Goal: Task Accomplishment & Management: Complete application form

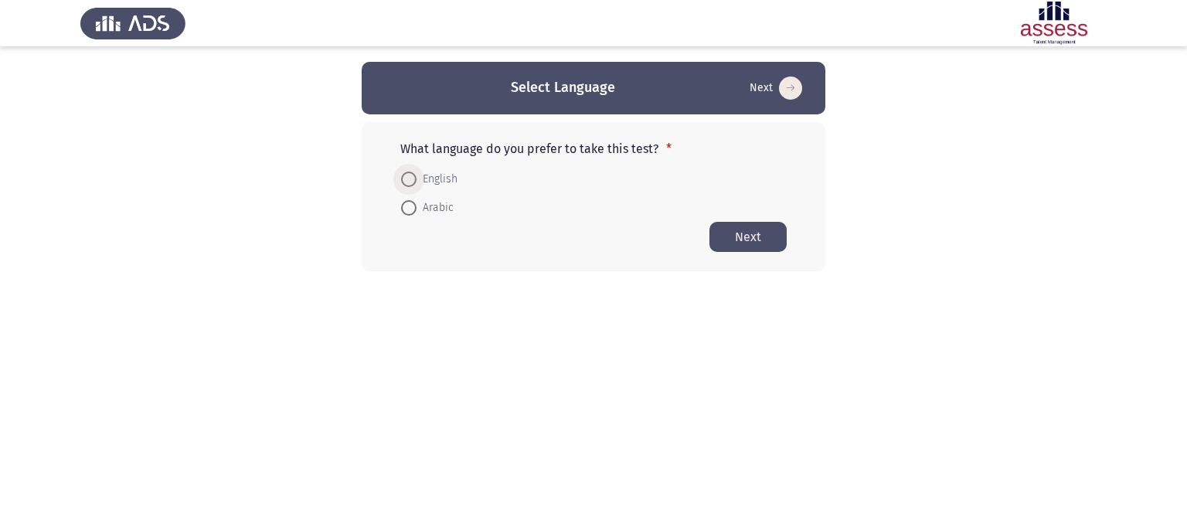
click at [410, 181] on span at bounding box center [408, 179] width 15 height 15
click at [410, 181] on input "English" at bounding box center [408, 179] width 15 height 15
radio input "true"
click at [739, 242] on button "Next" at bounding box center [747, 236] width 77 height 30
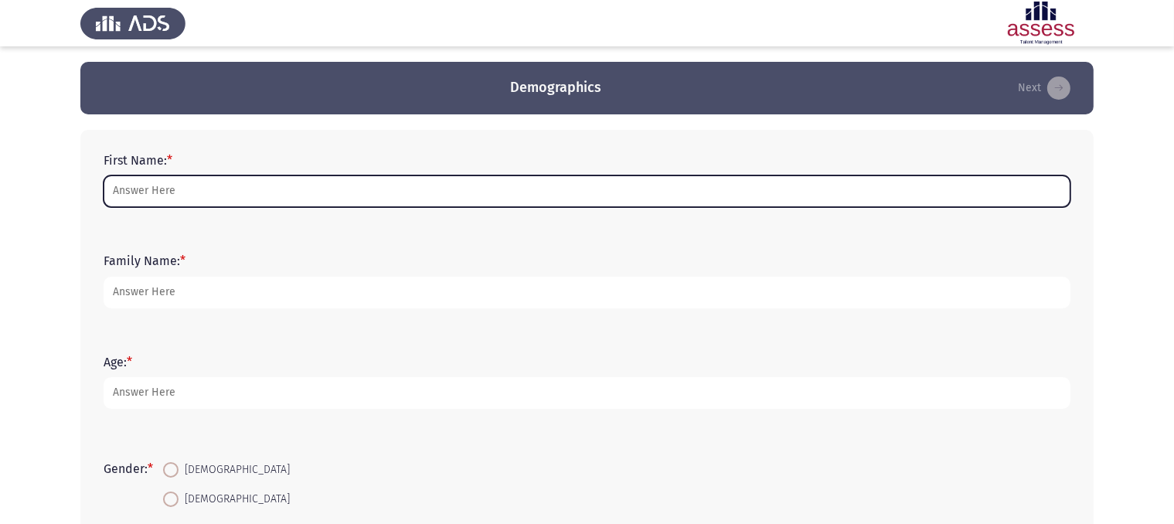
click at [344, 196] on input "First Name: *" at bounding box center [587, 191] width 967 height 32
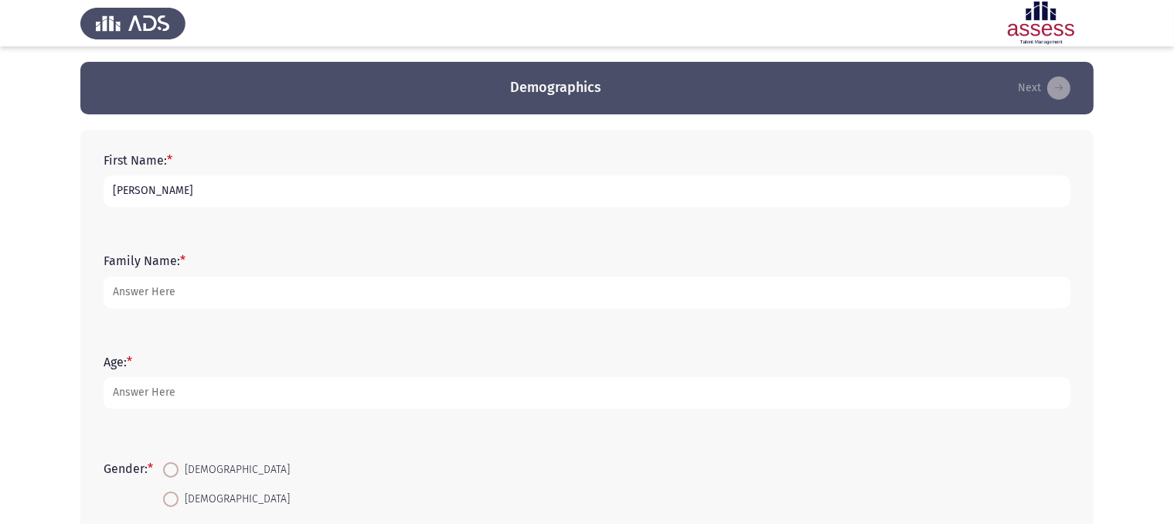
type input "[PERSON_NAME]"
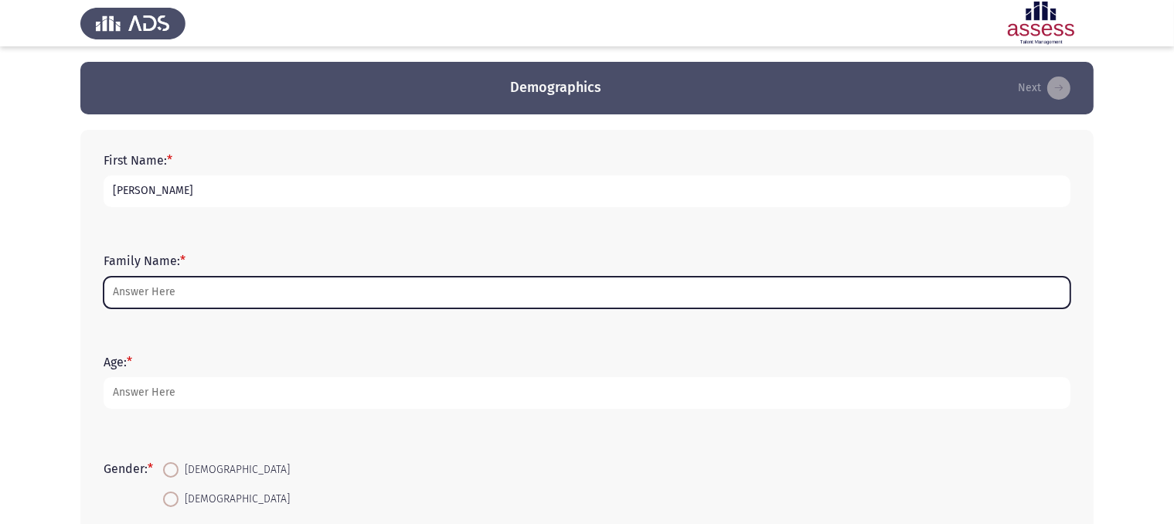
click at [215, 286] on input "Family Name: *" at bounding box center [587, 293] width 967 height 32
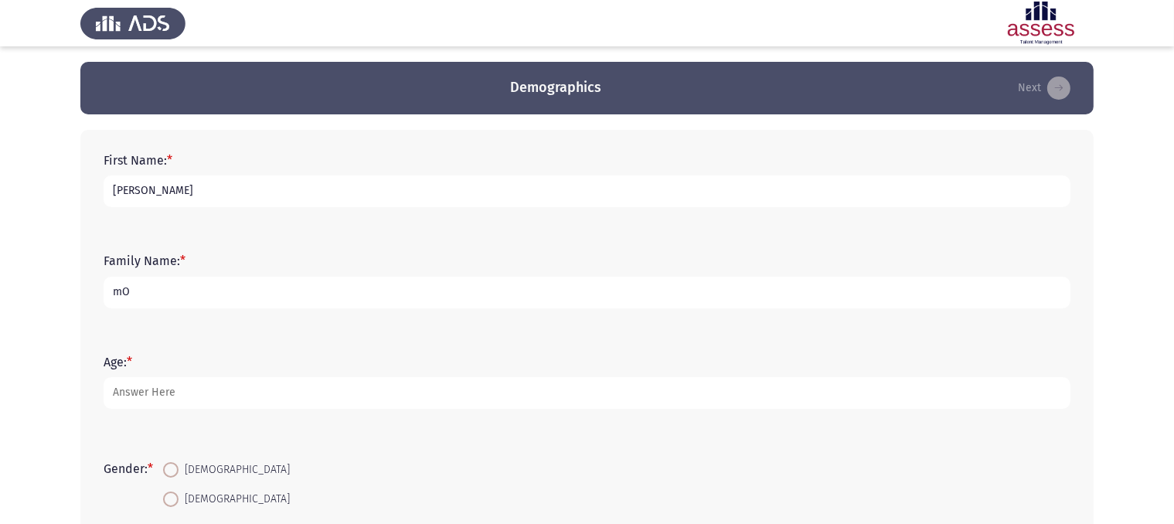
type input "m"
type input "MORSI"
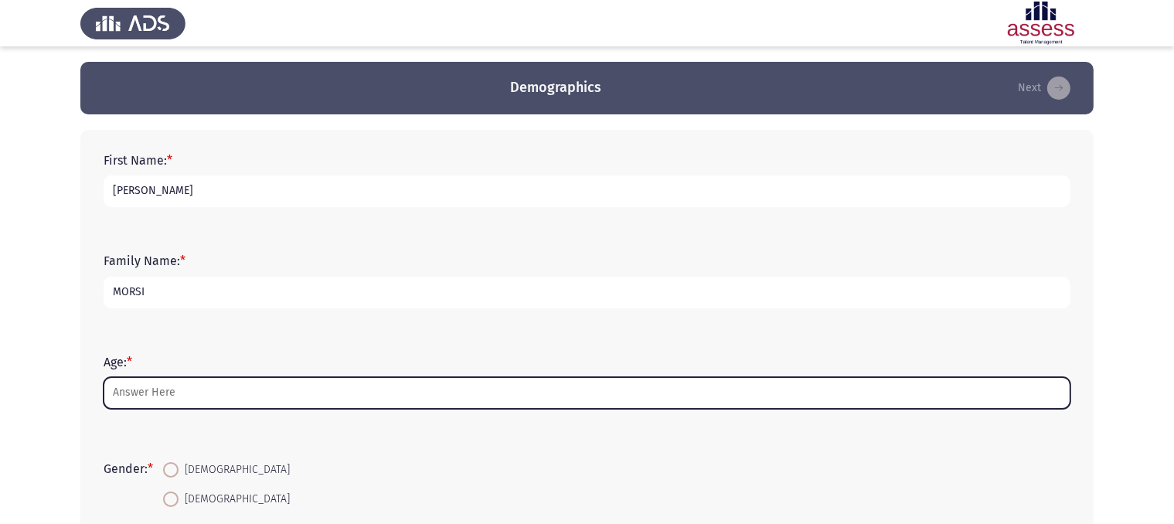
click at [162, 396] on input "Age: *" at bounding box center [587, 393] width 967 height 32
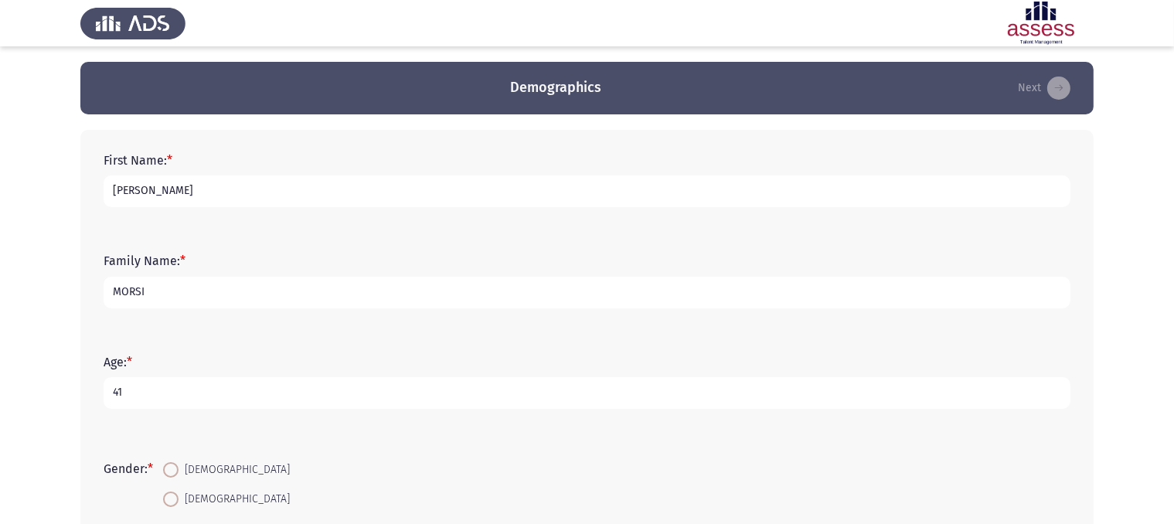
type input "41"
click at [176, 473] on span at bounding box center [170, 469] width 15 height 15
click at [176, 473] on input "[DEMOGRAPHIC_DATA]" at bounding box center [170, 469] width 15 height 15
radio input "true"
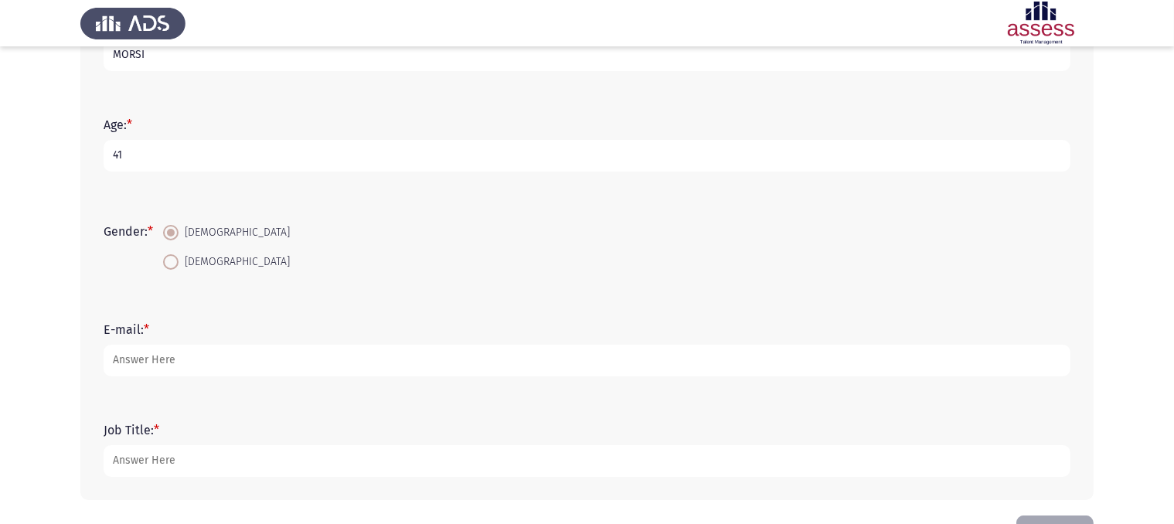
scroll to position [291, 0]
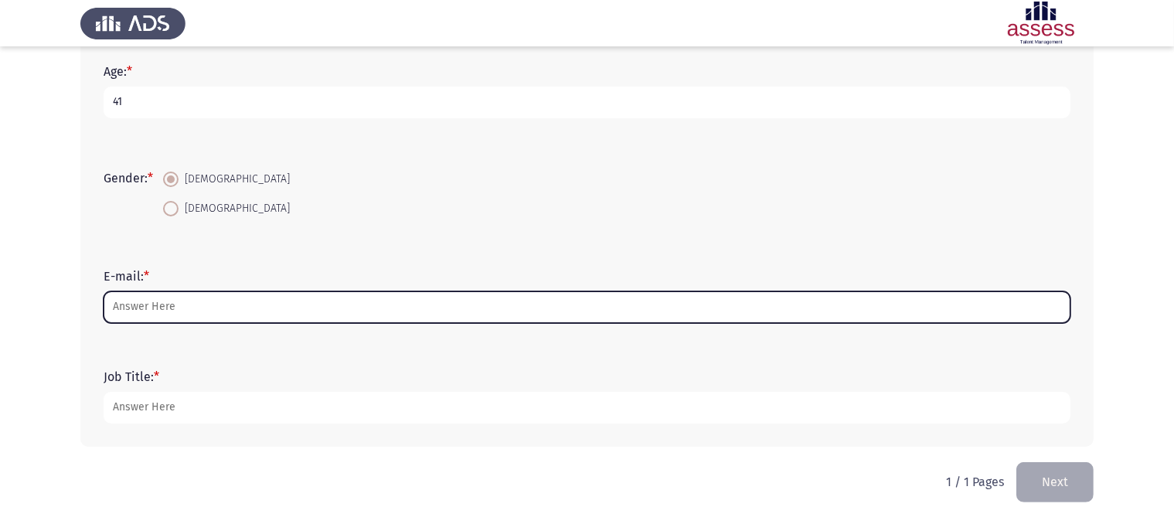
click at [417, 308] on input "E-mail: *" at bounding box center [587, 307] width 967 height 32
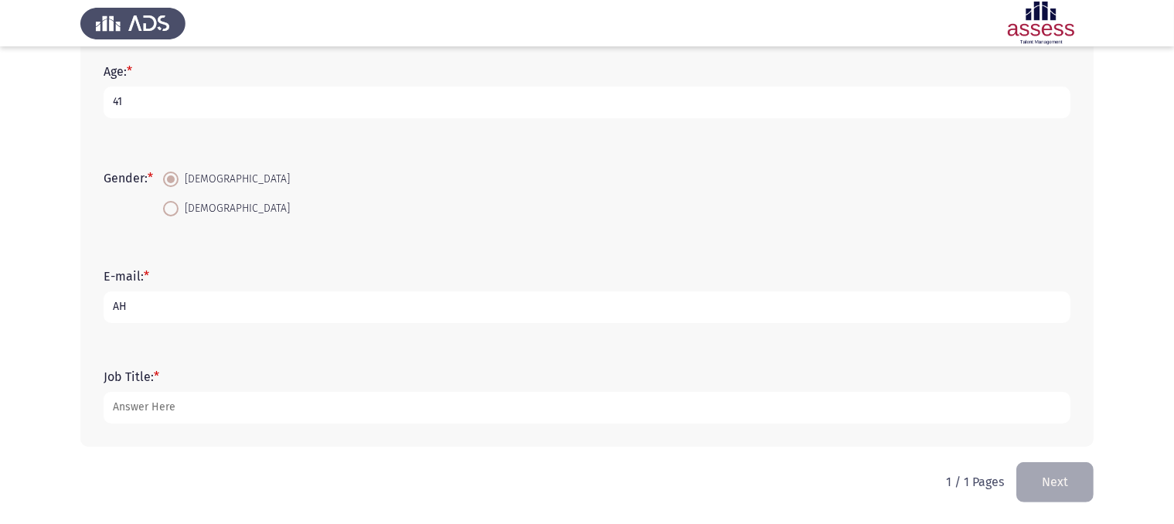
type input "A"
type input "[EMAIL_ADDRESS][DOMAIN_NAME]"
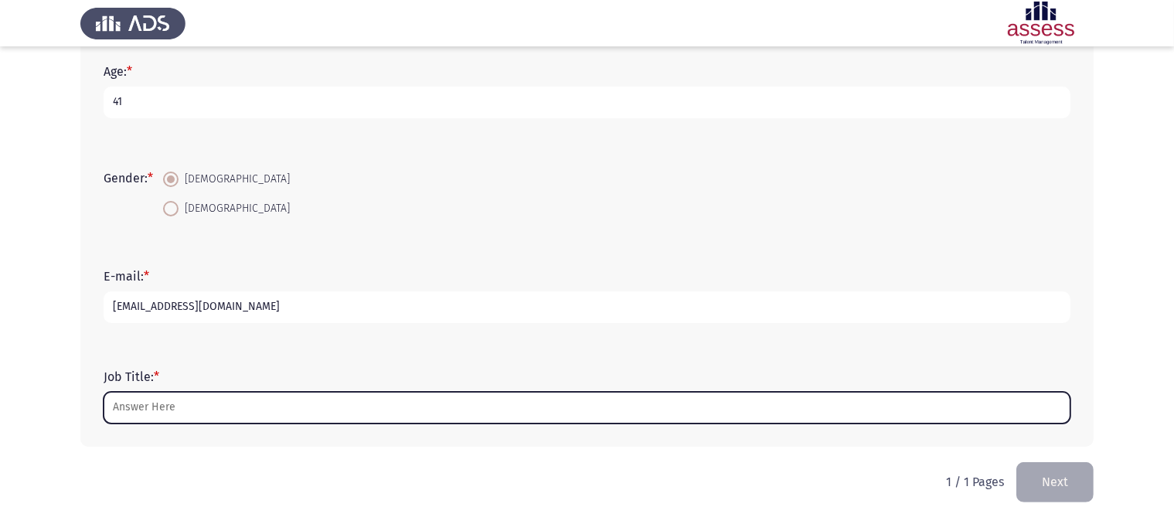
click at [308, 409] on input "Job Title: *" at bounding box center [587, 408] width 967 height 32
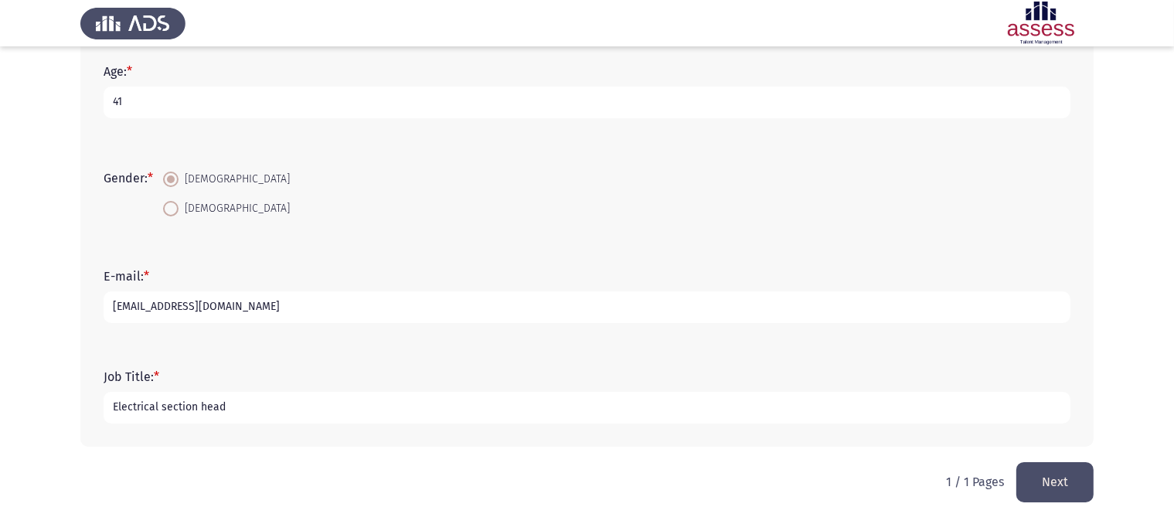
click at [158, 403] on input "Electrical section head" at bounding box center [587, 408] width 967 height 32
type input "Electrical procurement section head"
click at [1042, 475] on button "Next" at bounding box center [1054, 481] width 77 height 39
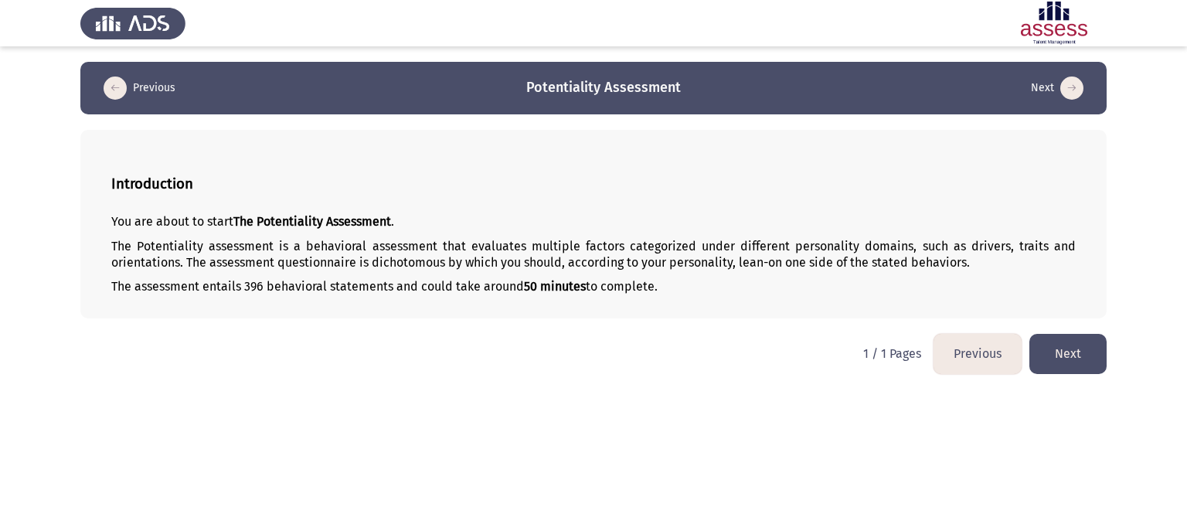
click at [1074, 362] on button "Next" at bounding box center [1067, 353] width 77 height 39
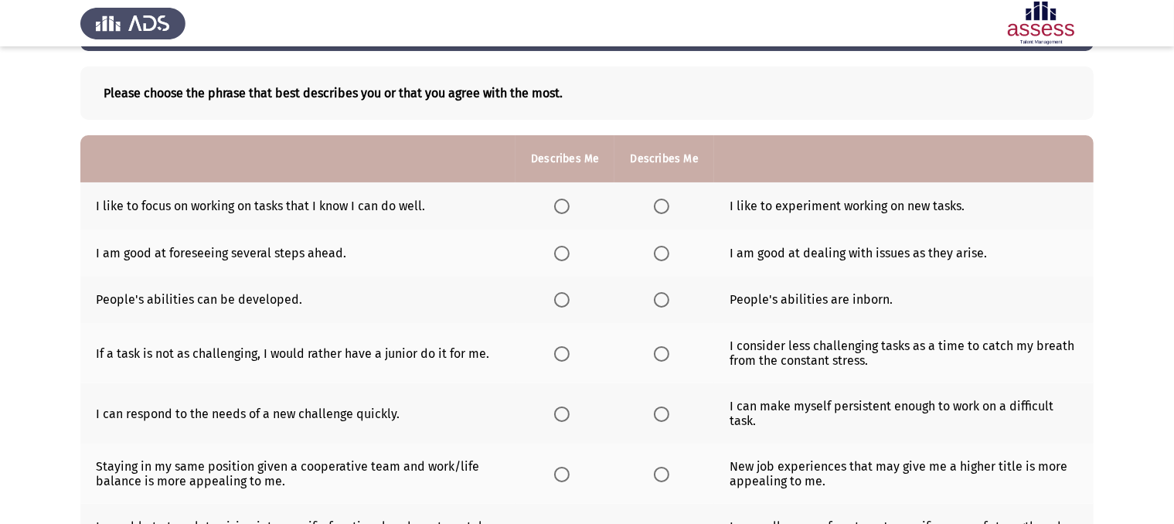
scroll to position [93, 0]
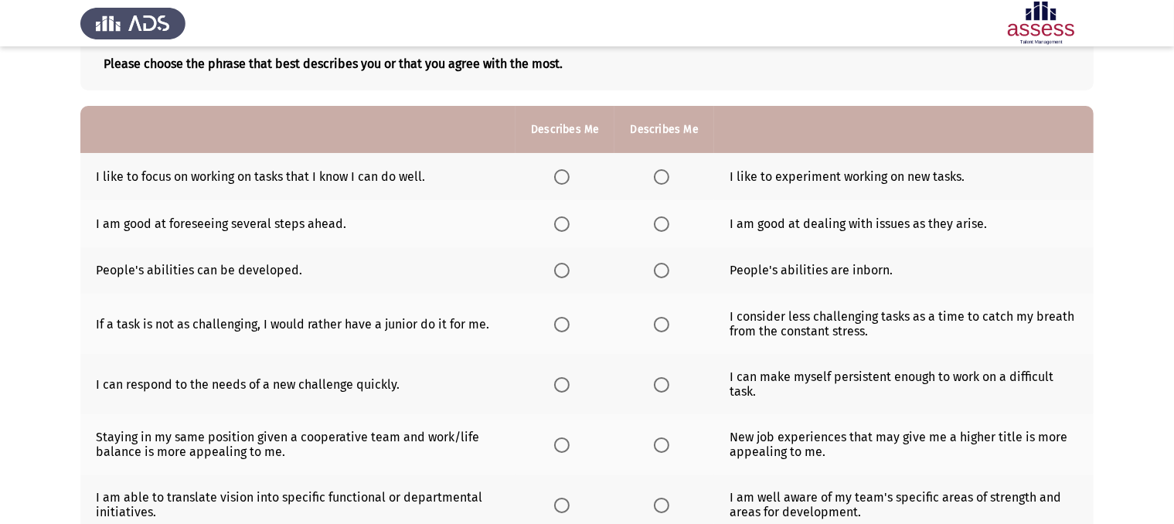
click at [565, 231] on span "Select an option" at bounding box center [561, 223] width 15 height 15
click at [565, 231] on input "Select an option" at bounding box center [561, 223] width 15 height 15
click at [566, 270] on span "Select an option" at bounding box center [561, 270] width 15 height 15
click at [566, 270] on input "Select an option" at bounding box center [561, 270] width 15 height 15
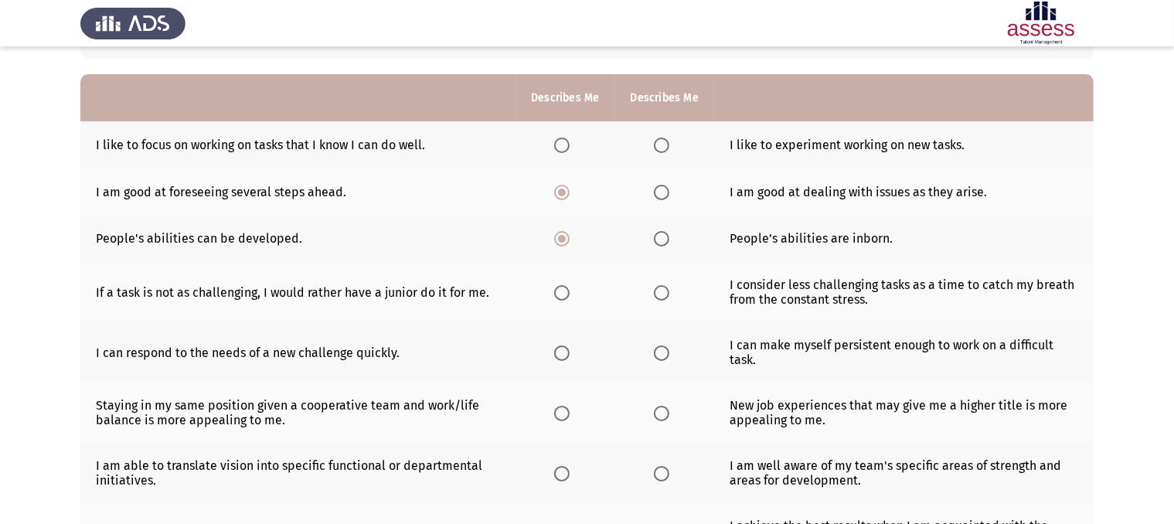
scroll to position [130, 0]
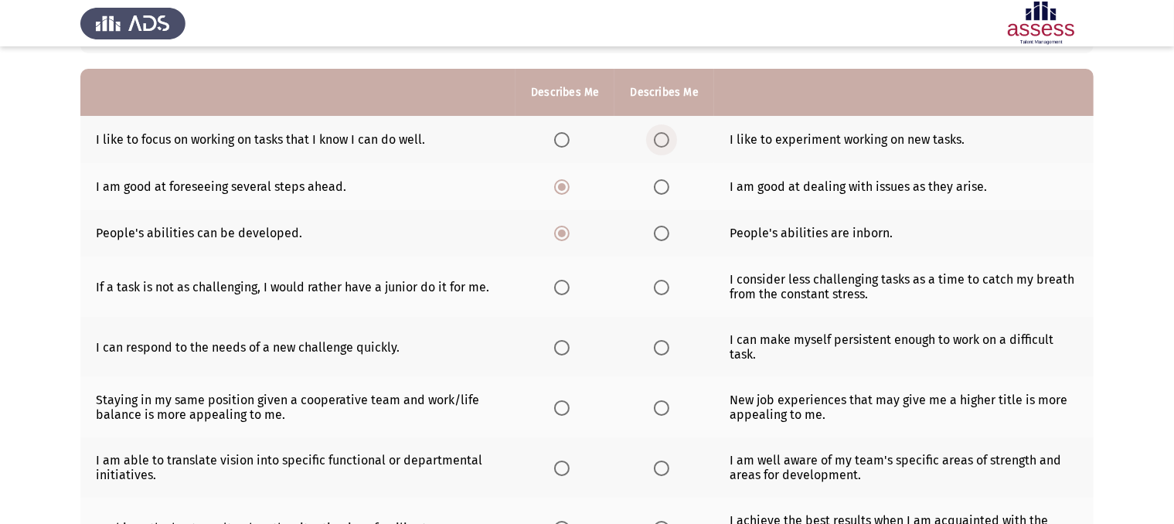
click at [655, 138] on span "Select an option" at bounding box center [661, 139] width 15 height 15
click at [655, 138] on input "Select an option" at bounding box center [661, 139] width 15 height 15
click at [658, 192] on span "Select an option" at bounding box center [661, 186] width 15 height 15
click at [658, 192] on input "Select an option" at bounding box center [661, 186] width 15 height 15
click at [566, 348] on span "Select an option" at bounding box center [561, 347] width 15 height 15
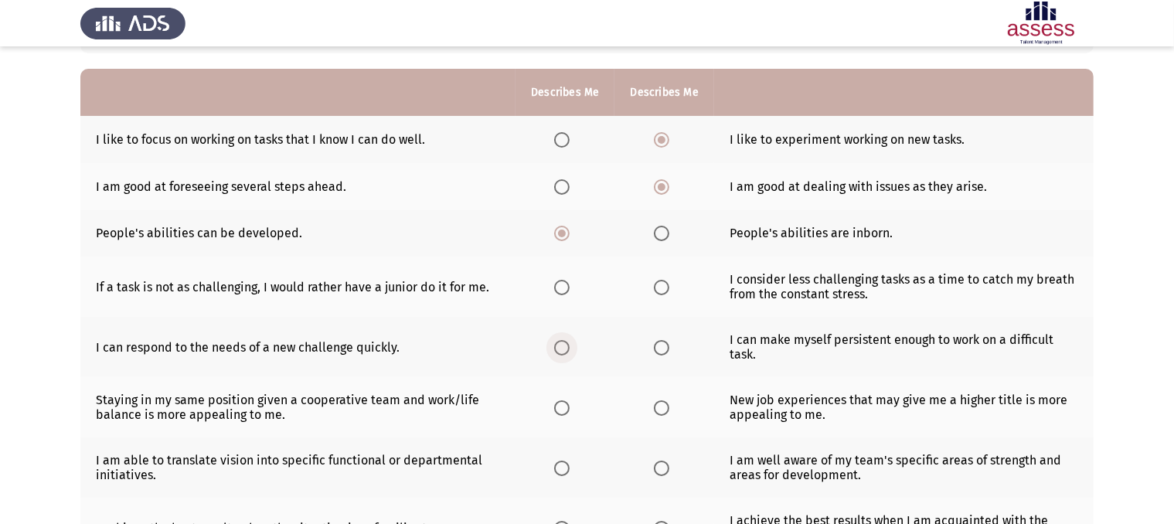
click at [566, 348] on input "Select an option" at bounding box center [561, 347] width 15 height 15
click at [660, 347] on span "Select an option" at bounding box center [661, 347] width 15 height 15
click at [660, 347] on input "Select an option" at bounding box center [661, 347] width 15 height 15
click at [557, 291] on span "Select an option" at bounding box center [561, 287] width 15 height 15
click at [557, 291] on input "Select an option" at bounding box center [561, 287] width 15 height 15
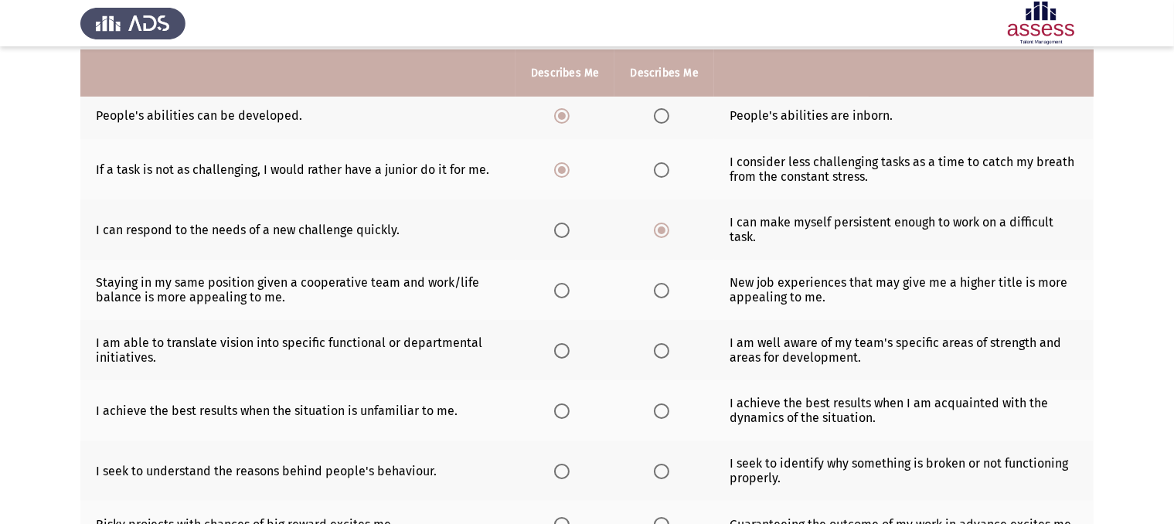
scroll to position [253, 0]
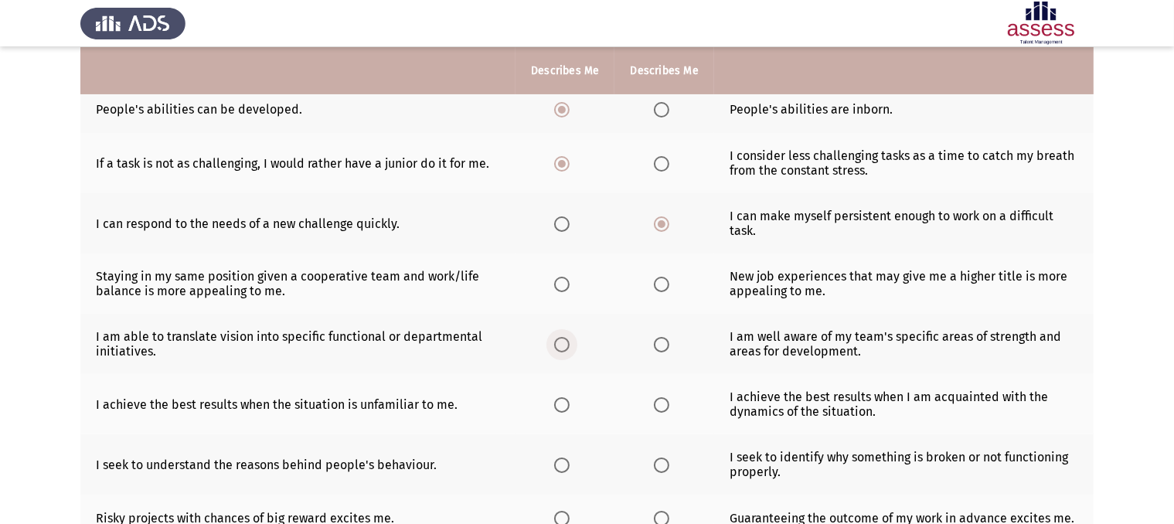
click at [560, 348] on span "Select an option" at bounding box center [561, 344] width 15 height 15
click at [560, 348] on input "Select an option" at bounding box center [561, 344] width 15 height 15
click at [660, 347] on span "Select an option" at bounding box center [661, 344] width 15 height 15
click at [660, 347] on input "Select an option" at bounding box center [661, 344] width 15 height 15
click at [567, 349] on span "Select an option" at bounding box center [561, 344] width 15 height 15
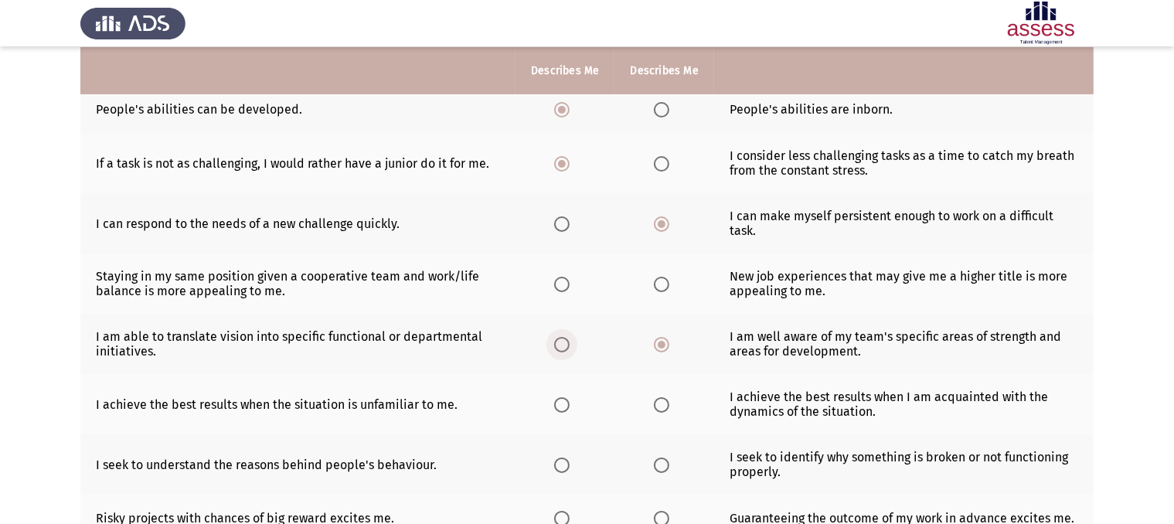
click at [567, 349] on input "Select an option" at bounding box center [561, 344] width 15 height 15
click at [665, 347] on span "Select an option" at bounding box center [661, 344] width 15 height 15
click at [665, 347] on input "Select an option" at bounding box center [661, 344] width 15 height 15
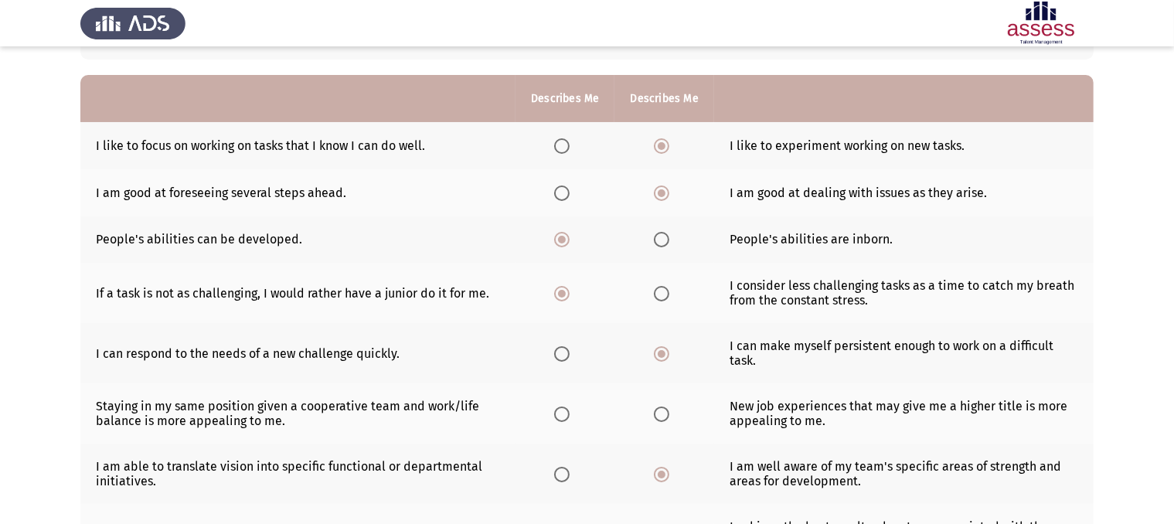
scroll to position [125, 0]
click at [562, 192] on span "Select an option" at bounding box center [561, 191] width 15 height 15
click at [562, 192] on input "Select an option" at bounding box center [561, 191] width 15 height 15
click at [662, 418] on span "Select an option" at bounding box center [661, 412] width 15 height 15
click at [662, 418] on input "Select an option" at bounding box center [661, 412] width 15 height 15
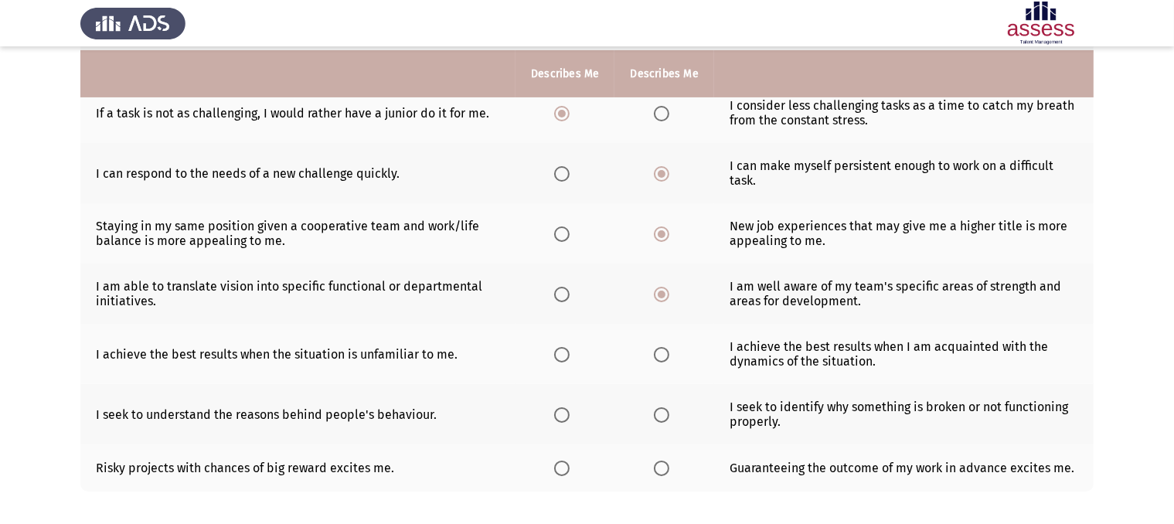
scroll to position [311, 0]
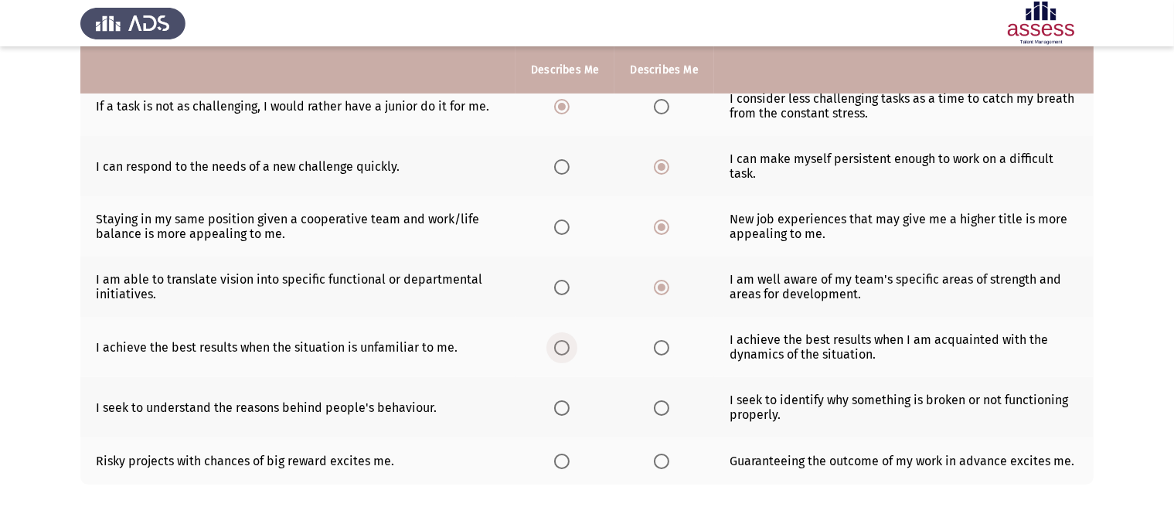
click at [566, 355] on span "Select an option" at bounding box center [561, 347] width 15 height 15
click at [566, 355] on input "Select an option" at bounding box center [561, 347] width 15 height 15
click at [662, 415] on span "Select an option" at bounding box center [661, 407] width 15 height 15
click at [662, 415] on input "Select an option" at bounding box center [661, 407] width 15 height 15
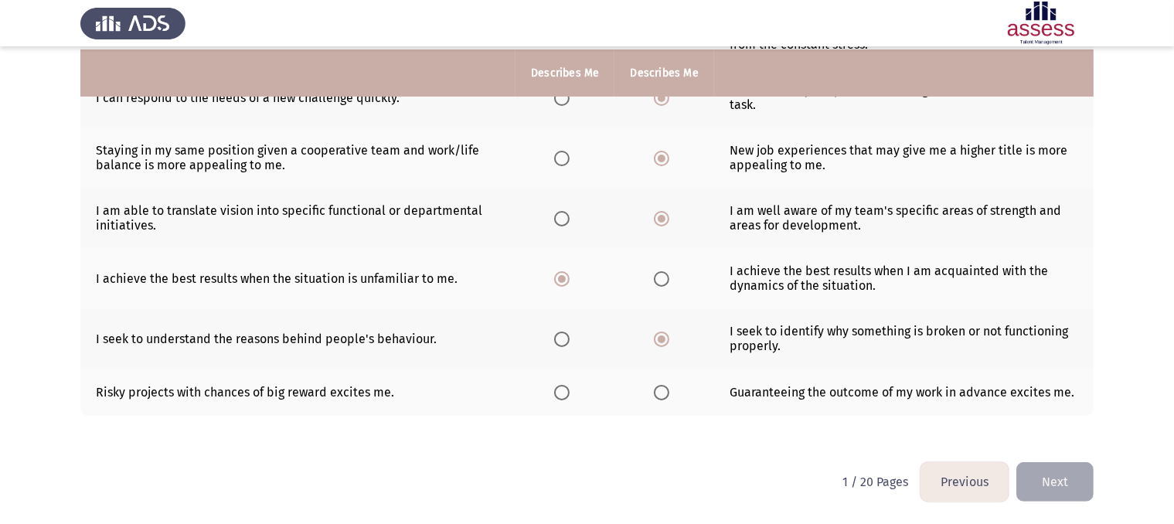
scroll to position [383, 0]
click at [556, 389] on span "Select an option" at bounding box center [561, 392] width 15 height 15
click at [556, 389] on input "Select an option" at bounding box center [561, 392] width 15 height 15
click at [1050, 478] on button "Next" at bounding box center [1054, 481] width 77 height 39
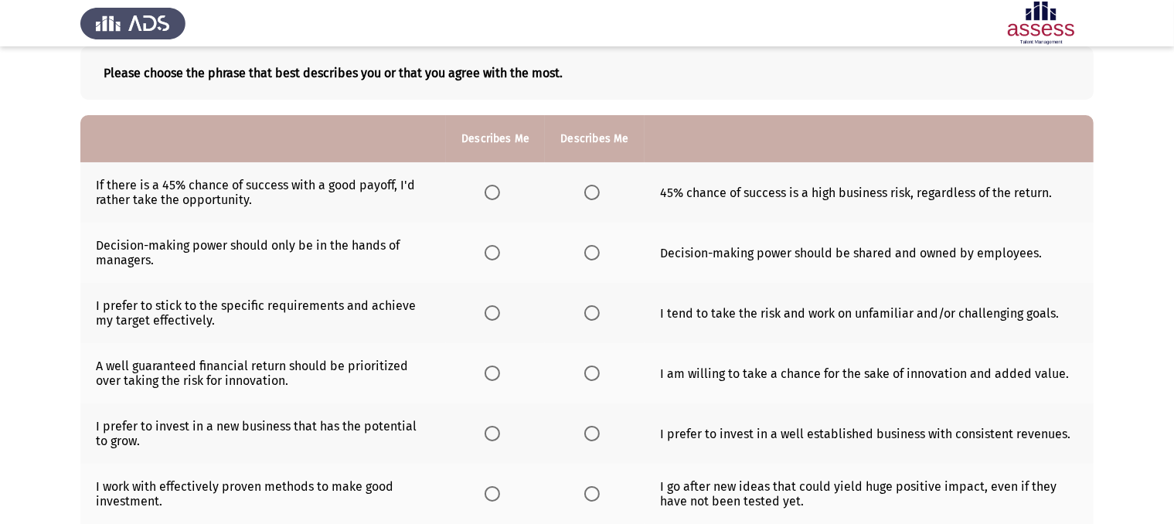
scroll to position [87, 0]
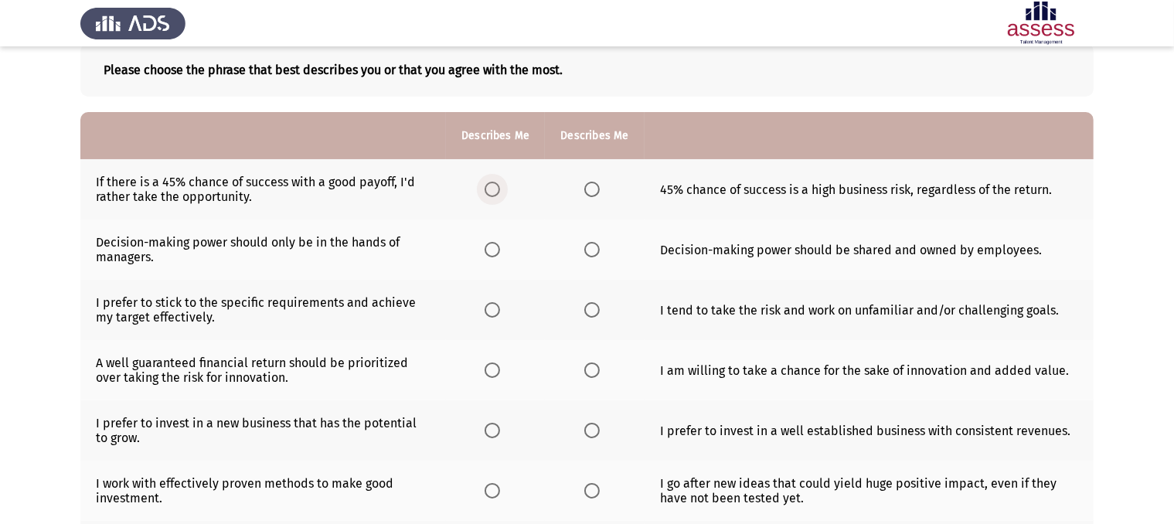
click at [491, 192] on span "Select an option" at bounding box center [492, 189] width 15 height 15
click at [491, 192] on input "Select an option" at bounding box center [492, 189] width 15 height 15
click at [593, 252] on span "Select an option" at bounding box center [591, 249] width 15 height 15
click at [593, 252] on input "Select an option" at bounding box center [591, 249] width 15 height 15
click at [590, 311] on span "Select an option" at bounding box center [591, 309] width 15 height 15
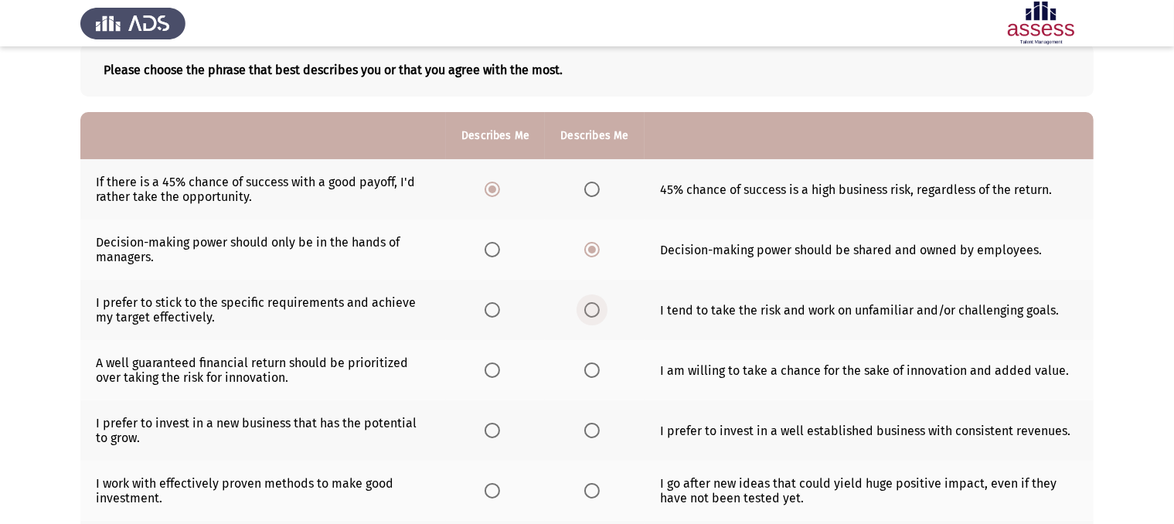
click at [590, 311] on input "Select an option" at bounding box center [591, 309] width 15 height 15
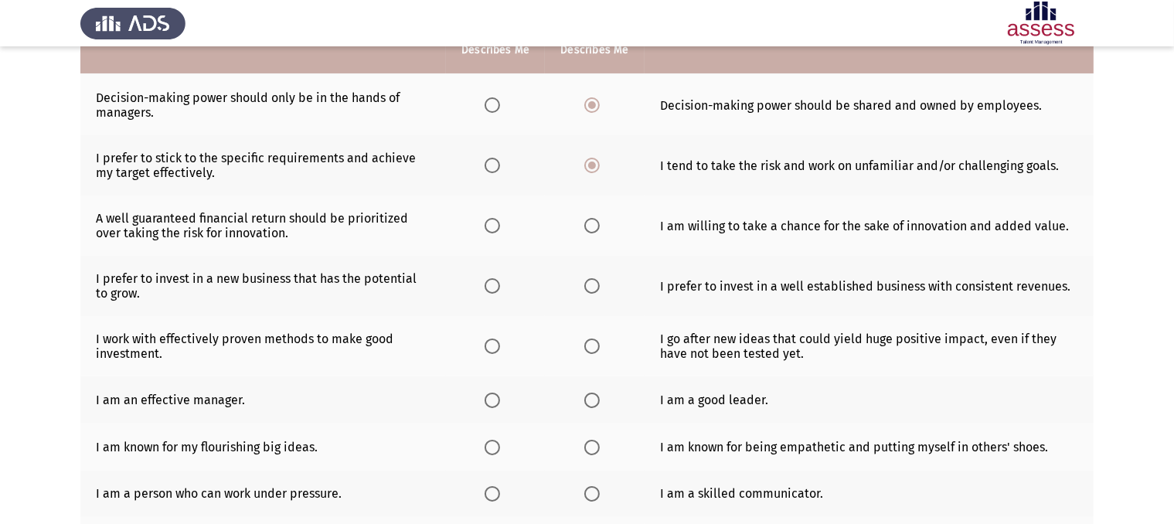
scroll to position [241, 0]
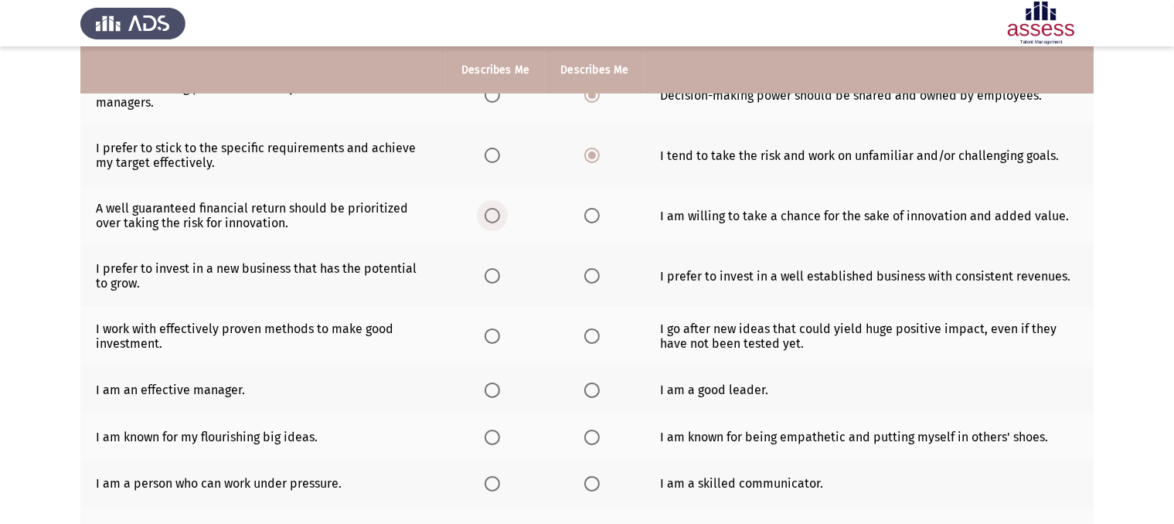
click at [489, 219] on span "Select an option" at bounding box center [492, 215] width 15 height 15
click at [489, 219] on input "Select an option" at bounding box center [492, 215] width 15 height 15
click at [584, 275] on span "Select an option" at bounding box center [591, 275] width 15 height 15
click at [584, 275] on input "Select an option" at bounding box center [591, 275] width 15 height 15
click at [488, 338] on span "Select an option" at bounding box center [492, 335] width 15 height 15
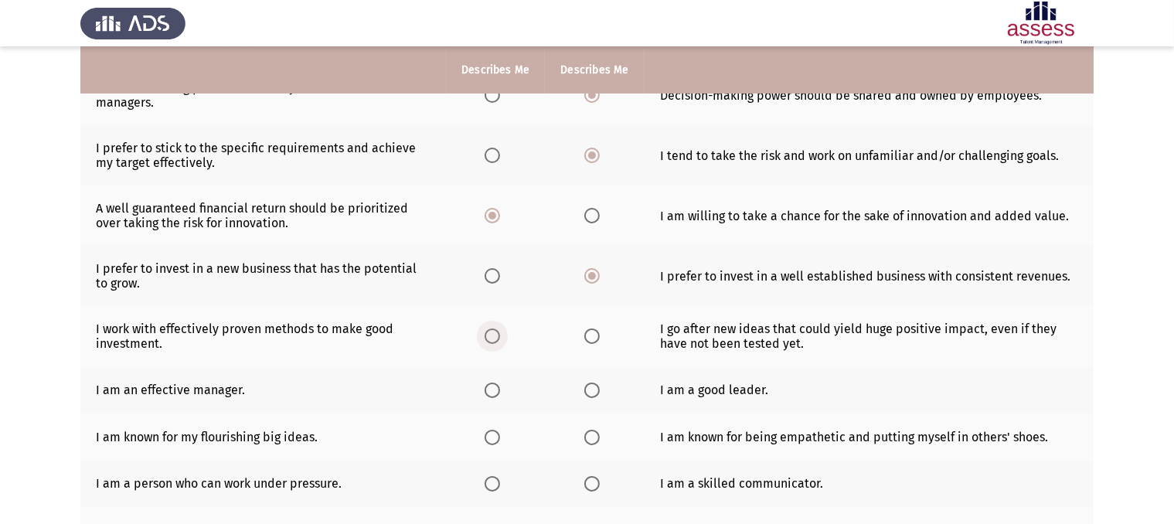
click at [488, 338] on input "Select an option" at bounding box center [492, 335] width 15 height 15
click at [495, 391] on span "Select an option" at bounding box center [492, 390] width 15 height 15
click at [495, 391] on input "Select an option" at bounding box center [492, 390] width 15 height 15
click at [495, 440] on span "Select an option" at bounding box center [492, 437] width 15 height 15
click at [495, 440] on input "Select an option" at bounding box center [492, 437] width 15 height 15
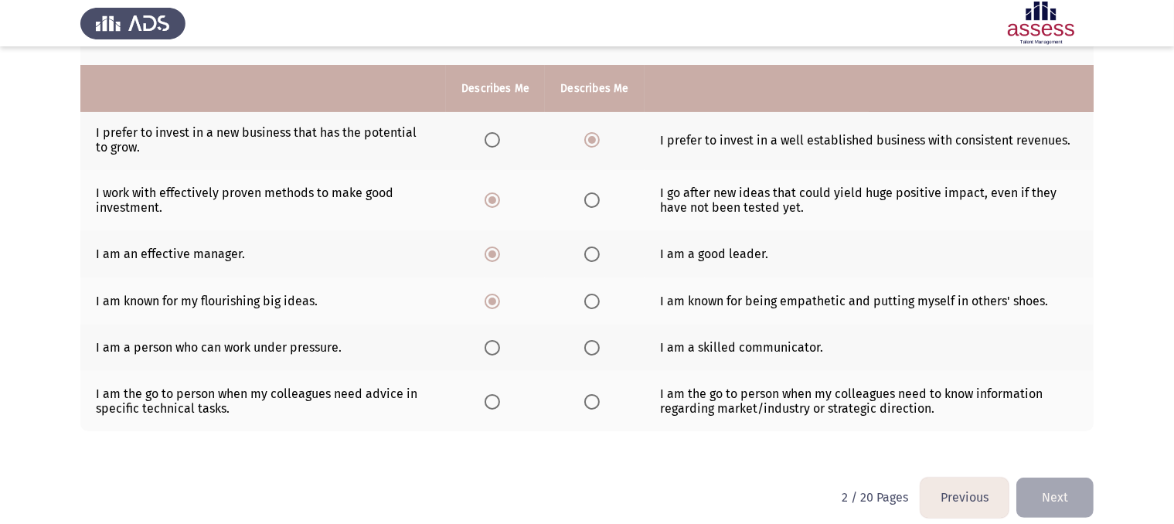
scroll to position [396, 0]
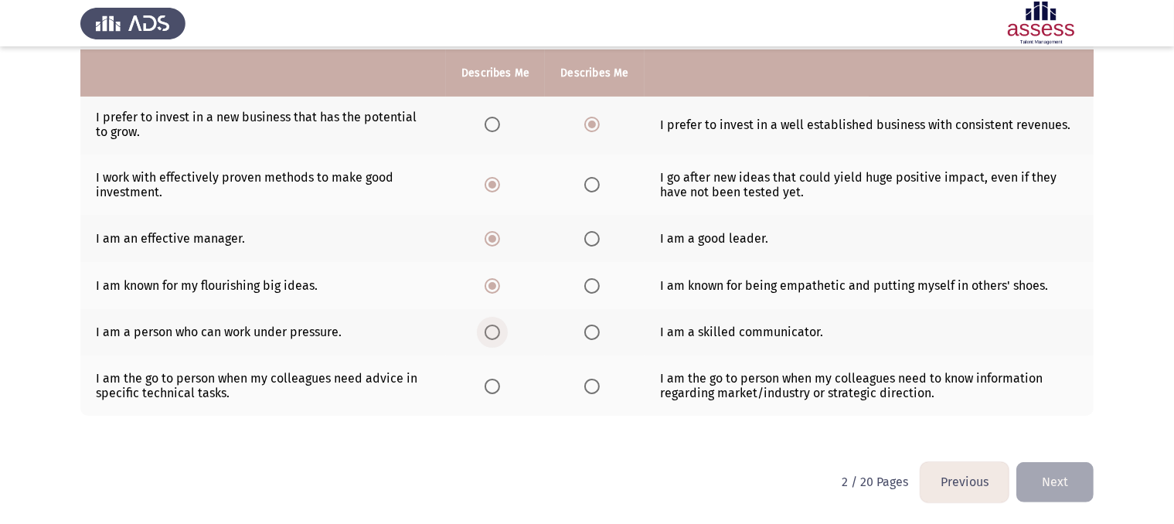
click at [492, 334] on span "Select an option" at bounding box center [492, 332] width 15 height 15
click at [492, 334] on input "Select an option" at bounding box center [492, 332] width 15 height 15
click at [491, 389] on span "Select an option" at bounding box center [492, 386] width 15 height 15
click at [491, 389] on input "Select an option" at bounding box center [492, 386] width 15 height 15
click at [588, 392] on span "Select an option" at bounding box center [591, 386] width 15 height 15
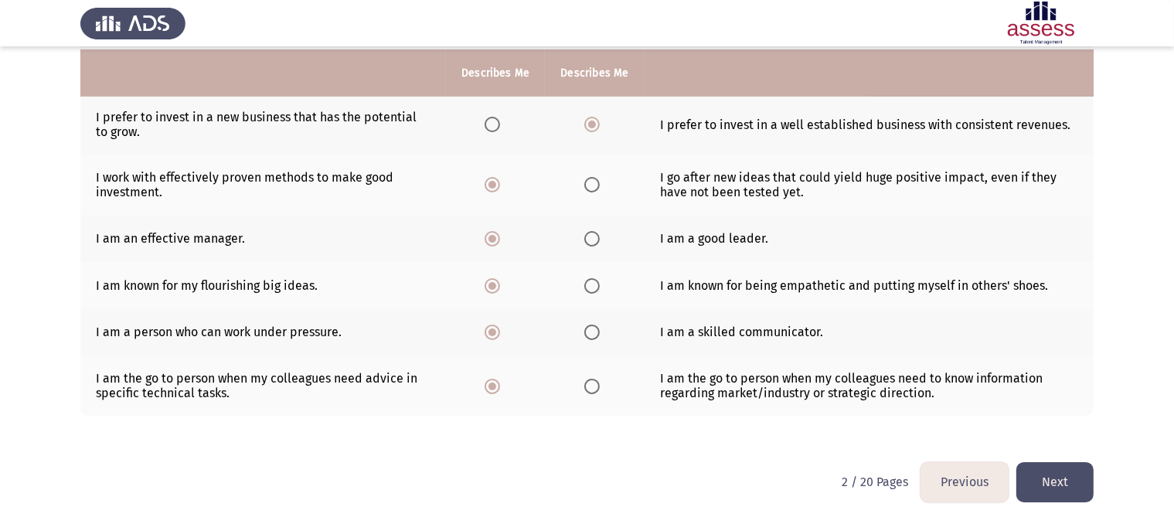
click at [588, 392] on input "Select an option" at bounding box center [591, 386] width 15 height 15
click at [1059, 478] on button "Next" at bounding box center [1054, 481] width 77 height 39
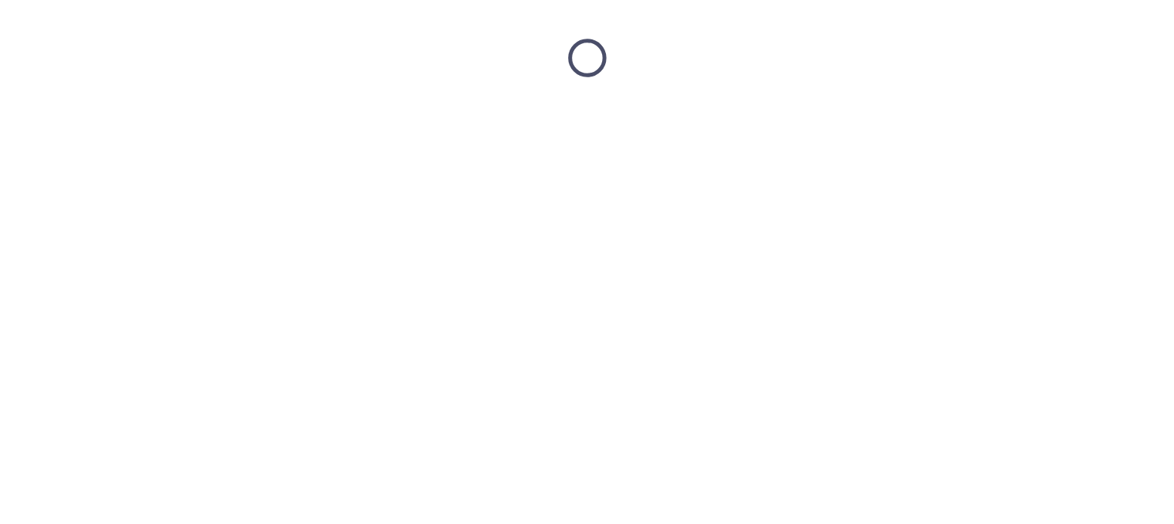
scroll to position [0, 0]
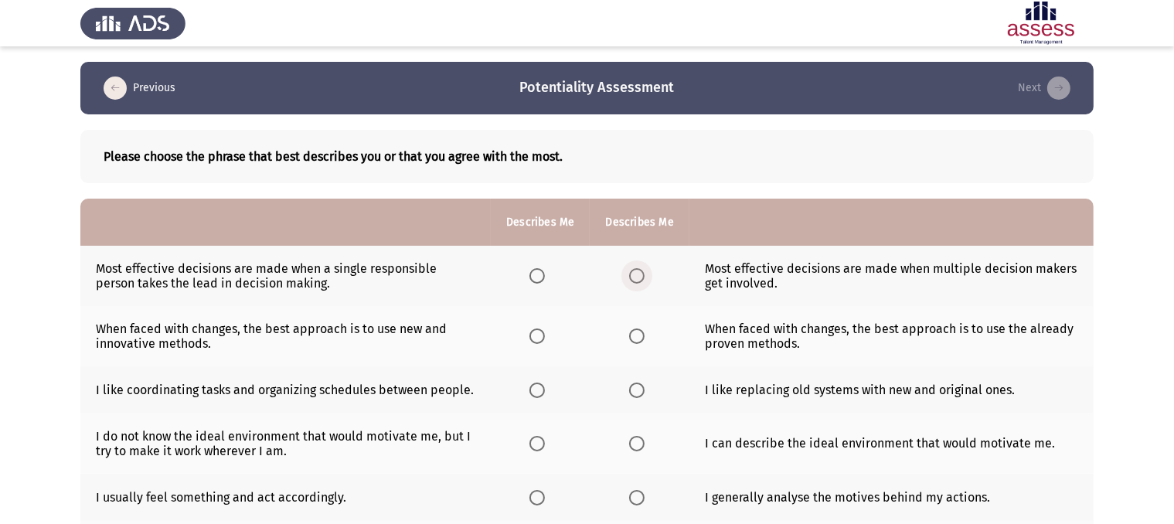
click at [638, 275] on span "Select an option" at bounding box center [636, 275] width 15 height 15
click at [638, 275] on input "Select an option" at bounding box center [636, 275] width 15 height 15
click at [536, 338] on span "Select an option" at bounding box center [536, 335] width 15 height 15
click at [536, 338] on input "Select an option" at bounding box center [536, 335] width 15 height 15
click at [532, 392] on span "Select an option" at bounding box center [536, 390] width 15 height 15
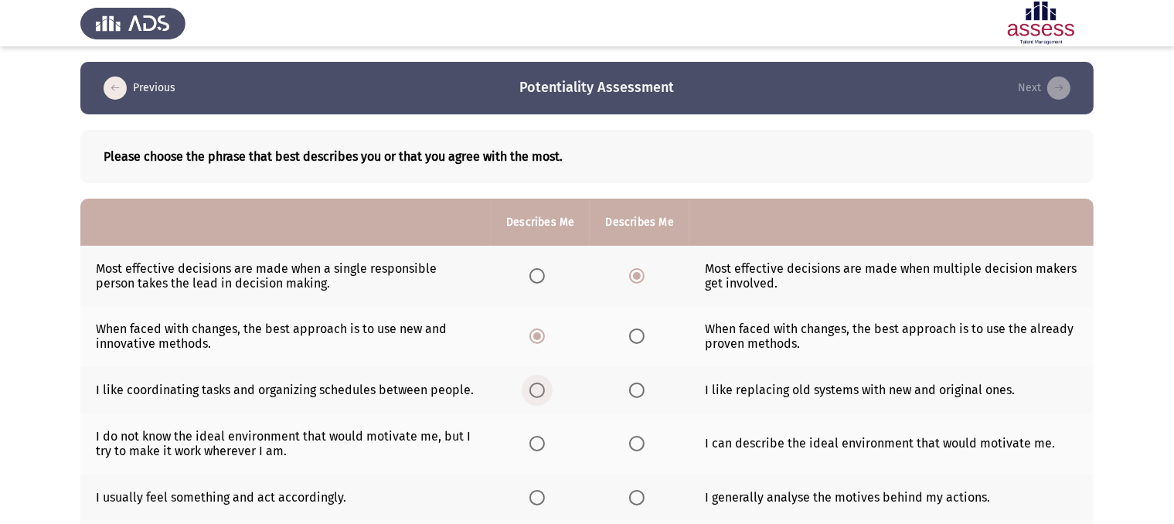
click at [532, 392] on input "Select an option" at bounding box center [536, 390] width 15 height 15
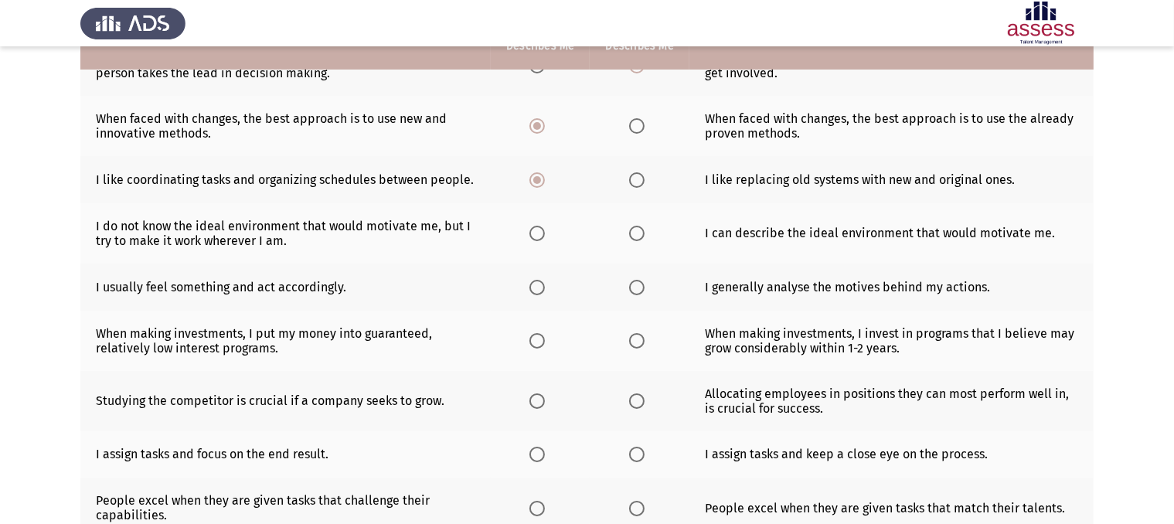
scroll to position [216, 0]
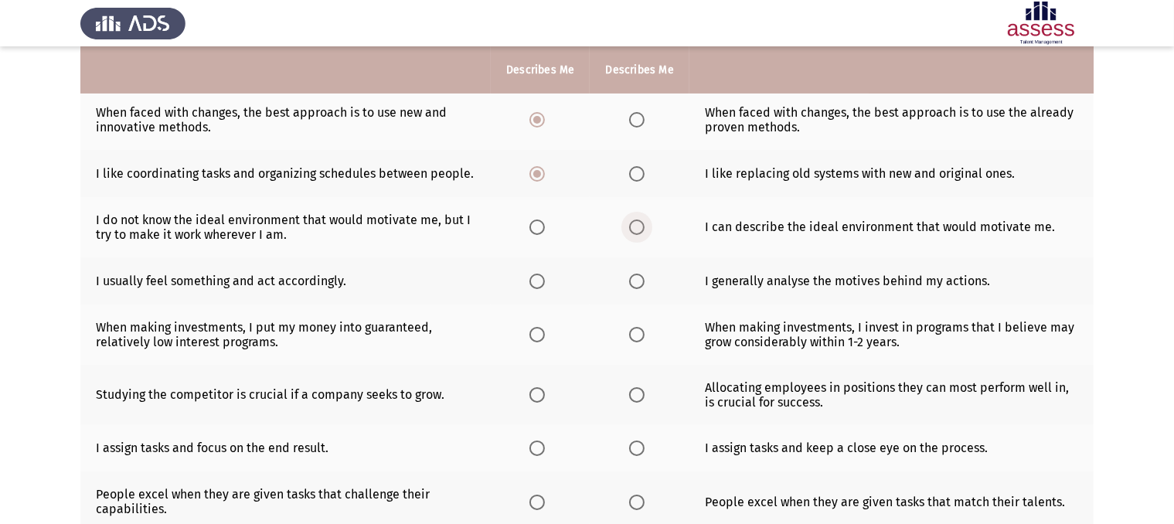
click at [641, 230] on span "Select an option" at bounding box center [636, 226] width 15 height 15
click at [641, 230] on input "Select an option" at bounding box center [636, 226] width 15 height 15
click at [634, 277] on span "Select an option" at bounding box center [636, 281] width 15 height 15
click at [634, 277] on input "Select an option" at bounding box center [636, 281] width 15 height 15
click at [643, 330] on span "Select an option" at bounding box center [636, 334] width 15 height 15
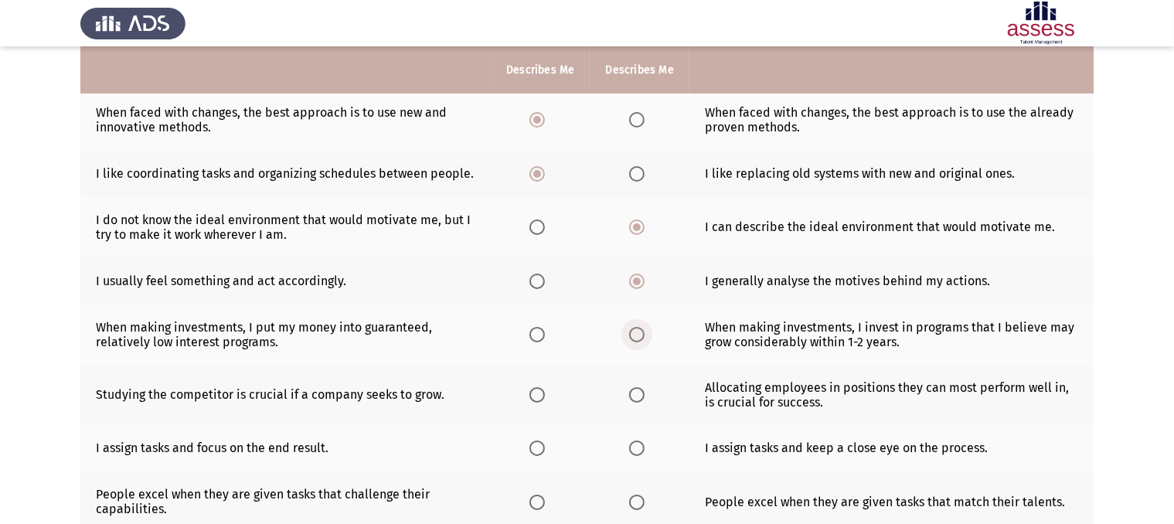
click at [643, 330] on input "Select an option" at bounding box center [636, 334] width 15 height 15
click at [536, 396] on span "Select an option" at bounding box center [536, 394] width 15 height 15
click at [536, 396] on input "Select an option" at bounding box center [536, 394] width 15 height 15
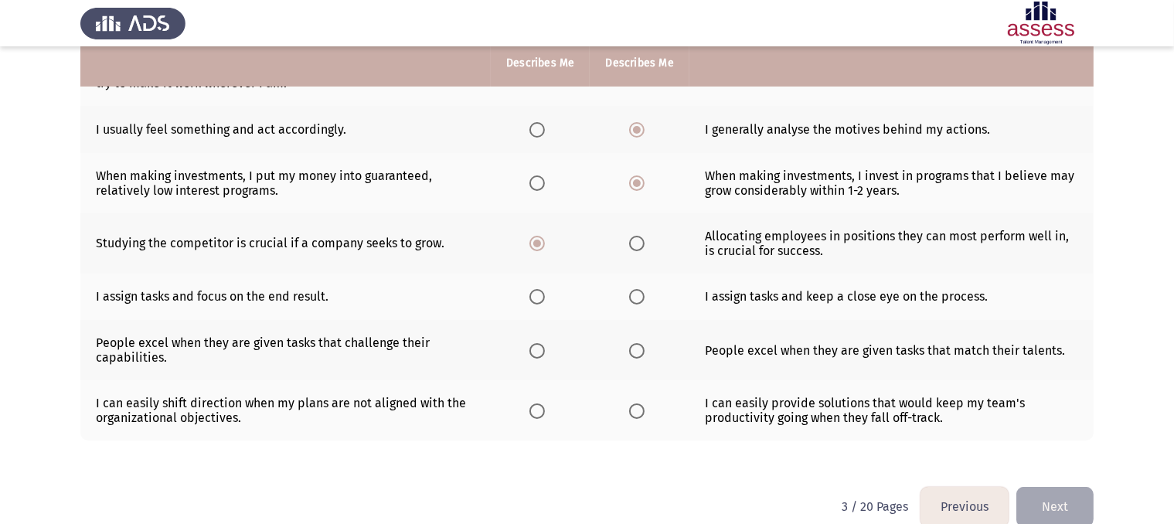
scroll to position [371, 0]
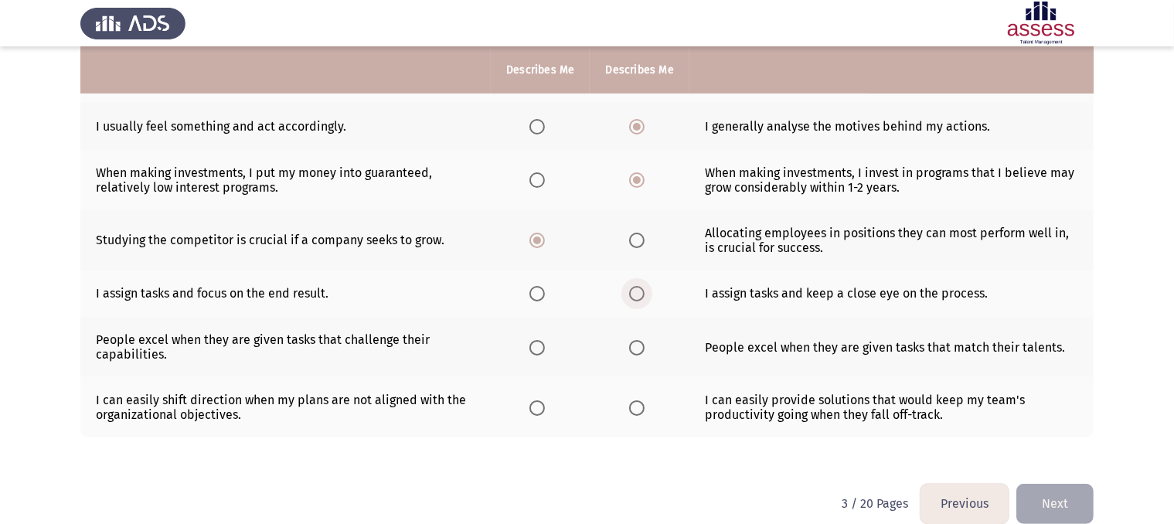
click at [637, 298] on span "Select an option" at bounding box center [636, 293] width 15 height 15
click at [637, 298] on input "Select an option" at bounding box center [636, 293] width 15 height 15
click at [632, 352] on span "Select an option" at bounding box center [636, 347] width 15 height 15
click at [632, 352] on input "Select an option" at bounding box center [636, 347] width 15 height 15
click at [635, 415] on span "Select an option" at bounding box center [636, 407] width 15 height 15
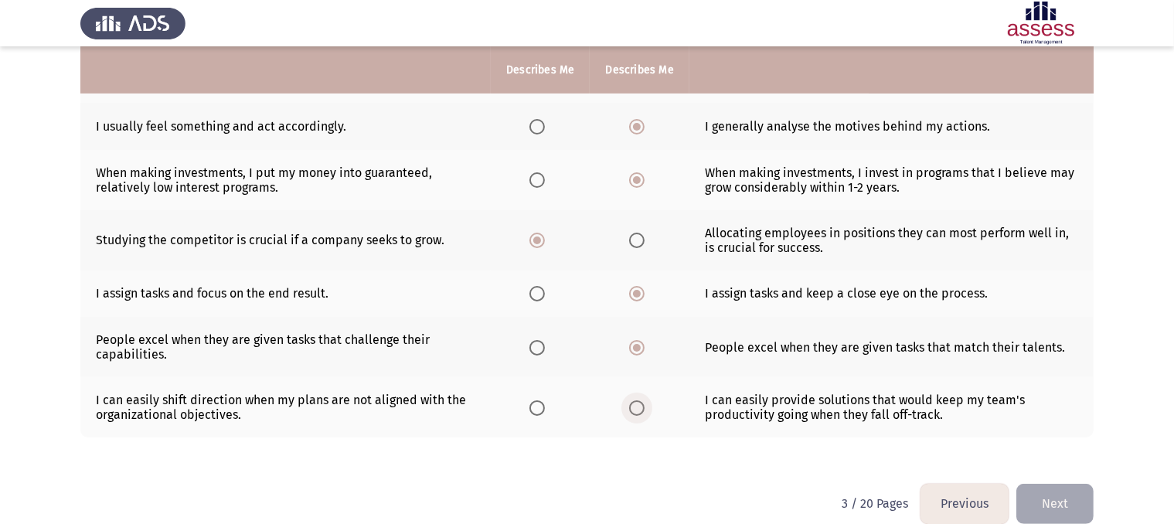
click at [635, 415] on input "Select an option" at bounding box center [636, 407] width 15 height 15
click at [1057, 499] on button "Next" at bounding box center [1054, 503] width 77 height 39
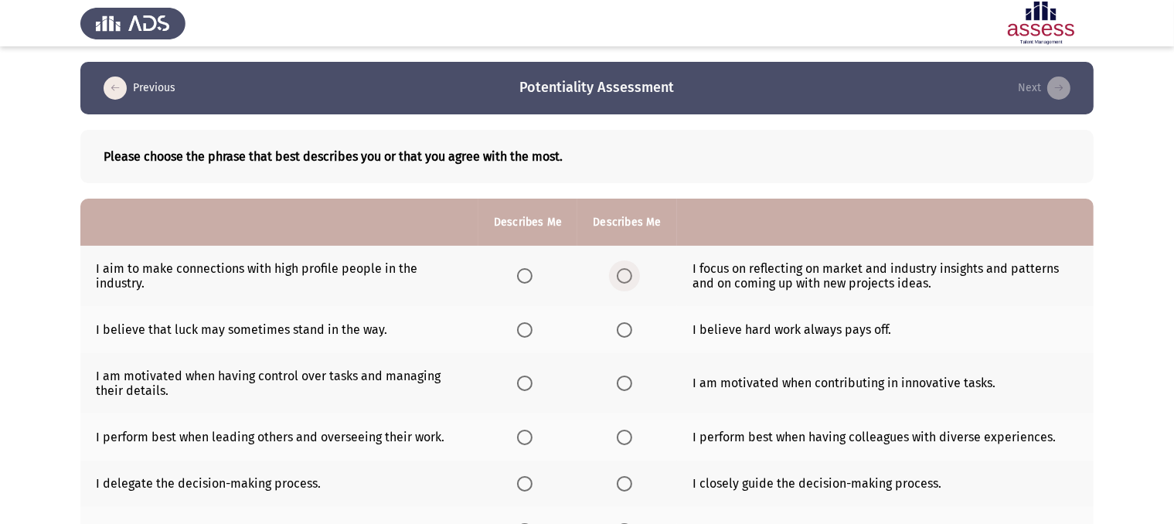
click at [626, 281] on span "Select an option" at bounding box center [624, 275] width 15 height 15
click at [626, 281] on input "Select an option" at bounding box center [624, 275] width 15 height 15
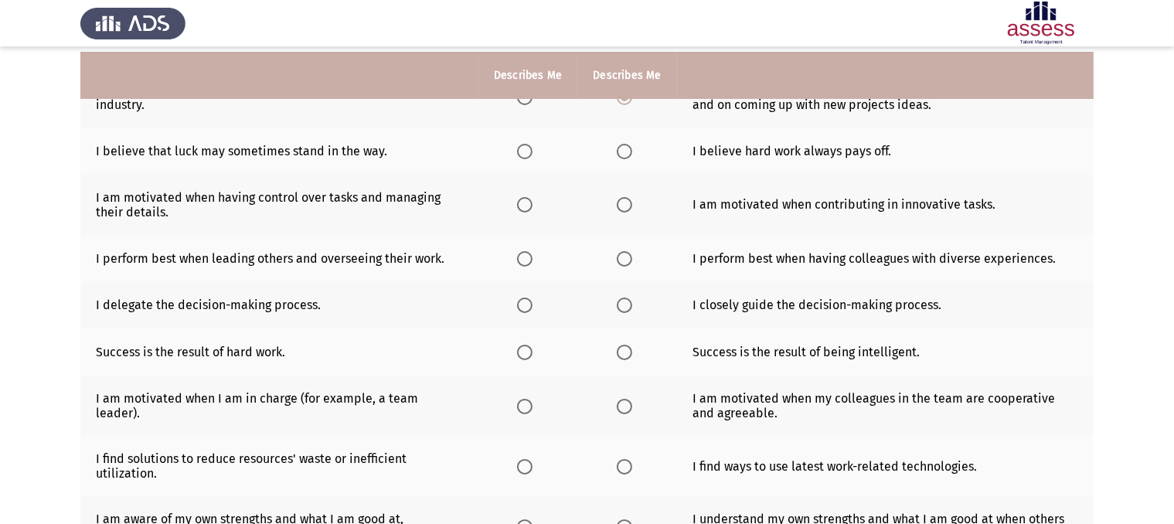
scroll to position [185, 0]
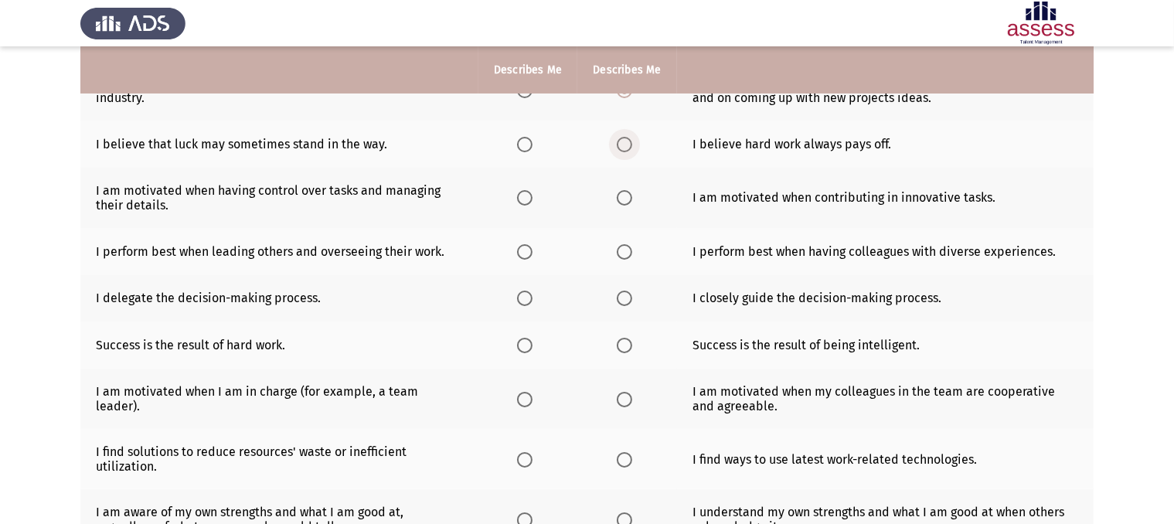
click at [623, 146] on span "Select an option" at bounding box center [624, 144] width 15 height 15
click at [623, 146] on input "Select an option" at bounding box center [624, 144] width 15 height 15
click at [525, 199] on span "Select an option" at bounding box center [524, 197] width 15 height 15
click at [525, 199] on input "Select an option" at bounding box center [524, 197] width 15 height 15
click at [525, 250] on span "Select an option" at bounding box center [524, 251] width 15 height 15
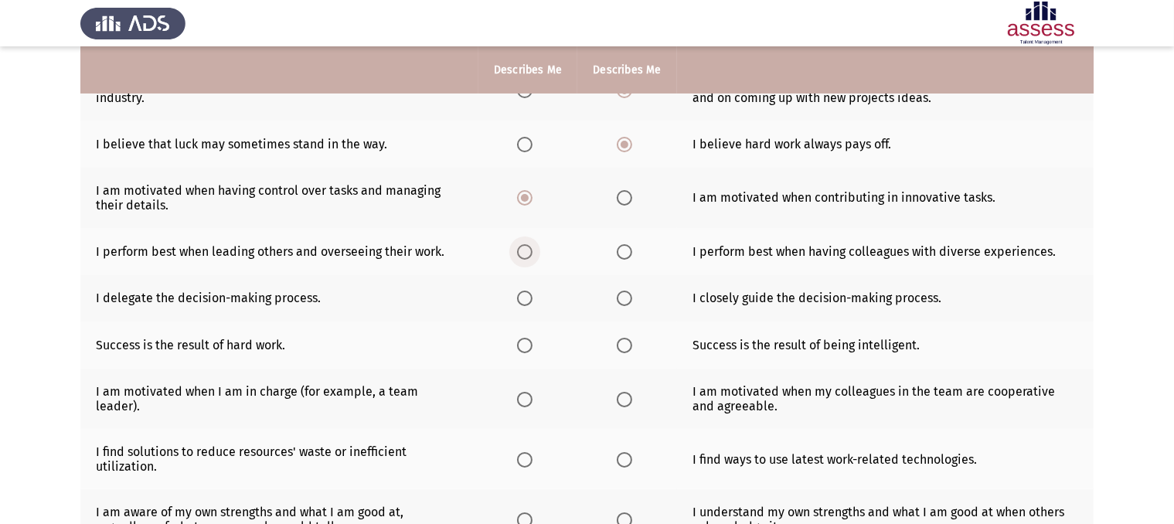
click at [525, 250] on input "Select an option" at bounding box center [524, 251] width 15 height 15
click at [621, 250] on span "Select an option" at bounding box center [624, 251] width 15 height 15
click at [621, 250] on input "Select an option" at bounding box center [624, 251] width 15 height 15
click at [525, 304] on span "Select an option" at bounding box center [524, 298] width 15 height 15
click at [525, 304] on input "Select an option" at bounding box center [524, 298] width 15 height 15
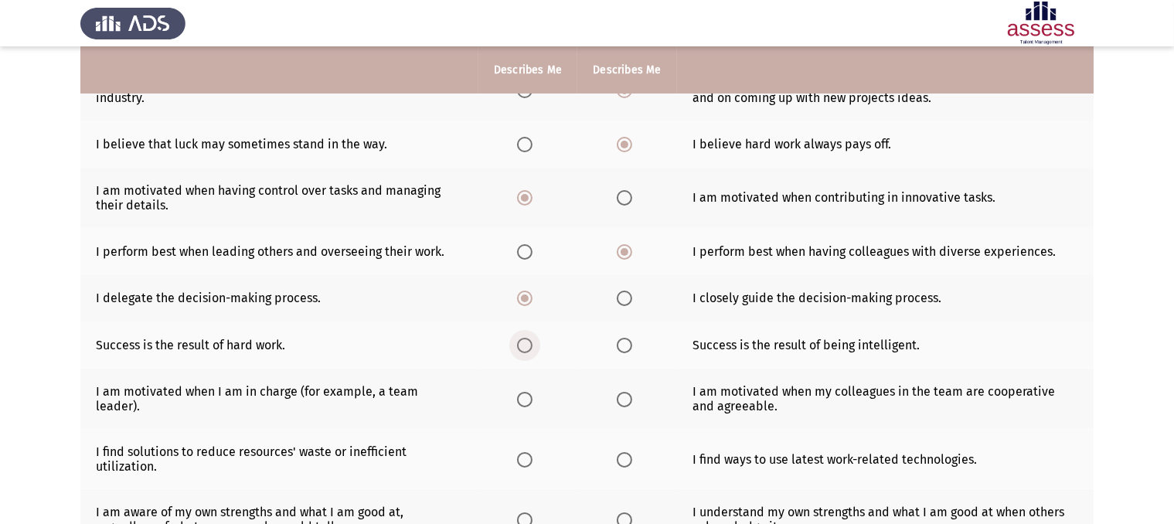
click at [525, 345] on span "Select an option" at bounding box center [524, 345] width 15 height 15
click at [525, 345] on input "Select an option" at bounding box center [524, 345] width 15 height 15
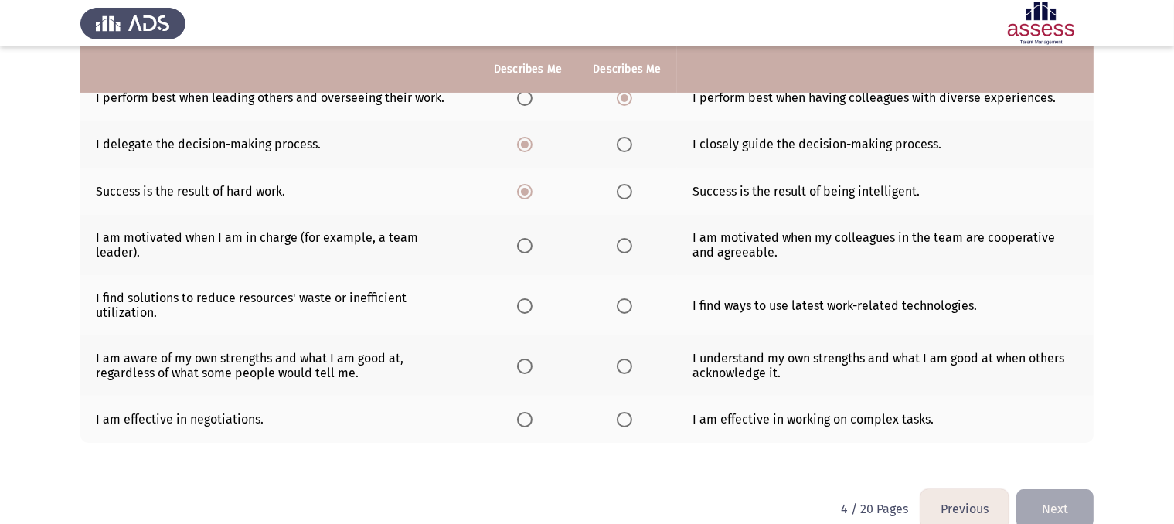
scroll to position [340, 0]
click at [630, 249] on span "Select an option" at bounding box center [624, 244] width 15 height 15
click at [630, 249] on input "Select an option" at bounding box center [624, 244] width 15 height 15
click at [529, 306] on span "Select an option" at bounding box center [524, 305] width 15 height 15
click at [529, 306] on input "Select an option" at bounding box center [524, 305] width 15 height 15
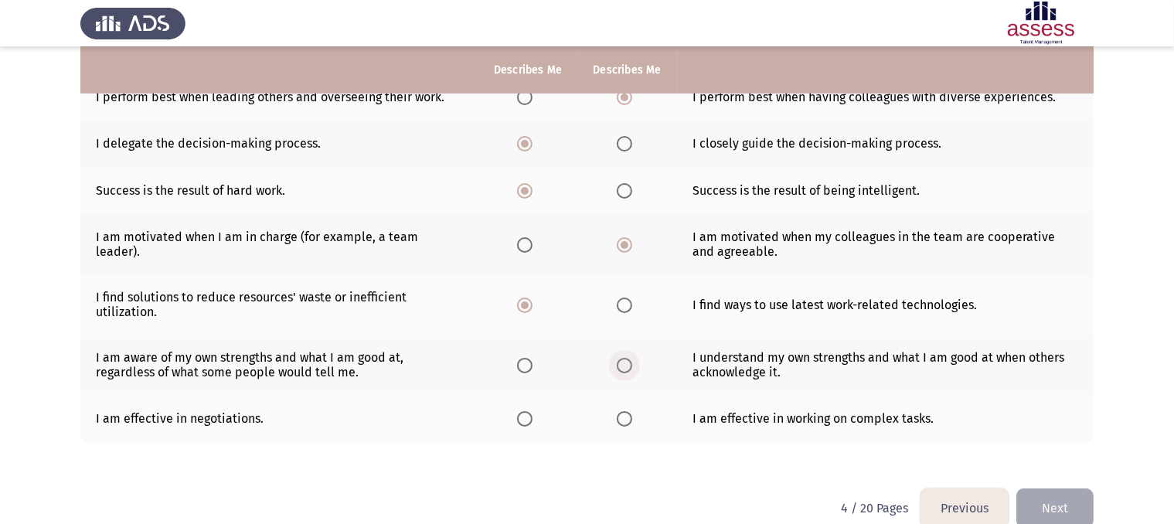
click at [626, 366] on span "Select an option" at bounding box center [624, 365] width 15 height 15
click at [626, 366] on input "Select an option" at bounding box center [624, 365] width 15 height 15
click at [534, 420] on label "Select an option" at bounding box center [528, 418] width 22 height 15
click at [532, 420] on input "Select an option" at bounding box center [524, 418] width 15 height 15
click at [1059, 499] on button "Next" at bounding box center [1054, 507] width 77 height 39
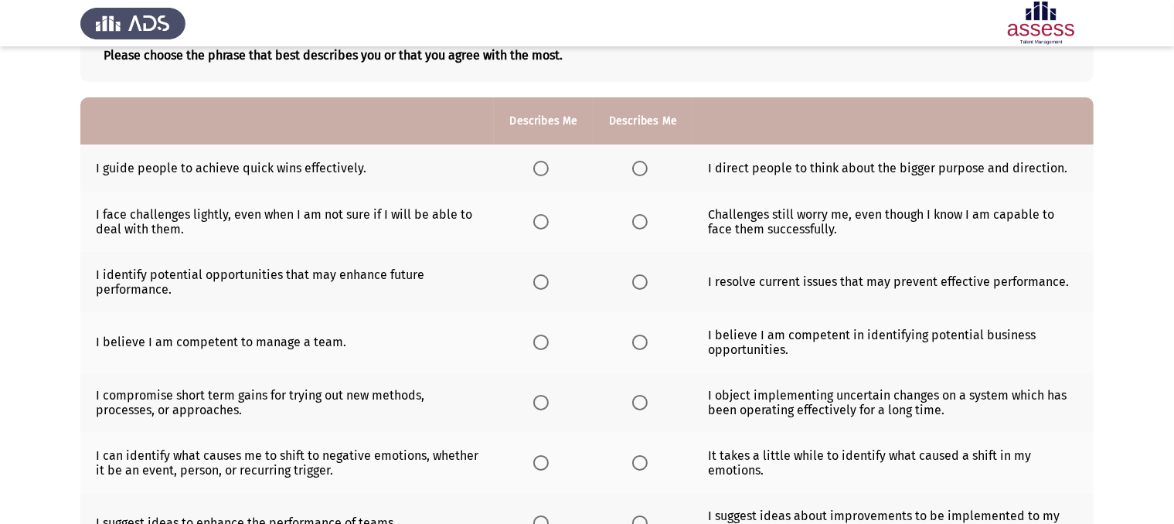
scroll to position [124, 0]
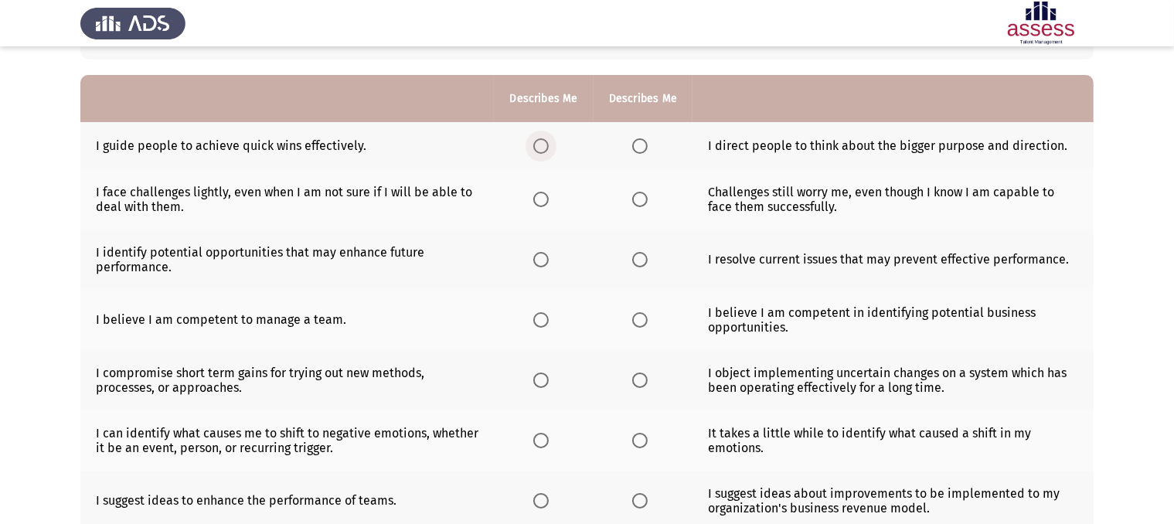
click at [546, 145] on span "Select an option" at bounding box center [540, 145] width 15 height 15
click at [546, 145] on input "Select an option" at bounding box center [540, 145] width 15 height 15
click at [639, 204] on span "Select an option" at bounding box center [639, 199] width 15 height 15
click at [639, 204] on input "Select an option" at bounding box center [639, 199] width 15 height 15
click at [538, 261] on span "Select an option" at bounding box center [540, 259] width 15 height 15
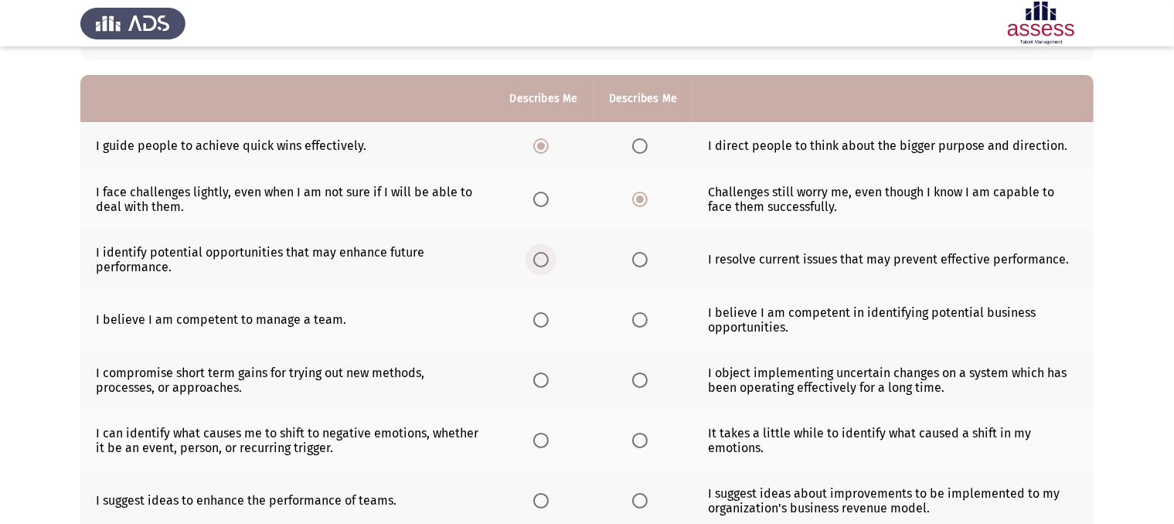
click at [538, 261] on input "Select an option" at bounding box center [540, 259] width 15 height 15
click at [640, 318] on span "Select an option" at bounding box center [639, 319] width 15 height 15
click at [640, 318] on input "Select an option" at bounding box center [639, 319] width 15 height 15
click at [548, 381] on span "Select an option" at bounding box center [540, 379] width 15 height 15
click at [548, 381] on input "Select an option" at bounding box center [540, 379] width 15 height 15
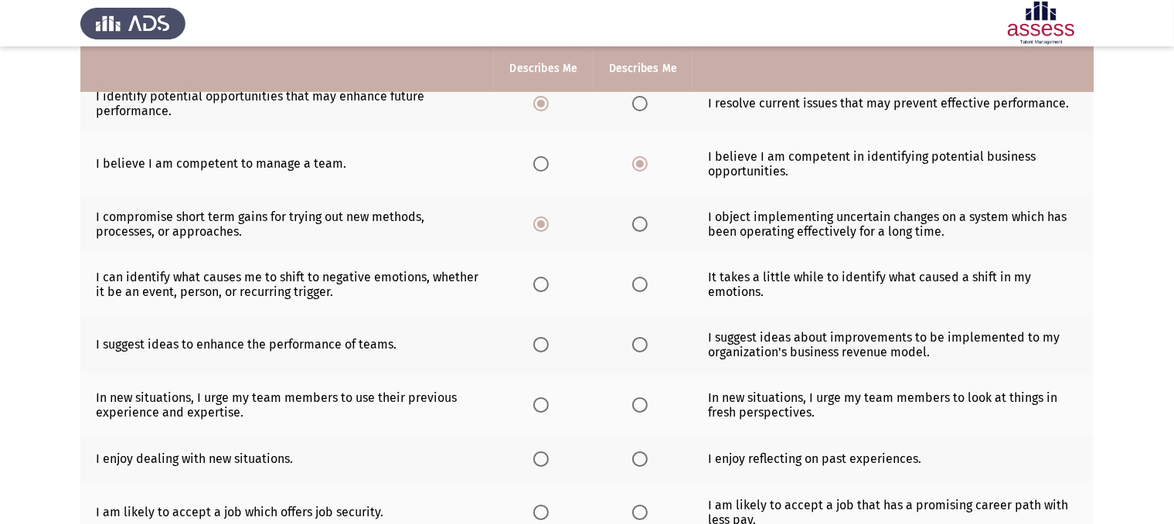
scroll to position [309, 0]
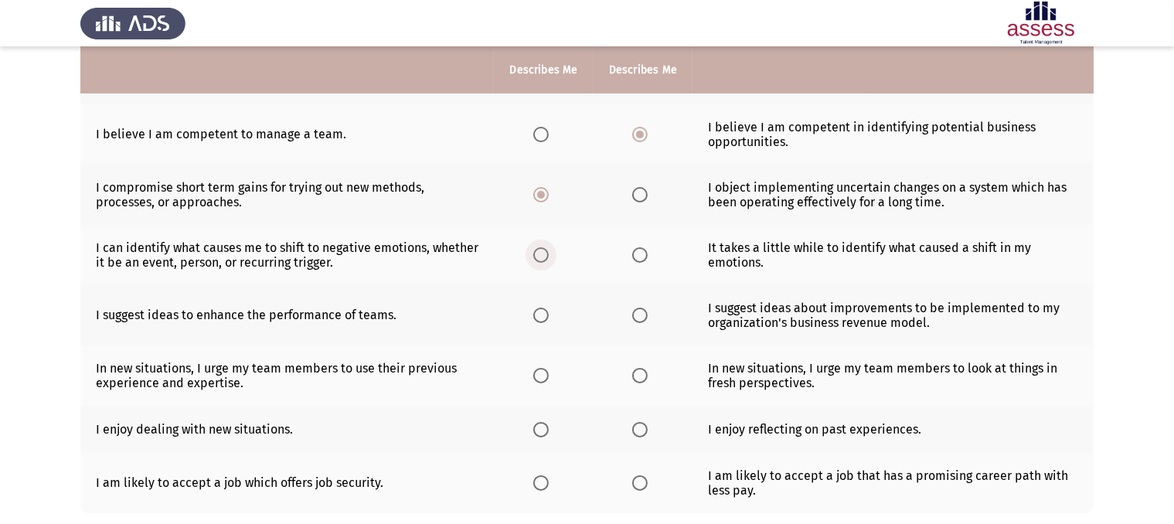
click at [545, 255] on span "Select an option" at bounding box center [540, 254] width 15 height 15
click at [545, 255] on input "Select an option" at bounding box center [540, 254] width 15 height 15
click at [545, 319] on span "Select an option" at bounding box center [540, 315] width 15 height 15
click at [545, 319] on input "Select an option" at bounding box center [540, 315] width 15 height 15
click at [640, 321] on span "Select an option" at bounding box center [639, 315] width 15 height 15
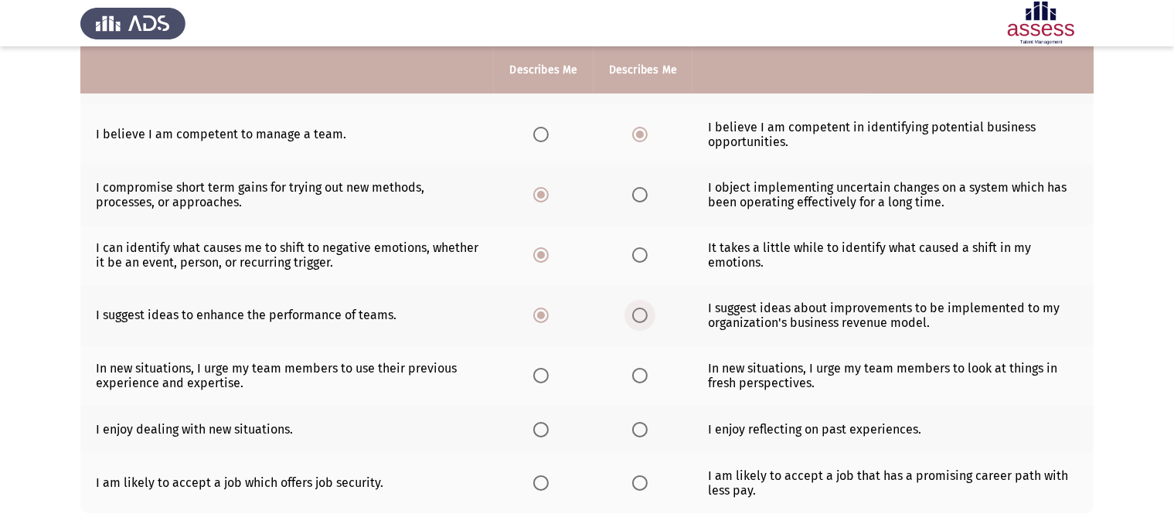
click at [640, 321] on input "Select an option" at bounding box center [639, 315] width 15 height 15
click at [544, 377] on span "Select an option" at bounding box center [540, 375] width 15 height 15
click at [544, 377] on input "Select an option" at bounding box center [540, 375] width 15 height 15
click at [541, 434] on span "Select an option" at bounding box center [540, 429] width 15 height 15
click at [541, 434] on input "Select an option" at bounding box center [540, 429] width 15 height 15
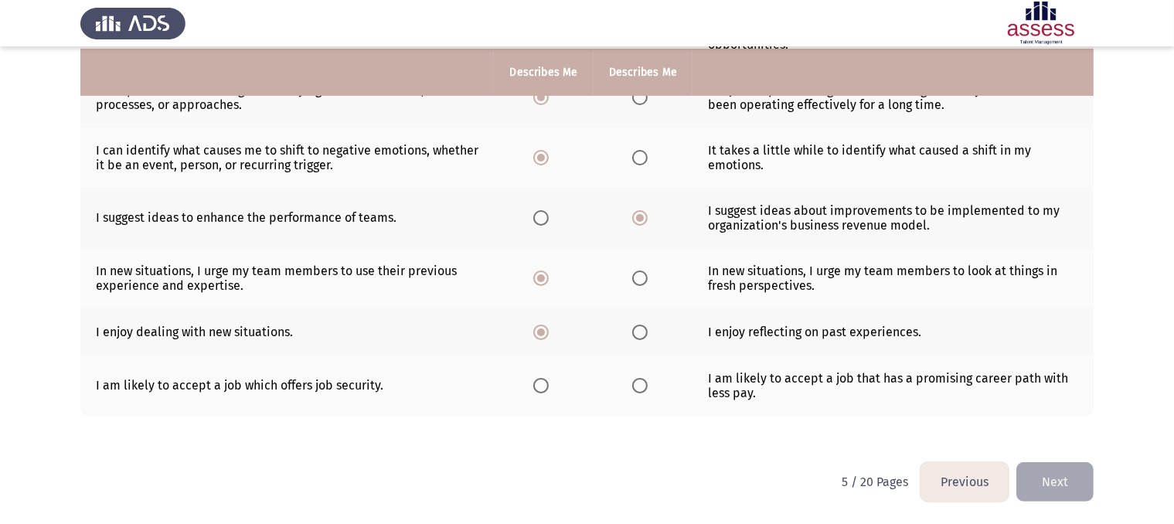
scroll to position [409, 0]
click at [638, 385] on span "Select an option" at bounding box center [639, 385] width 15 height 15
click at [638, 385] on input "Select an option" at bounding box center [639, 385] width 15 height 15
click at [1057, 479] on button "Next" at bounding box center [1054, 481] width 77 height 39
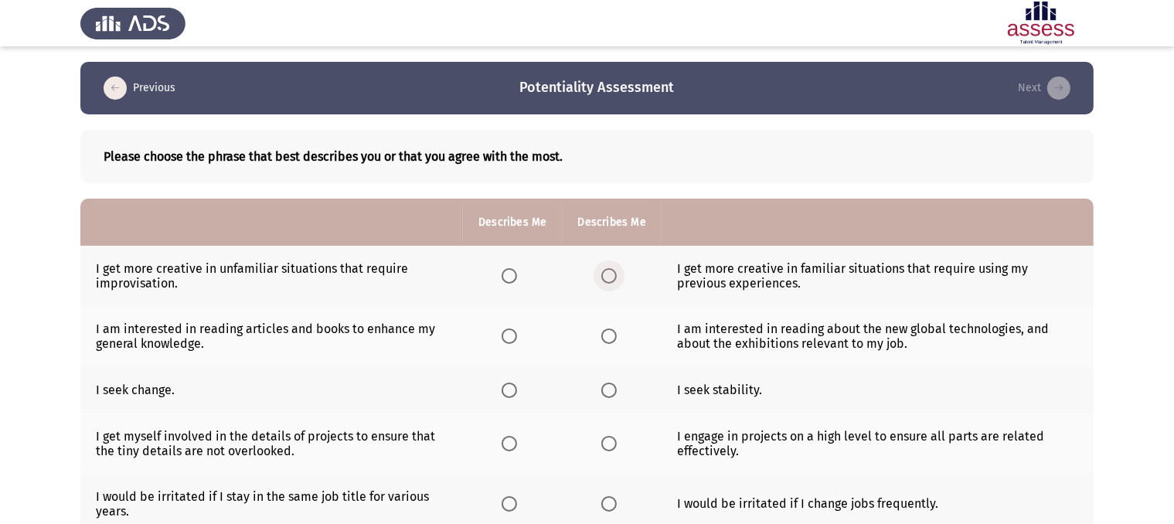
click at [611, 277] on span "Select an option" at bounding box center [608, 275] width 15 height 15
click at [611, 277] on input "Select an option" at bounding box center [608, 275] width 15 height 15
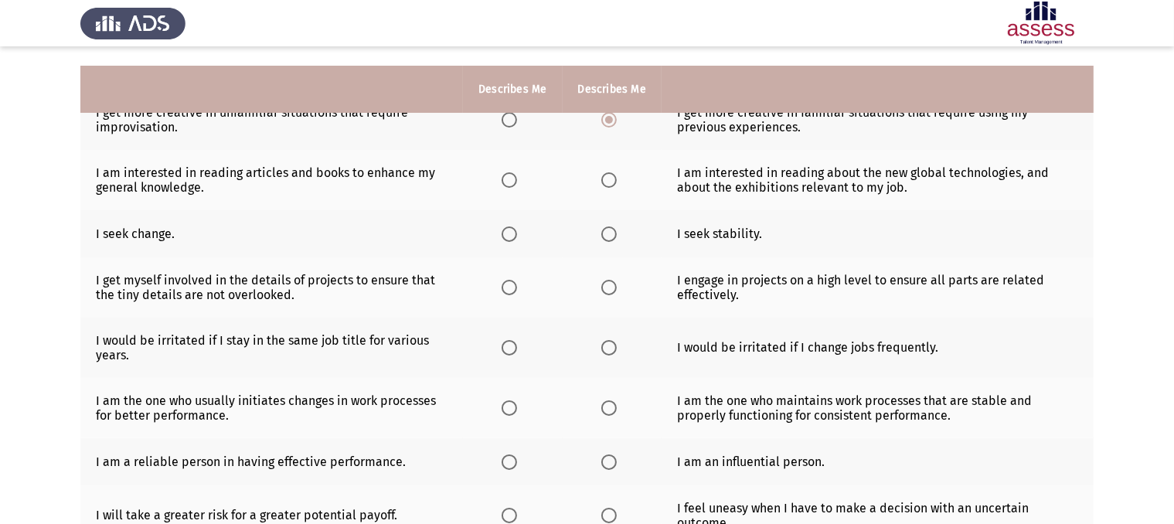
scroll to position [185, 0]
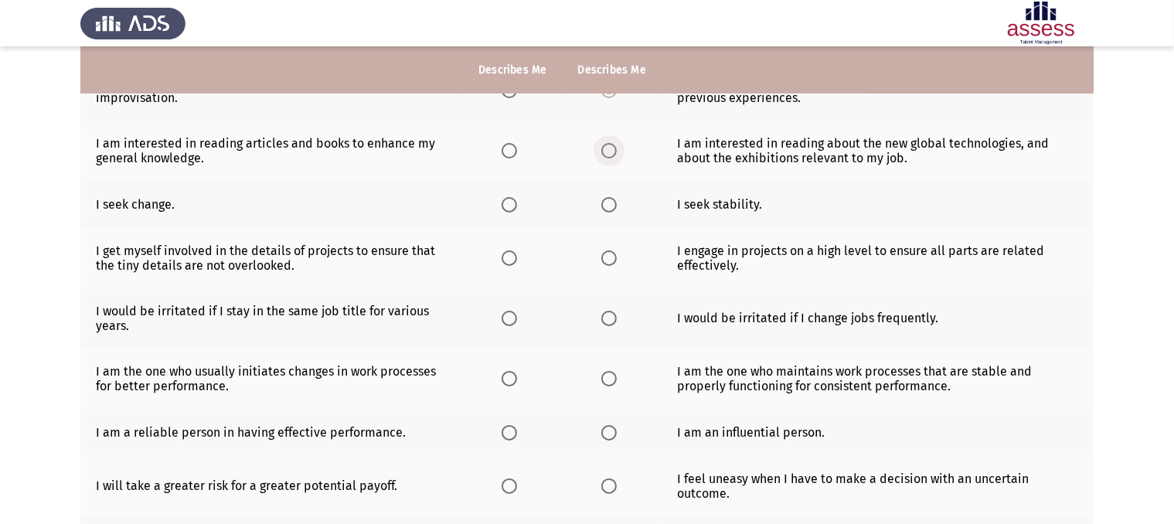
click at [606, 149] on span "Select an option" at bounding box center [608, 150] width 15 height 15
click at [606, 149] on input "Select an option" at bounding box center [608, 150] width 15 height 15
click at [607, 208] on span "Select an option" at bounding box center [608, 204] width 15 height 15
click at [607, 208] on input "Select an option" at bounding box center [608, 204] width 15 height 15
click at [608, 259] on span "Select an option" at bounding box center [608, 257] width 15 height 15
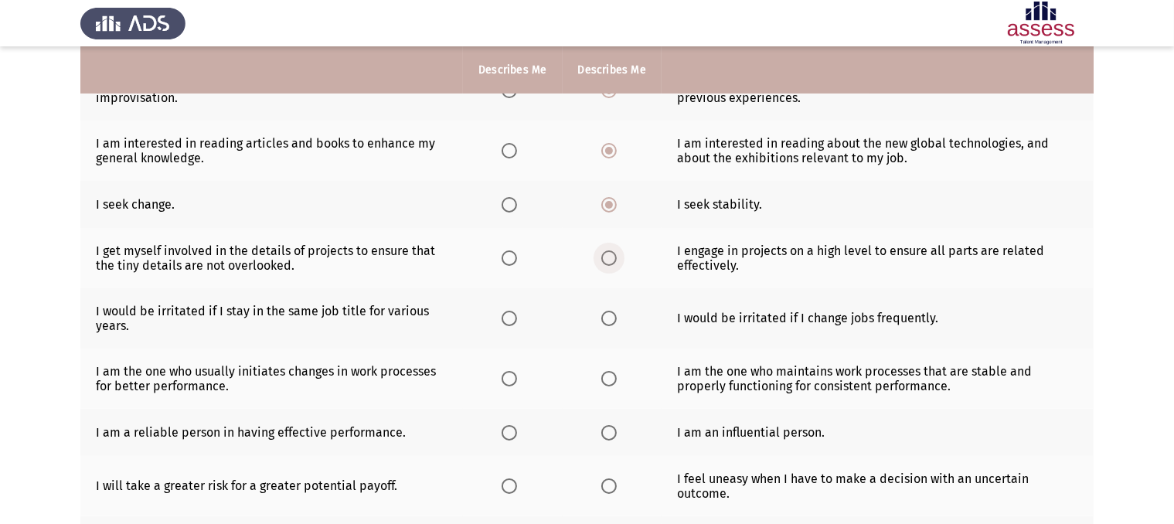
click at [608, 259] on input "Select an option" at bounding box center [608, 257] width 15 height 15
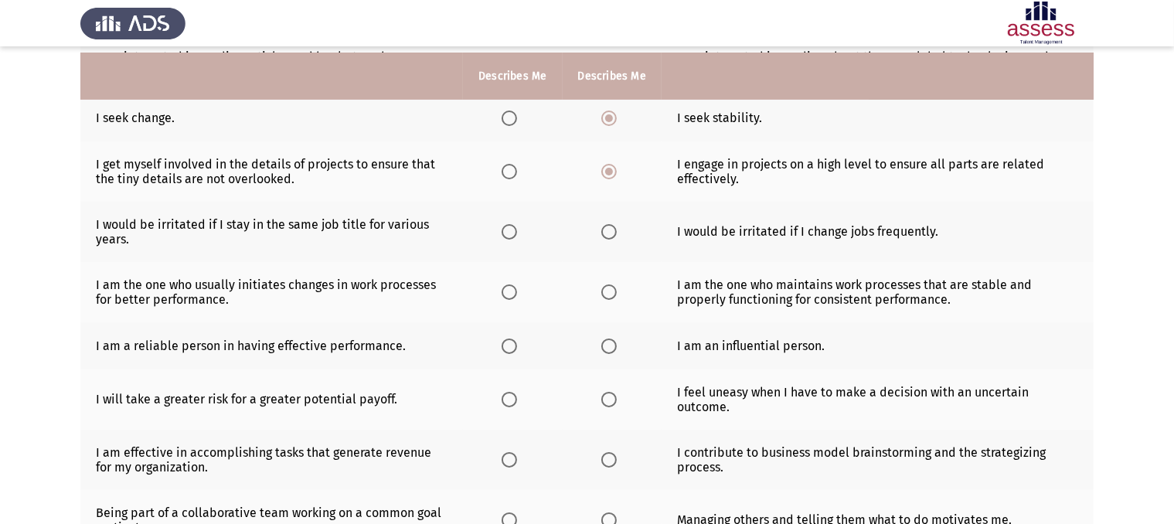
scroll to position [278, 0]
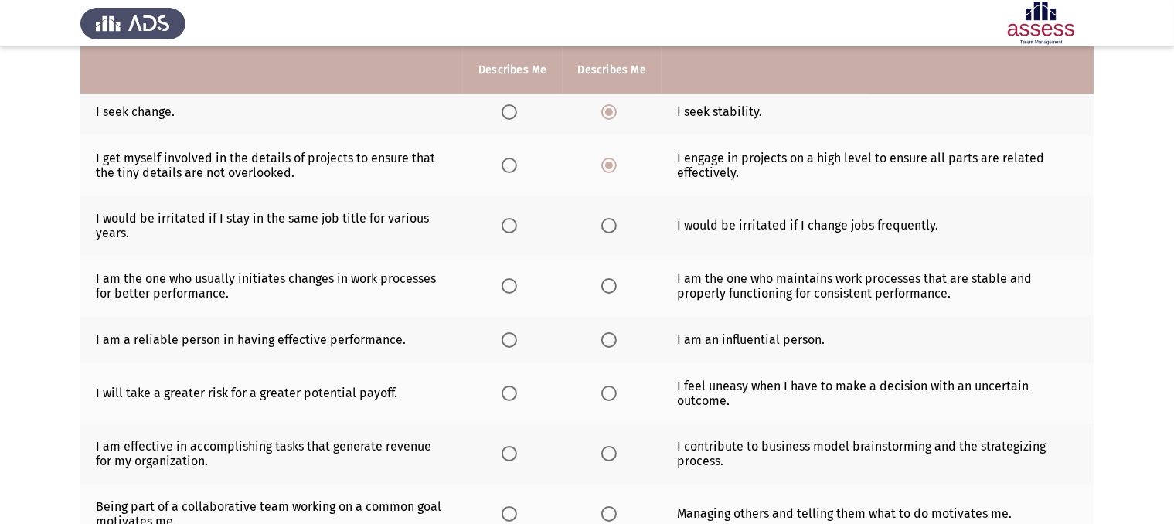
click at [515, 229] on span "Select an option" at bounding box center [509, 225] width 15 height 15
click at [515, 229] on input "Select an option" at bounding box center [509, 225] width 15 height 15
click at [508, 286] on span "Select an option" at bounding box center [509, 285] width 15 height 15
click at [508, 286] on input "Select an option" at bounding box center [509, 285] width 15 height 15
click at [505, 345] on span "Select an option" at bounding box center [509, 339] width 15 height 15
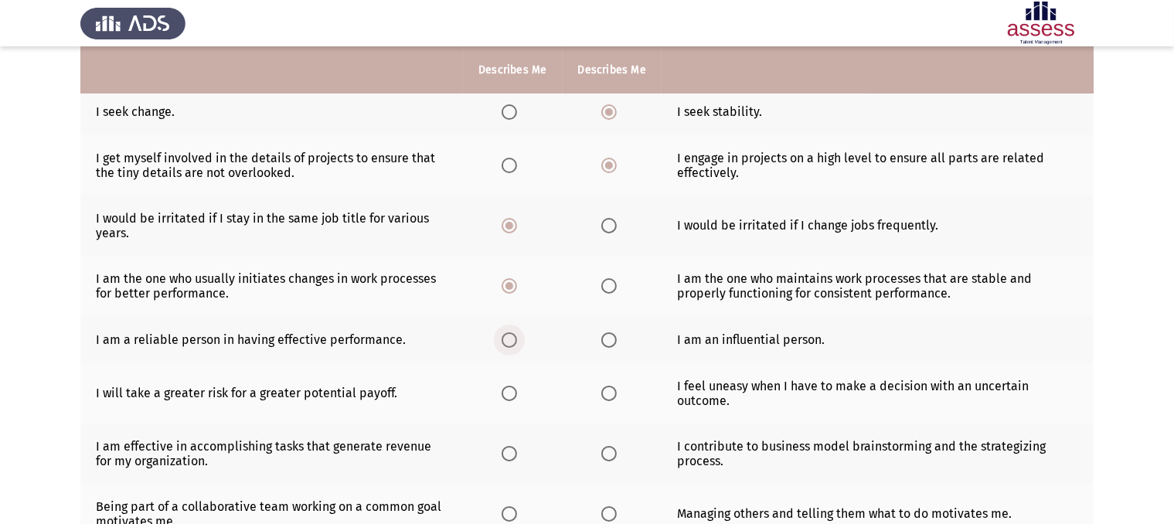
click at [505, 345] on input "Select an option" at bounding box center [509, 339] width 15 height 15
click at [515, 401] on span "Select an option" at bounding box center [509, 393] width 15 height 15
click at [515, 401] on input "Select an option" at bounding box center [509, 393] width 15 height 15
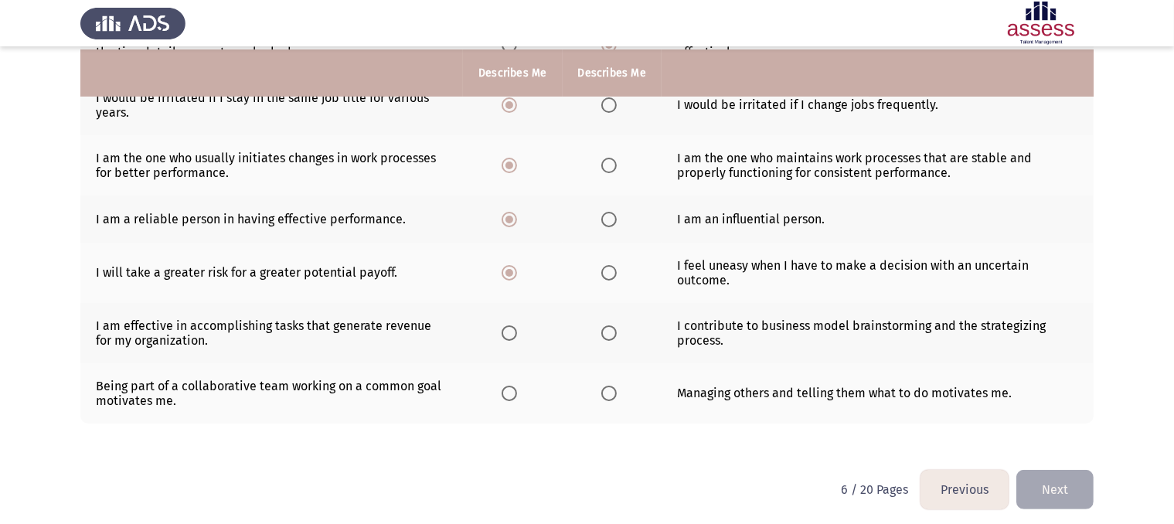
scroll to position [402, 0]
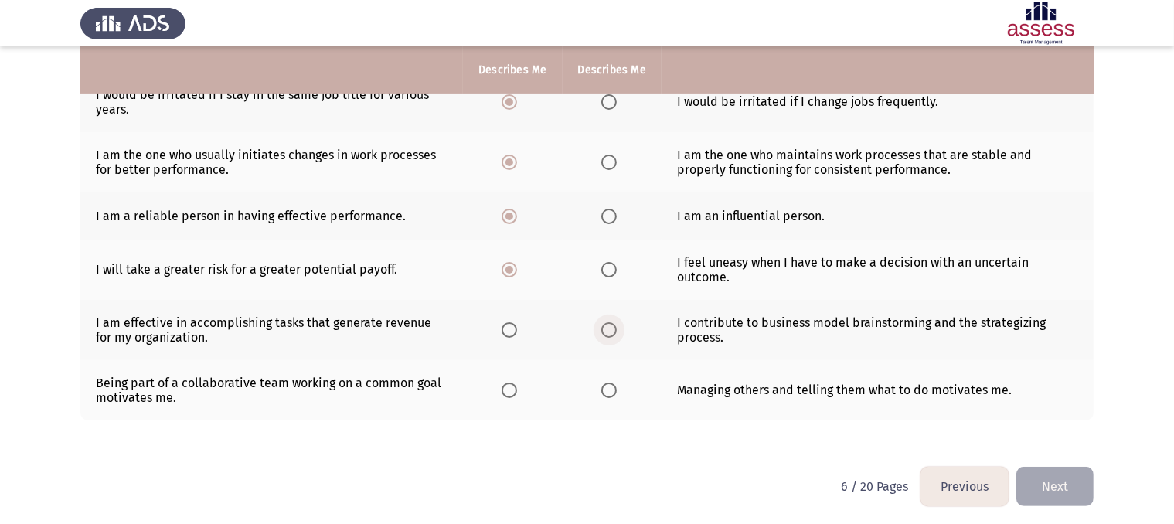
click at [604, 332] on span "Select an option" at bounding box center [608, 329] width 15 height 15
click at [604, 332] on input "Select an option" at bounding box center [608, 329] width 15 height 15
click at [603, 394] on span "Select an option" at bounding box center [608, 390] width 15 height 15
click at [603, 394] on input "Select an option" at bounding box center [608, 390] width 15 height 15
click at [1044, 483] on button "Next" at bounding box center [1054, 486] width 77 height 39
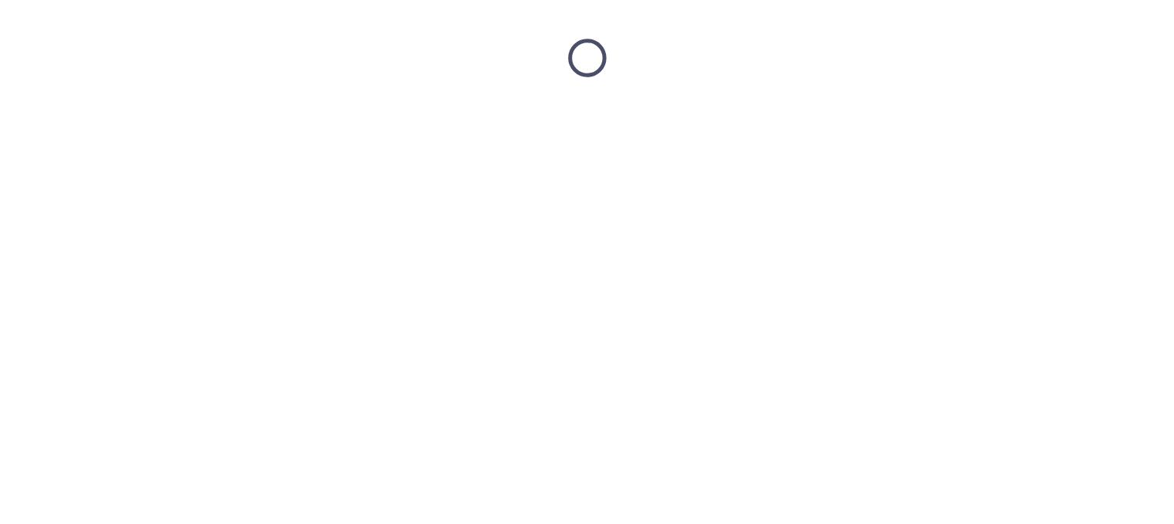
scroll to position [0, 0]
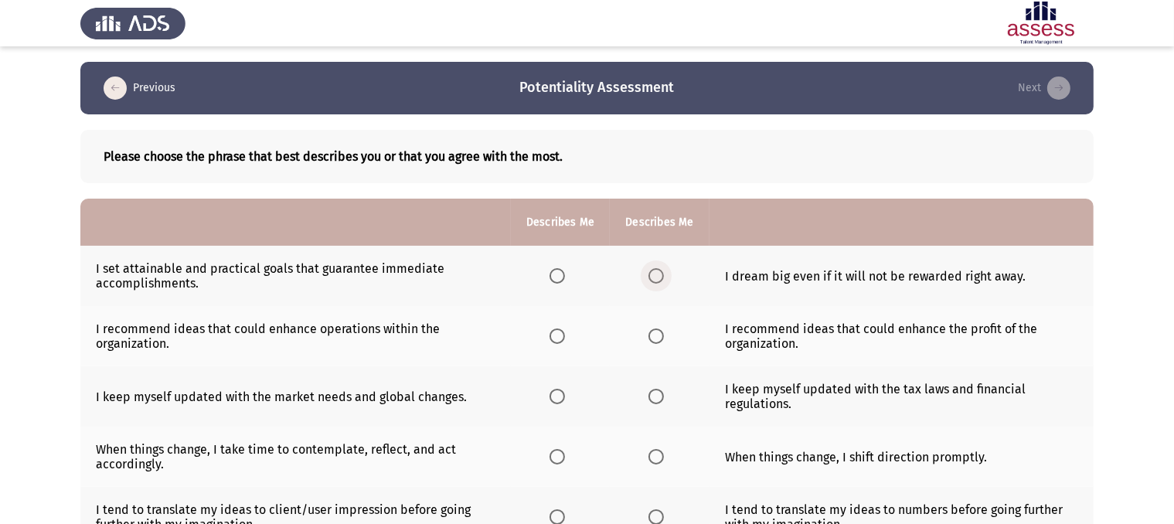
click at [663, 277] on span "Select an option" at bounding box center [655, 275] width 15 height 15
click at [663, 277] on input "Select an option" at bounding box center [655, 275] width 15 height 15
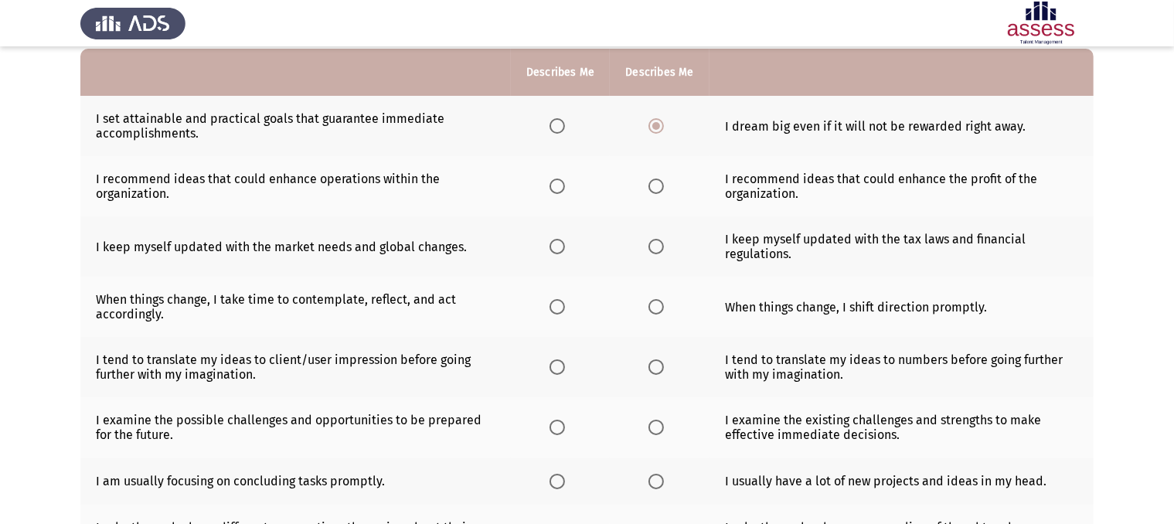
scroll to position [155, 0]
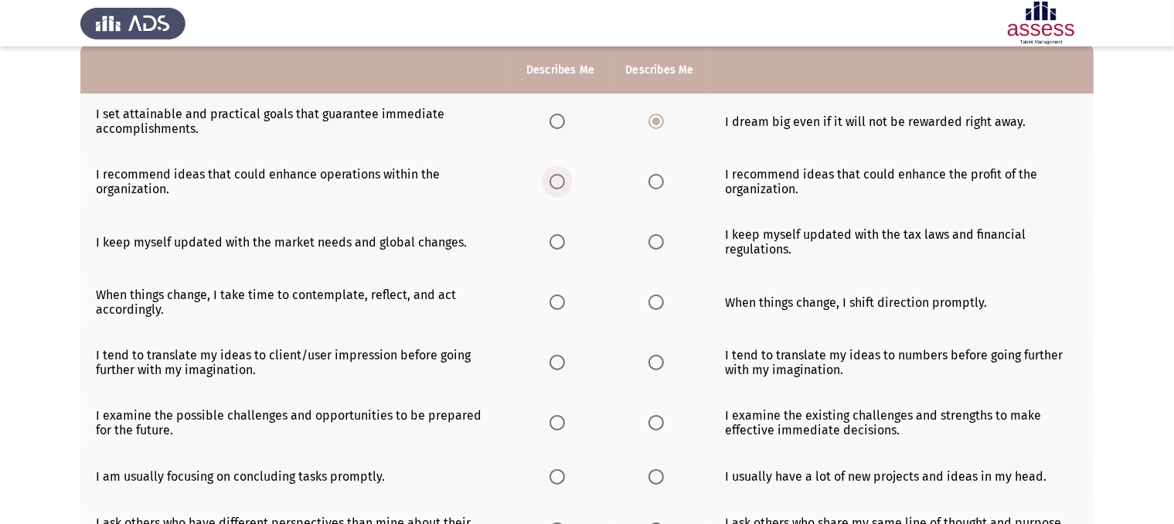
click at [563, 182] on span "Select an option" at bounding box center [556, 181] width 15 height 15
click at [563, 182] on input "Select an option" at bounding box center [556, 181] width 15 height 15
click at [553, 243] on span "Select an option" at bounding box center [556, 241] width 15 height 15
click at [553, 243] on input "Select an option" at bounding box center [556, 241] width 15 height 15
click at [563, 304] on span "Select an option" at bounding box center [556, 301] width 15 height 15
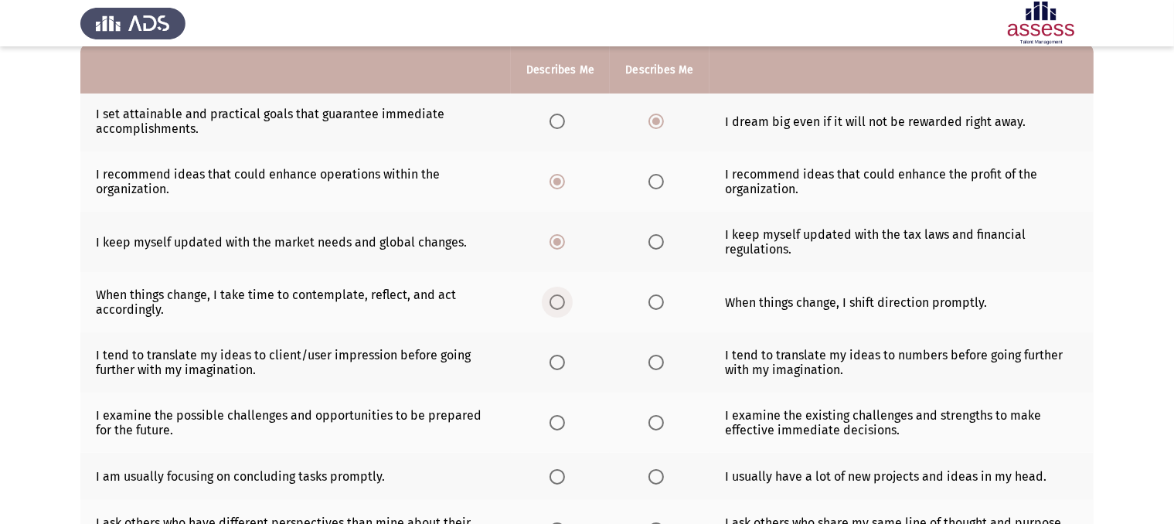
click at [563, 304] on input "Select an option" at bounding box center [556, 301] width 15 height 15
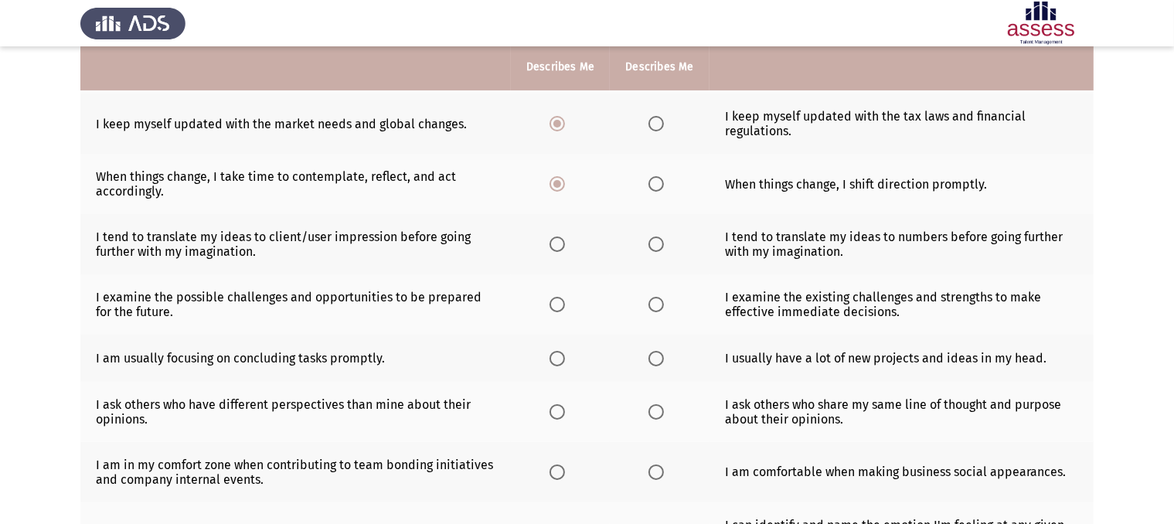
scroll to position [278, 0]
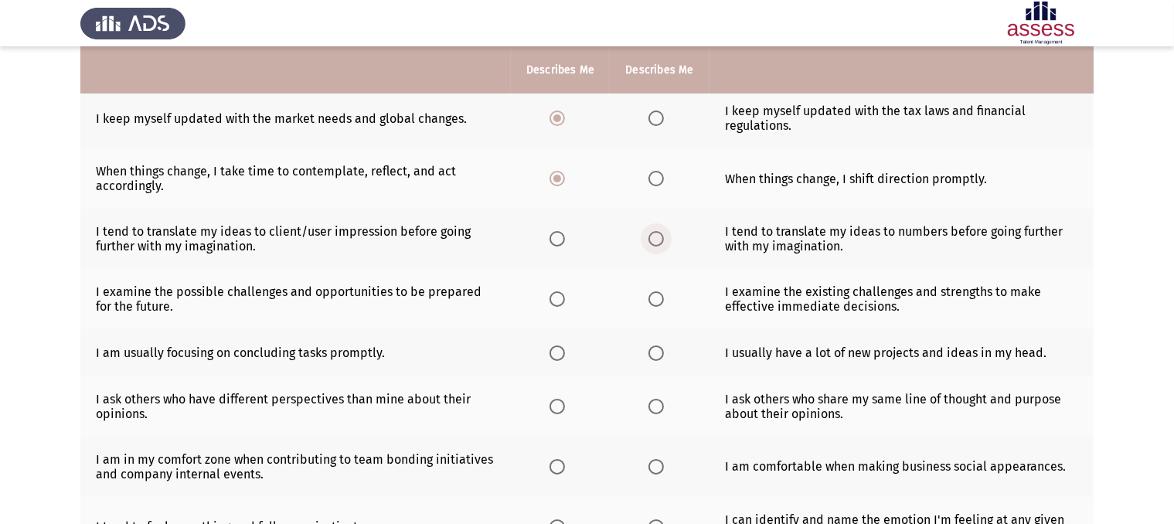
click at [664, 242] on span "Select an option" at bounding box center [655, 238] width 15 height 15
click at [664, 242] on input "Select an option" at bounding box center [655, 238] width 15 height 15
click at [561, 304] on span "Select an option" at bounding box center [556, 298] width 15 height 15
click at [561, 304] on input "Select an option" at bounding box center [556, 298] width 15 height 15
click at [557, 352] on span "Select an option" at bounding box center [556, 352] width 15 height 15
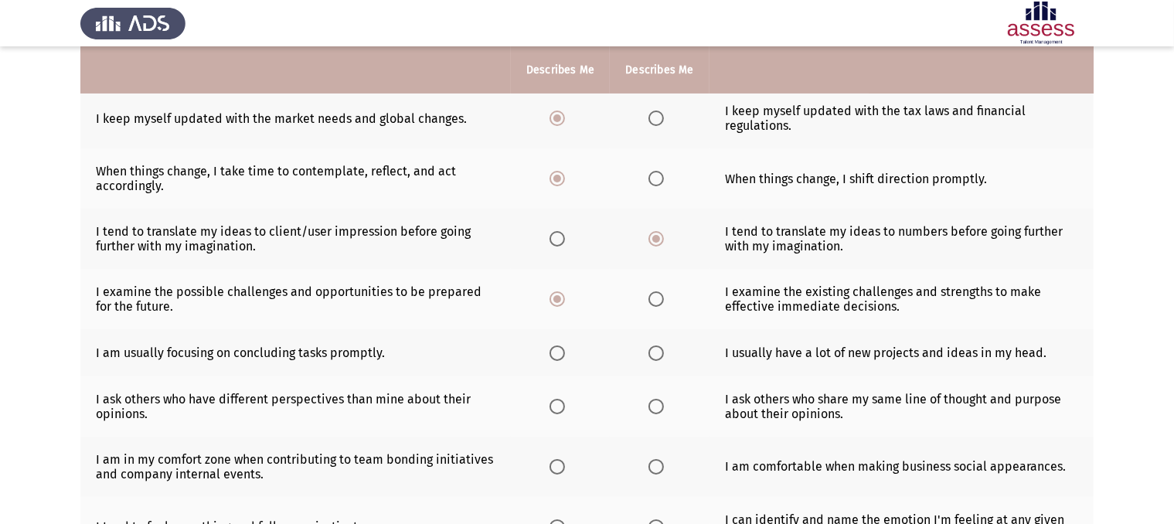
click at [557, 352] on input "Select an option" at bounding box center [556, 352] width 15 height 15
click at [561, 409] on span "Select an option" at bounding box center [556, 406] width 15 height 15
click at [561, 409] on input "Select an option" at bounding box center [556, 406] width 15 height 15
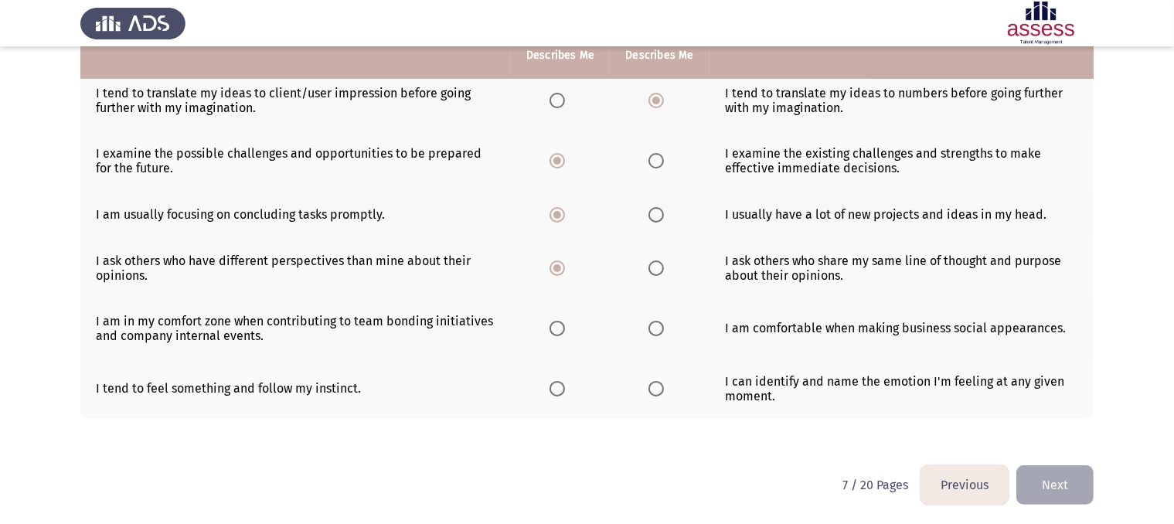
scroll to position [423, 0]
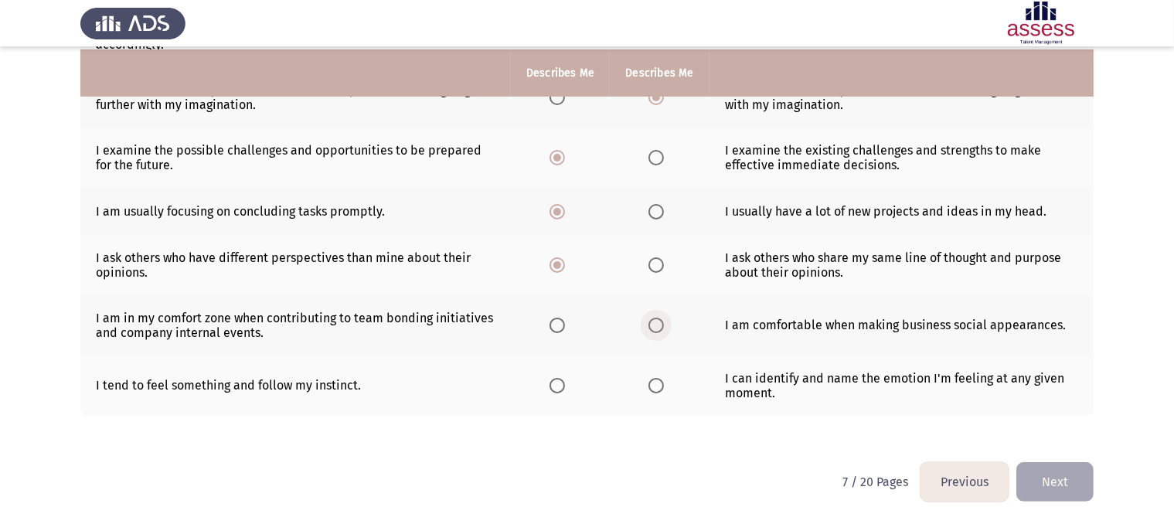
click at [661, 321] on span "Select an option" at bounding box center [655, 325] width 15 height 15
click at [661, 321] on input "Select an option" at bounding box center [655, 325] width 15 height 15
click at [653, 387] on span "Select an option" at bounding box center [655, 385] width 15 height 15
click at [653, 387] on input "Select an option" at bounding box center [655, 385] width 15 height 15
click at [1054, 481] on button "Next" at bounding box center [1054, 481] width 77 height 39
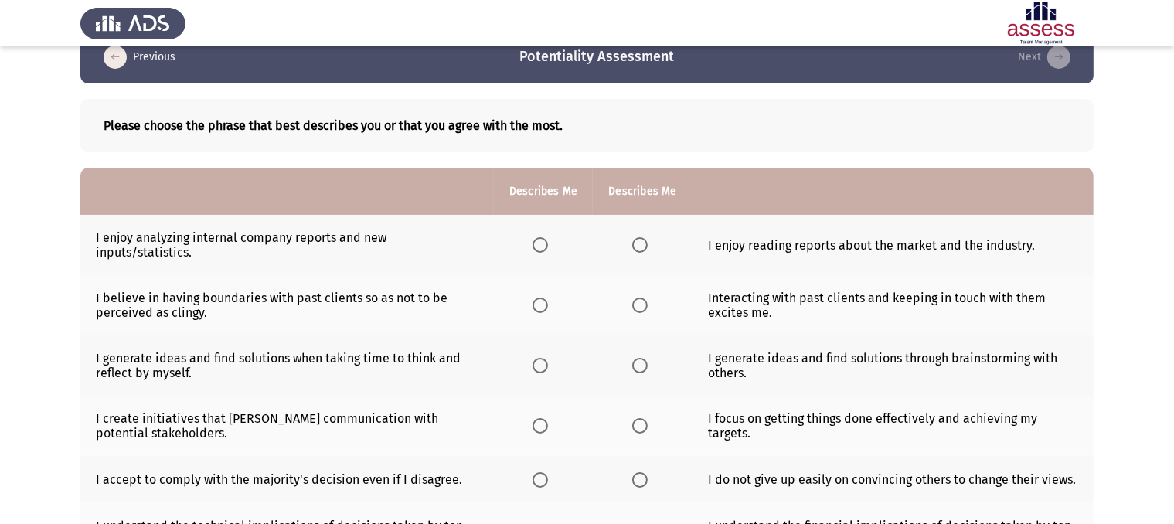
scroll to position [62, 0]
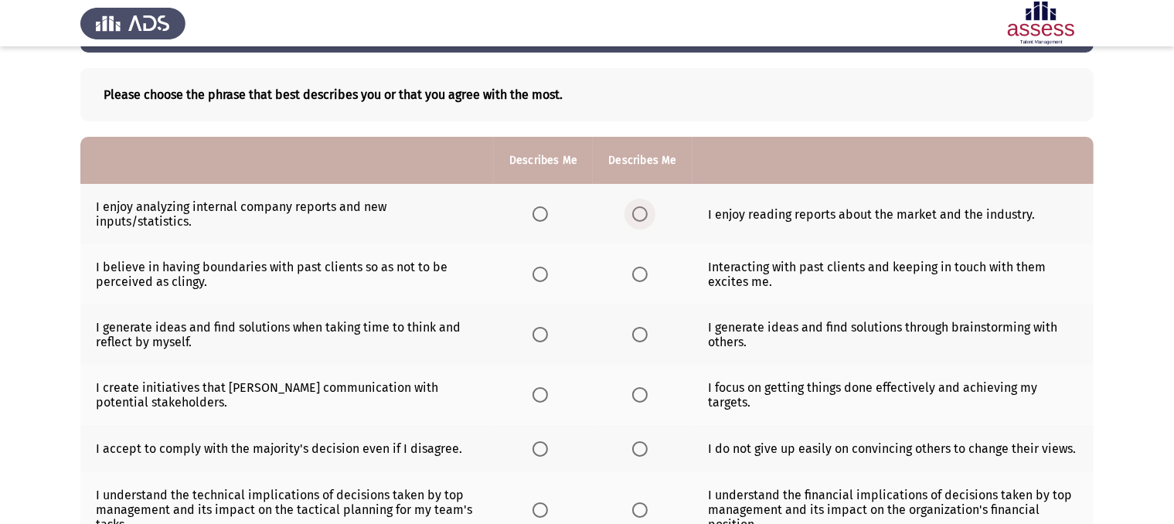
click at [639, 212] on span "Select an option" at bounding box center [639, 213] width 15 height 15
click at [639, 212] on input "Select an option" at bounding box center [639, 213] width 15 height 15
click at [643, 276] on span "Select an option" at bounding box center [639, 274] width 15 height 15
click at [643, 276] on input "Select an option" at bounding box center [639, 274] width 15 height 15
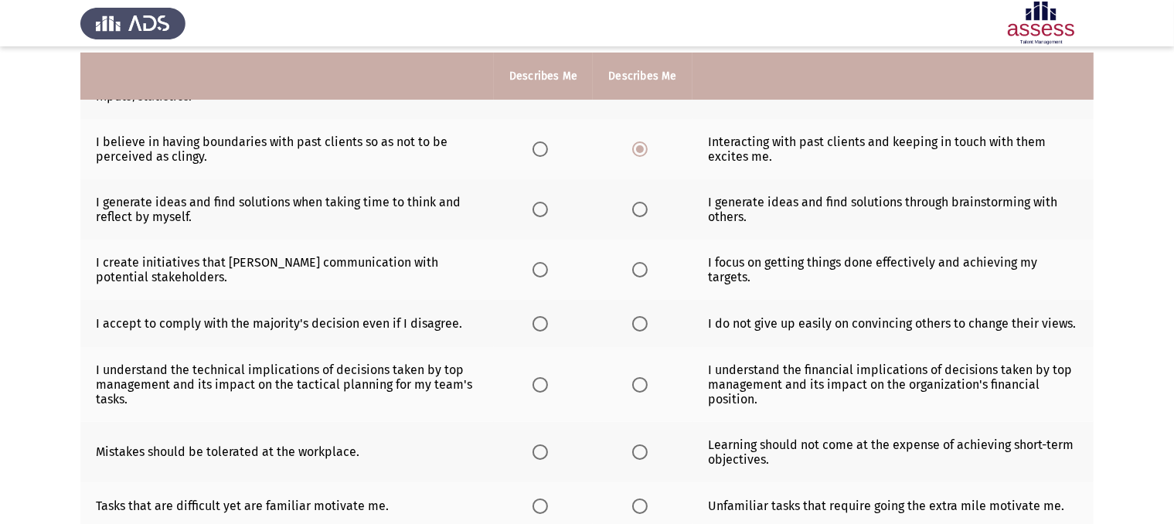
scroll to position [192, 0]
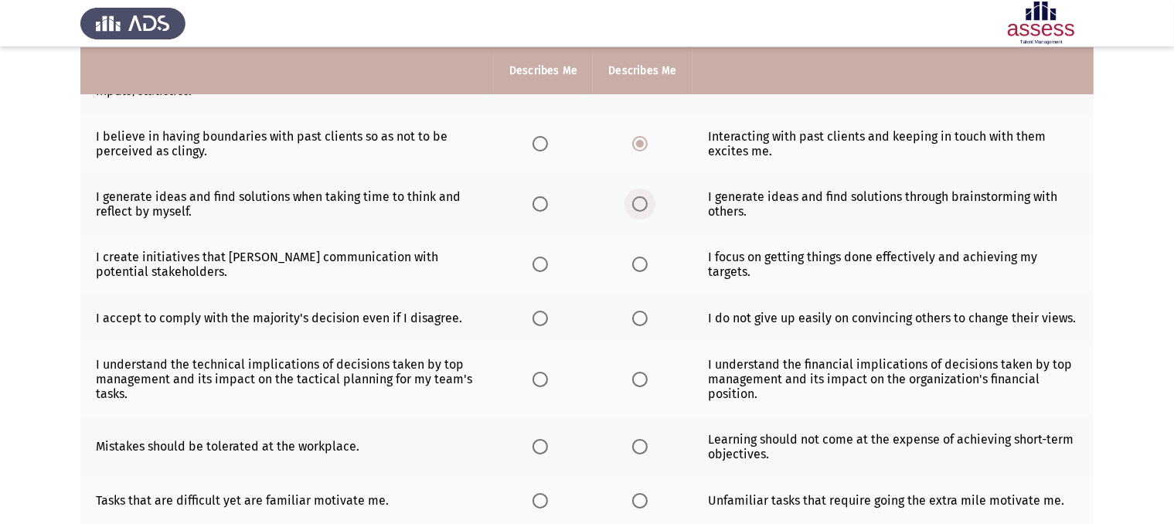
click at [643, 202] on span "Select an option" at bounding box center [639, 203] width 15 height 15
click at [643, 202] on input "Select an option" at bounding box center [639, 203] width 15 height 15
click at [646, 267] on span "Select an option" at bounding box center [639, 264] width 15 height 15
click at [646, 267] on input "Select an option" at bounding box center [639, 264] width 15 height 15
click at [637, 320] on span "Select an option" at bounding box center [639, 318] width 15 height 15
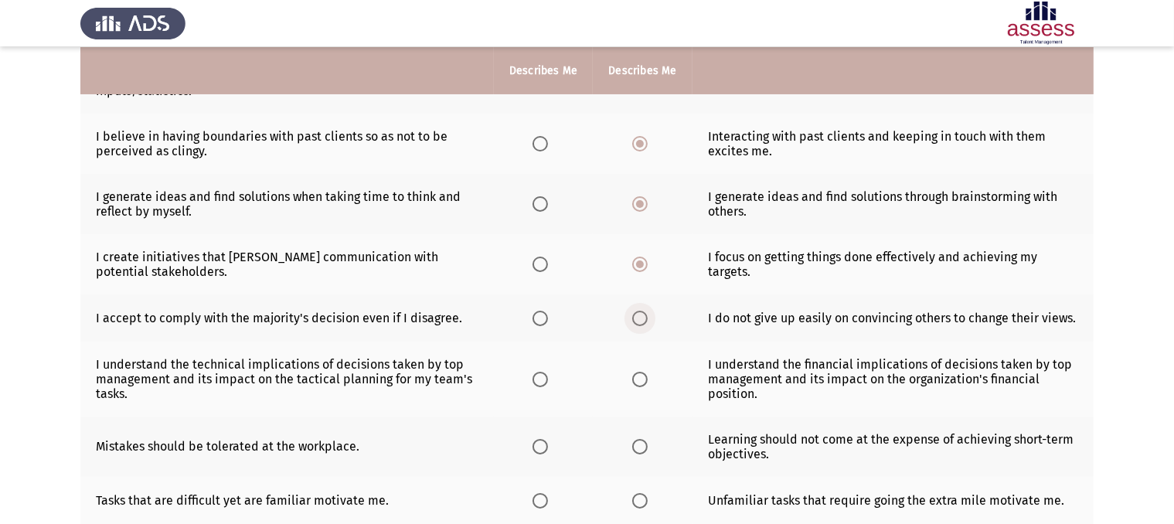
click at [637, 320] on input "Select an option" at bounding box center [639, 318] width 15 height 15
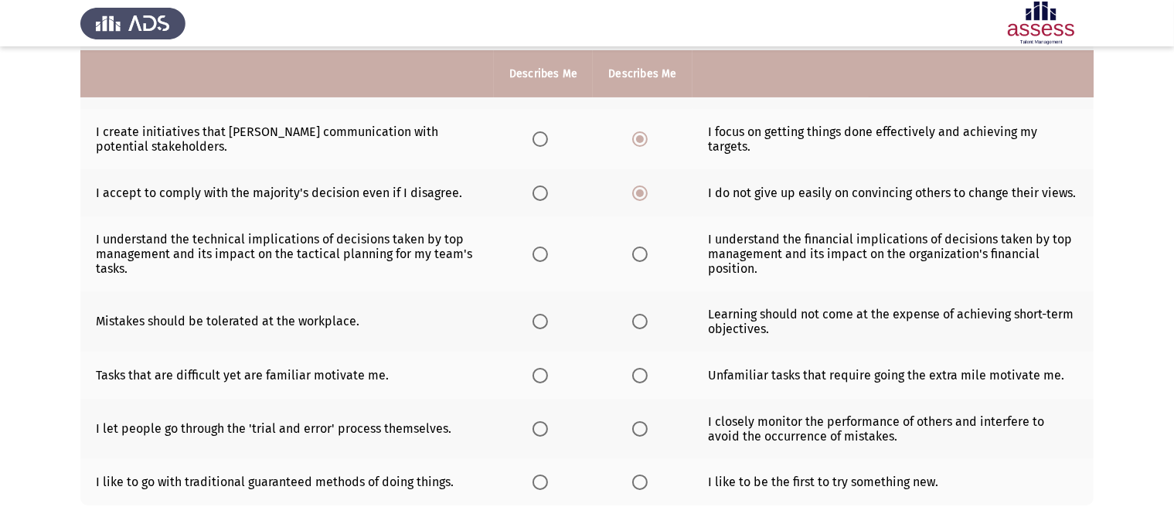
scroll to position [321, 0]
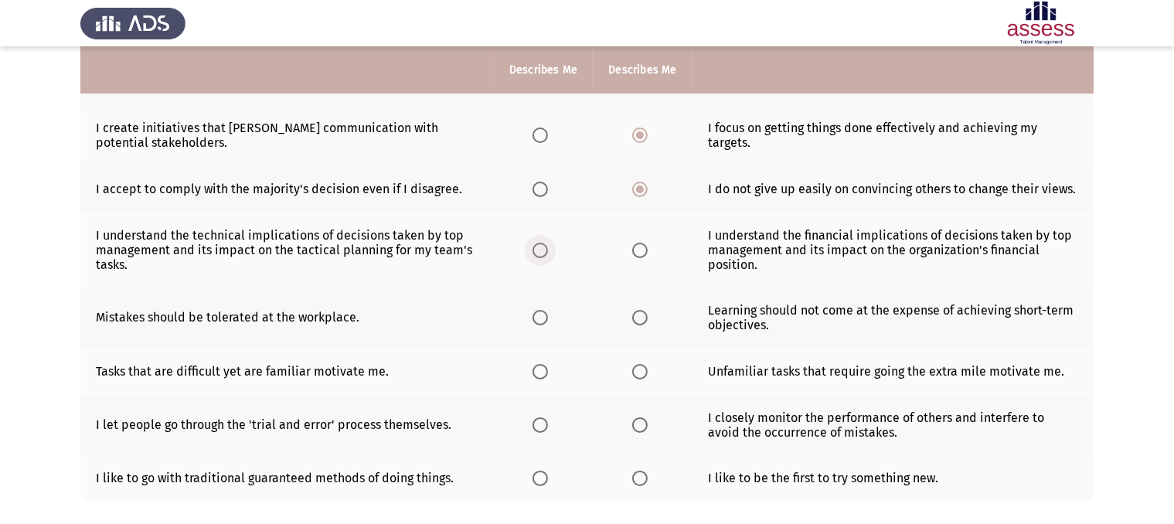
click at [545, 248] on span "Select an option" at bounding box center [539, 250] width 15 height 15
click at [545, 248] on input "Select an option" at bounding box center [539, 250] width 15 height 15
click at [632, 257] on span "Select an option" at bounding box center [639, 250] width 15 height 15
click at [632, 257] on input "Select an option" at bounding box center [639, 250] width 15 height 15
click at [640, 319] on span "Select an option" at bounding box center [639, 317] width 15 height 15
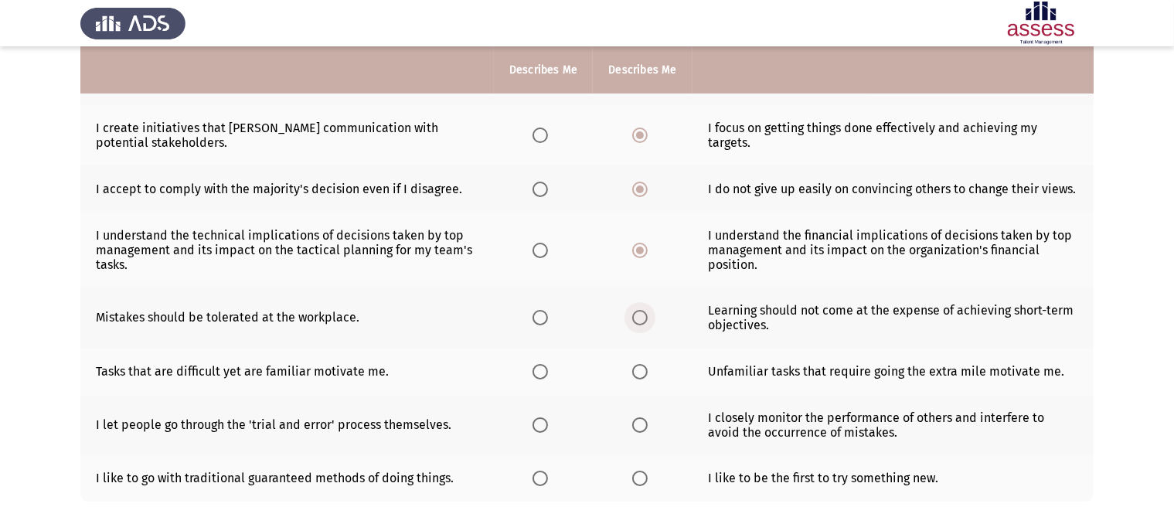
click at [640, 319] on input "Select an option" at bounding box center [639, 317] width 15 height 15
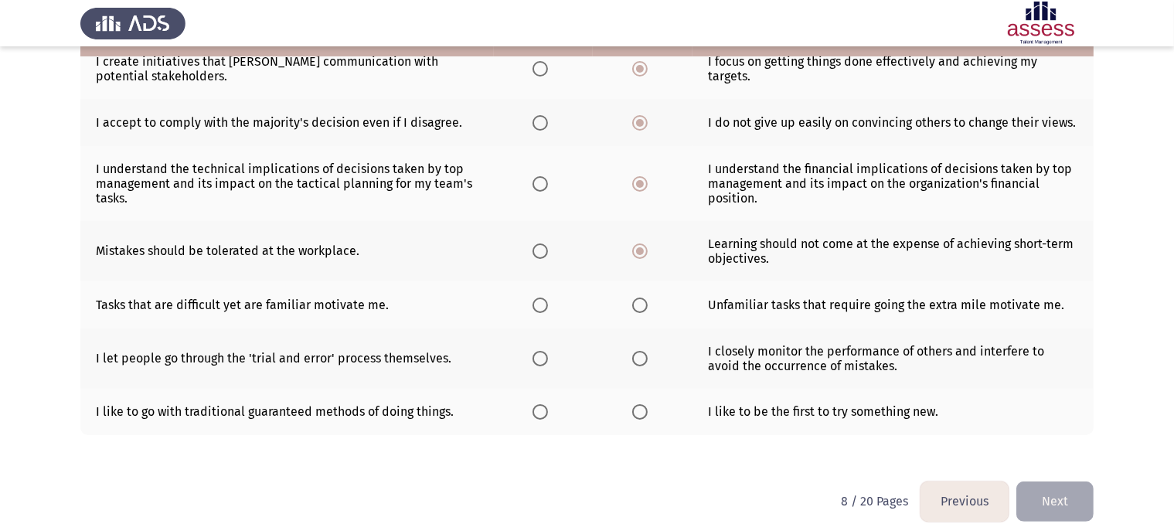
scroll to position [410, 0]
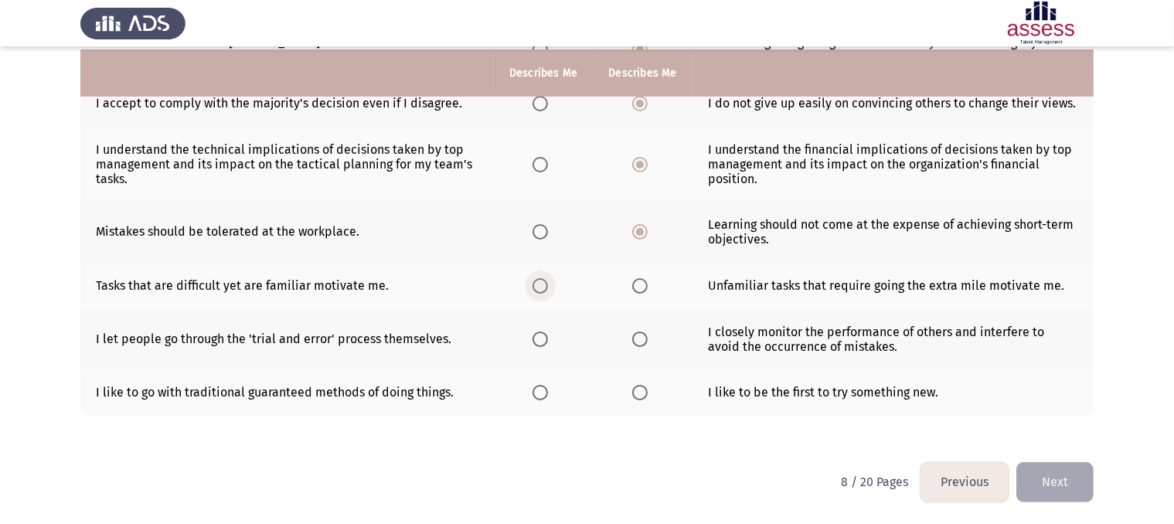
click at [542, 290] on span "Select an option" at bounding box center [539, 285] width 15 height 15
click at [542, 290] on input "Select an option" at bounding box center [539, 285] width 15 height 15
click at [641, 337] on span "Select an option" at bounding box center [639, 339] width 15 height 15
click at [641, 337] on input "Select an option" at bounding box center [639, 339] width 15 height 15
click at [640, 390] on span "Select an option" at bounding box center [639, 392] width 15 height 15
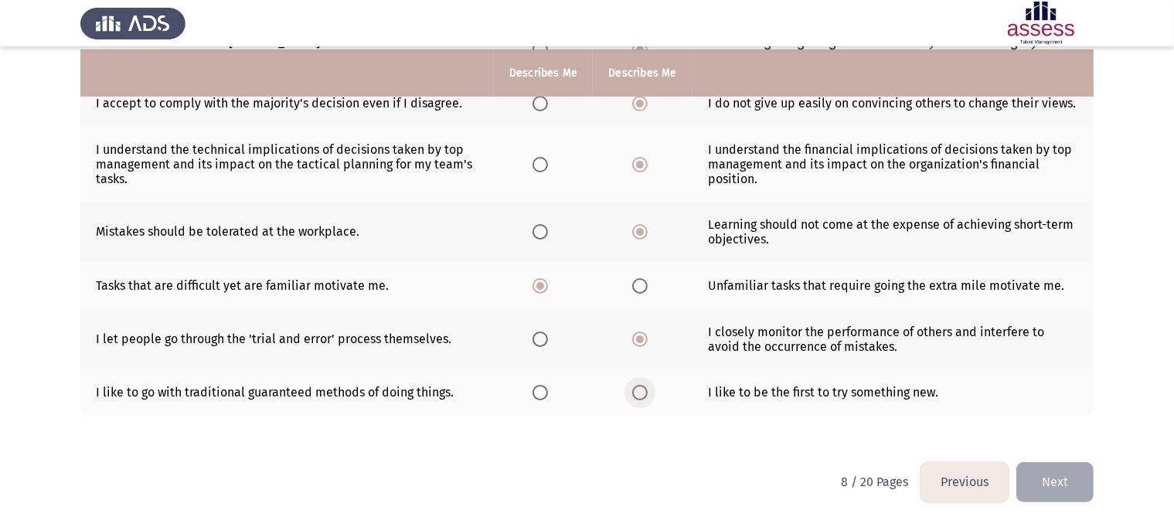
click at [640, 390] on input "Select an option" at bounding box center [639, 392] width 15 height 15
click at [1063, 479] on button "Next" at bounding box center [1054, 481] width 77 height 39
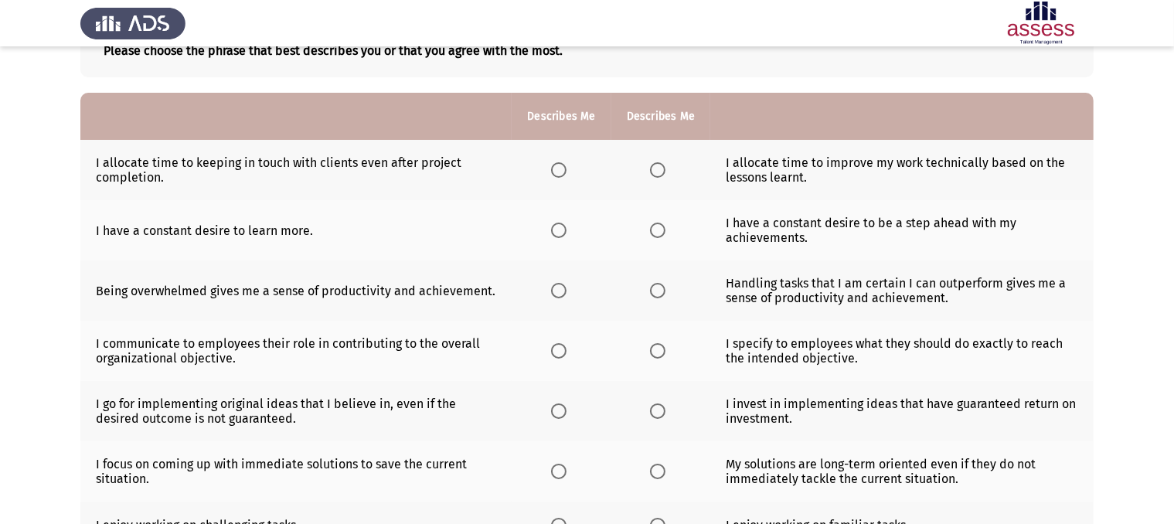
scroll to position [123, 0]
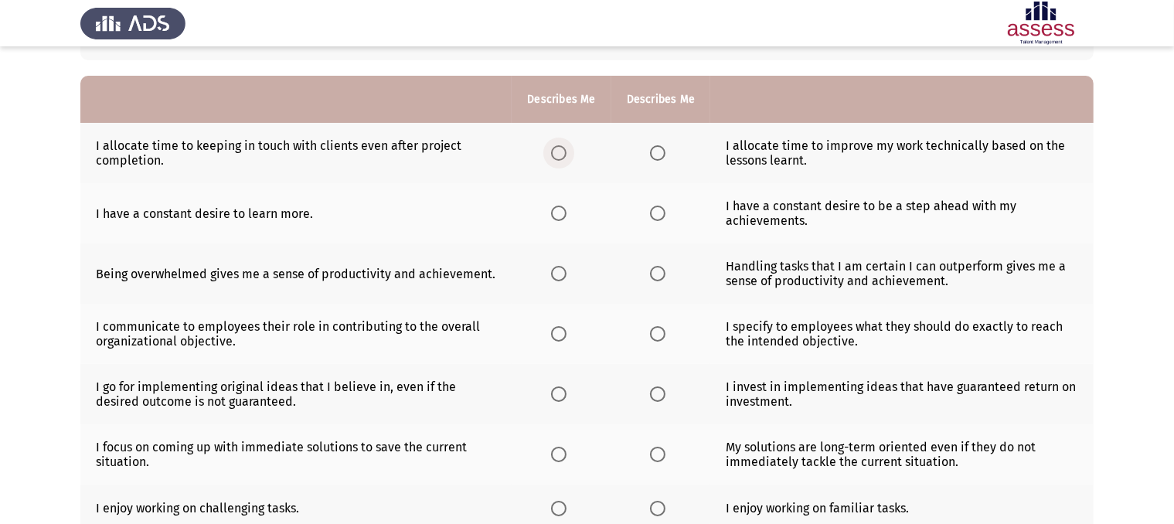
click at [565, 154] on span "Select an option" at bounding box center [558, 152] width 15 height 15
click at [565, 154] on input "Select an option" at bounding box center [558, 152] width 15 height 15
click at [654, 213] on span "Select an option" at bounding box center [657, 213] width 15 height 15
click at [654, 213] on input "Select an option" at bounding box center [657, 213] width 15 height 15
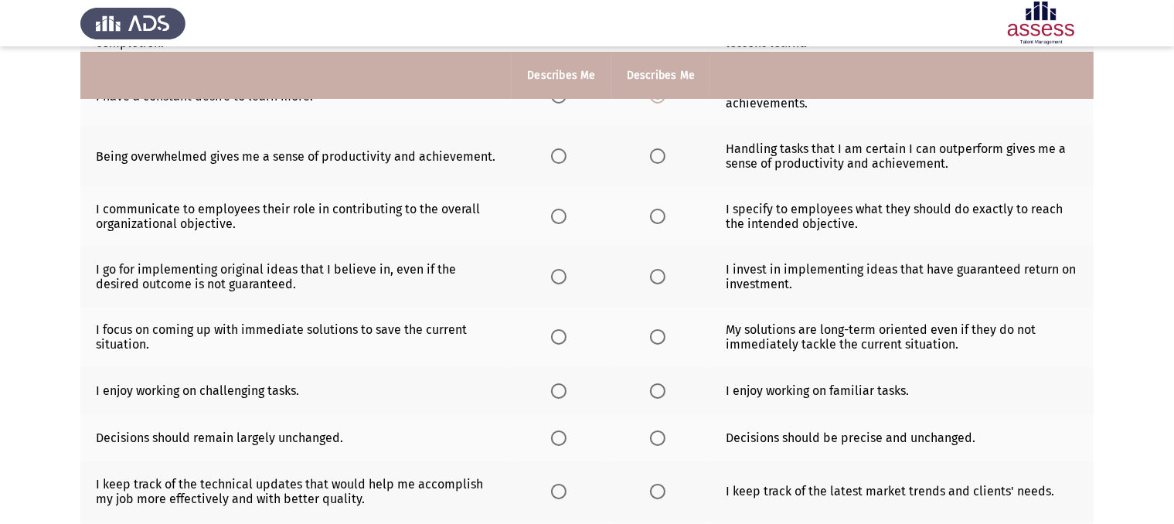
scroll to position [240, 0]
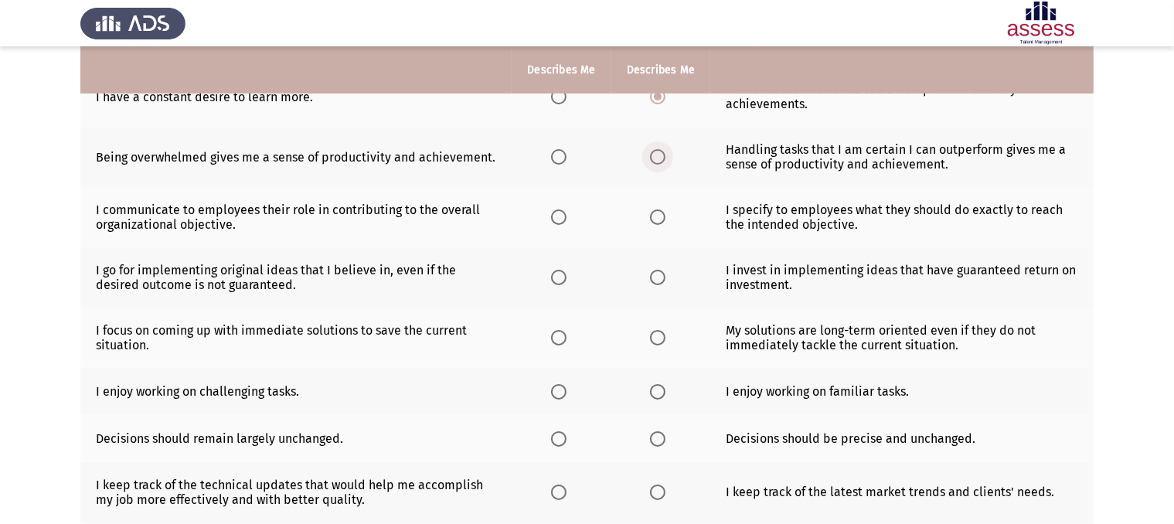
click at [657, 155] on span "Select an option" at bounding box center [657, 156] width 15 height 15
click at [657, 155] on input "Select an option" at bounding box center [657, 156] width 15 height 15
click at [659, 217] on span "Select an option" at bounding box center [657, 216] width 15 height 15
click at [659, 217] on input "Select an option" at bounding box center [657, 216] width 15 height 15
click at [656, 277] on span "Select an option" at bounding box center [657, 277] width 15 height 15
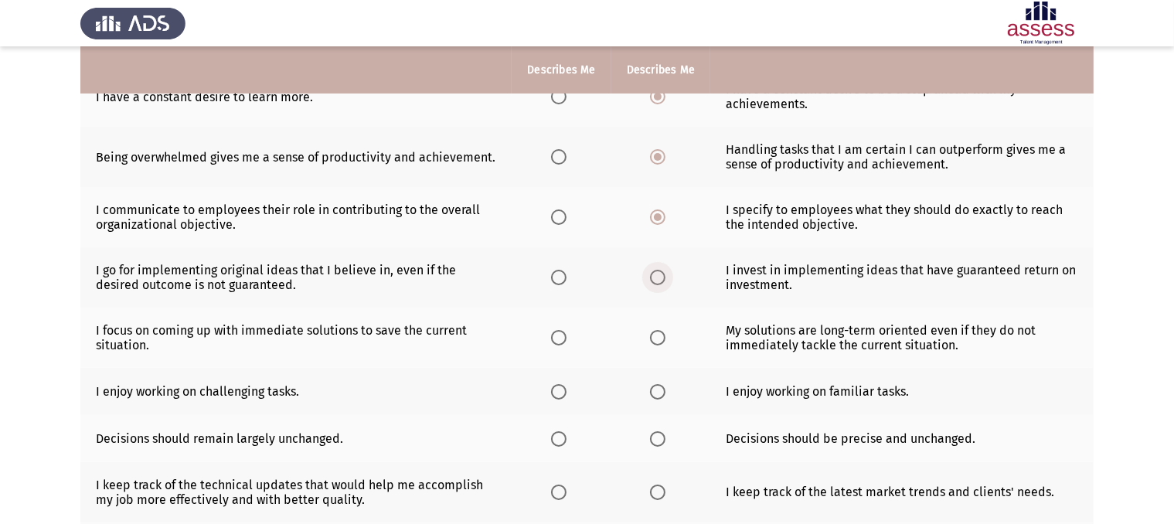
click at [656, 277] on input "Select an option" at bounding box center [657, 277] width 15 height 15
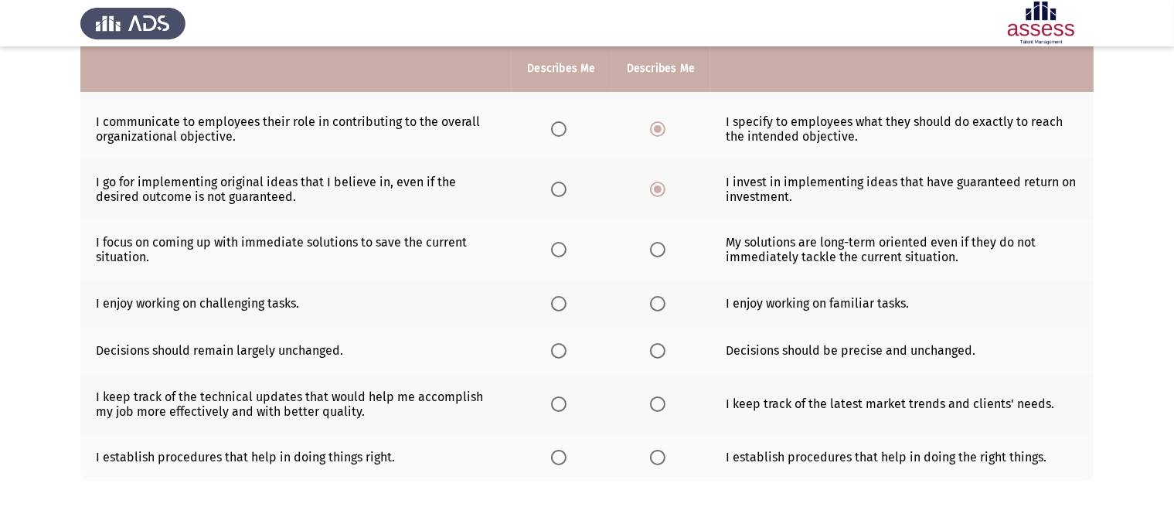
scroll to position [331, 0]
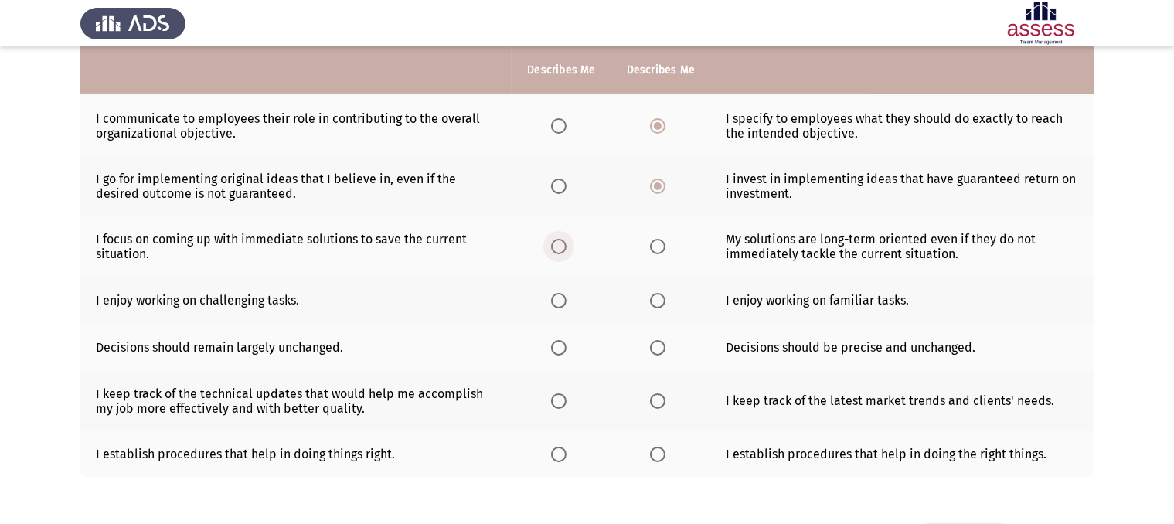
click at [559, 252] on span "Select an option" at bounding box center [558, 246] width 15 height 15
click at [559, 252] on input "Select an option" at bounding box center [558, 246] width 15 height 15
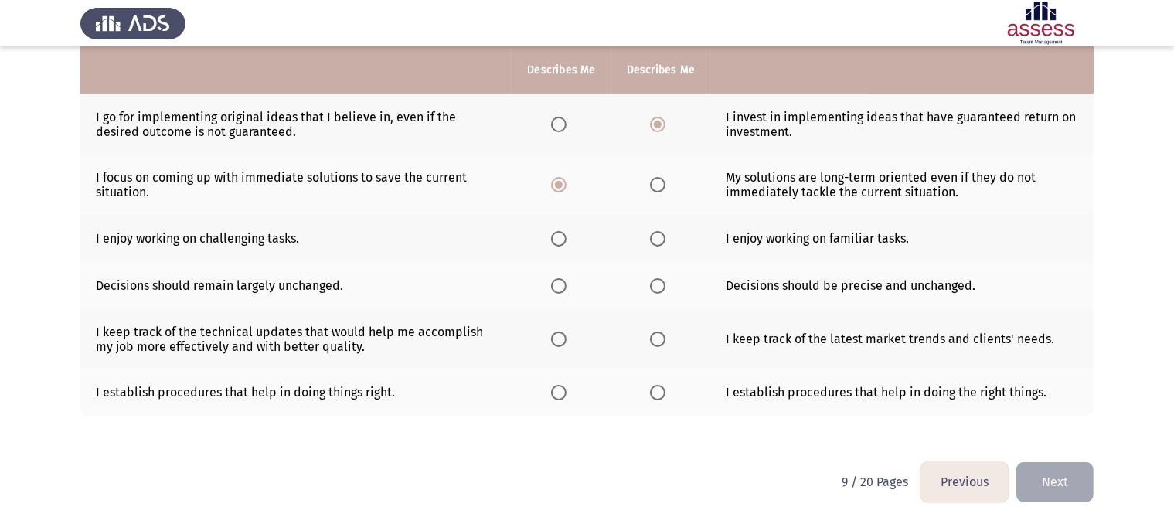
scroll to position [396, 0]
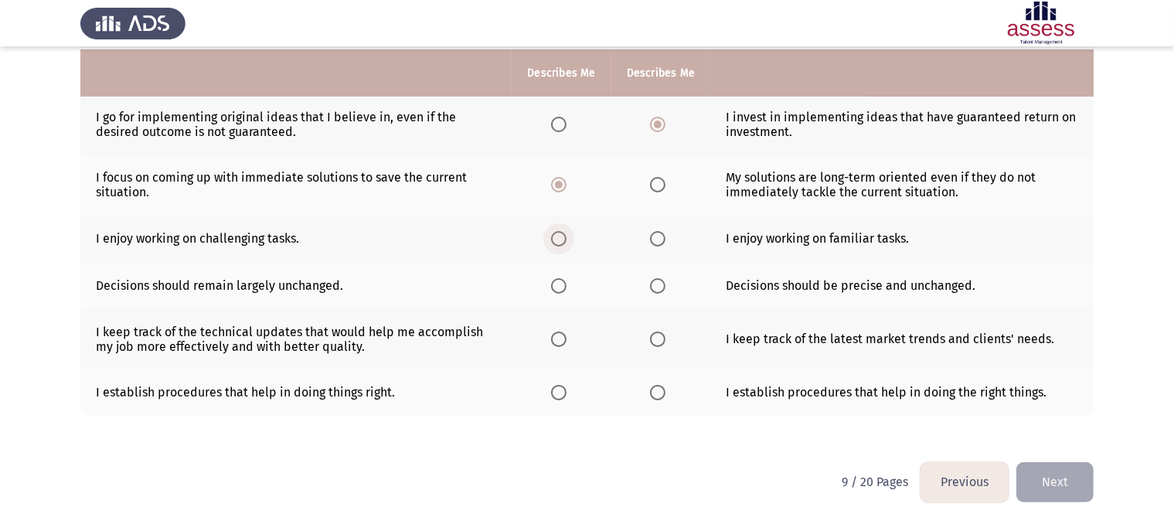
click at [556, 241] on span "Select an option" at bounding box center [558, 238] width 15 height 15
click at [556, 241] on input "Select an option" at bounding box center [558, 238] width 15 height 15
click at [650, 289] on span "Select an option" at bounding box center [657, 285] width 15 height 15
click at [650, 289] on input "Select an option" at bounding box center [657, 285] width 15 height 15
click at [562, 338] on span "Select an option" at bounding box center [558, 339] width 15 height 15
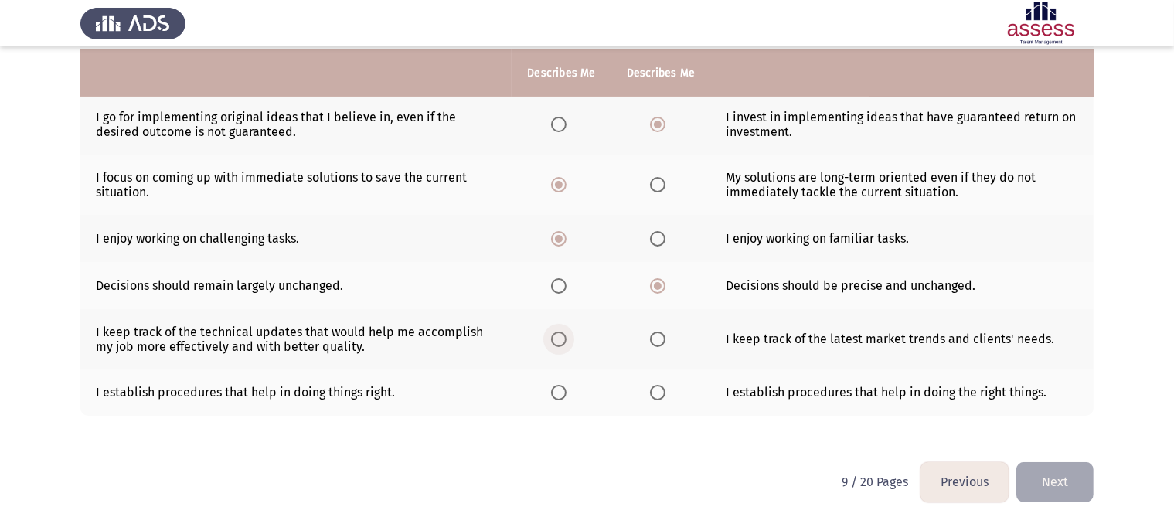
click at [562, 338] on input "Select an option" at bounding box center [558, 339] width 15 height 15
click at [557, 387] on span "Select an option" at bounding box center [558, 392] width 15 height 15
click at [557, 387] on input "Select an option" at bounding box center [558, 392] width 15 height 15
click at [1041, 468] on button "Next" at bounding box center [1054, 481] width 77 height 39
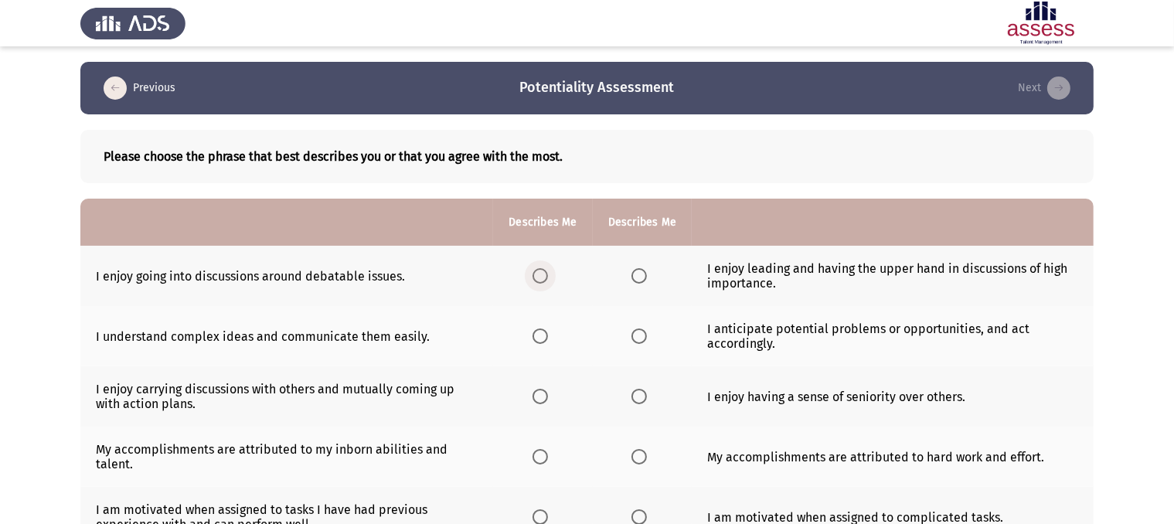
click at [539, 274] on span "Select an option" at bounding box center [539, 275] width 15 height 15
click at [539, 274] on input "Select an option" at bounding box center [539, 275] width 15 height 15
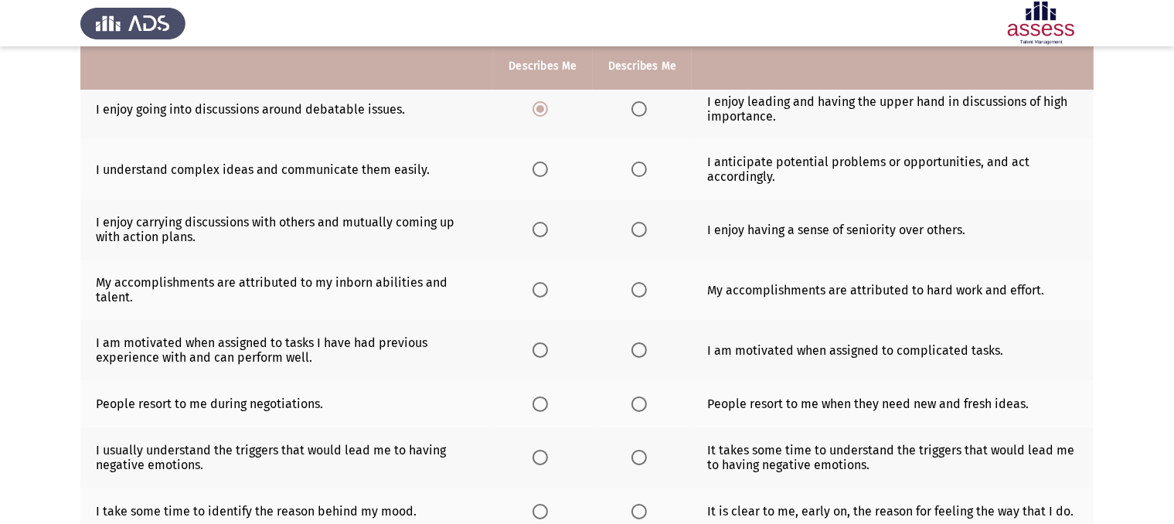
scroll to position [163, 0]
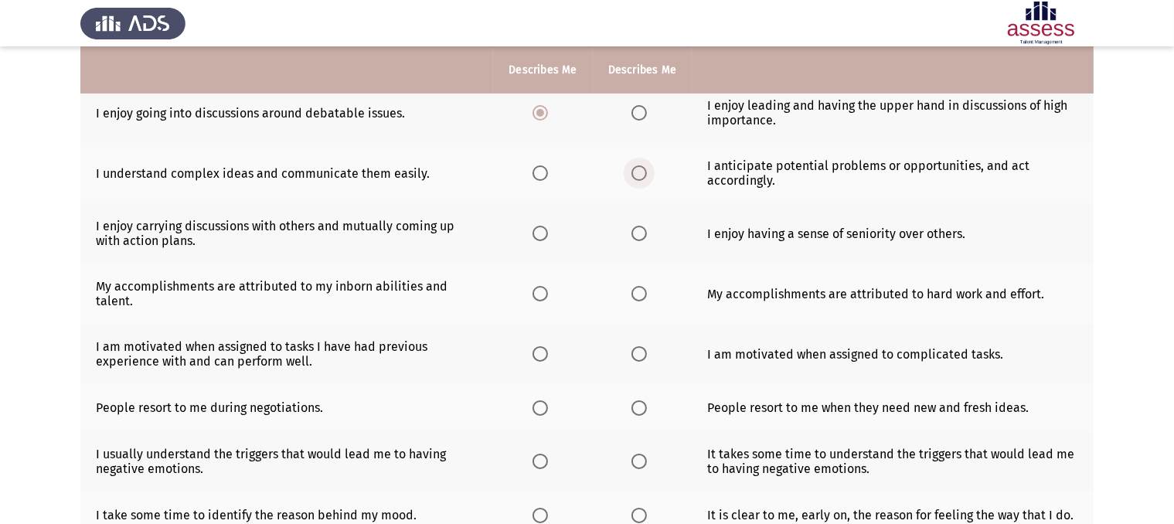
click at [638, 174] on span "Select an option" at bounding box center [638, 172] width 15 height 15
click at [638, 174] on input "Select an option" at bounding box center [638, 172] width 15 height 15
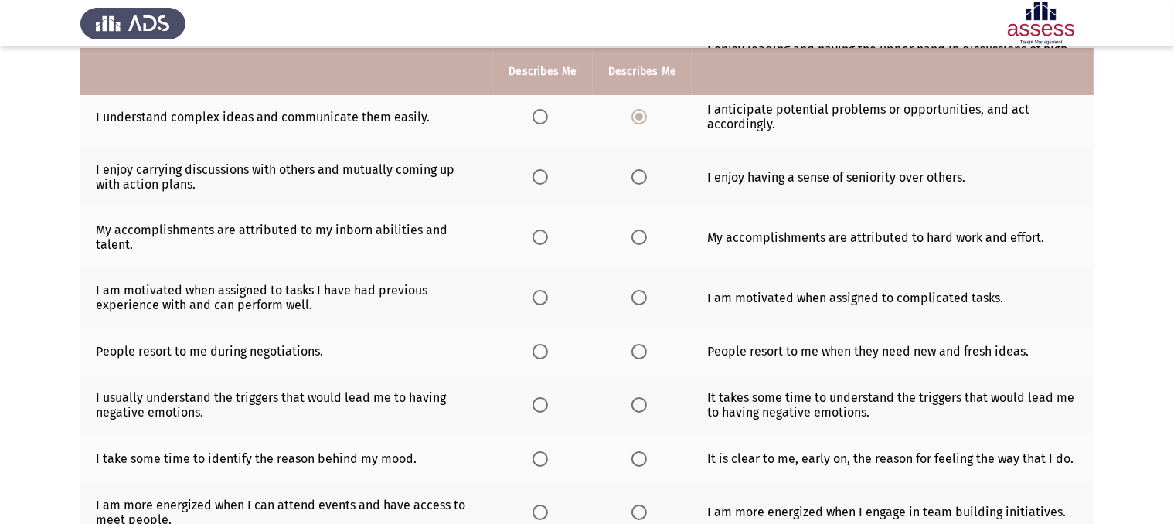
scroll to position [221, 0]
click at [538, 180] on span "Select an option" at bounding box center [539, 175] width 15 height 15
click at [538, 180] on input "Select an option" at bounding box center [539, 175] width 15 height 15
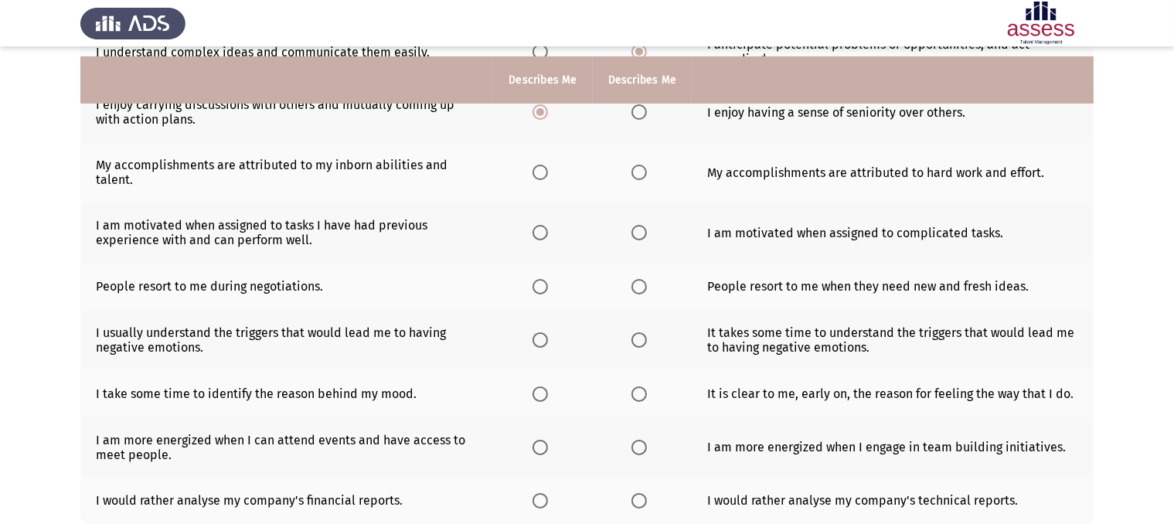
scroll to position [297, 0]
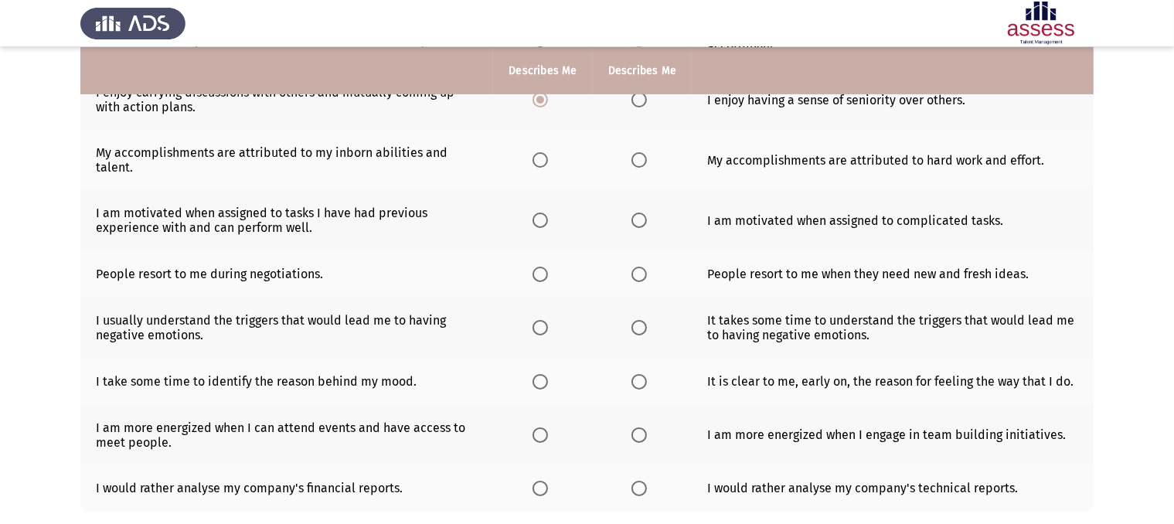
click at [637, 161] on span "Select an option" at bounding box center [638, 159] width 15 height 15
click at [637, 161] on input "Select an option" at bounding box center [638, 159] width 15 height 15
click at [644, 220] on span "Select an option" at bounding box center [638, 220] width 15 height 15
click at [644, 220] on input "Select an option" at bounding box center [638, 220] width 15 height 15
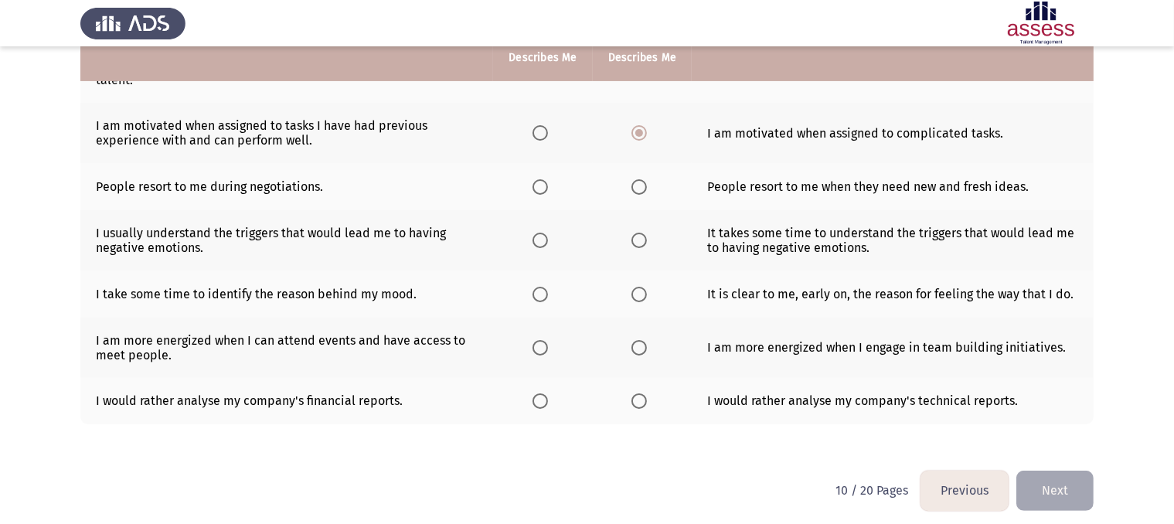
scroll to position [396, 0]
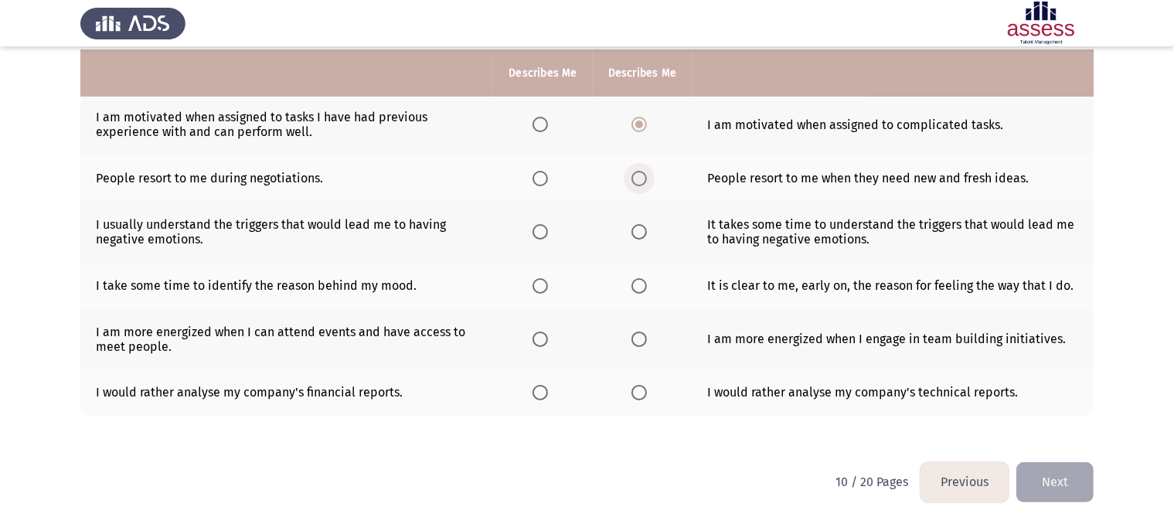
click at [641, 177] on span "Select an option" at bounding box center [638, 178] width 15 height 15
click at [641, 177] on input "Select an option" at bounding box center [638, 178] width 15 height 15
click at [541, 184] on span "Select an option" at bounding box center [539, 178] width 15 height 15
click at [541, 184] on input "Select an option" at bounding box center [539, 178] width 15 height 15
click at [533, 233] on span "Select an option" at bounding box center [539, 231] width 15 height 15
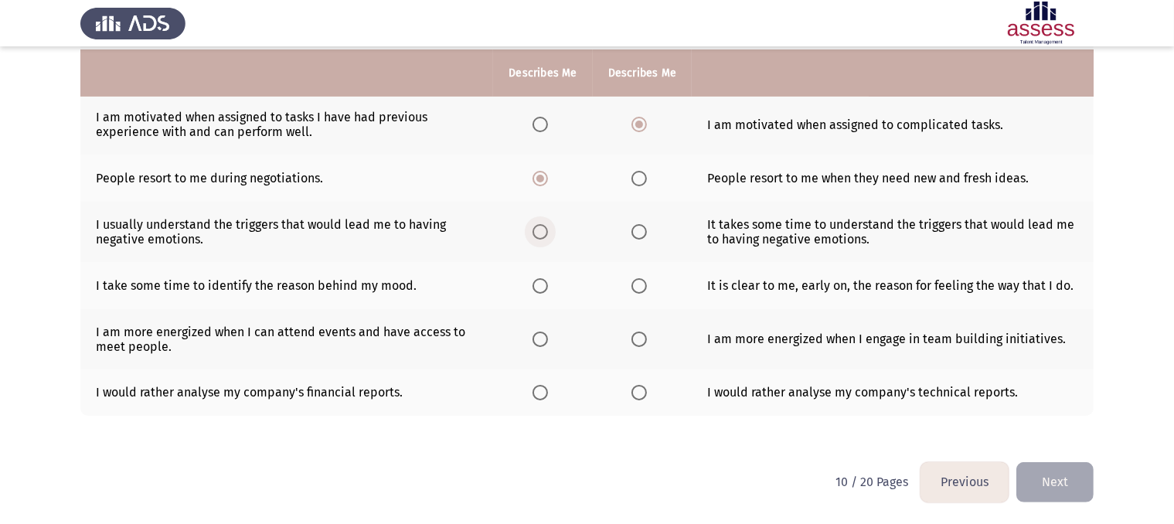
click at [533, 233] on input "Select an option" at bounding box center [539, 231] width 15 height 15
click at [640, 286] on span "Select an option" at bounding box center [638, 285] width 15 height 15
click at [640, 286] on input "Select an option" at bounding box center [638, 285] width 15 height 15
click at [634, 334] on span "Select an option" at bounding box center [638, 339] width 15 height 15
click at [634, 334] on input "Select an option" at bounding box center [638, 339] width 15 height 15
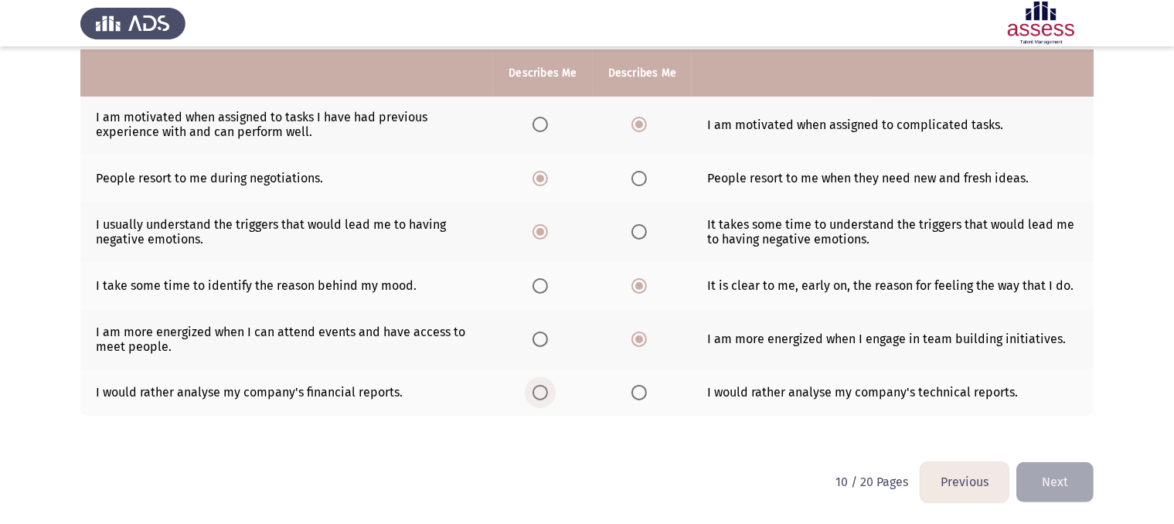
click at [546, 397] on span "Select an option" at bounding box center [539, 392] width 15 height 15
click at [546, 397] on input "Select an option" at bounding box center [539, 392] width 15 height 15
click at [1057, 486] on button "Next" at bounding box center [1054, 481] width 77 height 39
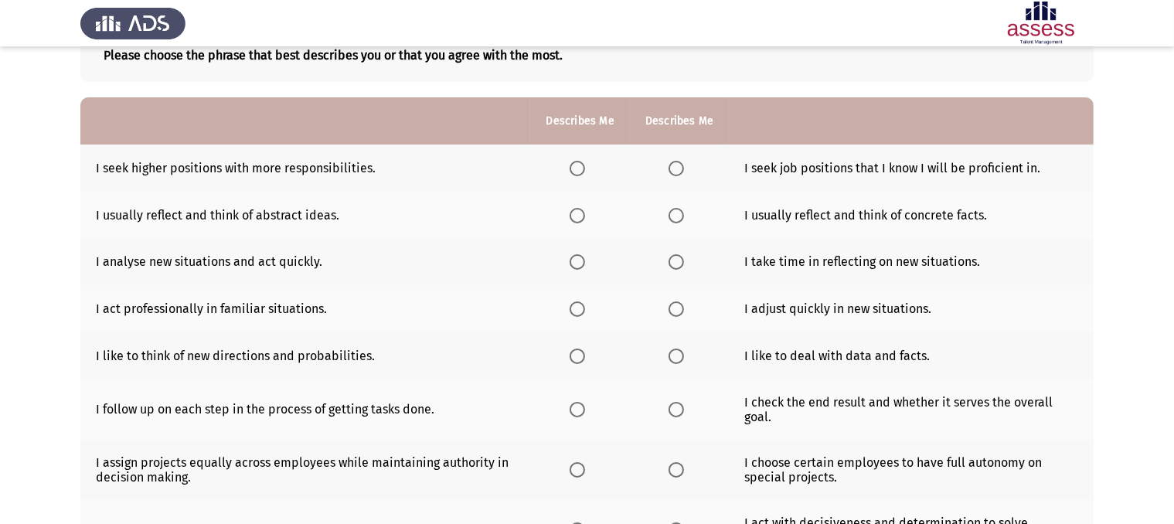
scroll to position [120, 0]
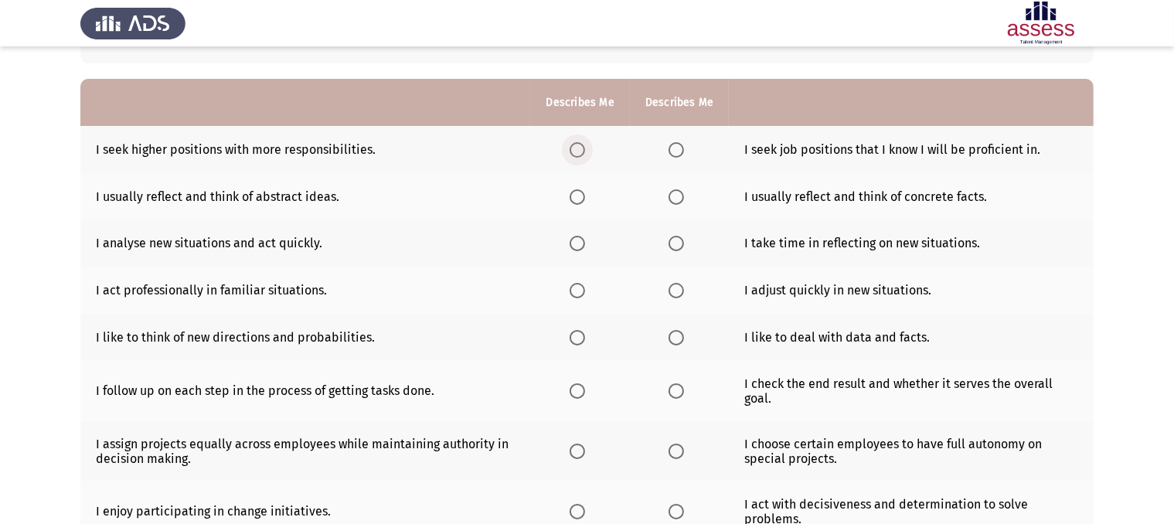
click at [573, 151] on span "Select an option" at bounding box center [577, 149] width 15 height 15
click at [573, 151] on input "Select an option" at bounding box center [577, 149] width 15 height 15
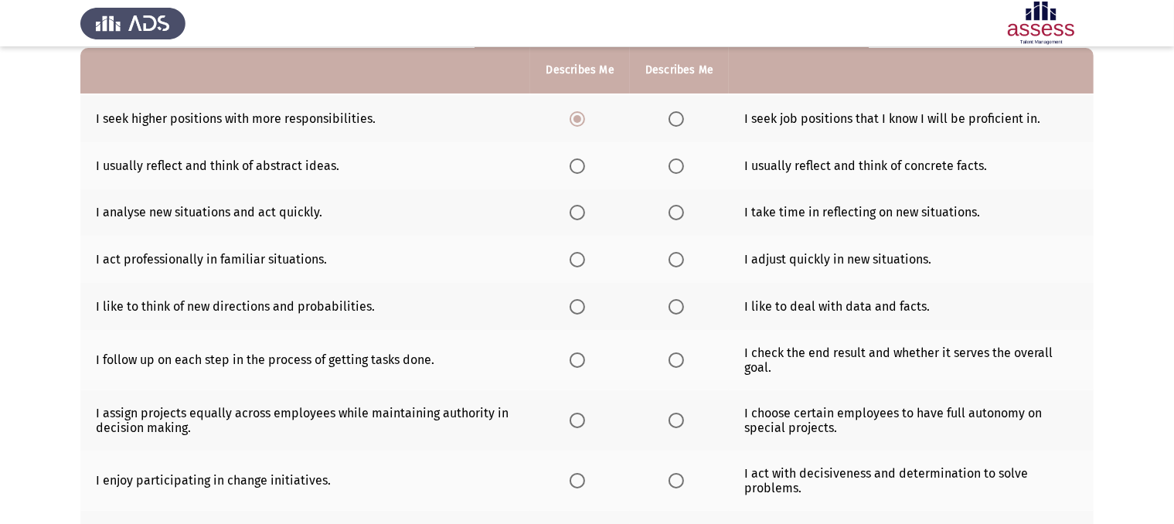
scroll to position [153, 0]
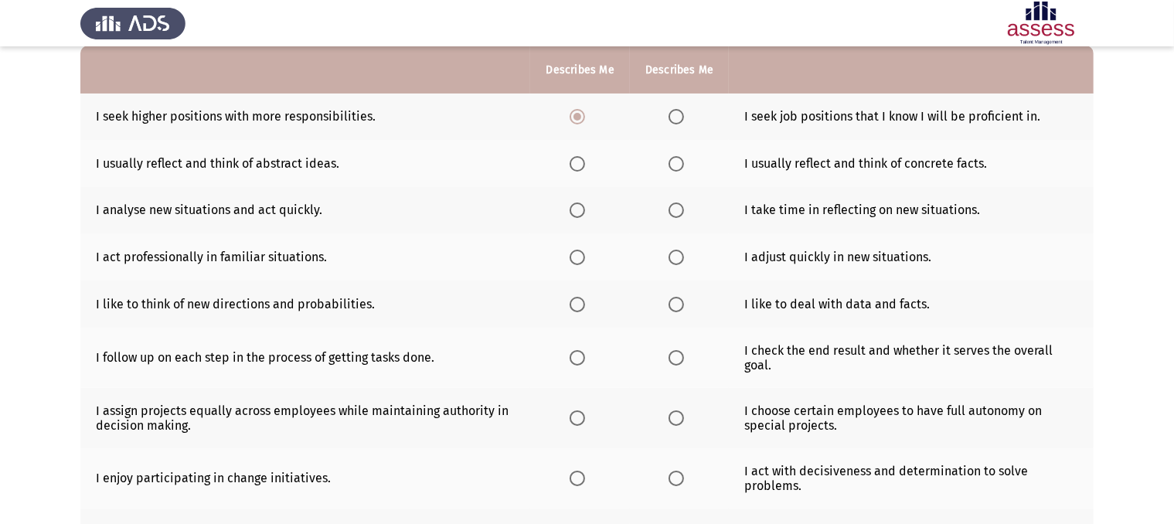
click at [575, 165] on span "Select an option" at bounding box center [577, 163] width 15 height 15
click at [575, 165] on input "Select an option" at bounding box center [577, 163] width 15 height 15
click at [680, 168] on span "Select an option" at bounding box center [675, 163] width 15 height 15
click at [680, 168] on input "Select an option" at bounding box center [675, 163] width 15 height 15
click at [577, 211] on span "Select an option" at bounding box center [577, 209] width 15 height 15
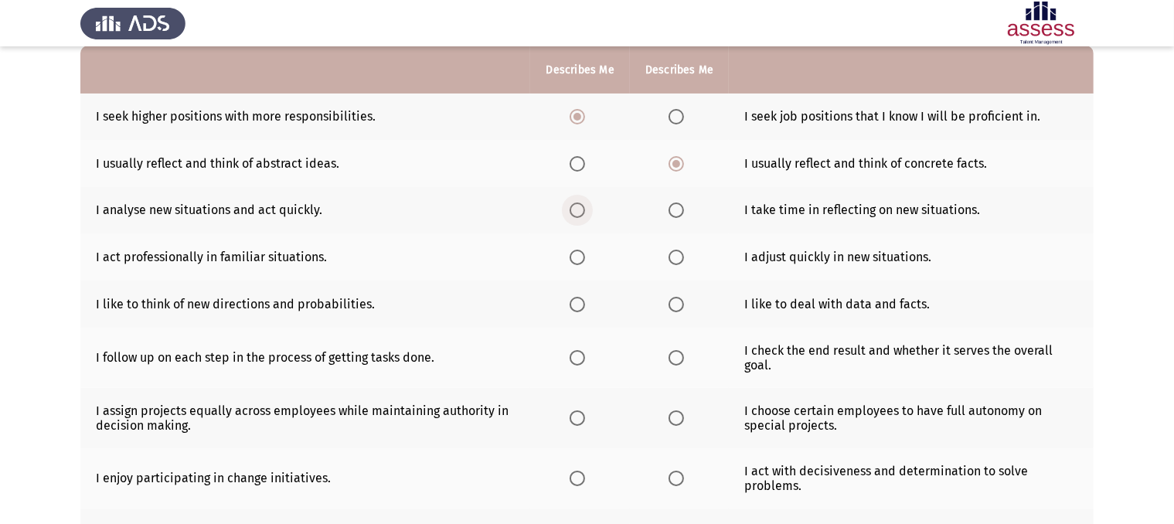
click at [577, 211] on input "Select an option" at bounding box center [577, 209] width 15 height 15
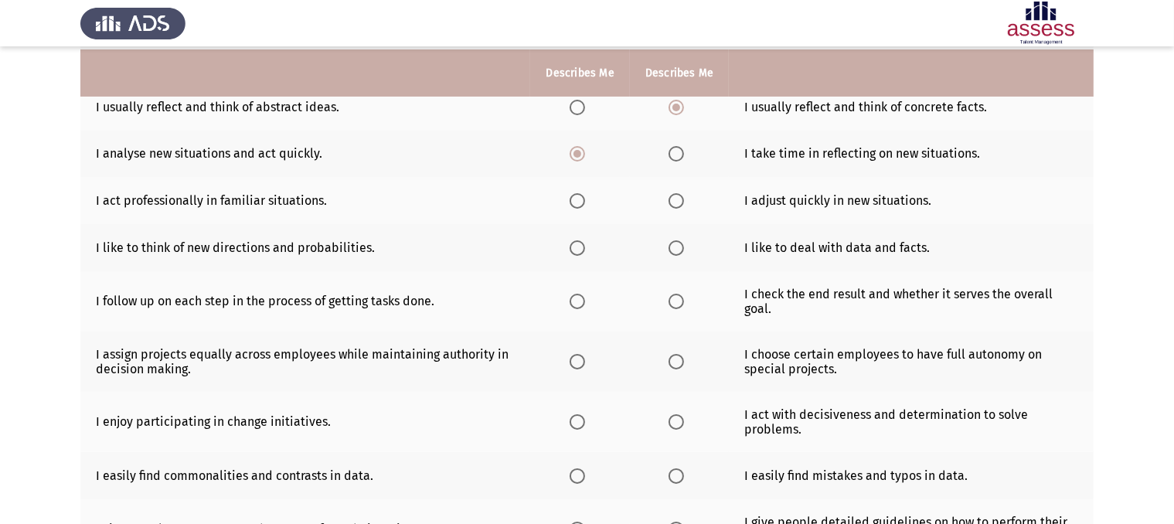
scroll to position [216, 0]
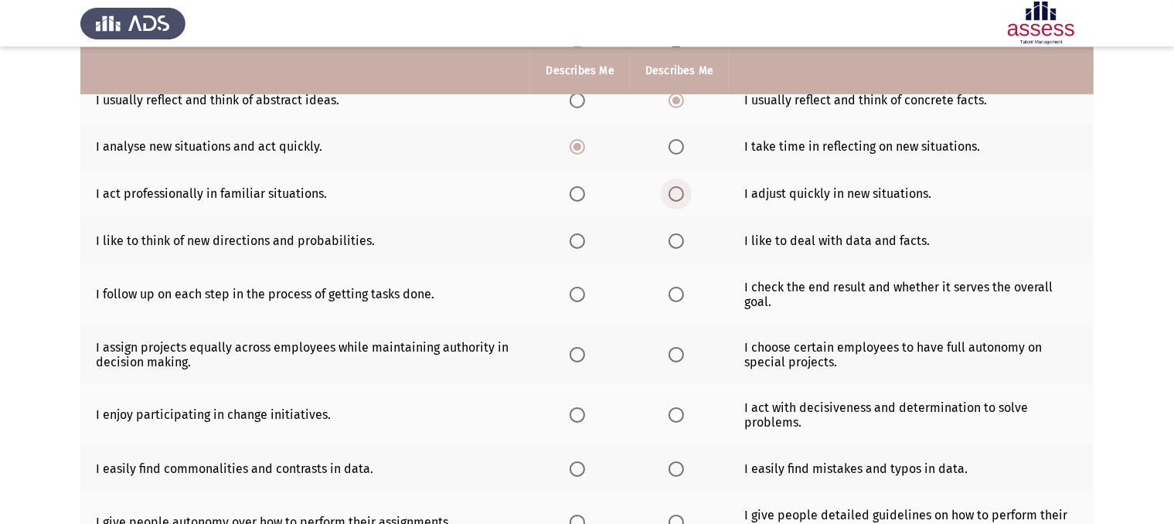
click at [679, 196] on span "Select an option" at bounding box center [675, 193] width 15 height 15
click at [679, 196] on input "Select an option" at bounding box center [675, 193] width 15 height 15
click at [575, 240] on span "Select an option" at bounding box center [577, 240] width 15 height 15
click at [575, 240] on input "Select an option" at bounding box center [577, 240] width 15 height 15
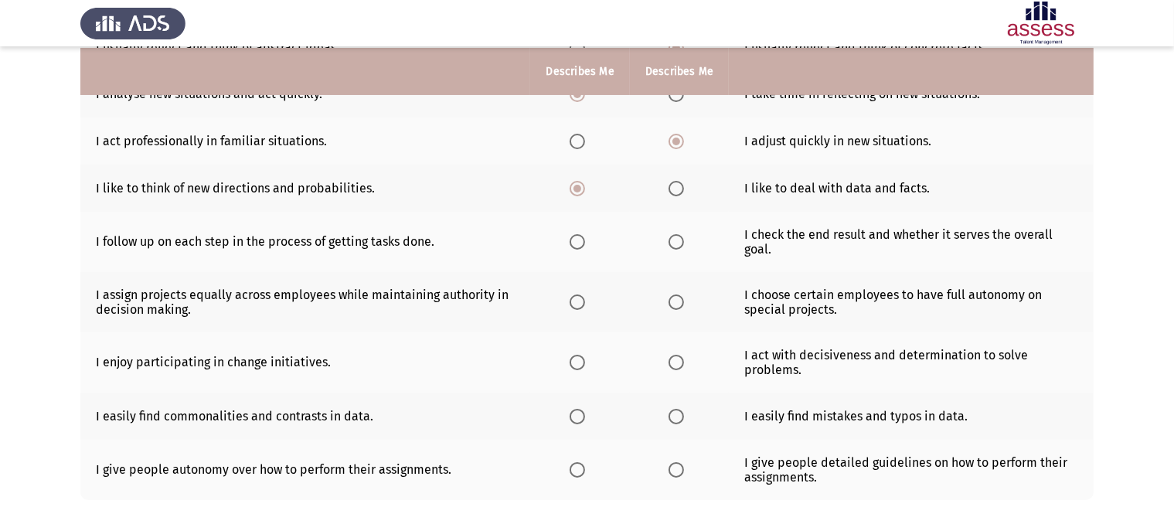
scroll to position [270, 0]
click at [676, 245] on span "Select an option" at bounding box center [675, 240] width 15 height 15
click at [676, 245] on input "Select an option" at bounding box center [675, 240] width 15 height 15
click at [582, 242] on span "Select an option" at bounding box center [577, 240] width 15 height 15
click at [582, 242] on input "Select an option" at bounding box center [577, 240] width 15 height 15
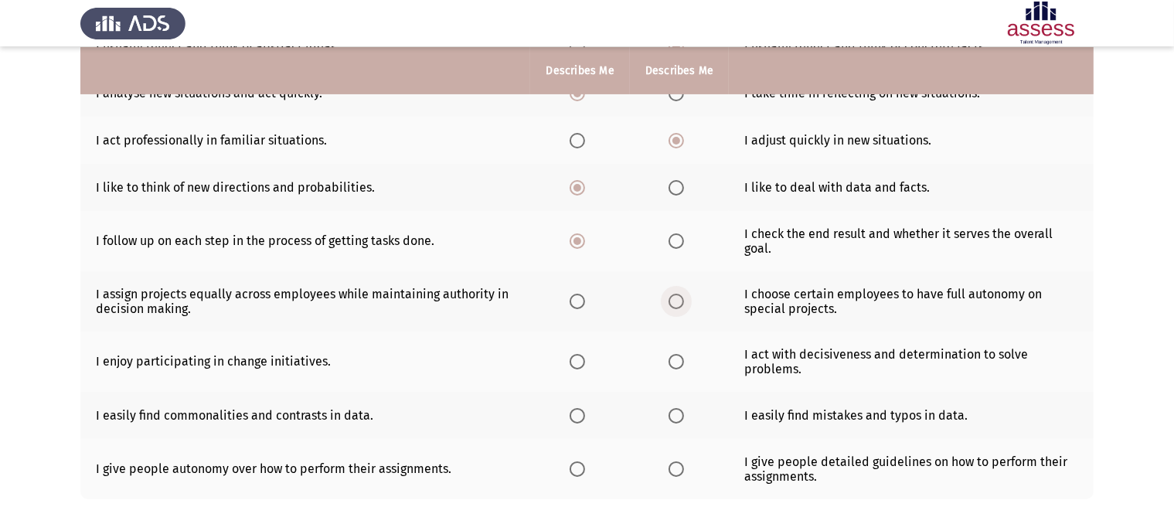
click at [676, 303] on span "Select an option" at bounding box center [675, 301] width 15 height 15
click at [676, 303] on input "Select an option" at bounding box center [675, 301] width 15 height 15
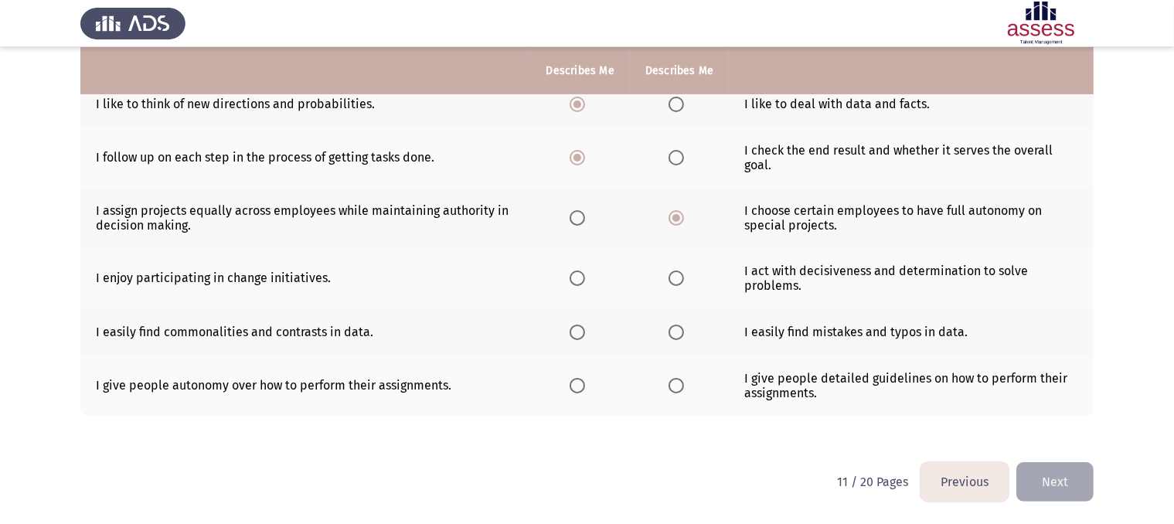
scroll to position [352, 0]
click at [679, 283] on span "Select an option" at bounding box center [675, 279] width 15 height 15
click at [679, 283] on input "Select an option" at bounding box center [675, 279] width 15 height 15
click at [577, 338] on span "Select an option" at bounding box center [577, 333] width 15 height 15
click at [577, 338] on input "Select an option" at bounding box center [577, 333] width 15 height 15
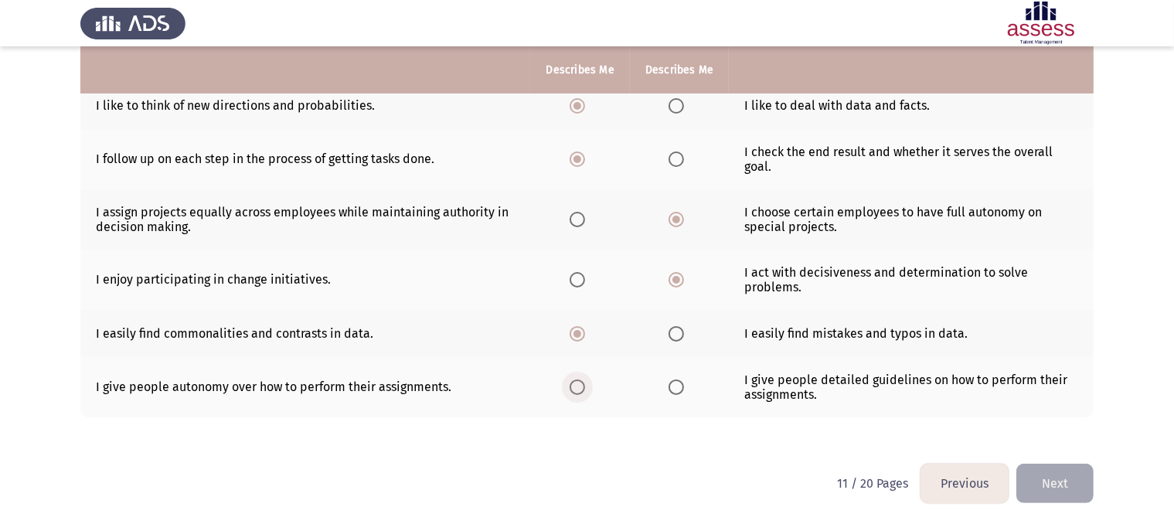
click at [581, 385] on span "Select an option" at bounding box center [577, 386] width 15 height 15
click at [581, 385] on input "Select an option" at bounding box center [577, 386] width 15 height 15
click at [1048, 480] on button "Next" at bounding box center [1054, 483] width 77 height 39
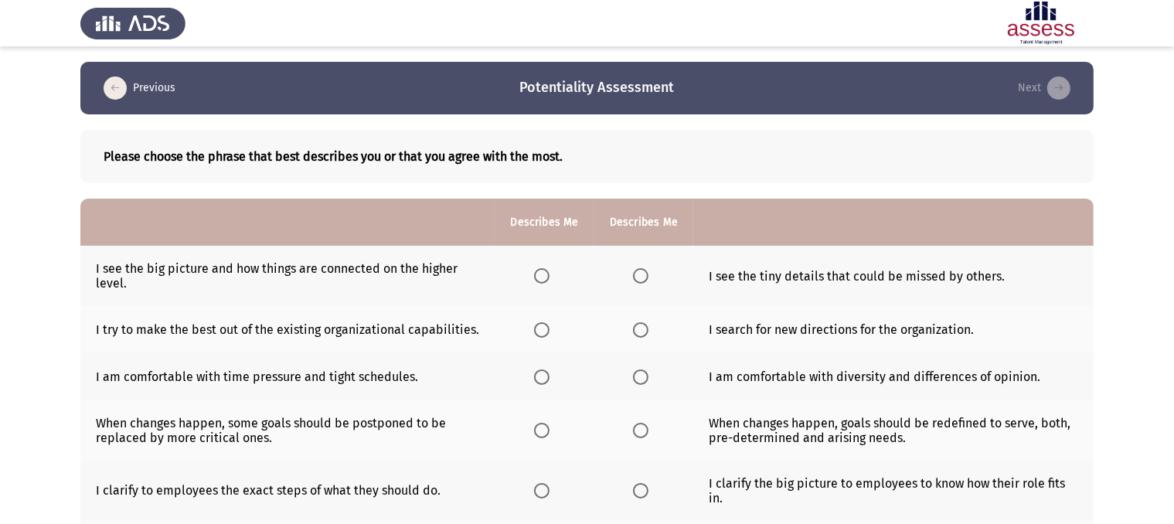
click at [539, 276] on span "Select an option" at bounding box center [541, 275] width 15 height 15
click at [539, 276] on input "Select an option" at bounding box center [541, 275] width 15 height 15
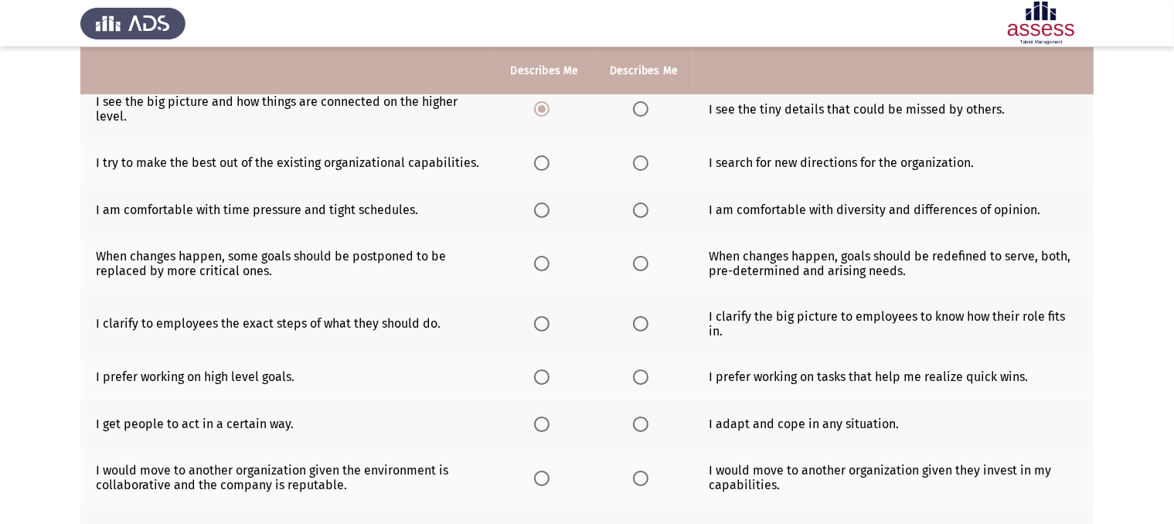
scroll to position [170, 0]
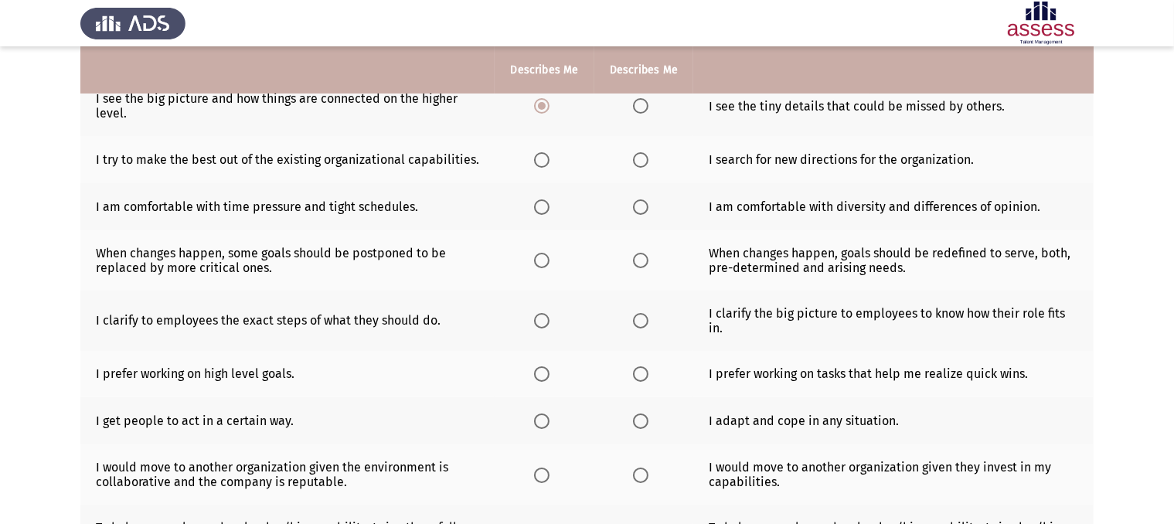
click at [541, 161] on span "Select an option" at bounding box center [541, 159] width 15 height 15
click at [541, 161] on input "Select an option" at bounding box center [541, 159] width 15 height 15
click at [540, 208] on span "Select an option" at bounding box center [541, 206] width 15 height 15
click at [540, 208] on input "Select an option" at bounding box center [541, 206] width 15 height 15
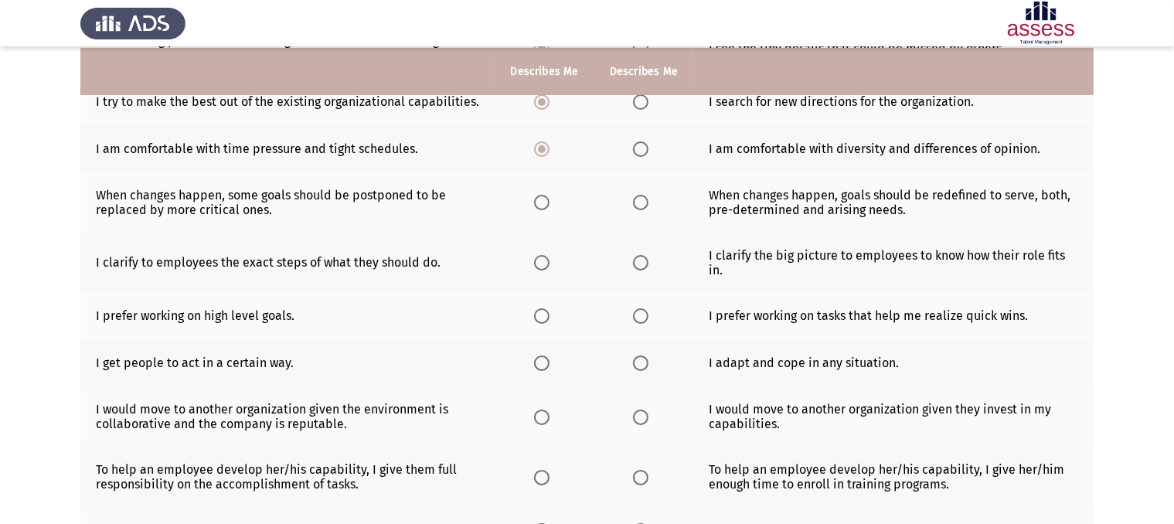
scroll to position [229, 0]
click at [644, 202] on span "Select an option" at bounding box center [640, 201] width 15 height 15
click at [644, 202] on input "Select an option" at bounding box center [640, 201] width 15 height 15
click at [641, 267] on span "Select an option" at bounding box center [640, 261] width 15 height 15
click at [641, 267] on input "Select an option" at bounding box center [640, 261] width 15 height 15
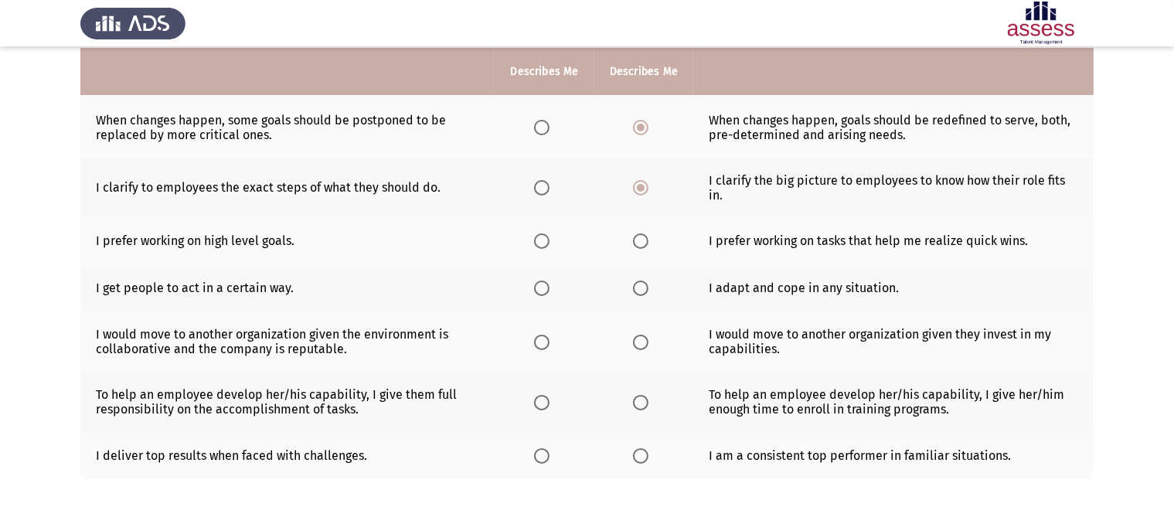
scroll to position [304, 0]
click at [542, 242] on span "Select an option" at bounding box center [541, 239] width 15 height 15
click at [542, 242] on input "Select an option" at bounding box center [541, 239] width 15 height 15
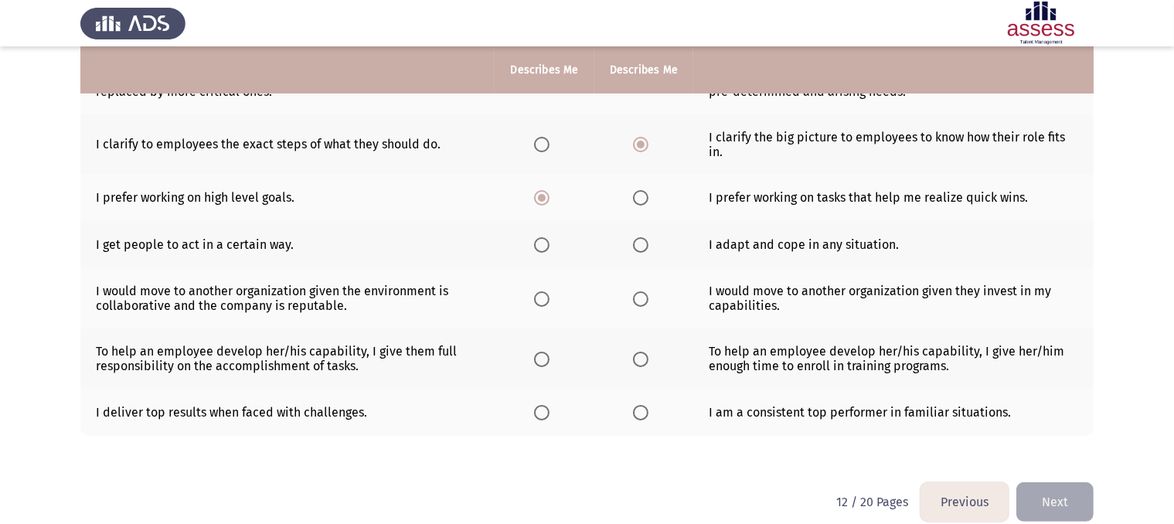
scroll to position [352, 0]
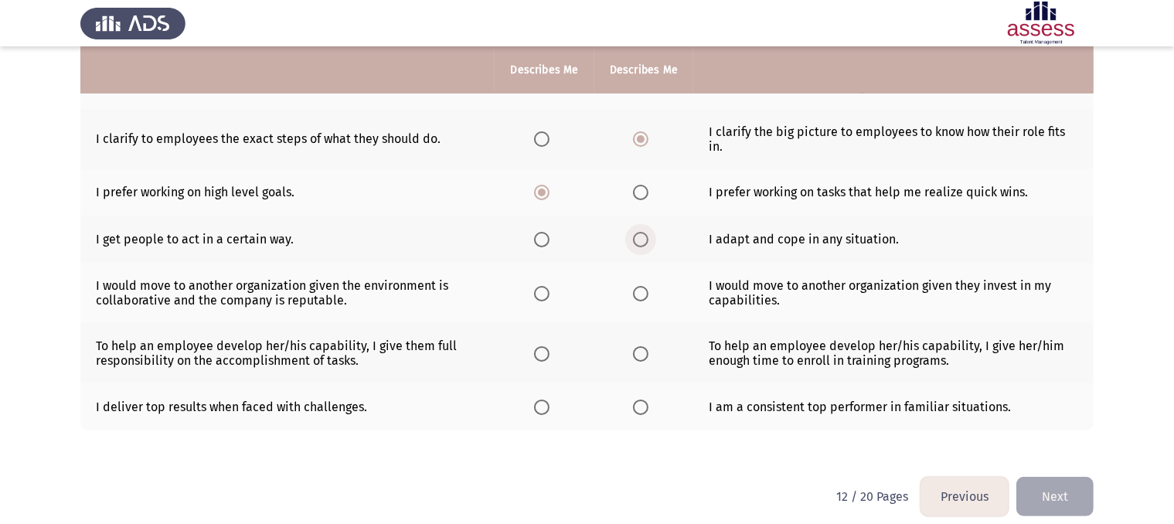
click at [638, 239] on span "Select an option" at bounding box center [640, 239] width 15 height 15
click at [638, 239] on input "Select an option" at bounding box center [640, 239] width 15 height 15
click at [646, 298] on span "Select an option" at bounding box center [640, 293] width 15 height 15
click at [646, 298] on input "Select an option" at bounding box center [640, 293] width 15 height 15
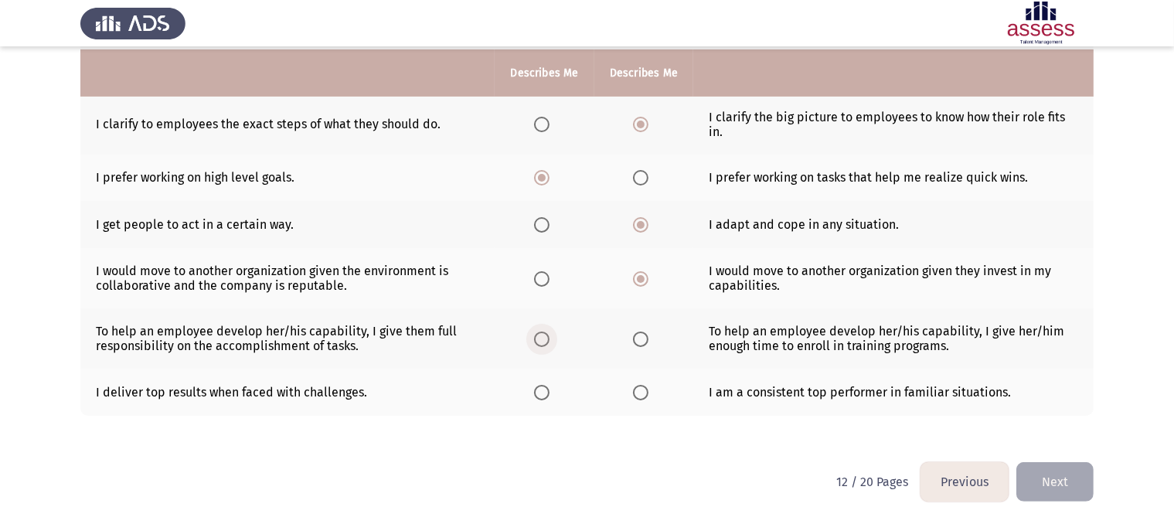
click at [538, 343] on span "Select an option" at bounding box center [541, 339] width 15 height 15
click at [538, 343] on input "Select an option" at bounding box center [541, 339] width 15 height 15
click at [545, 393] on span "Select an option" at bounding box center [541, 392] width 15 height 15
click at [545, 393] on input "Select an option" at bounding box center [541, 392] width 15 height 15
click at [1060, 477] on button "Next" at bounding box center [1054, 481] width 77 height 39
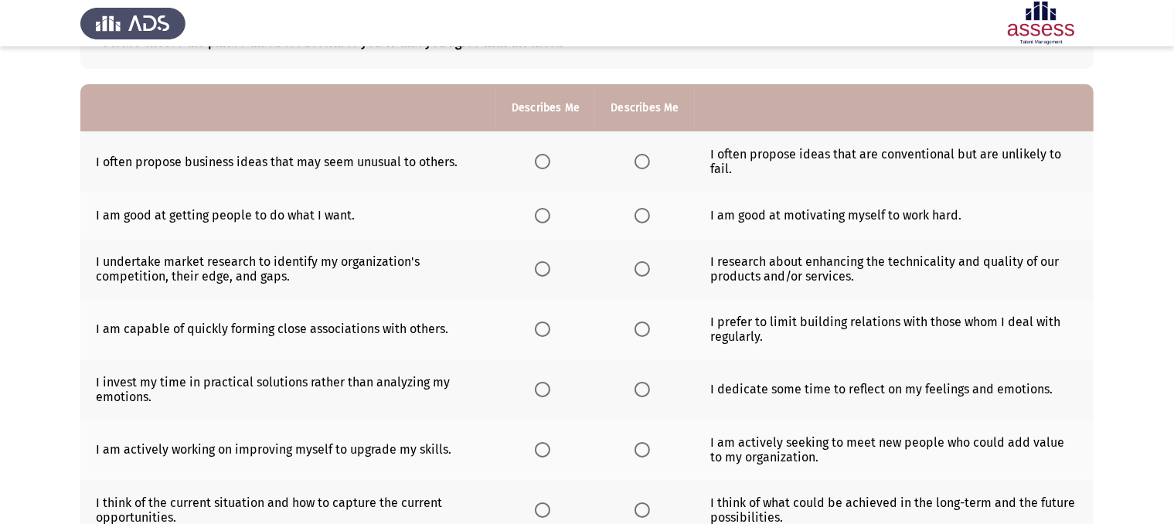
scroll to position [138, 0]
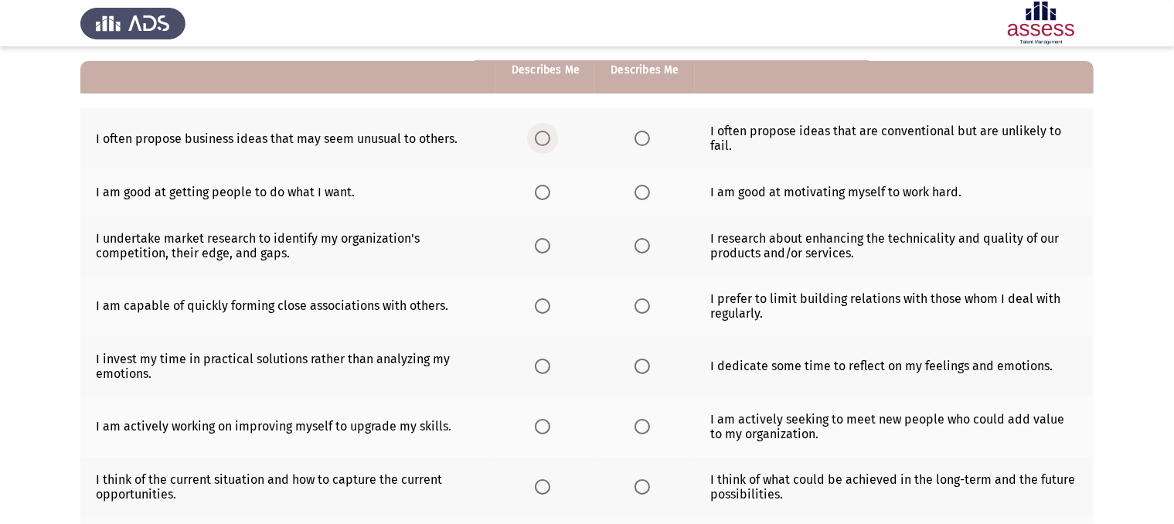
click at [546, 142] on span "Select an option" at bounding box center [542, 138] width 15 height 15
click at [546, 142] on input "Select an option" at bounding box center [542, 138] width 15 height 15
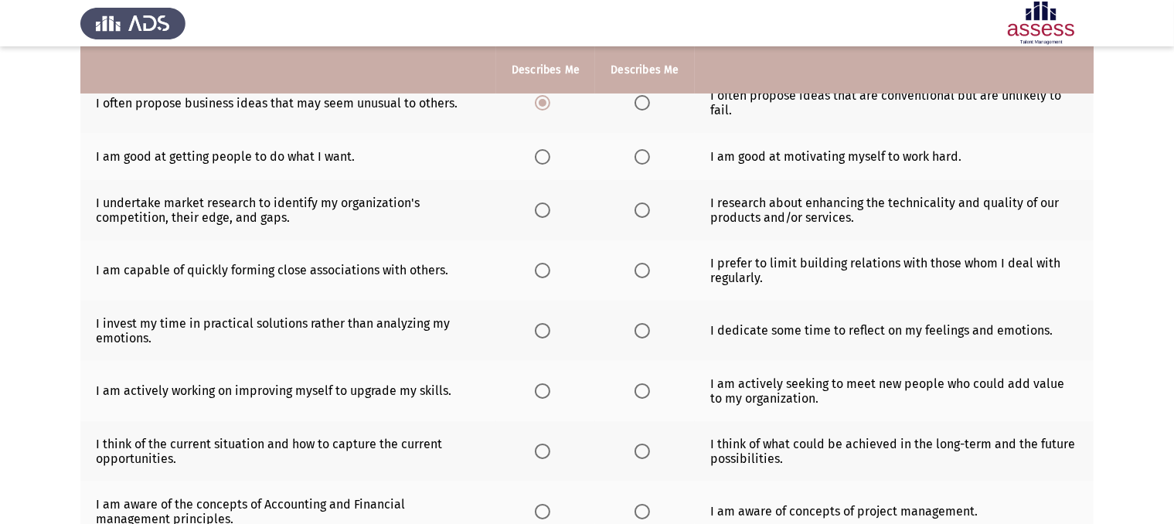
scroll to position [174, 0]
click at [542, 158] on span "Select an option" at bounding box center [542, 155] width 15 height 15
click at [542, 158] on input "Select an option" at bounding box center [542, 155] width 15 height 15
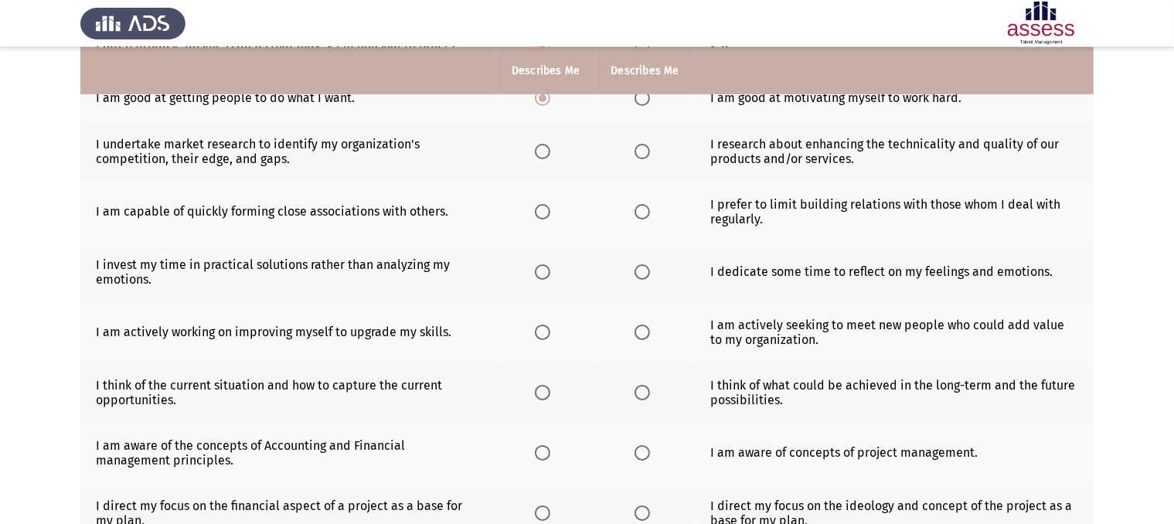
scroll to position [230, 0]
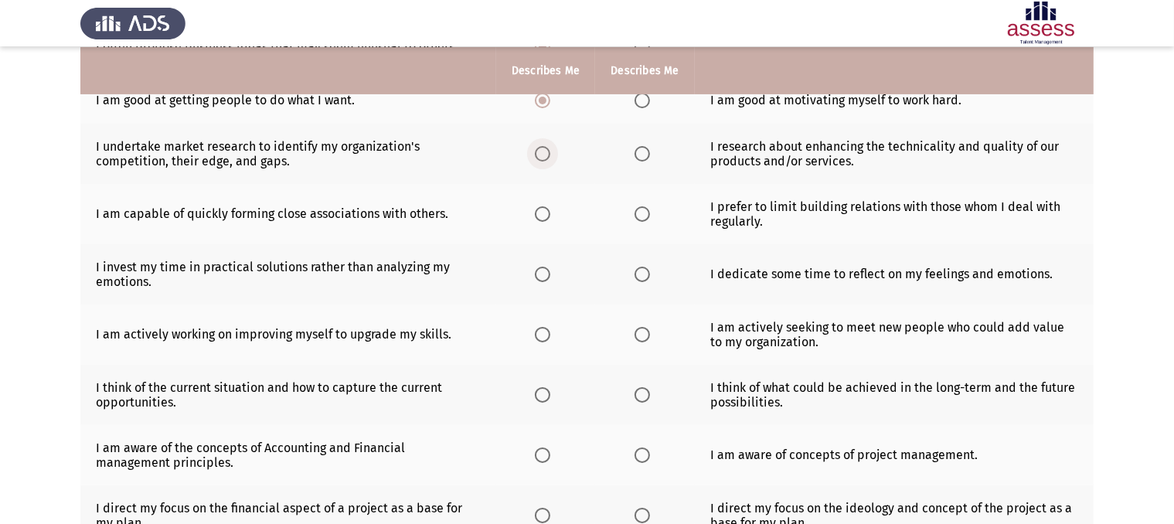
click at [546, 156] on span "Select an option" at bounding box center [542, 153] width 15 height 15
click at [546, 156] on input "Select an option" at bounding box center [542, 153] width 15 height 15
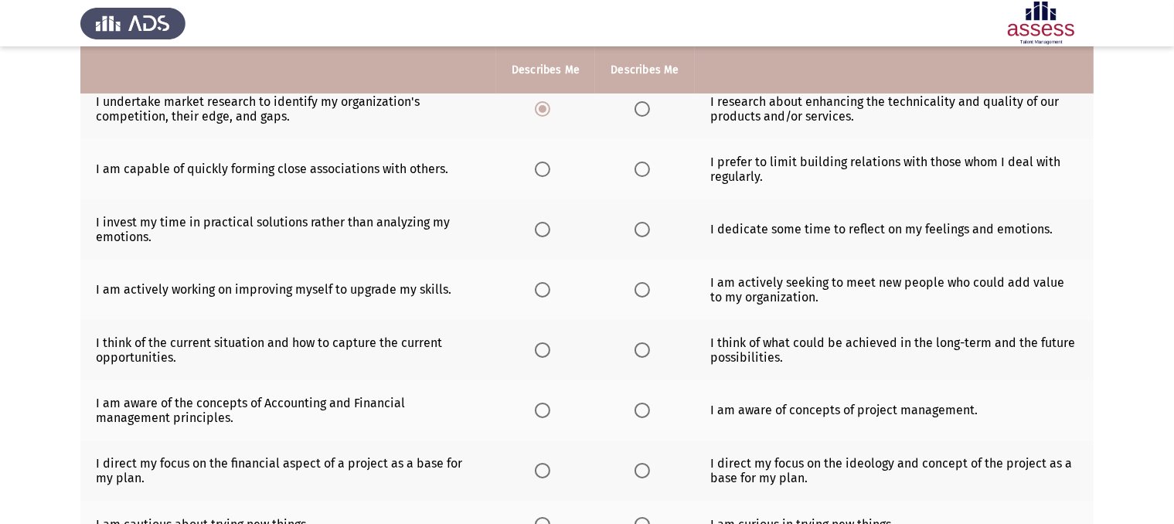
scroll to position [277, 0]
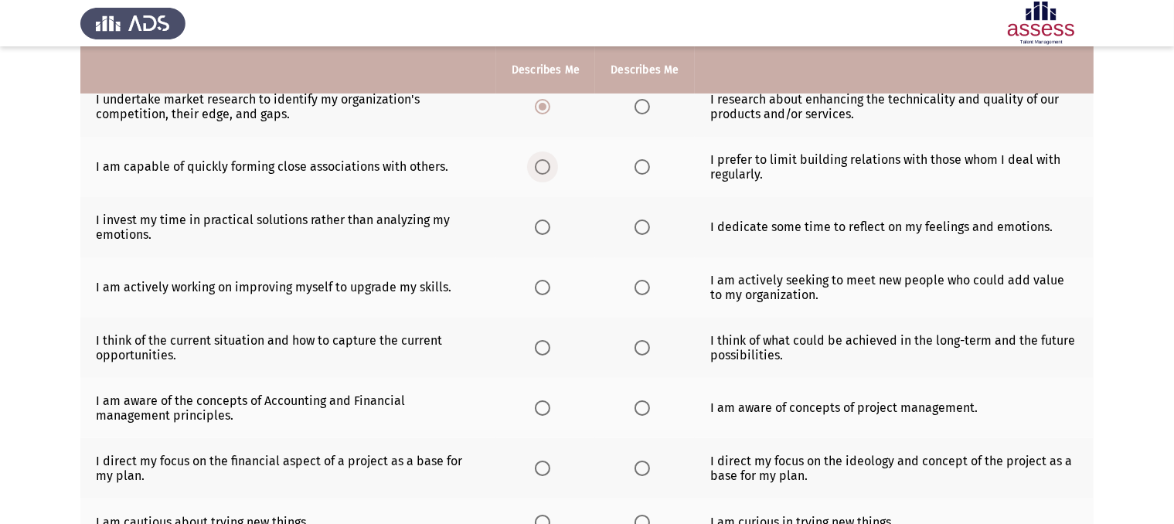
click at [547, 165] on span "Select an option" at bounding box center [542, 166] width 15 height 15
click at [547, 165] on input "Select an option" at bounding box center [542, 166] width 15 height 15
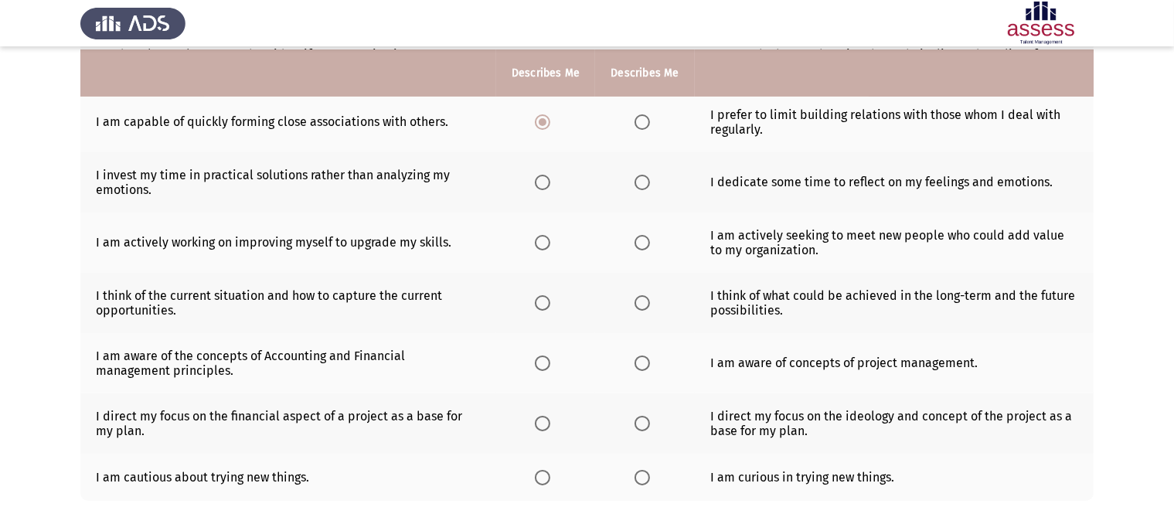
scroll to position [325, 0]
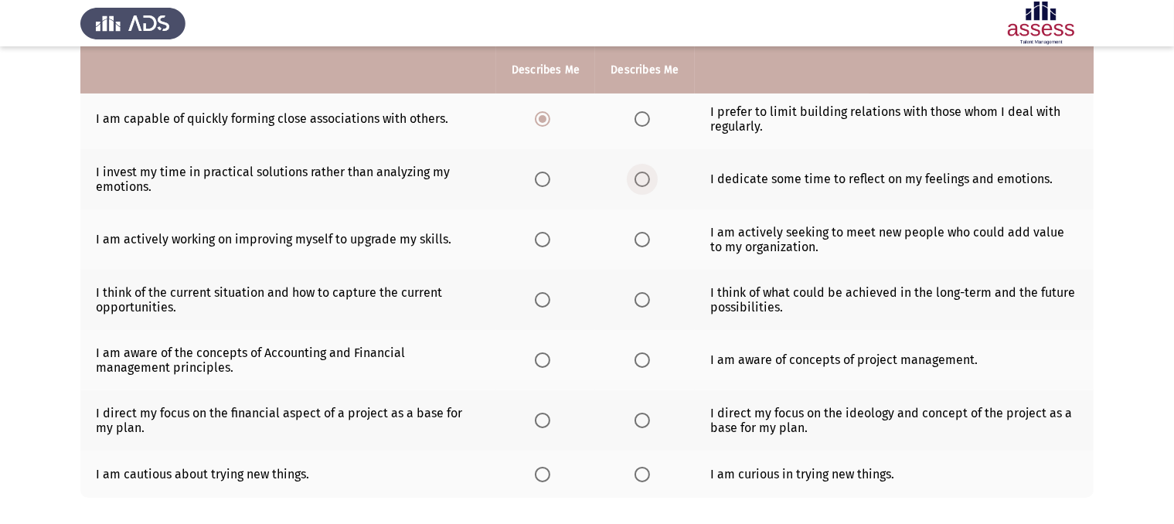
click at [651, 179] on label "Select an option" at bounding box center [645, 179] width 22 height 15
click at [650, 179] on input "Select an option" at bounding box center [641, 179] width 15 height 15
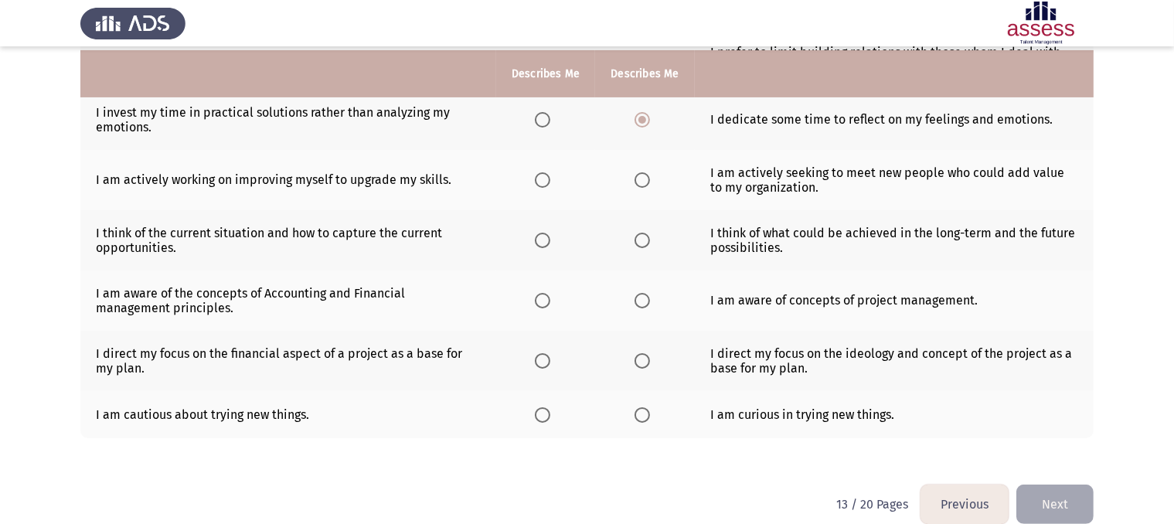
scroll to position [387, 0]
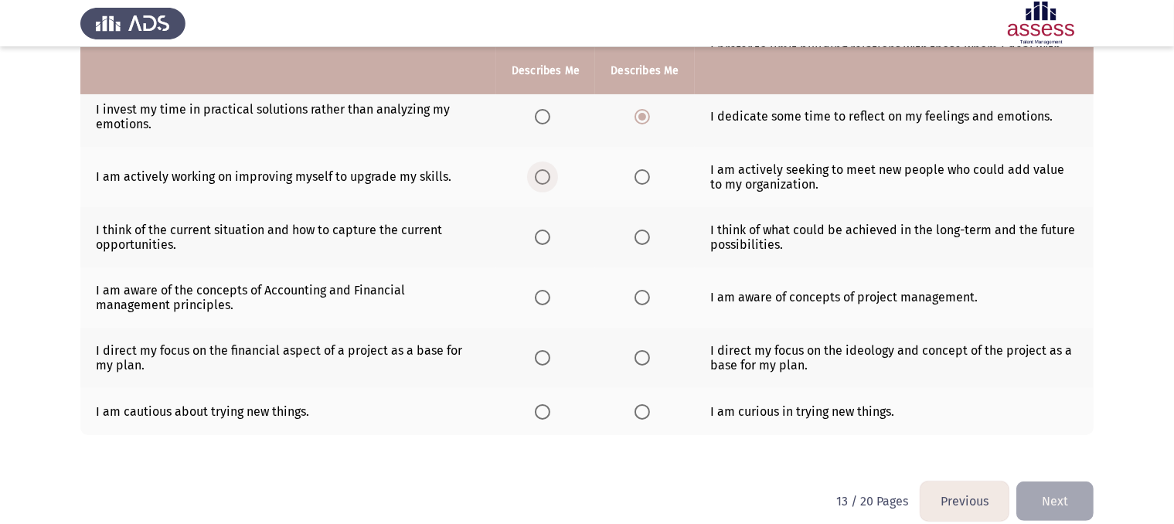
click at [538, 175] on span "Select an option" at bounding box center [542, 176] width 15 height 15
click at [538, 175] on input "Select an option" at bounding box center [542, 176] width 15 height 15
click at [643, 239] on span "Select an option" at bounding box center [641, 237] width 15 height 15
click at [643, 239] on input "Select an option" at bounding box center [641, 237] width 15 height 15
click at [635, 298] on span "Select an option" at bounding box center [641, 297] width 15 height 15
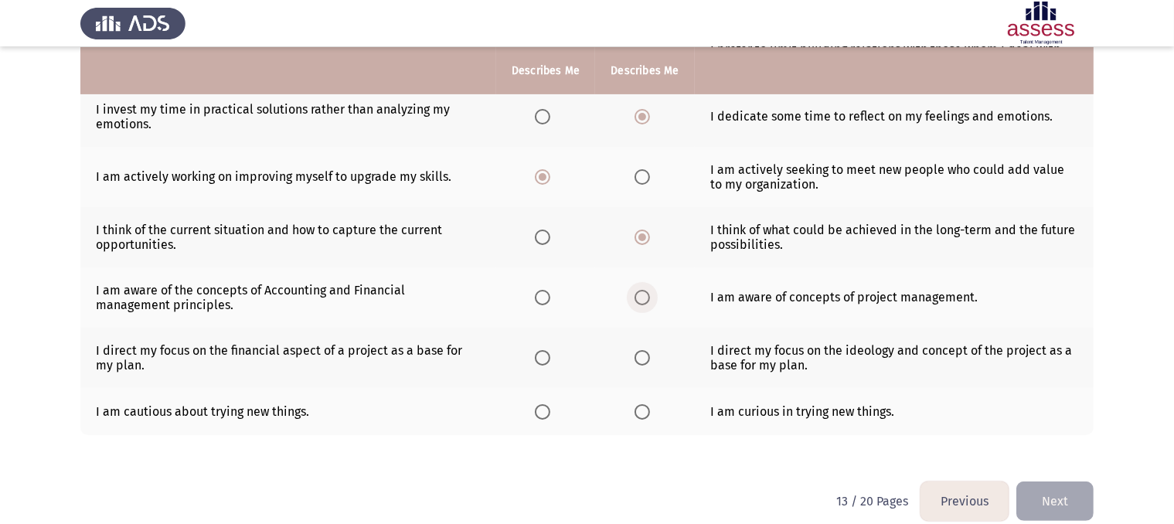
click at [635, 298] on input "Select an option" at bounding box center [641, 297] width 15 height 15
click at [544, 303] on span "Select an option" at bounding box center [542, 297] width 15 height 15
click at [544, 303] on input "Select an option" at bounding box center [542, 297] width 15 height 15
click at [637, 359] on span "Select an option" at bounding box center [641, 357] width 15 height 15
click at [637, 359] on input "Select an option" at bounding box center [641, 357] width 15 height 15
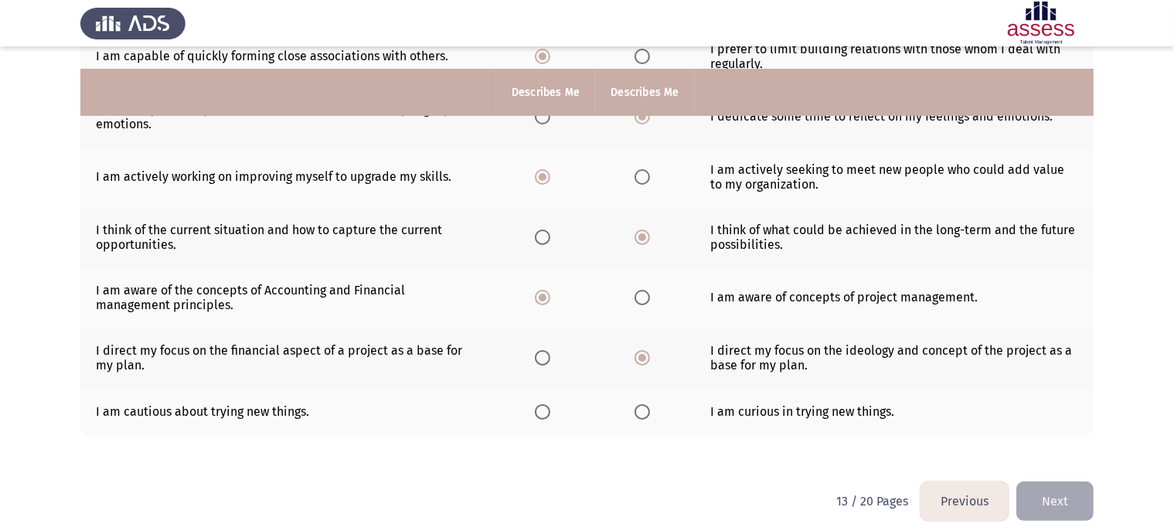
scroll to position [409, 0]
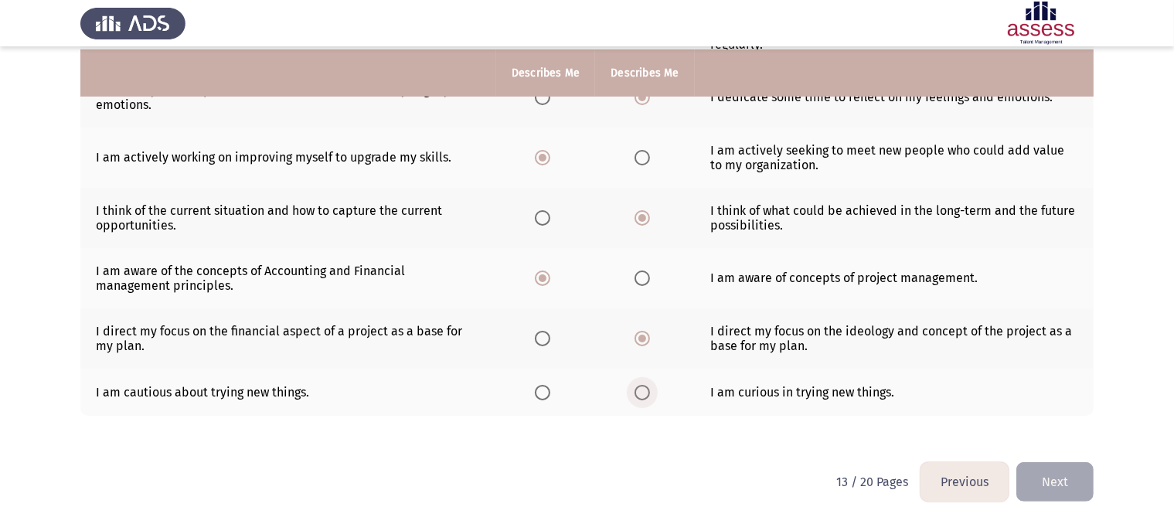
click at [643, 390] on span "Select an option" at bounding box center [641, 392] width 15 height 15
click at [643, 390] on input "Select an option" at bounding box center [641, 392] width 15 height 15
click at [1056, 478] on button "Next" at bounding box center [1054, 481] width 77 height 39
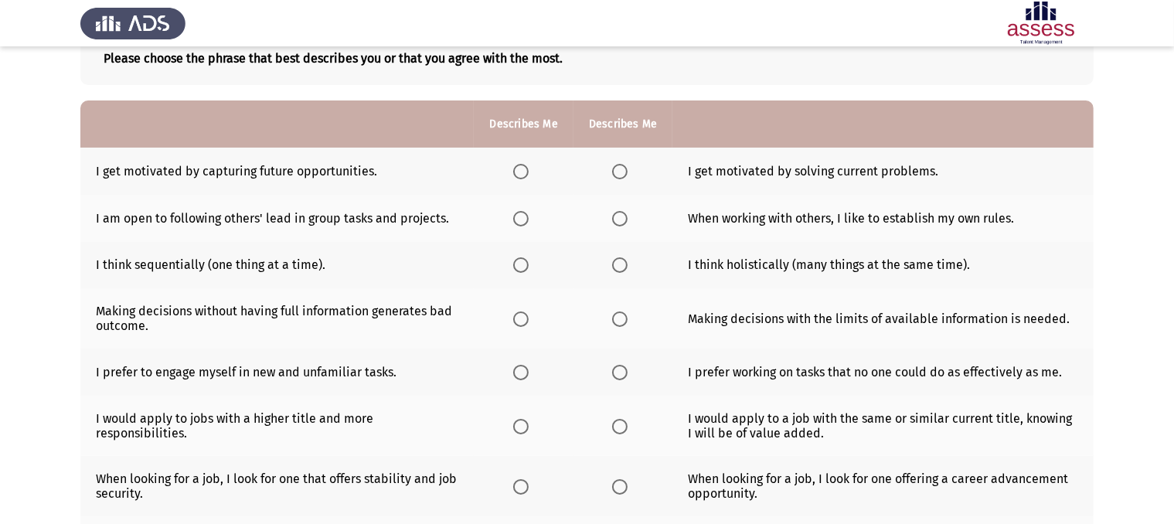
scroll to position [100, 0]
click at [624, 168] on span "Select an option" at bounding box center [619, 169] width 15 height 15
click at [624, 168] on input "Select an option" at bounding box center [619, 169] width 15 height 15
click at [527, 217] on span "Select an option" at bounding box center [520, 216] width 15 height 15
click at [527, 217] on input "Select an option" at bounding box center [520, 216] width 15 height 15
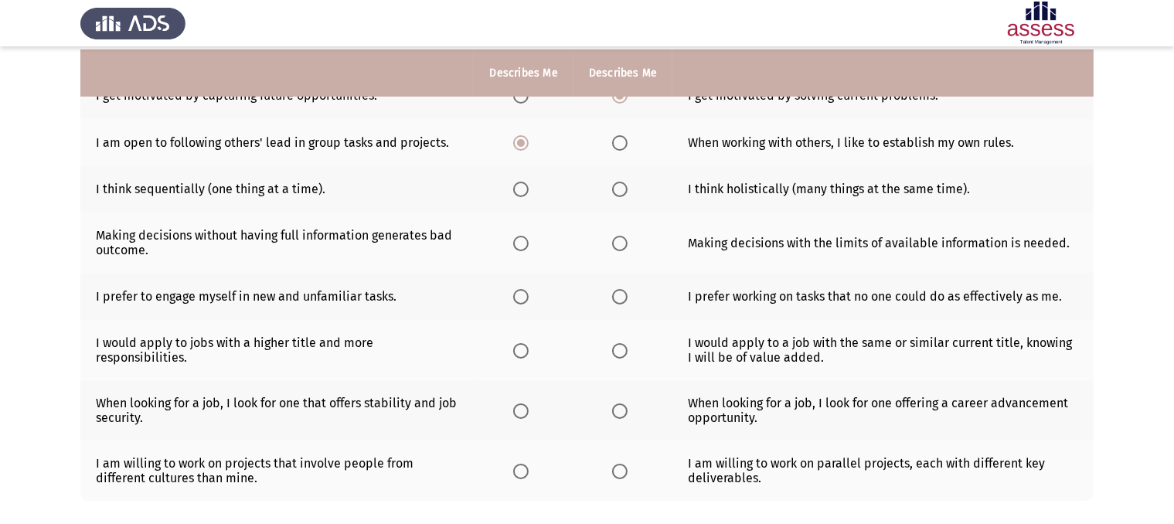
scroll to position [176, 0]
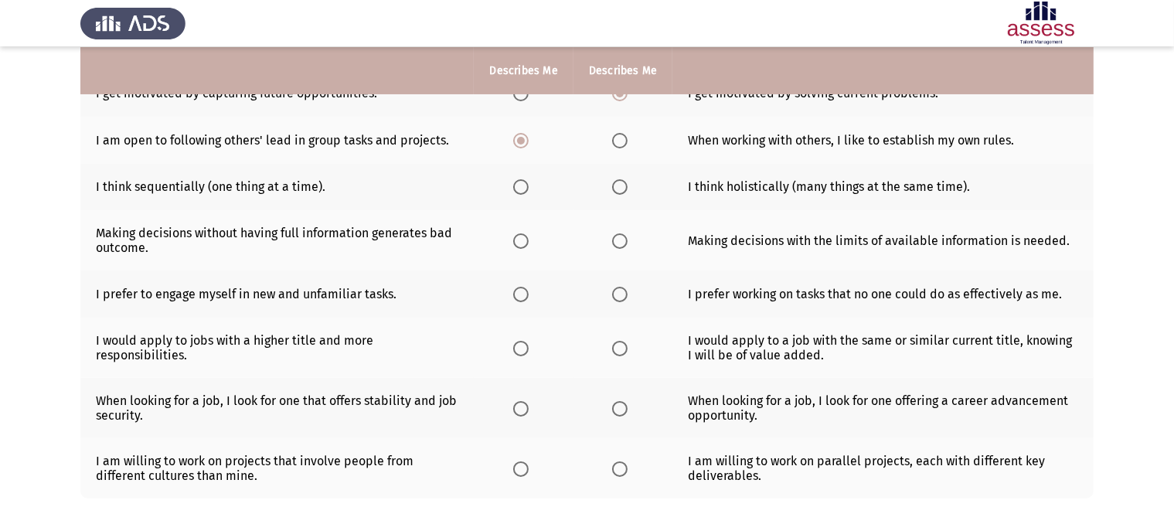
click at [624, 189] on span "Select an option" at bounding box center [619, 186] width 15 height 15
click at [624, 189] on input "Select an option" at bounding box center [619, 186] width 15 height 15
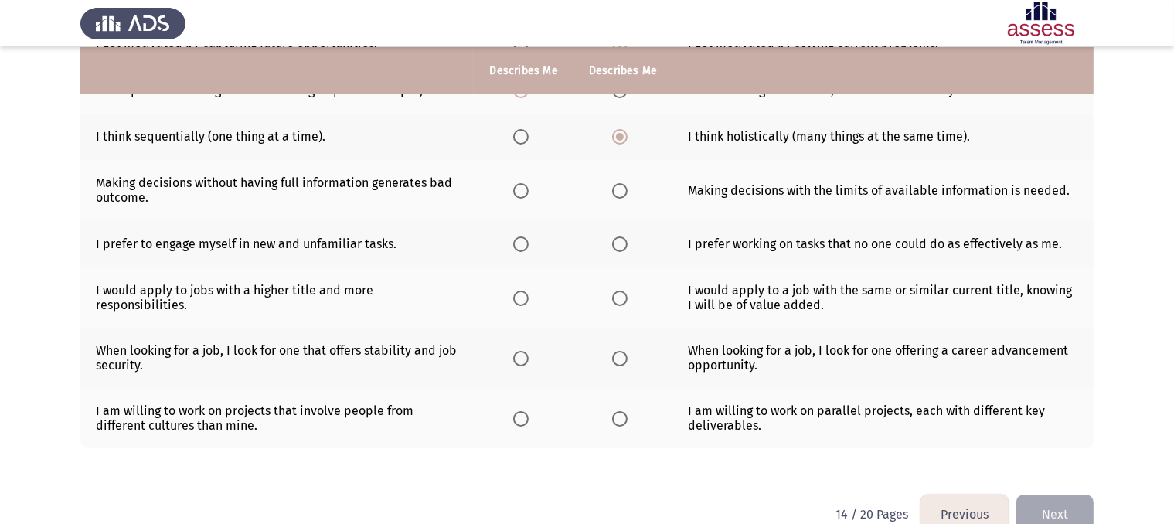
scroll to position [229, 0]
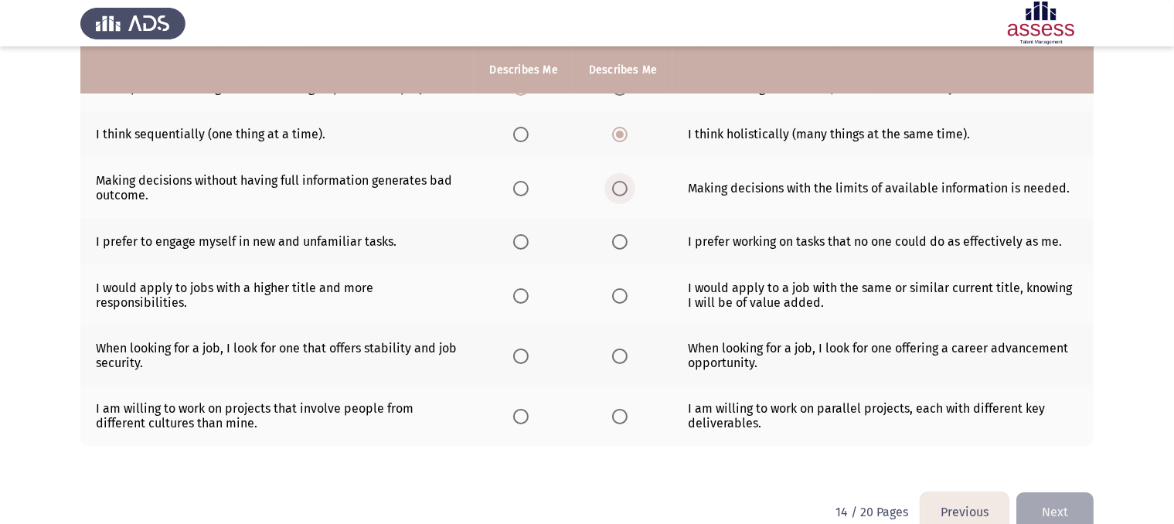
click at [622, 196] on span "Select an option" at bounding box center [619, 188] width 15 height 15
click at [622, 196] on input "Select an option" at bounding box center [619, 188] width 15 height 15
click at [621, 247] on span "Select an option" at bounding box center [619, 241] width 15 height 15
click at [621, 247] on input "Select an option" at bounding box center [619, 241] width 15 height 15
click at [623, 300] on span "Select an option" at bounding box center [619, 295] width 15 height 15
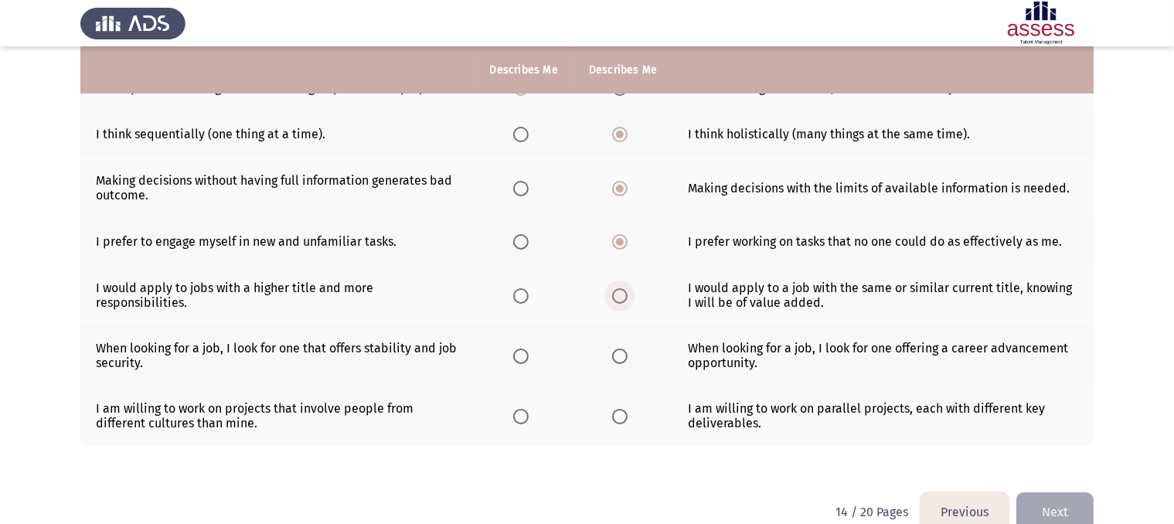
click at [623, 300] on input "Select an option" at bounding box center [619, 295] width 15 height 15
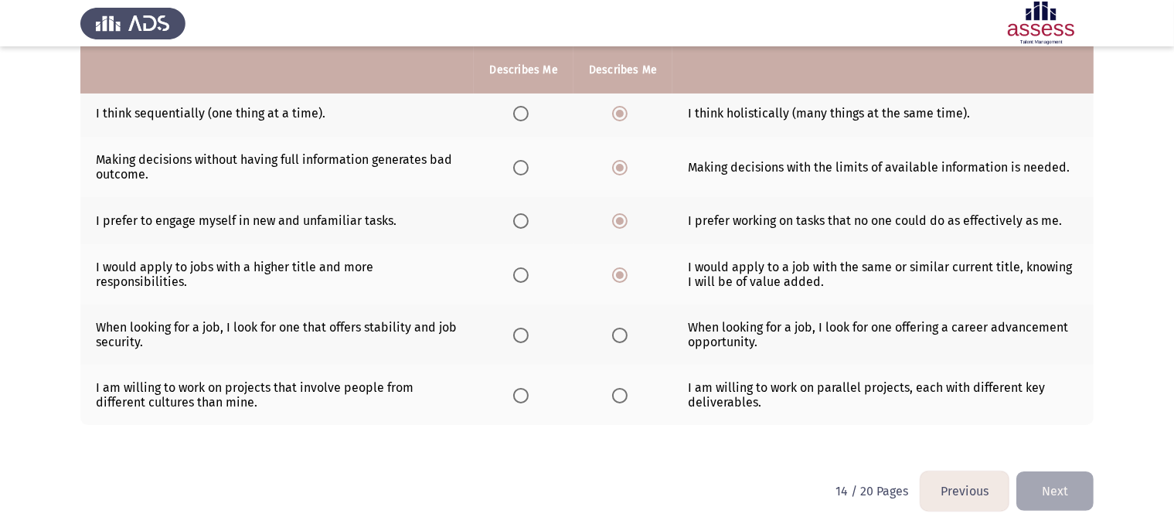
scroll to position [253, 0]
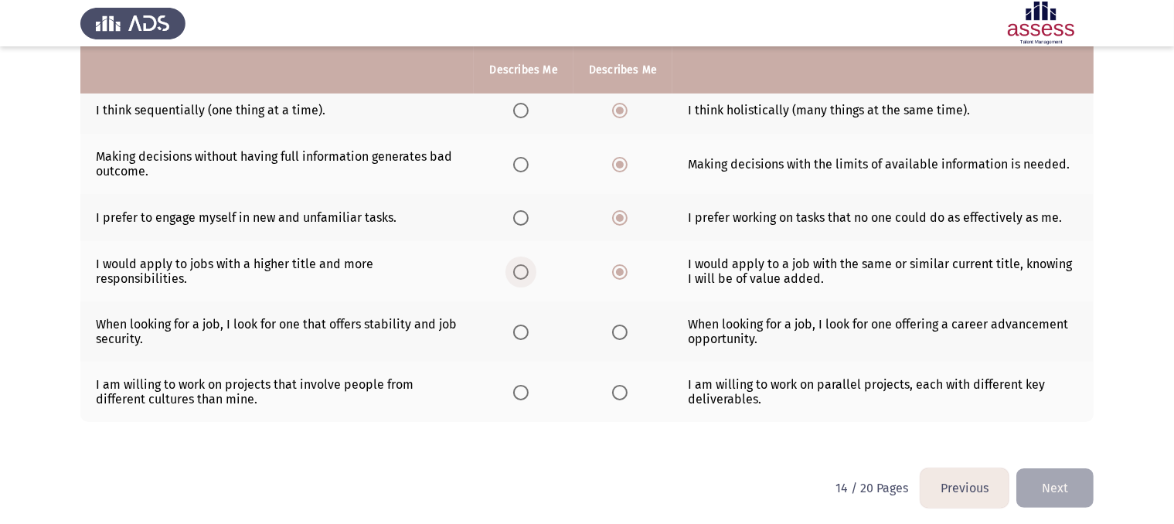
click at [528, 279] on span "Select an option" at bounding box center [520, 271] width 15 height 15
click at [528, 279] on input "Select an option" at bounding box center [520, 271] width 15 height 15
click at [617, 332] on span "Select an option" at bounding box center [619, 332] width 15 height 15
click at [617, 332] on input "Select an option" at bounding box center [619, 332] width 15 height 15
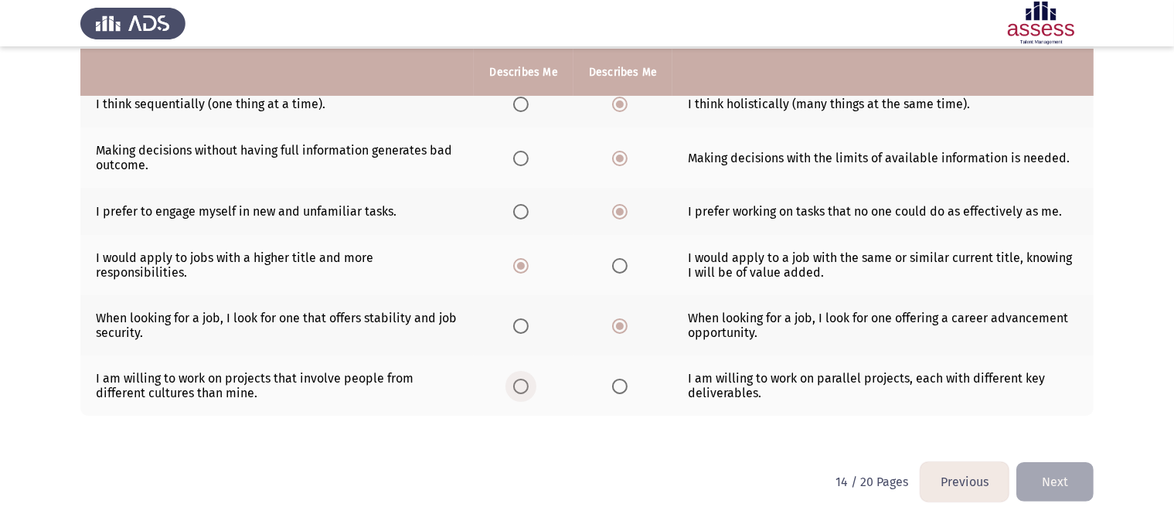
click at [527, 393] on span "Select an option" at bounding box center [520, 386] width 15 height 15
click at [527, 393] on input "Select an option" at bounding box center [520, 386] width 15 height 15
click at [615, 385] on span "Select an option" at bounding box center [619, 386] width 15 height 15
click at [615, 385] on input "Select an option" at bounding box center [619, 386] width 15 height 15
click at [525, 390] on span "Select an option" at bounding box center [520, 386] width 15 height 15
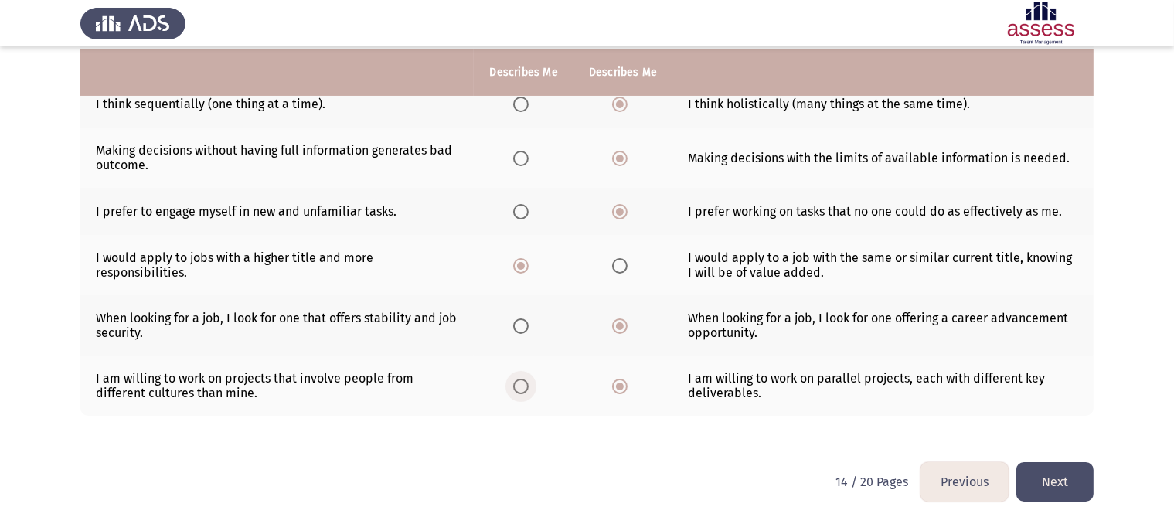
click at [525, 390] on input "Select an option" at bounding box center [520, 386] width 15 height 15
click at [1048, 482] on button "Next" at bounding box center [1054, 481] width 77 height 39
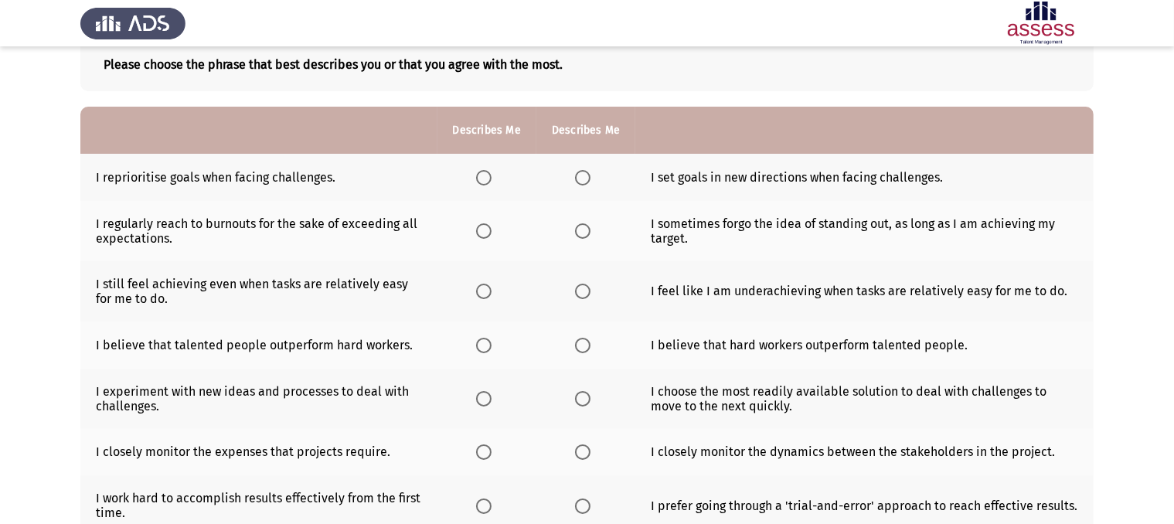
scroll to position [97, 0]
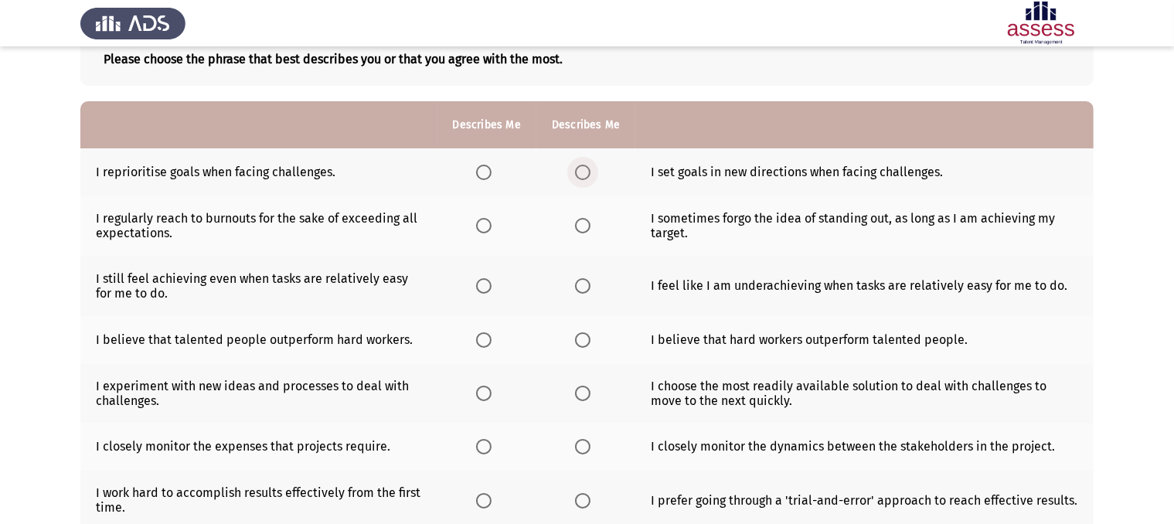
click at [586, 170] on span "Select an option" at bounding box center [582, 172] width 15 height 15
click at [586, 170] on input "Select an option" at bounding box center [582, 172] width 15 height 15
click at [492, 171] on label "Select an option" at bounding box center [487, 172] width 22 height 15
click at [491, 171] on input "Select an option" at bounding box center [483, 172] width 15 height 15
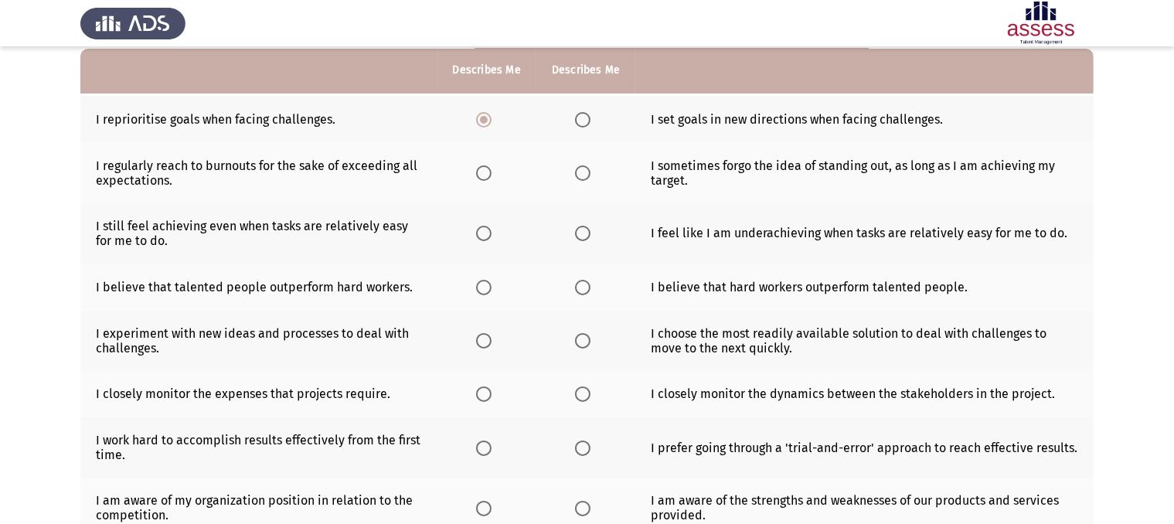
scroll to position [152, 0]
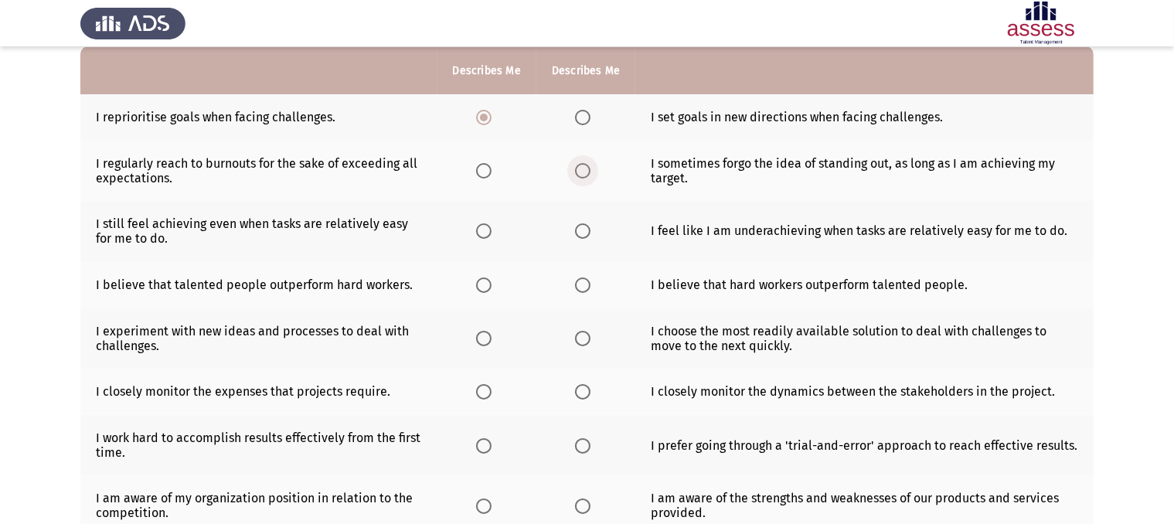
click at [583, 170] on span "Select an option" at bounding box center [582, 170] width 15 height 15
click at [583, 170] on input "Select an option" at bounding box center [582, 170] width 15 height 15
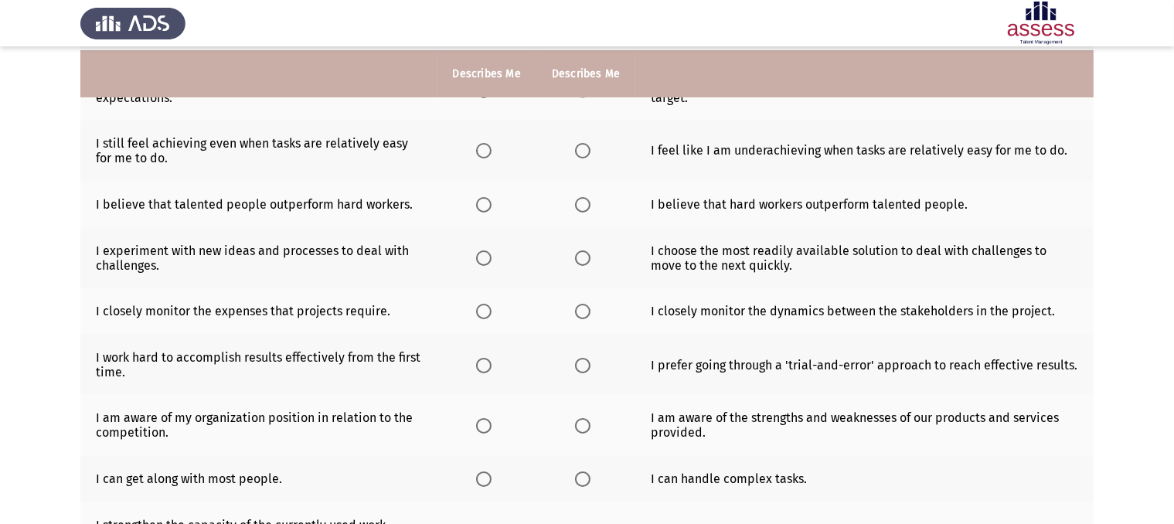
scroll to position [240, 0]
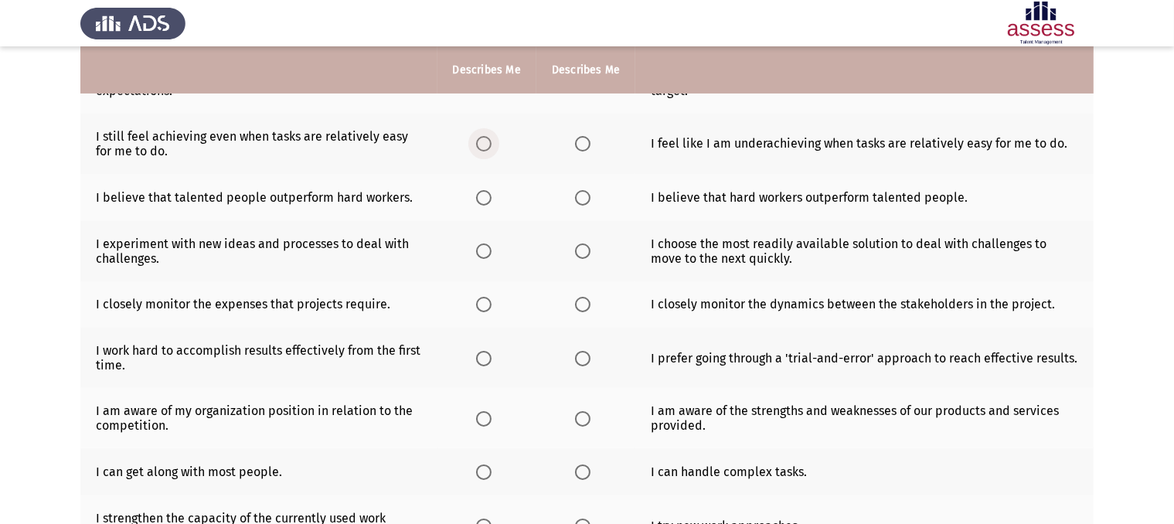
click at [480, 146] on span "Select an option" at bounding box center [483, 143] width 15 height 15
click at [480, 146] on input "Select an option" at bounding box center [483, 143] width 15 height 15
click at [581, 200] on span "Select an option" at bounding box center [582, 197] width 15 height 15
click at [581, 200] on input "Select an option" at bounding box center [582, 197] width 15 height 15
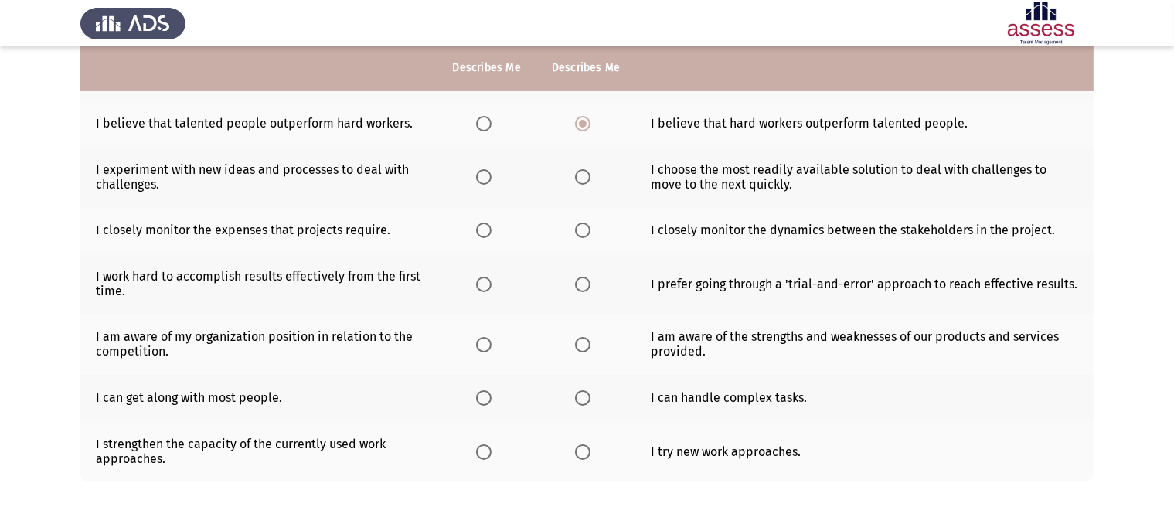
scroll to position [315, 0]
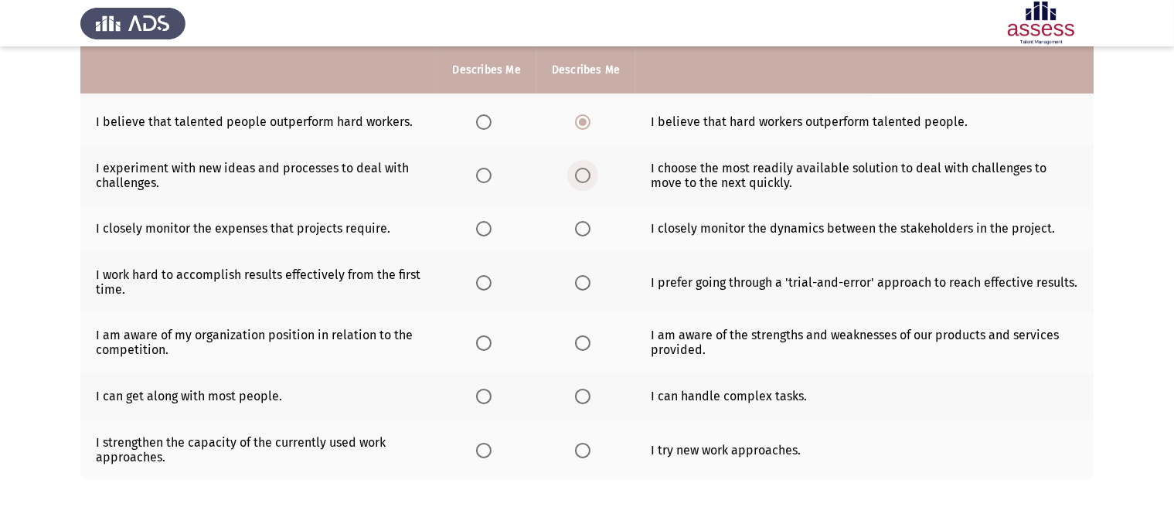
click at [581, 177] on span "Select an option" at bounding box center [582, 175] width 15 height 15
click at [581, 177] on input "Select an option" at bounding box center [582, 175] width 15 height 15
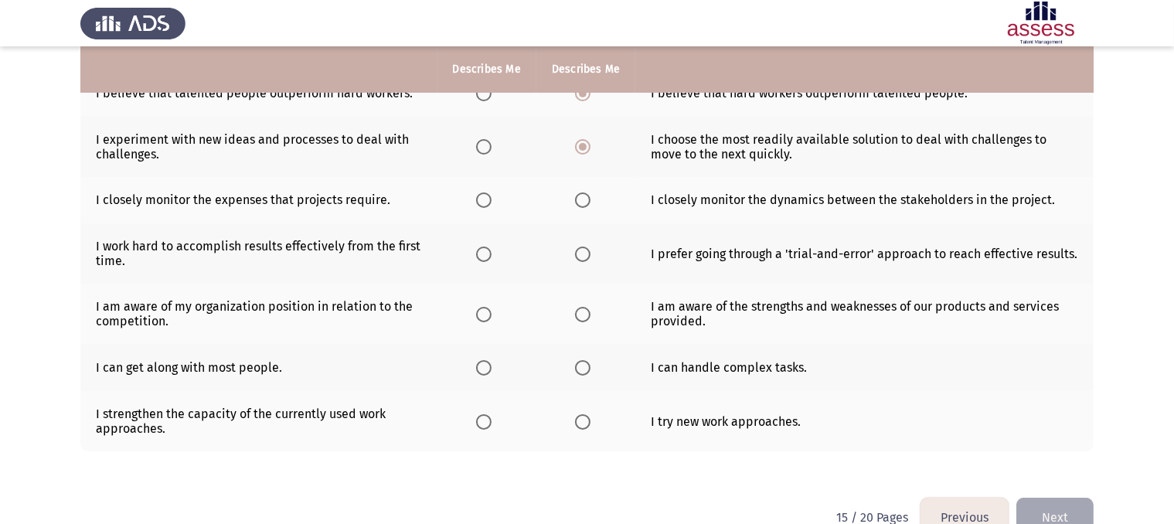
scroll to position [345, 0]
click at [582, 200] on span "Select an option" at bounding box center [582, 199] width 15 height 15
click at [582, 200] on input "Select an option" at bounding box center [582, 199] width 15 height 15
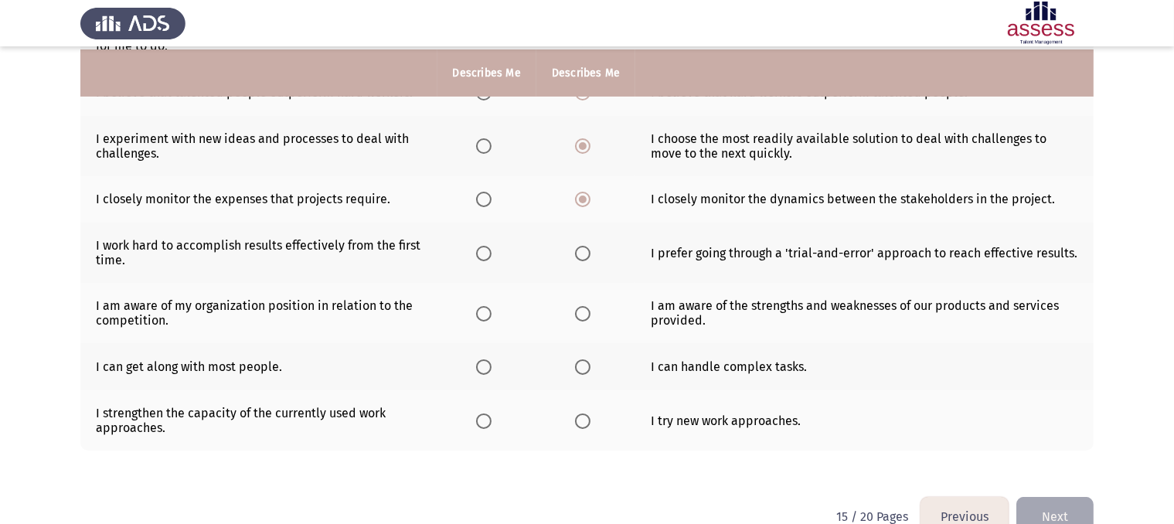
scroll to position [383, 0]
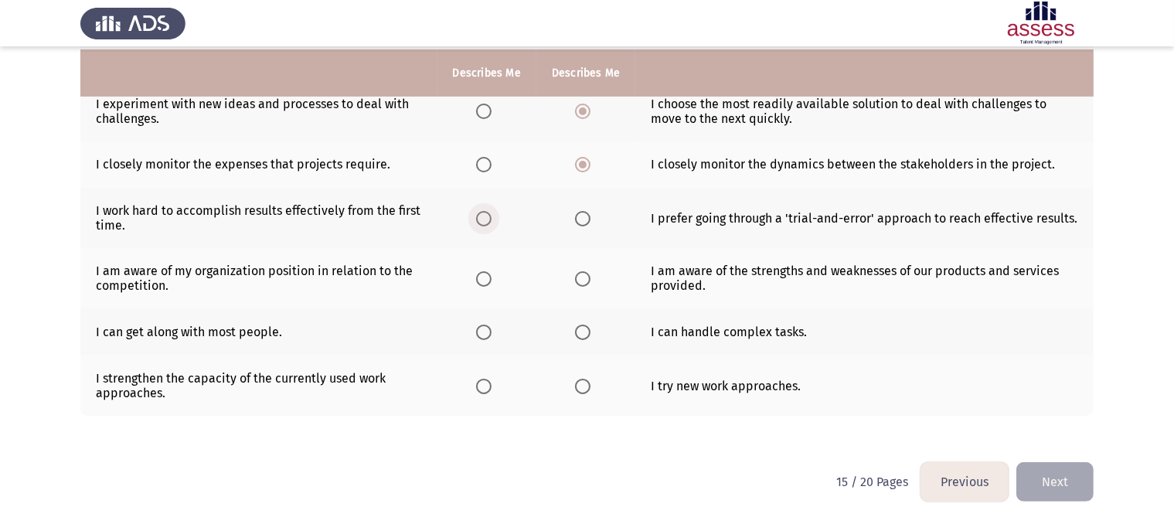
click at [485, 220] on span "Select an option" at bounding box center [483, 218] width 15 height 15
click at [485, 220] on input "Select an option" at bounding box center [483, 218] width 15 height 15
click at [584, 276] on span "Select an option" at bounding box center [582, 278] width 15 height 15
click at [584, 276] on input "Select an option" at bounding box center [582, 278] width 15 height 15
click at [485, 334] on span "Select an option" at bounding box center [483, 332] width 15 height 15
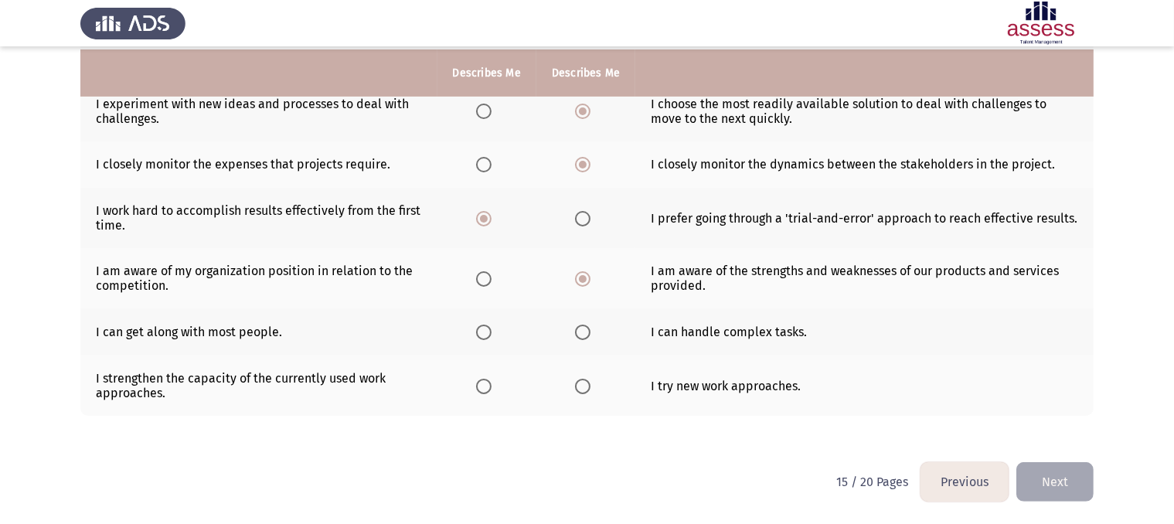
click at [485, 334] on input "Select an option" at bounding box center [483, 332] width 15 height 15
click at [482, 387] on span "Select an option" at bounding box center [483, 386] width 15 height 15
click at [482, 387] on input "Select an option" at bounding box center [483, 386] width 15 height 15
click at [1027, 479] on button "Next" at bounding box center [1054, 481] width 77 height 39
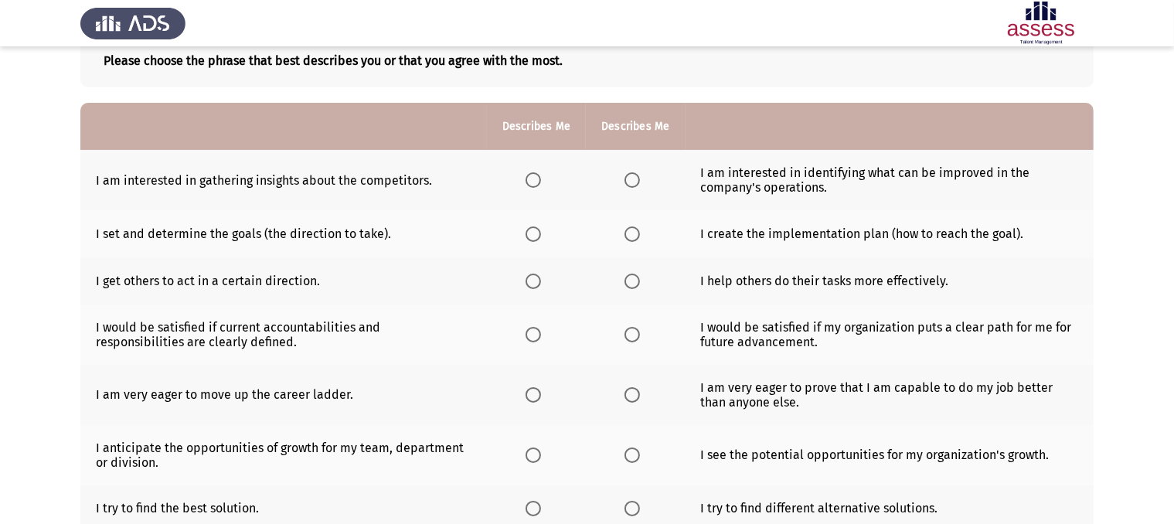
scroll to position [99, 0]
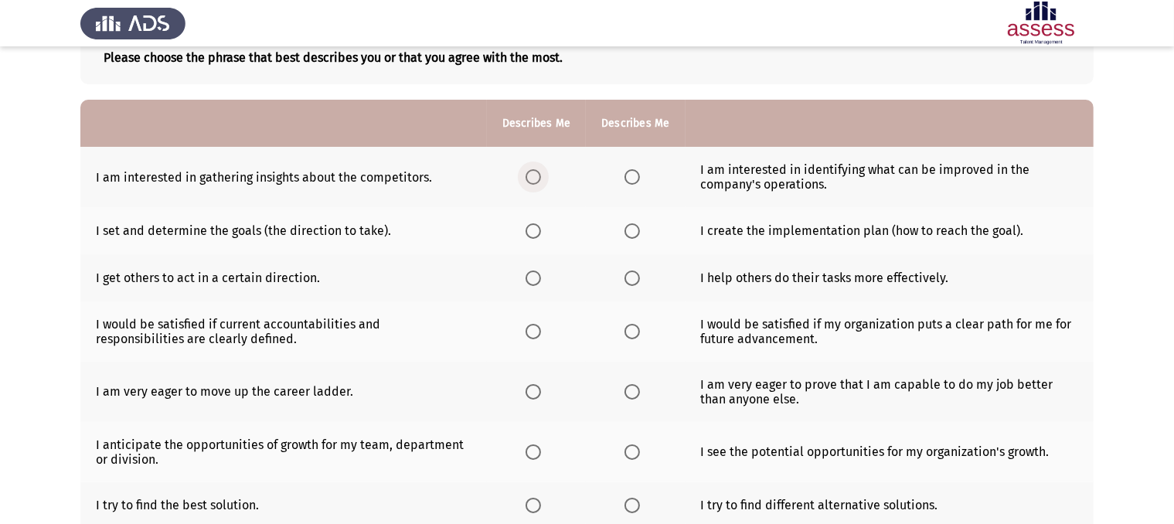
click at [537, 179] on span "Select an option" at bounding box center [532, 176] width 15 height 15
click at [537, 179] on input "Select an option" at bounding box center [532, 176] width 15 height 15
click at [633, 177] on span "Select an option" at bounding box center [631, 176] width 15 height 15
click at [633, 177] on input "Select an option" at bounding box center [631, 176] width 15 height 15
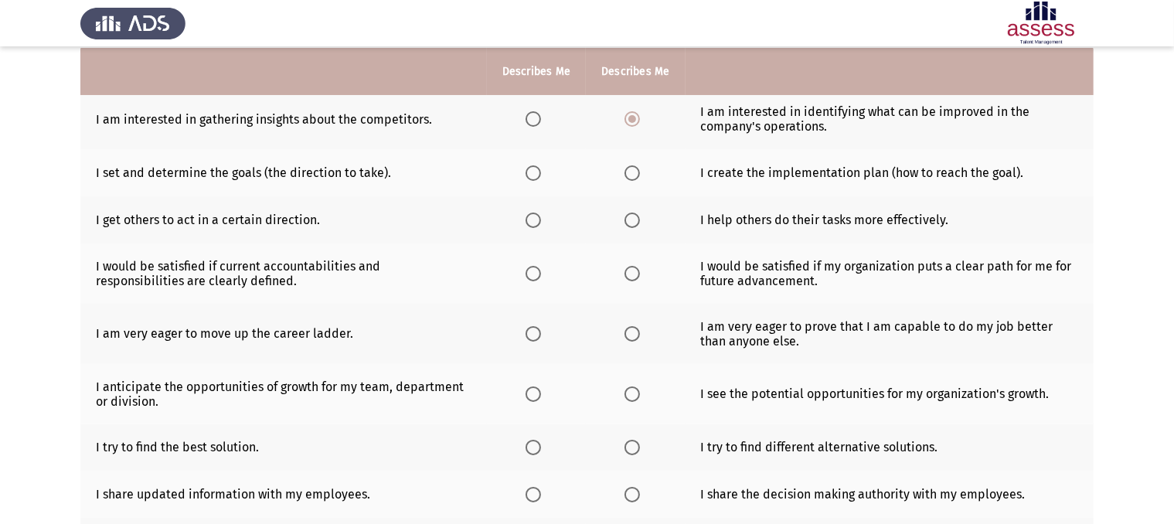
scroll to position [158, 0]
click at [531, 120] on span "Select an option" at bounding box center [532, 118] width 15 height 15
click at [531, 120] on input "Select an option" at bounding box center [532, 118] width 15 height 15
click at [628, 175] on span "Select an option" at bounding box center [631, 172] width 15 height 15
click at [628, 175] on input "Select an option" at bounding box center [631, 172] width 15 height 15
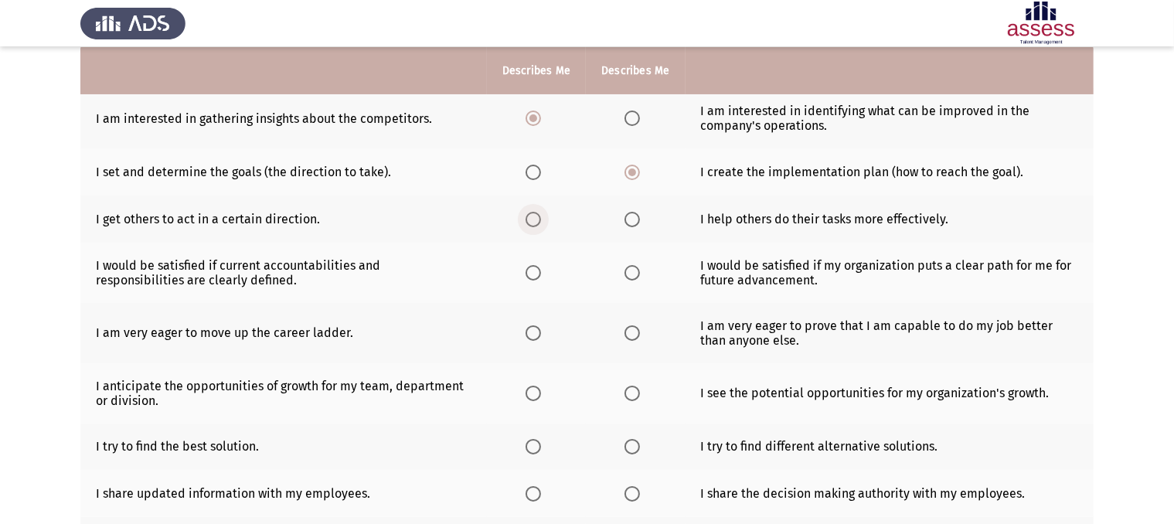
click at [532, 217] on span "Select an option" at bounding box center [532, 219] width 15 height 15
click at [532, 217] on input "Select an option" at bounding box center [532, 219] width 15 height 15
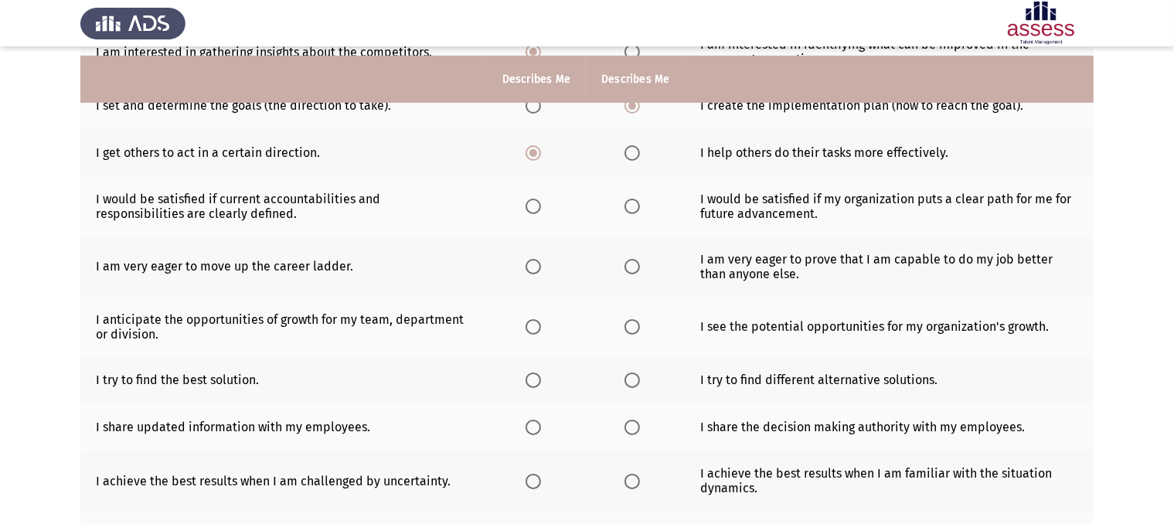
scroll to position [245, 0]
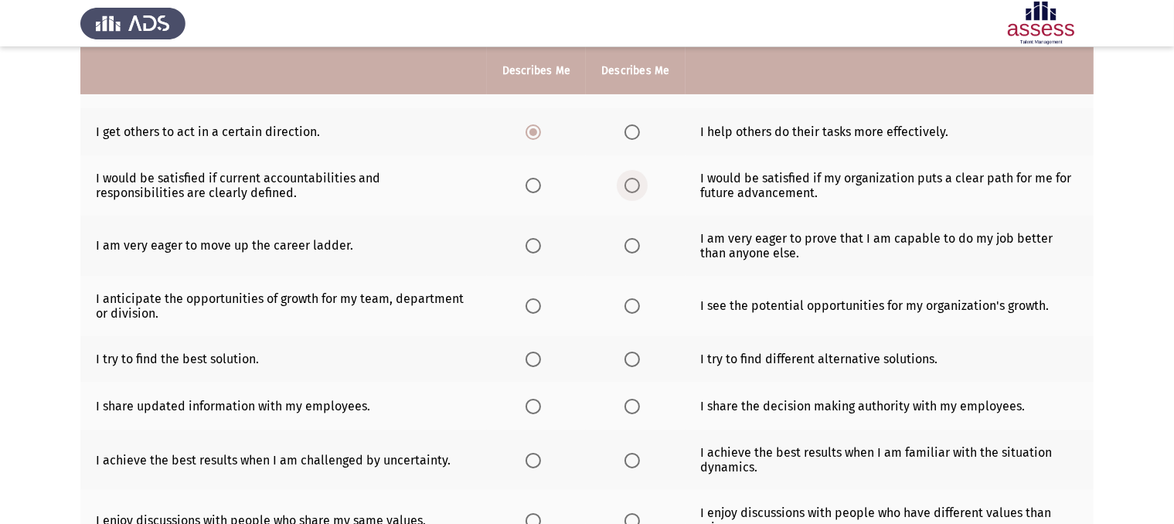
click at [633, 188] on span "Select an option" at bounding box center [631, 185] width 15 height 15
click at [633, 188] on input "Select an option" at bounding box center [631, 185] width 15 height 15
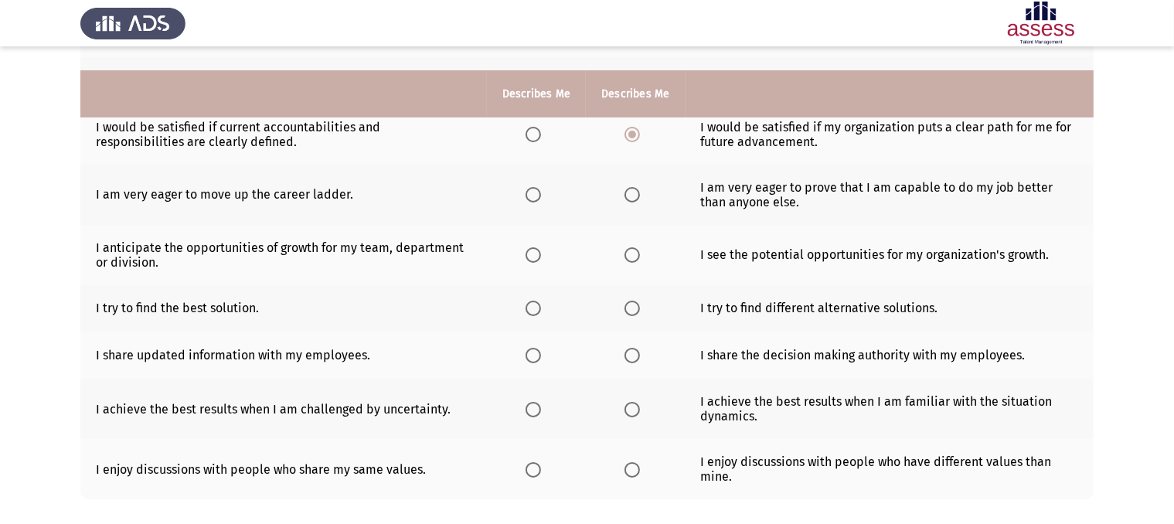
scroll to position [319, 0]
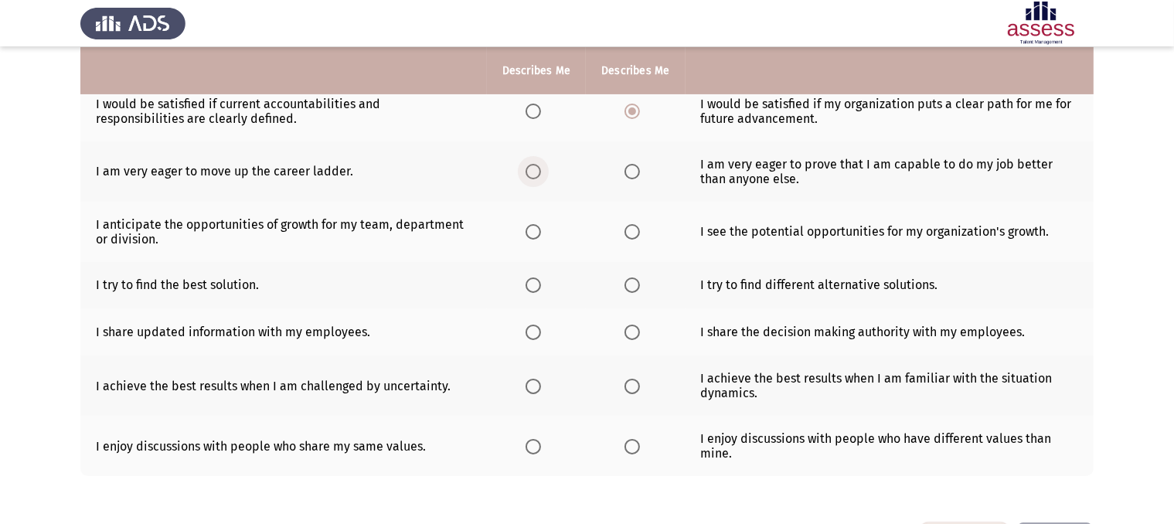
click at [535, 177] on span "Select an option" at bounding box center [532, 171] width 15 height 15
click at [535, 177] on input "Select an option" at bounding box center [532, 171] width 15 height 15
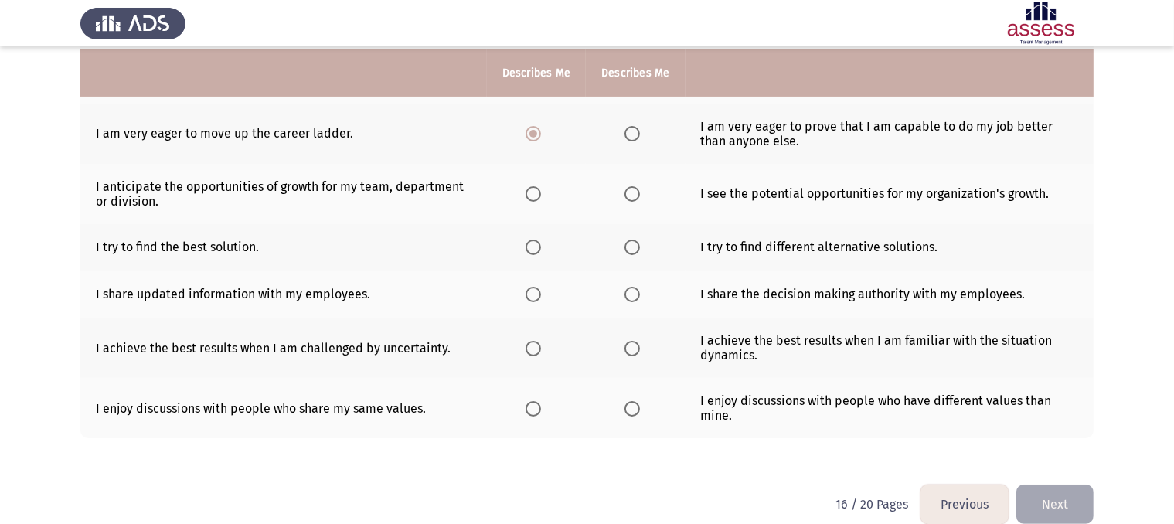
scroll to position [363, 0]
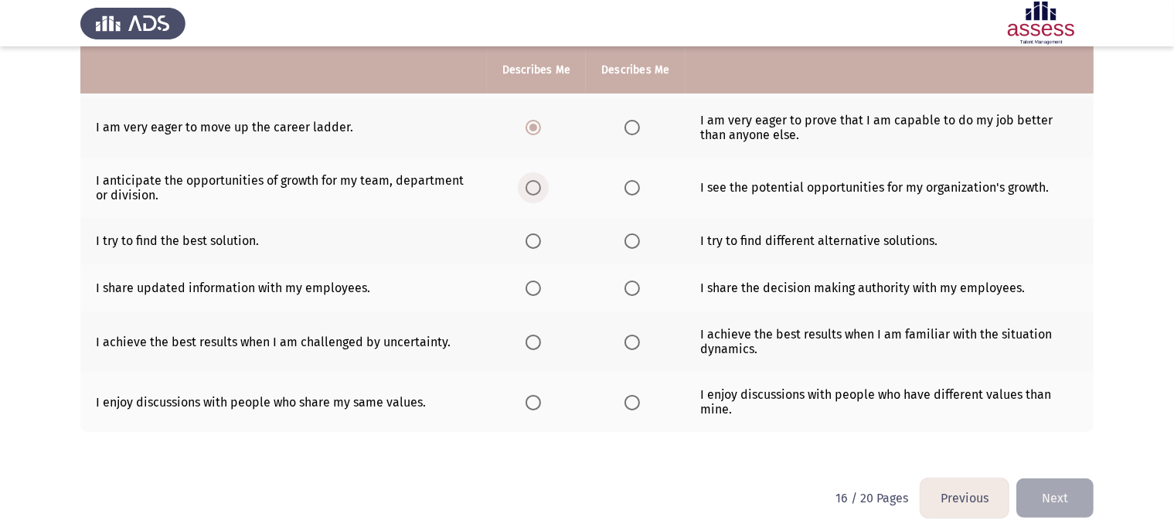
click at [535, 185] on span "Select an option" at bounding box center [532, 187] width 15 height 15
click at [535, 185] on input "Select an option" at bounding box center [532, 187] width 15 height 15
click at [538, 248] on span "Select an option" at bounding box center [532, 240] width 15 height 15
click at [538, 248] on input "Select an option" at bounding box center [532, 240] width 15 height 15
click at [632, 242] on span "Select an option" at bounding box center [631, 240] width 15 height 15
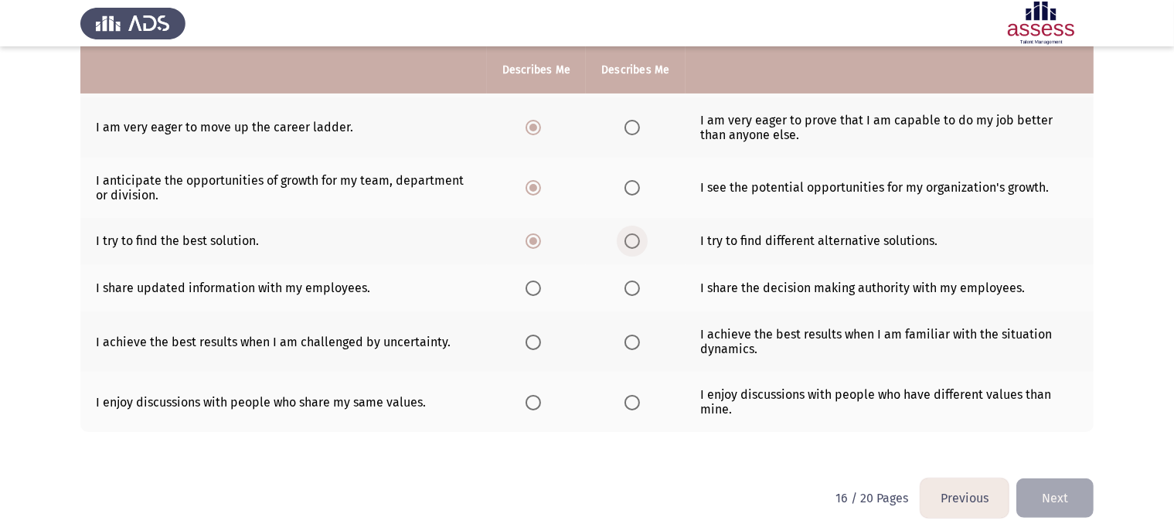
click at [632, 242] on input "Select an option" at bounding box center [631, 240] width 15 height 15
click at [535, 295] on span "Select an option" at bounding box center [532, 288] width 15 height 15
click at [535, 295] on input "Select an option" at bounding box center [532, 288] width 15 height 15
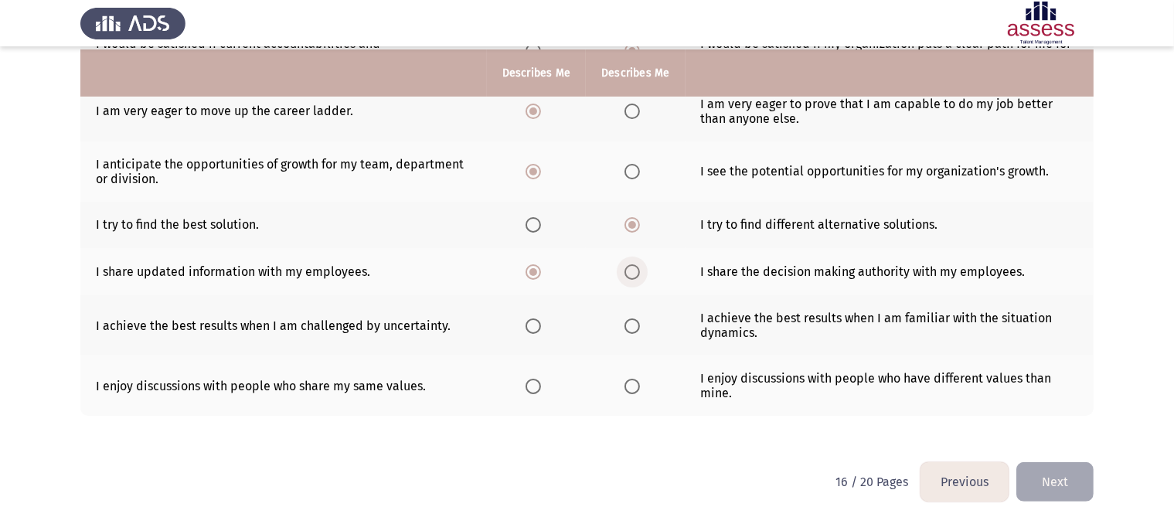
click at [632, 273] on span "Select an option" at bounding box center [631, 271] width 15 height 15
click at [632, 273] on input "Select an option" at bounding box center [631, 271] width 15 height 15
click at [532, 323] on span "Select an option" at bounding box center [532, 325] width 15 height 15
click at [532, 323] on input "Select an option" at bounding box center [532, 325] width 15 height 15
click at [628, 383] on span "Select an option" at bounding box center [631, 386] width 15 height 15
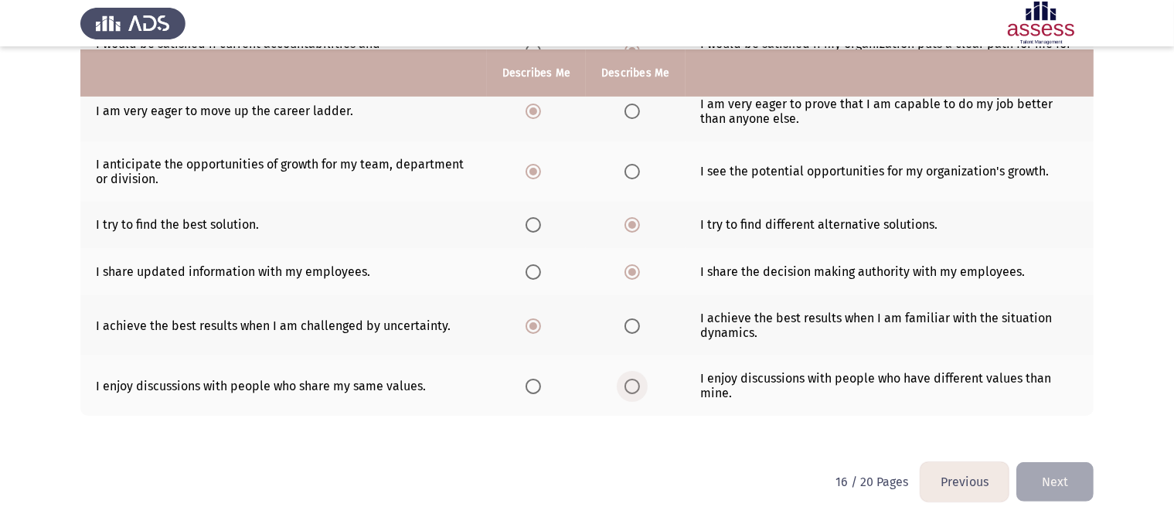
click at [628, 383] on input "Select an option" at bounding box center [631, 386] width 15 height 15
click at [1061, 483] on button "Next" at bounding box center [1054, 481] width 77 height 39
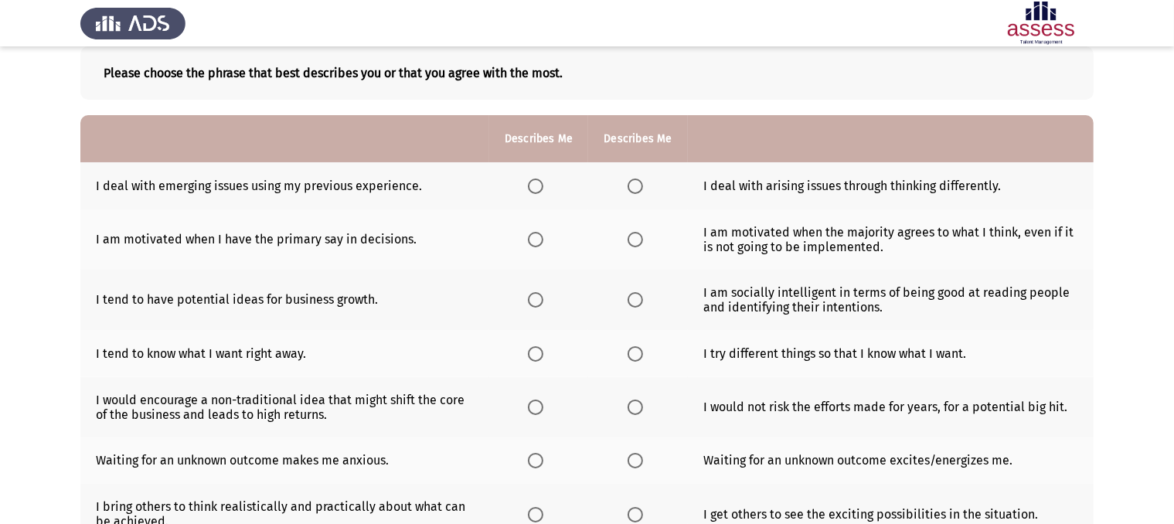
scroll to position [91, 0]
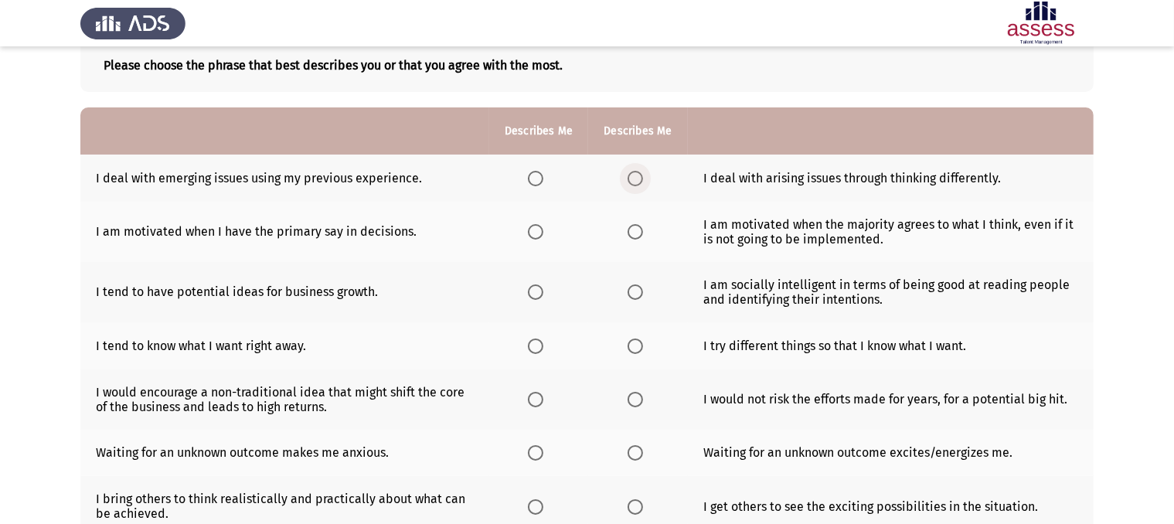
click at [641, 178] on span "Select an option" at bounding box center [635, 178] width 15 height 15
click at [641, 178] on input "Select an option" at bounding box center [635, 178] width 15 height 15
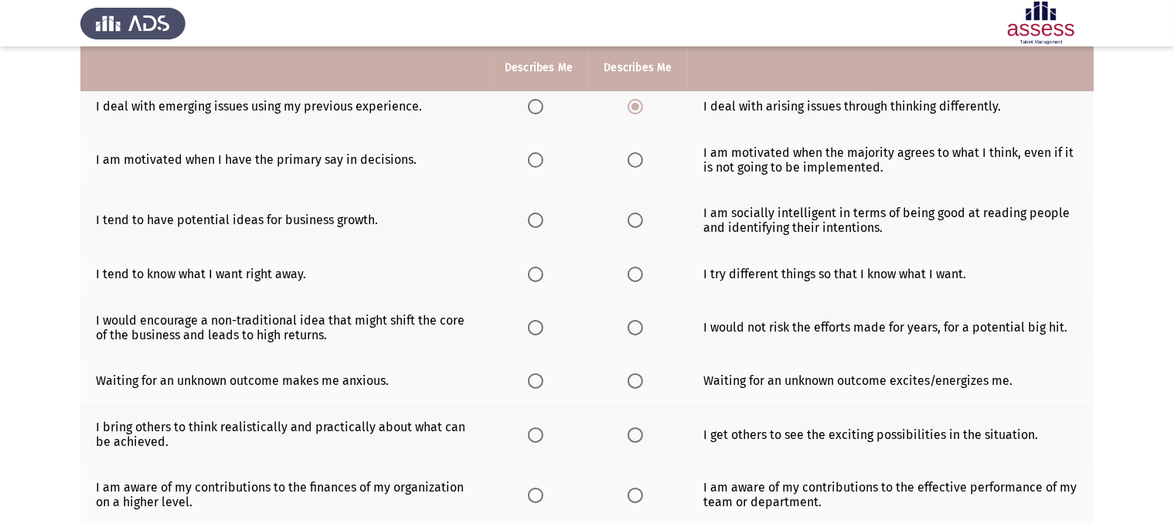
scroll to position [175, 0]
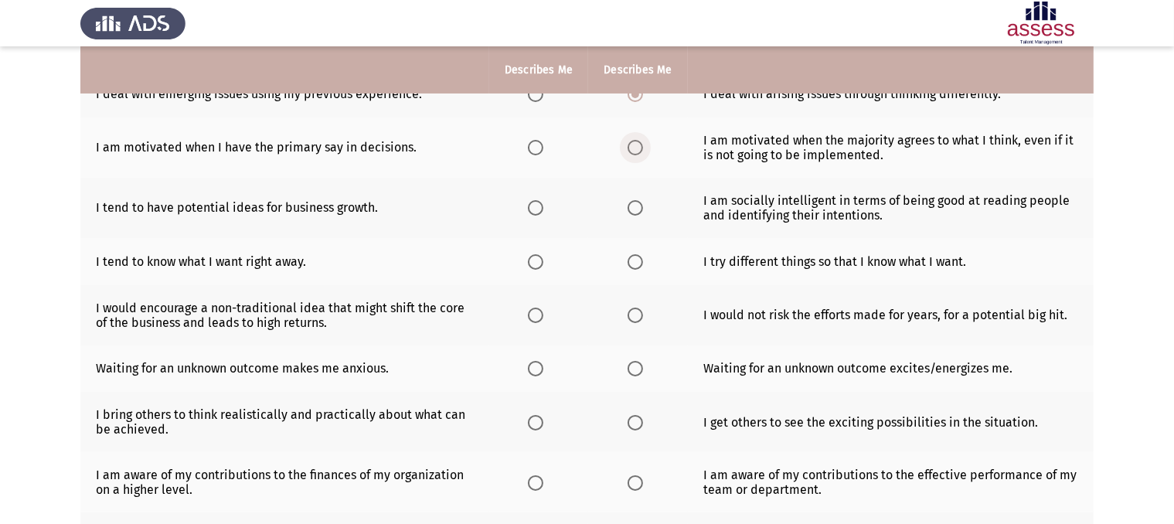
click at [641, 147] on span "Select an option" at bounding box center [635, 147] width 15 height 15
click at [641, 147] on input "Select an option" at bounding box center [635, 147] width 15 height 15
click at [637, 213] on span "Select an option" at bounding box center [635, 207] width 15 height 15
click at [637, 213] on input "Select an option" at bounding box center [635, 207] width 15 height 15
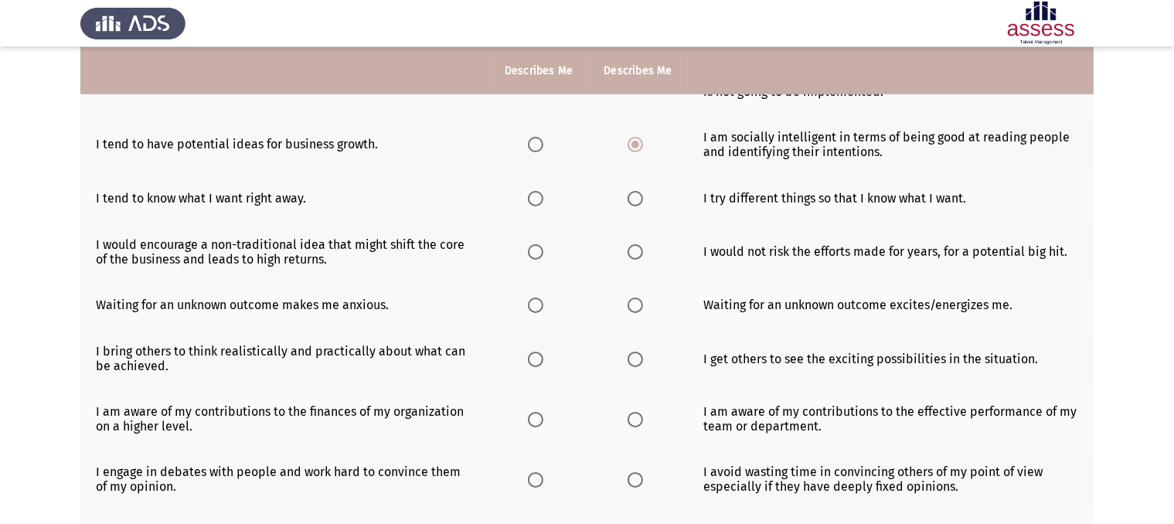
scroll to position [240, 0]
click at [539, 202] on span "Select an option" at bounding box center [535, 196] width 15 height 15
click at [539, 202] on input "Select an option" at bounding box center [535, 196] width 15 height 15
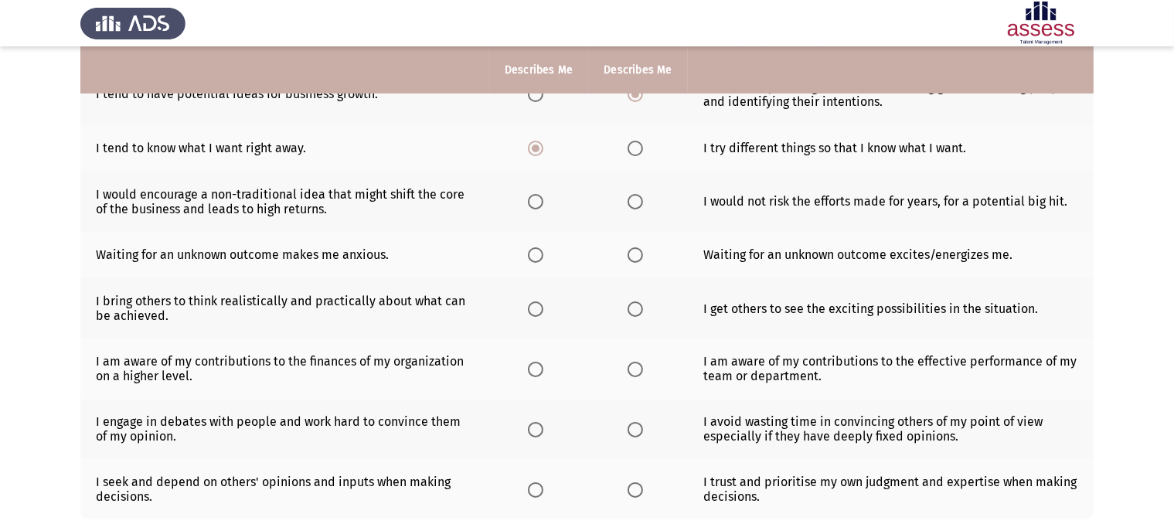
scroll to position [291, 0]
click at [537, 203] on span "Select an option" at bounding box center [535, 199] width 15 height 15
click at [537, 203] on input "Select an option" at bounding box center [535, 199] width 15 height 15
click at [539, 258] on span "Select an option" at bounding box center [535, 253] width 15 height 15
click at [539, 258] on input "Select an option" at bounding box center [535, 253] width 15 height 15
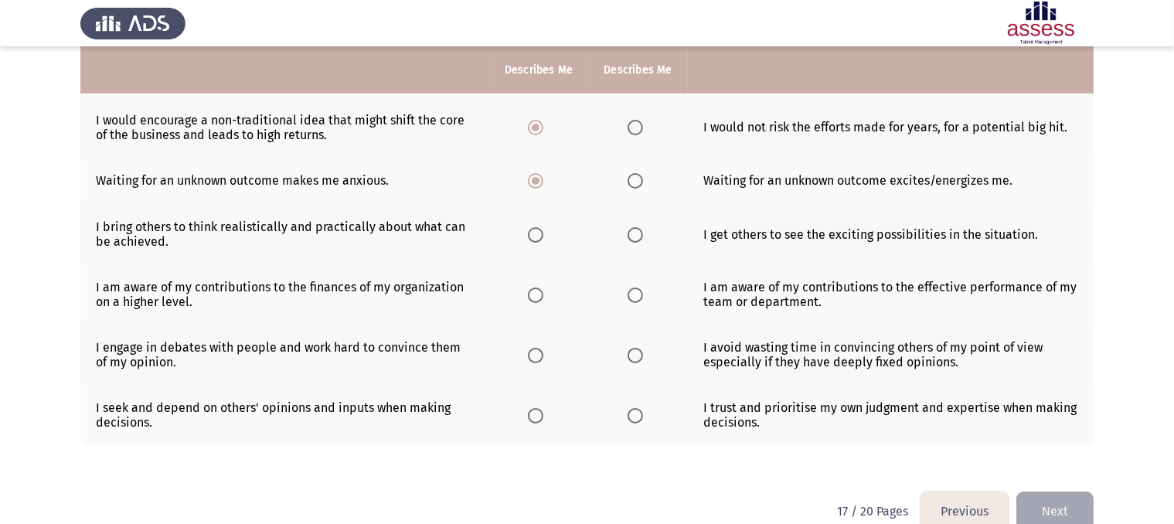
scroll to position [365, 0]
click at [631, 230] on span "Select an option" at bounding box center [635, 233] width 15 height 15
click at [631, 230] on input "Select an option" at bounding box center [635, 233] width 15 height 15
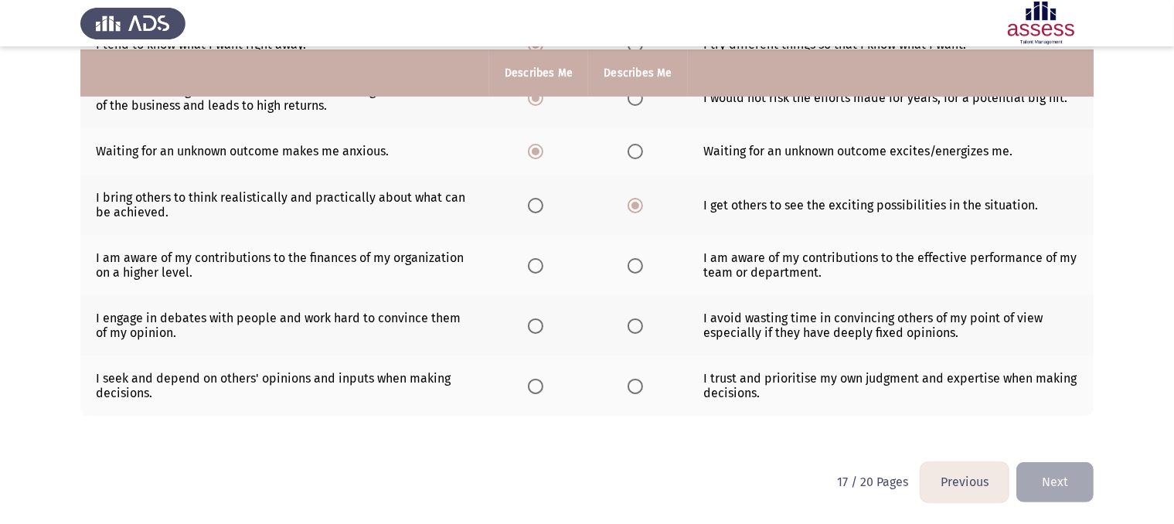
scroll to position [396, 0]
click at [543, 270] on span "Select an option" at bounding box center [535, 265] width 15 height 15
click at [543, 270] on input "Select an option" at bounding box center [535, 265] width 15 height 15
click at [541, 328] on span "Select an option" at bounding box center [535, 325] width 15 height 15
click at [541, 328] on input "Select an option" at bounding box center [535, 325] width 15 height 15
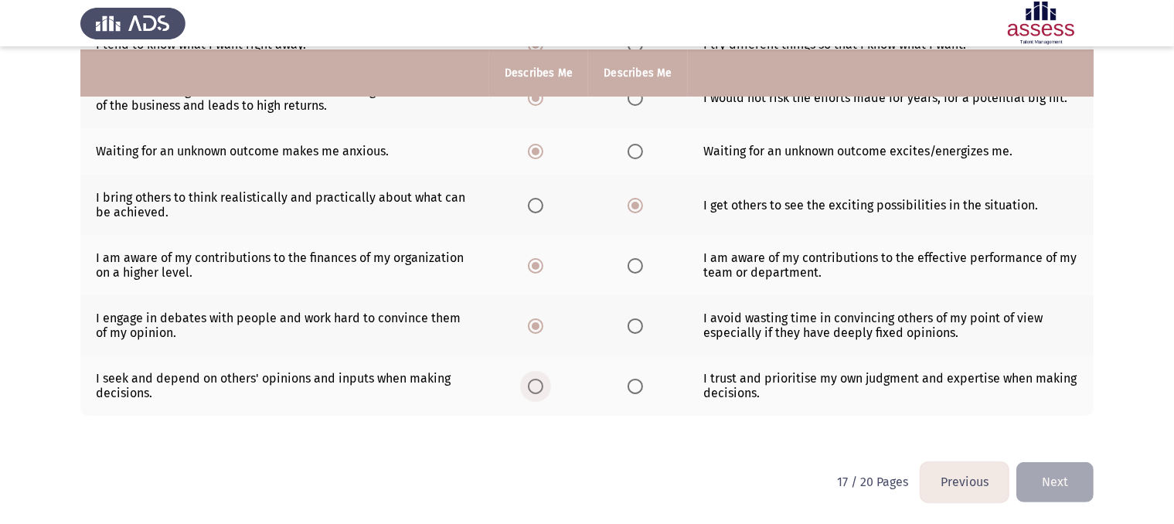
click at [540, 387] on span "Select an option" at bounding box center [535, 386] width 15 height 15
click at [540, 387] on input "Select an option" at bounding box center [535, 386] width 15 height 15
click at [1062, 484] on button "Next" at bounding box center [1054, 481] width 77 height 39
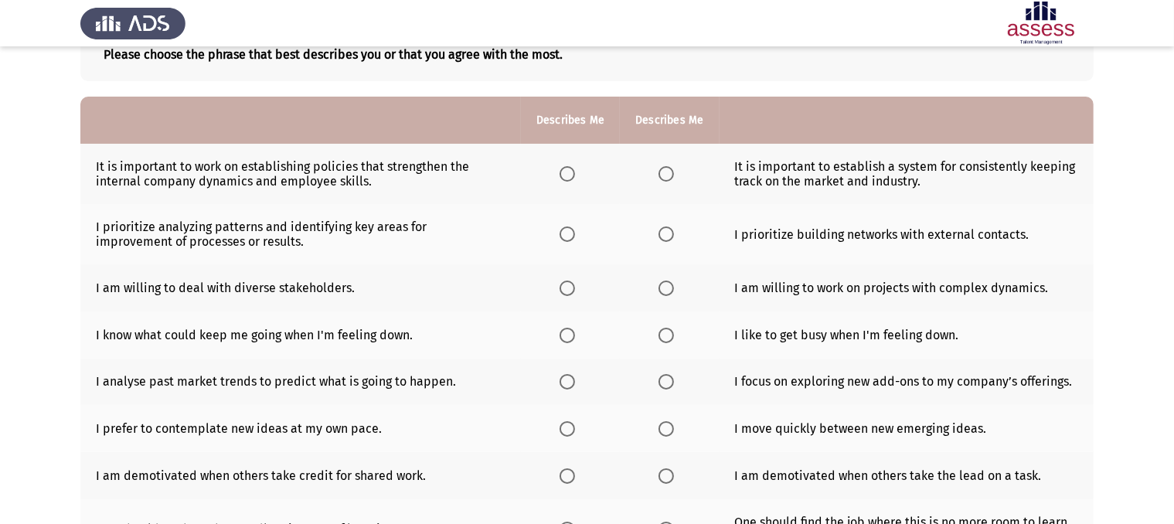
scroll to position [107, 0]
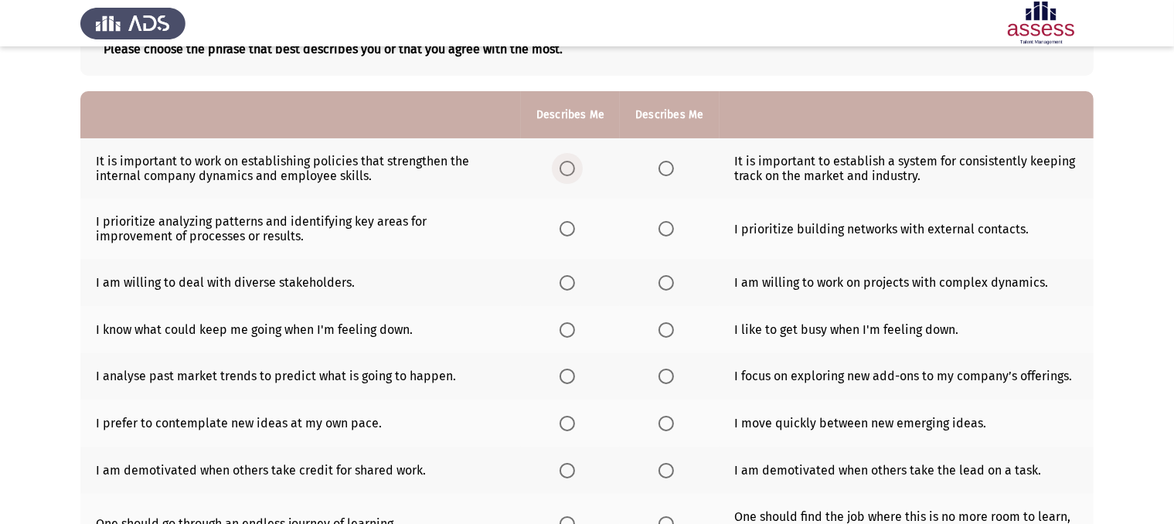
click at [569, 168] on span "Select an option" at bounding box center [566, 168] width 15 height 15
click at [569, 168] on input "Select an option" at bounding box center [566, 168] width 15 height 15
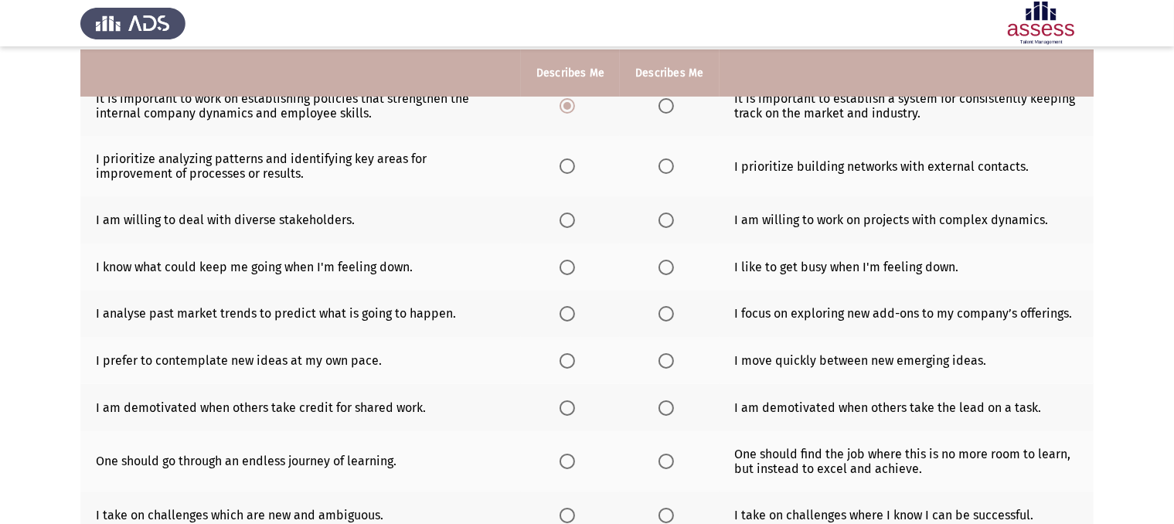
scroll to position [173, 0]
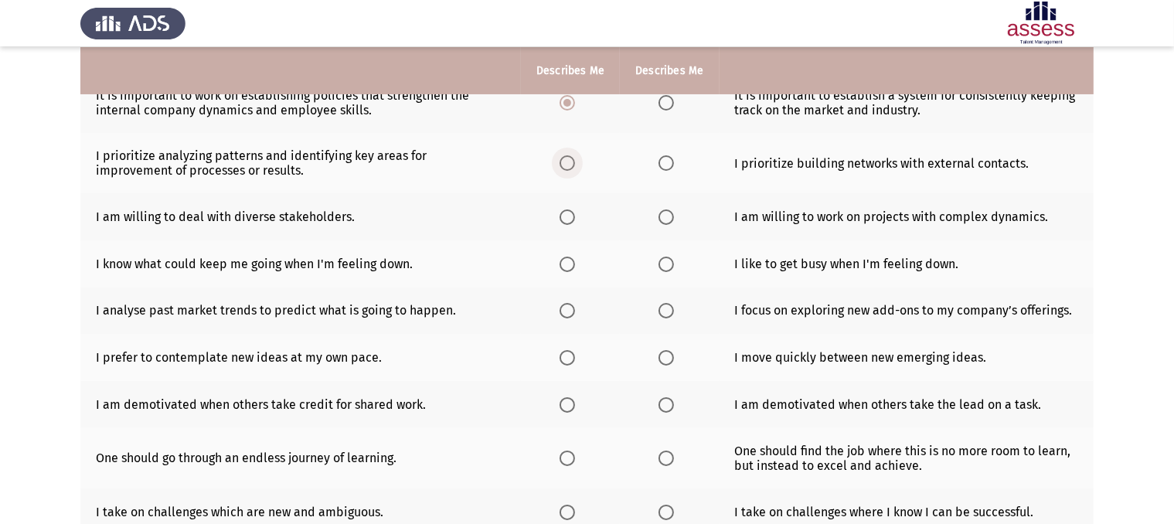
click at [567, 162] on span "Select an option" at bounding box center [566, 162] width 15 height 15
click at [567, 162] on input "Select an option" at bounding box center [566, 162] width 15 height 15
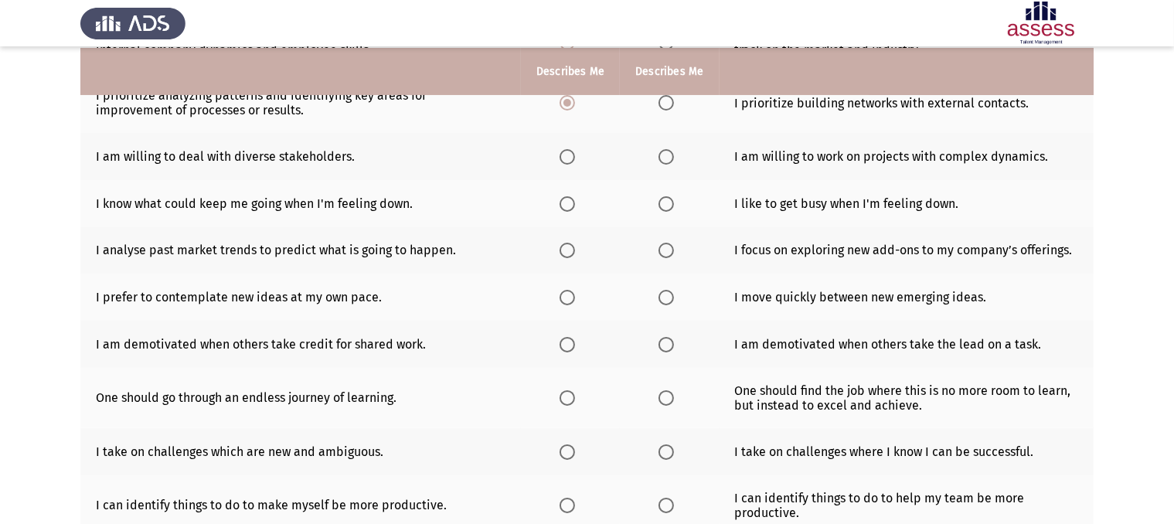
scroll to position [235, 0]
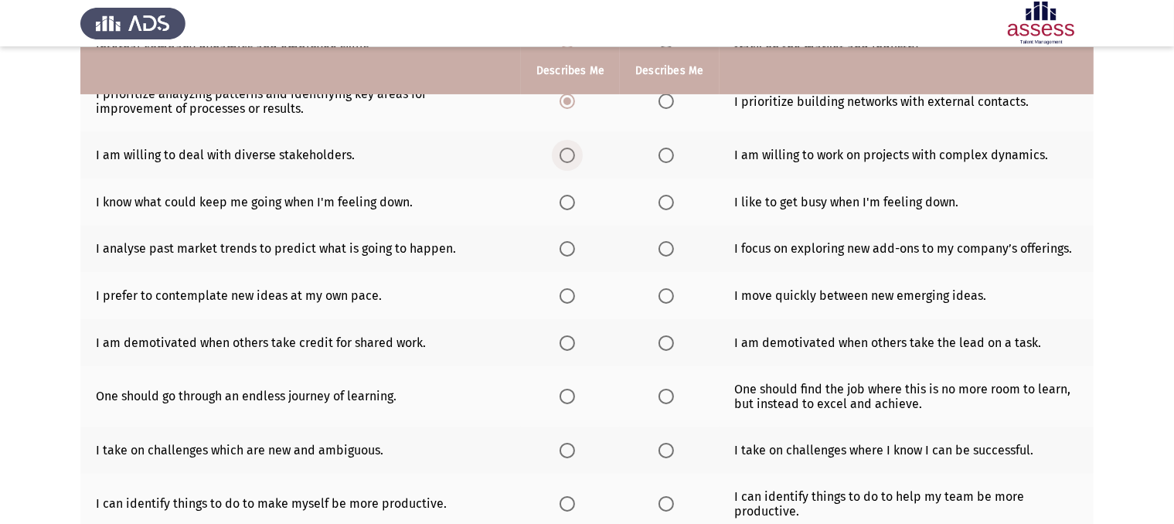
click at [572, 157] on span "Select an option" at bounding box center [566, 155] width 15 height 15
click at [572, 157] on input "Select an option" at bounding box center [566, 155] width 15 height 15
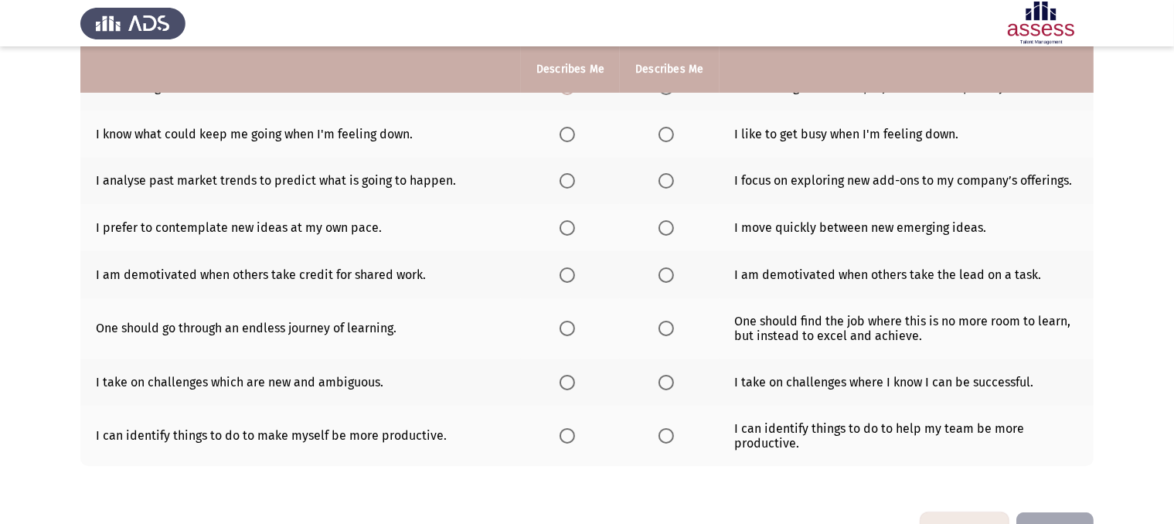
scroll to position [305, 0]
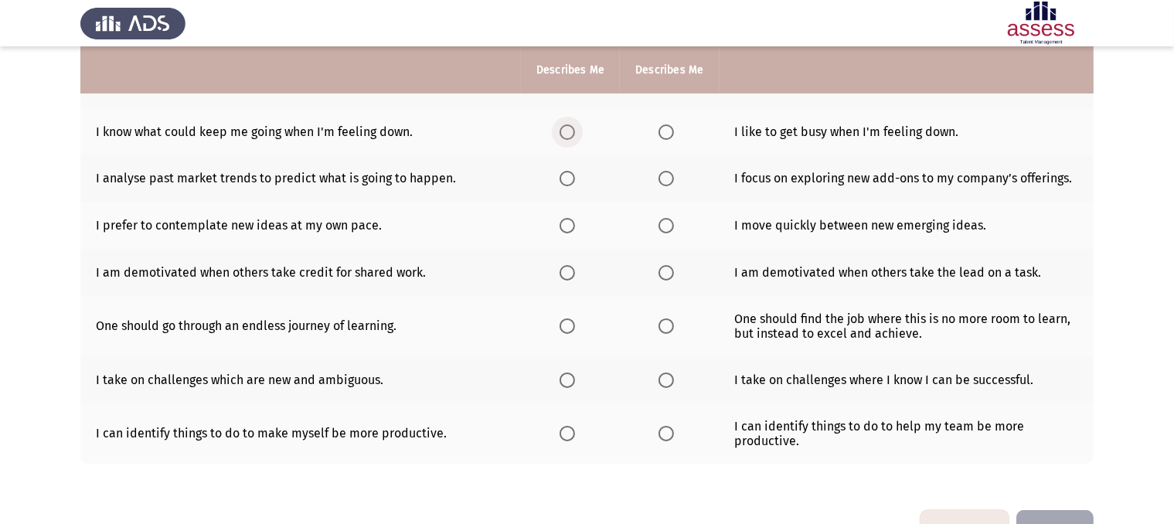
click at [571, 136] on span "Select an option" at bounding box center [566, 131] width 15 height 15
click at [571, 136] on input "Select an option" at bounding box center [566, 131] width 15 height 15
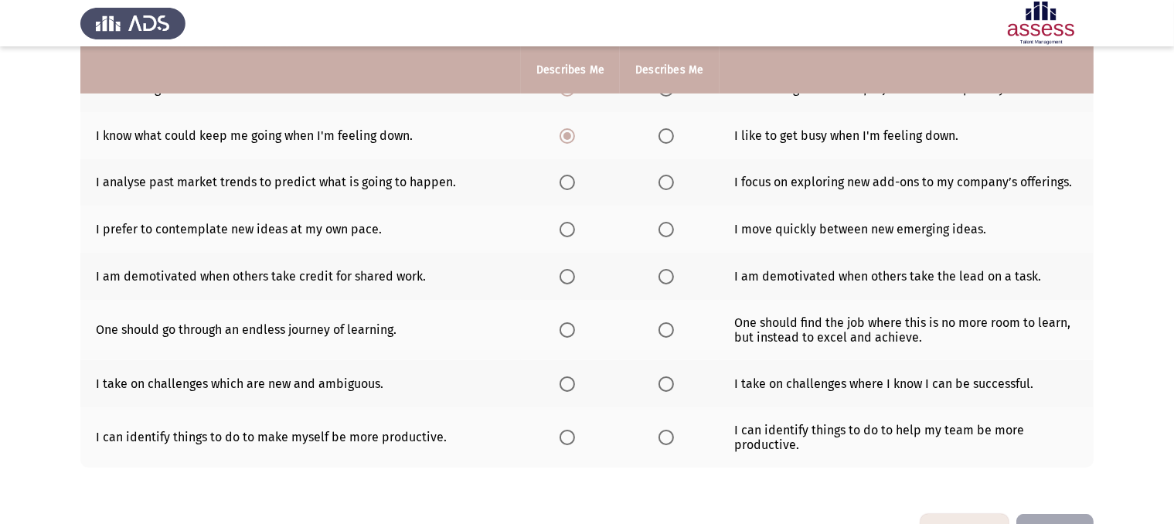
scroll to position [304, 0]
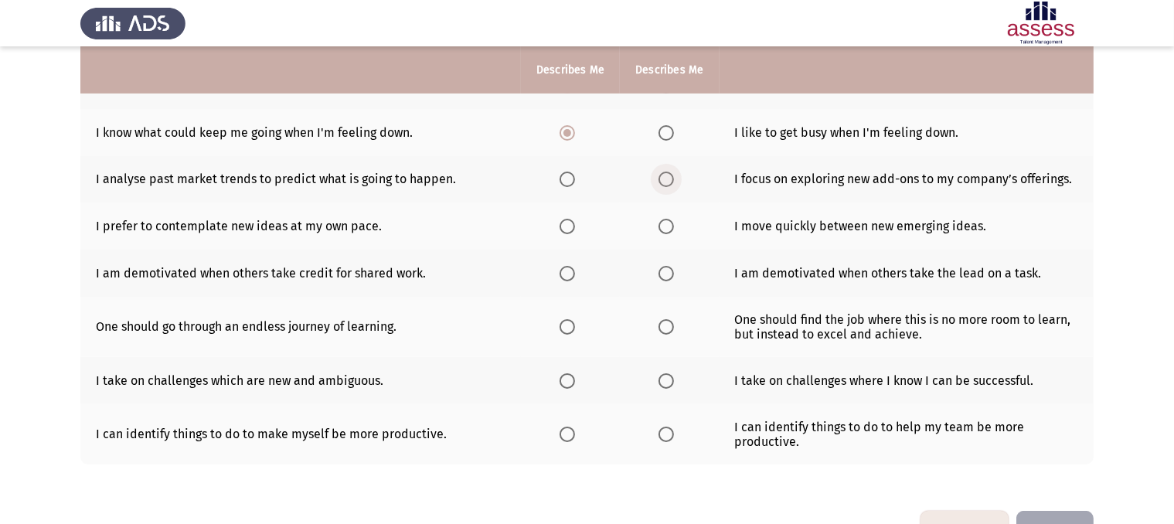
click at [666, 178] on span "Select an option" at bounding box center [665, 179] width 15 height 15
click at [666, 178] on input "Select an option" at bounding box center [665, 179] width 15 height 15
click at [658, 223] on span "Select an option" at bounding box center [665, 226] width 15 height 15
click at [658, 223] on input "Select an option" at bounding box center [665, 226] width 15 height 15
click at [569, 273] on span "Select an option" at bounding box center [566, 273] width 15 height 15
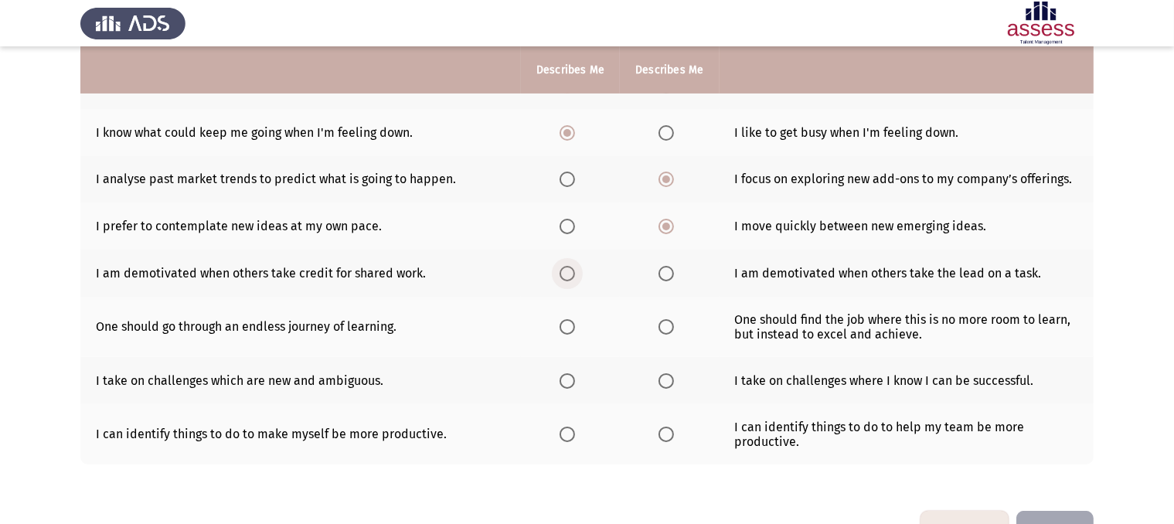
click at [569, 273] on input "Select an option" at bounding box center [566, 273] width 15 height 15
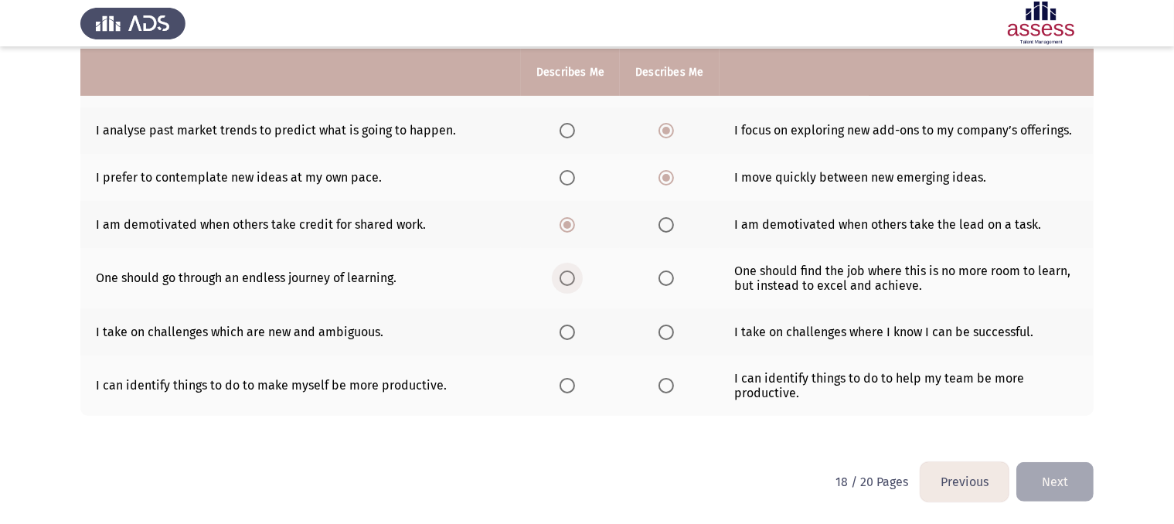
click at [571, 279] on span "Select an option" at bounding box center [566, 277] width 15 height 15
click at [571, 279] on input "Select an option" at bounding box center [566, 277] width 15 height 15
click at [573, 331] on span "Select an option" at bounding box center [566, 332] width 15 height 15
click at [573, 331] on input "Select an option" at bounding box center [566, 332] width 15 height 15
click at [666, 383] on span "Select an option" at bounding box center [665, 385] width 15 height 15
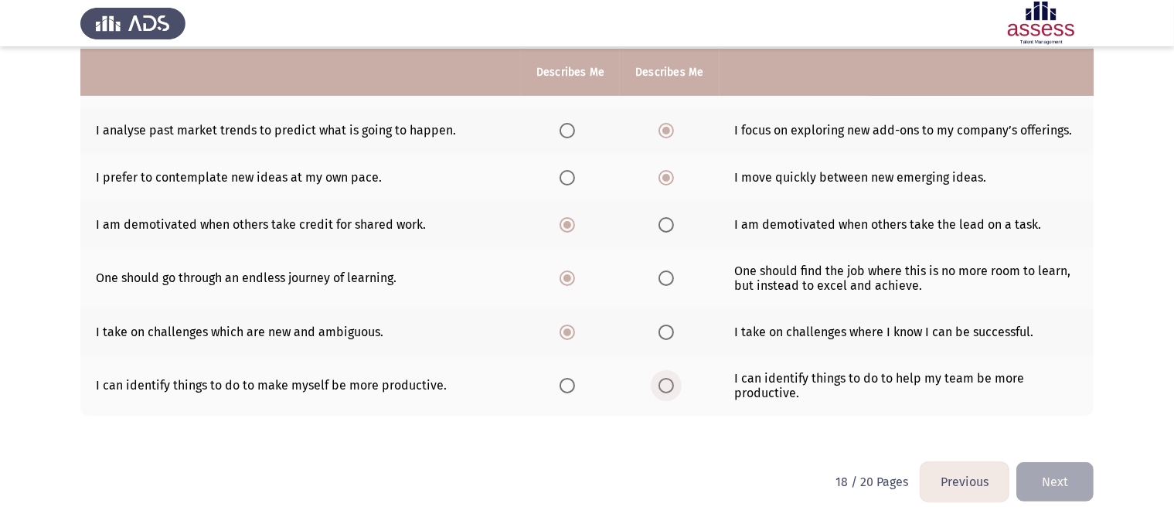
click at [666, 383] on input "Select an option" at bounding box center [665, 385] width 15 height 15
click at [1059, 471] on button "Next" at bounding box center [1054, 481] width 77 height 39
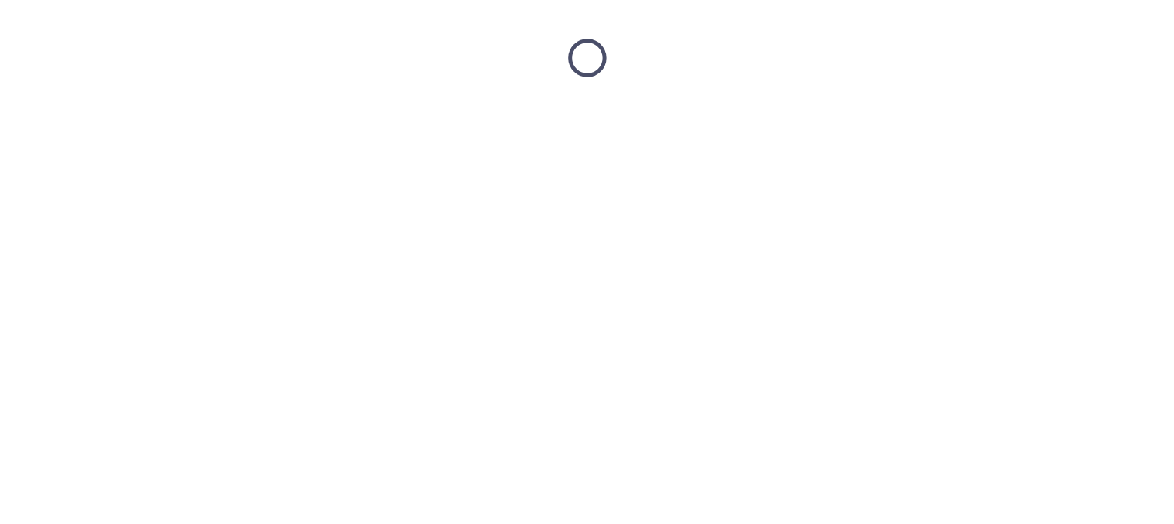
scroll to position [0, 0]
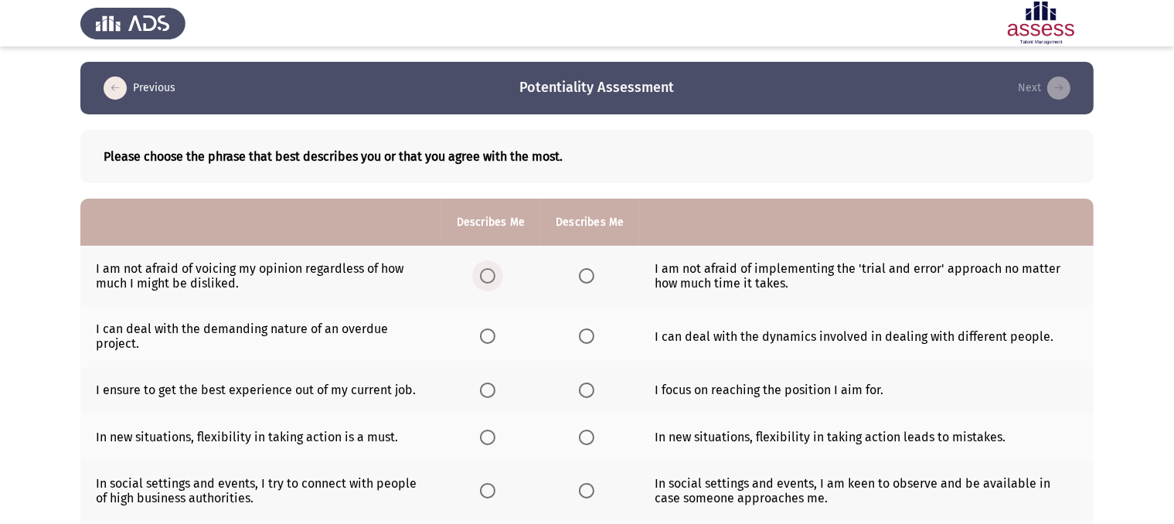
click at [484, 279] on span "Select an option" at bounding box center [487, 275] width 15 height 15
click at [484, 279] on input "Select an option" at bounding box center [487, 275] width 15 height 15
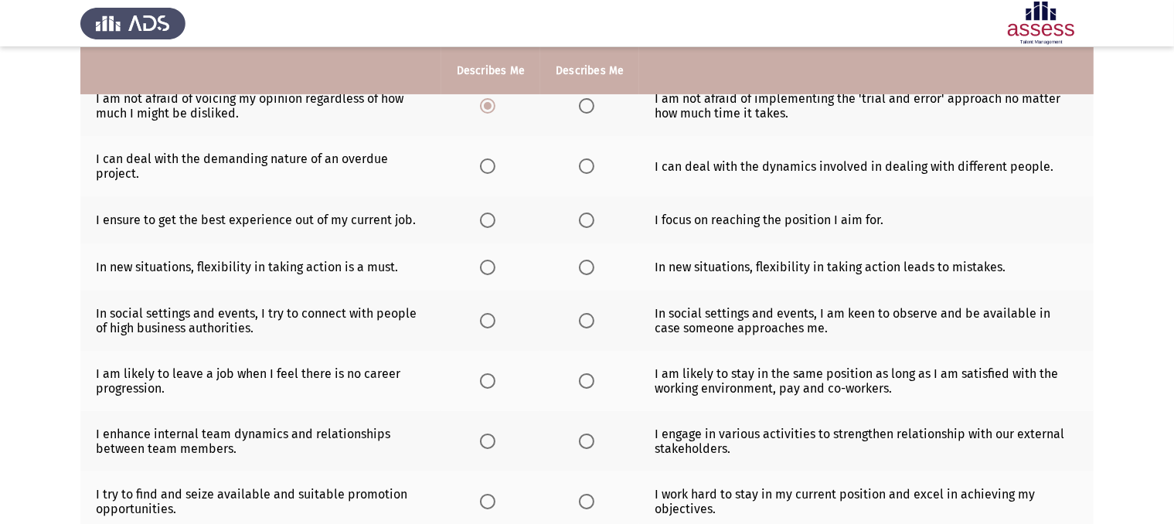
scroll to position [166, 0]
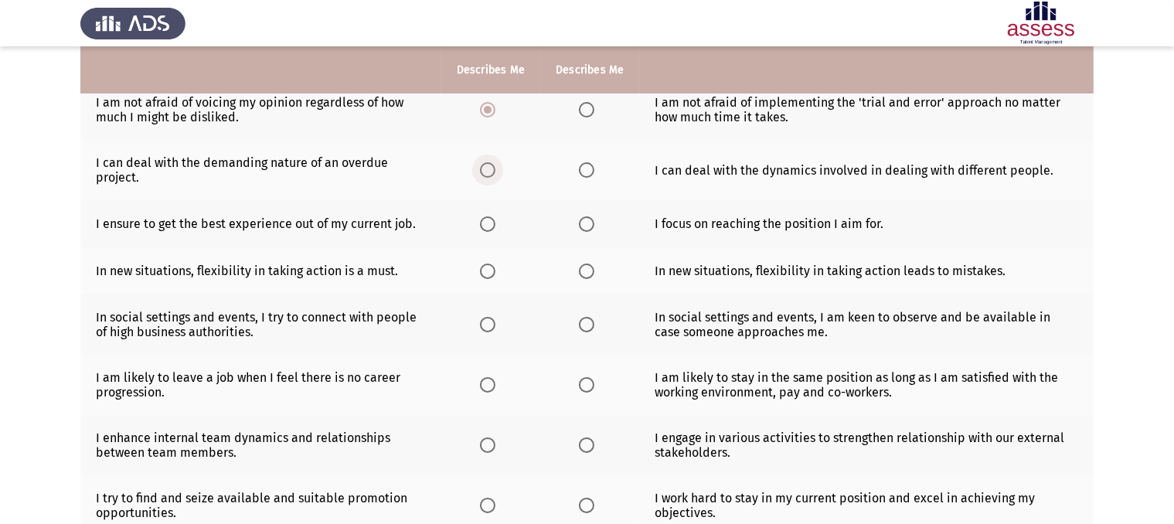
click at [494, 174] on span "Select an option" at bounding box center [487, 169] width 15 height 15
click at [494, 174] on input "Select an option" at bounding box center [487, 169] width 15 height 15
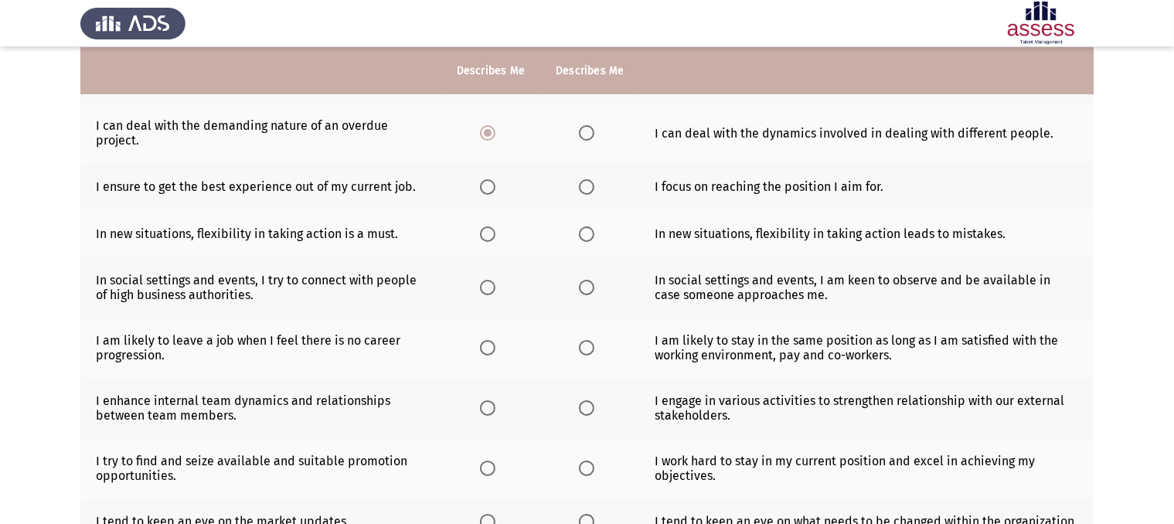
scroll to position [205, 0]
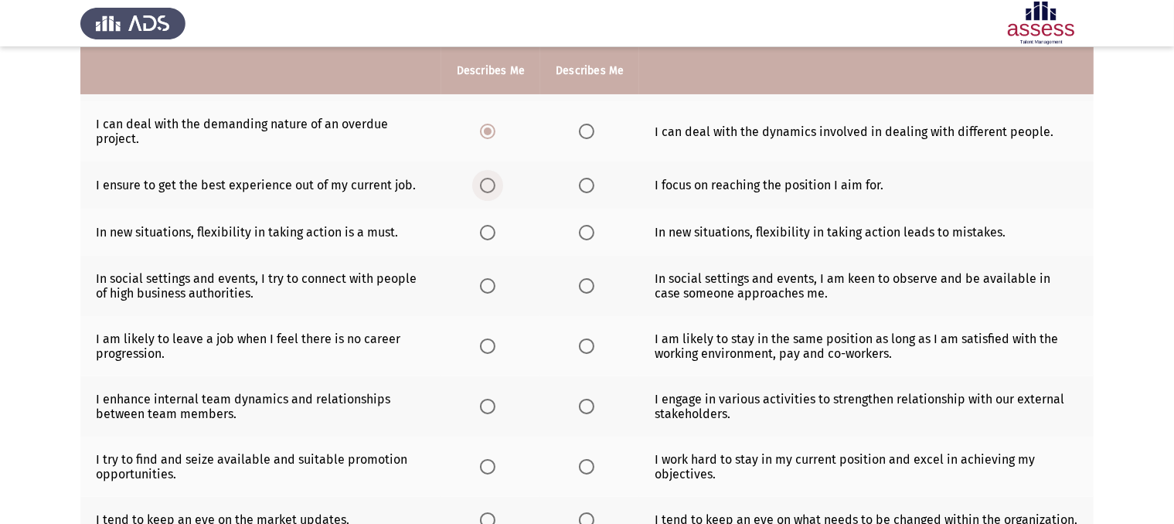
click at [485, 192] on span "Select an option" at bounding box center [487, 185] width 15 height 15
click at [485, 192] on input "Select an option" at bounding box center [487, 185] width 15 height 15
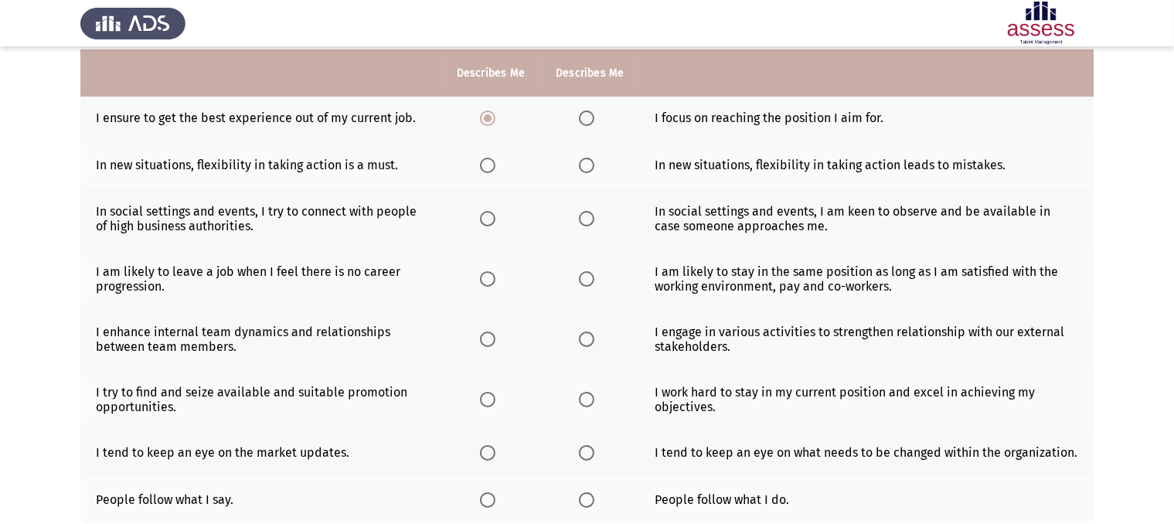
scroll to position [275, 0]
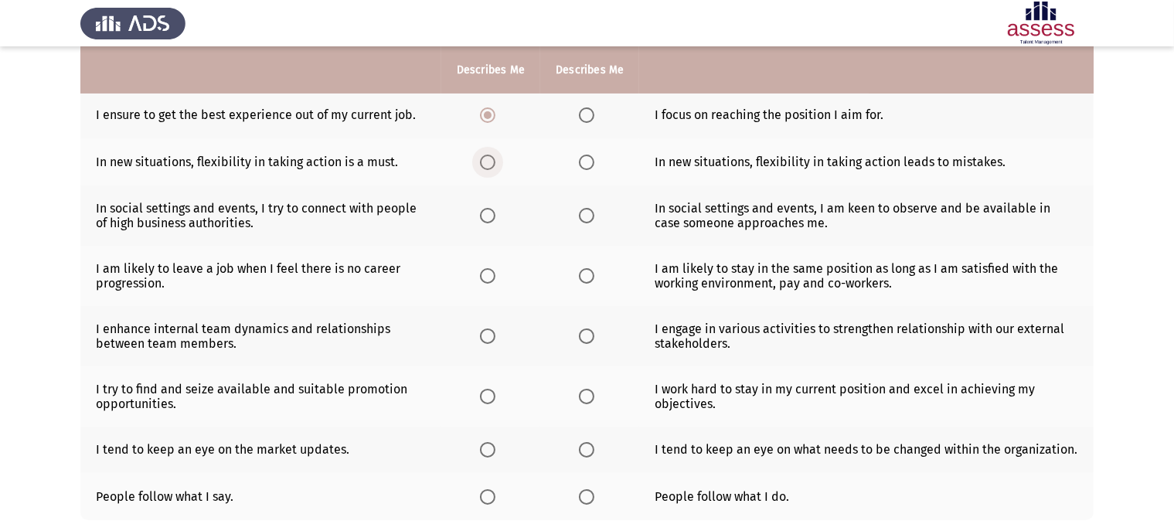
click at [485, 164] on span "Select an option" at bounding box center [487, 162] width 15 height 15
click at [485, 164] on input "Select an option" at bounding box center [487, 162] width 15 height 15
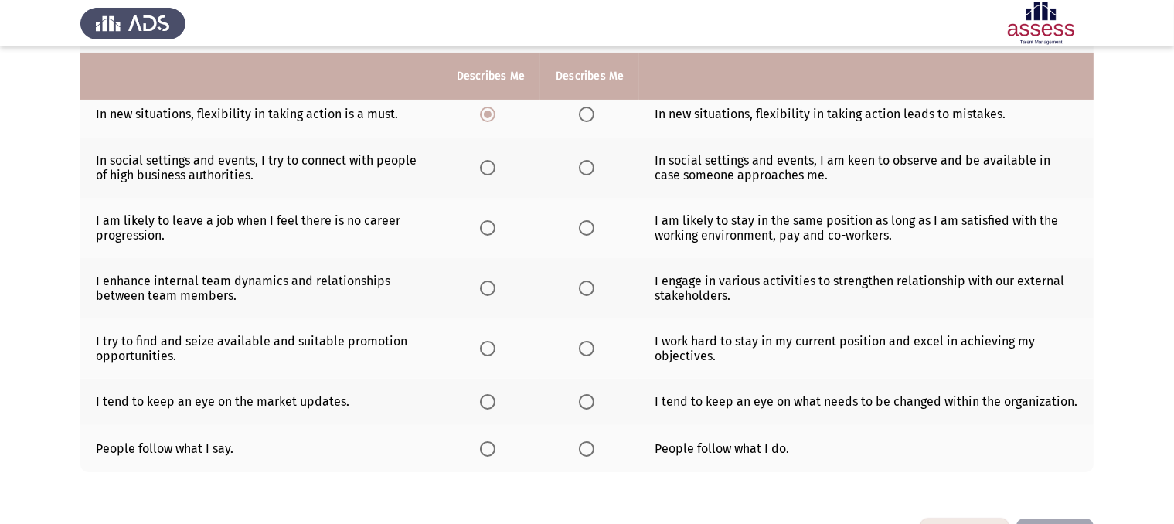
scroll to position [328, 0]
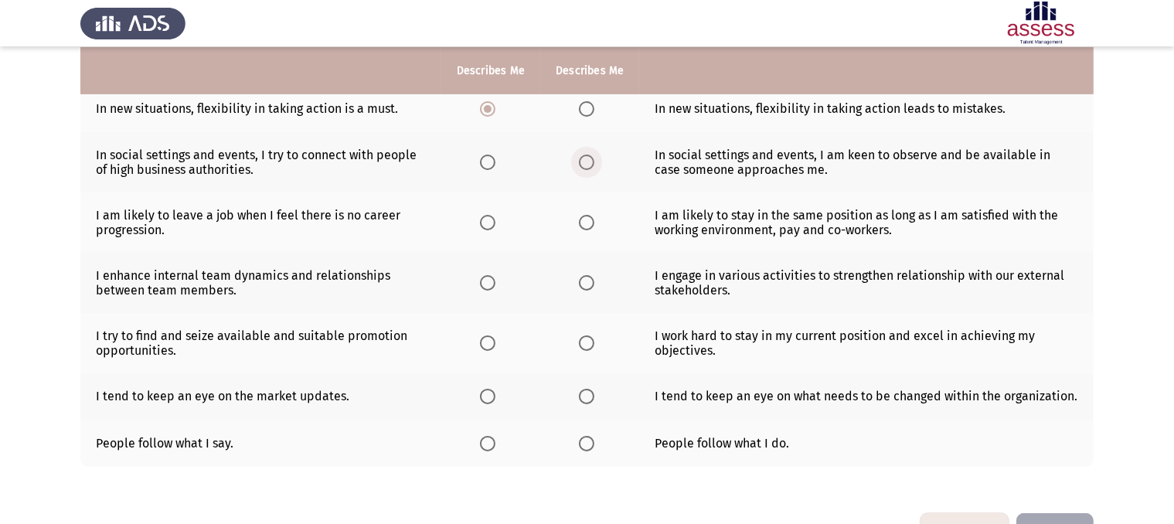
click at [580, 168] on span "Select an option" at bounding box center [586, 162] width 15 height 15
click at [580, 168] on input "Select an option" at bounding box center [586, 162] width 15 height 15
click at [491, 228] on span "Select an option" at bounding box center [487, 222] width 15 height 15
click at [491, 228] on input "Select an option" at bounding box center [487, 222] width 15 height 15
click at [597, 285] on label "Select an option" at bounding box center [590, 282] width 22 height 15
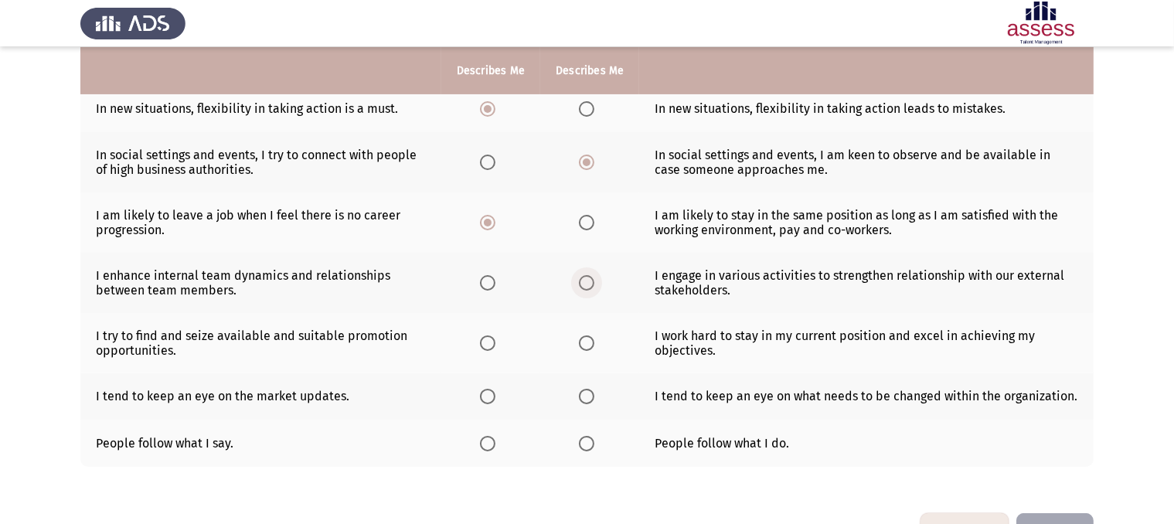
click at [594, 285] on input "Select an option" at bounding box center [586, 282] width 15 height 15
click at [492, 345] on span "Select an option" at bounding box center [487, 342] width 15 height 15
click at [492, 345] on input "Select an option" at bounding box center [487, 342] width 15 height 15
click at [492, 397] on span "Select an option" at bounding box center [487, 396] width 15 height 15
click at [492, 397] on input "Select an option" at bounding box center [487, 396] width 15 height 15
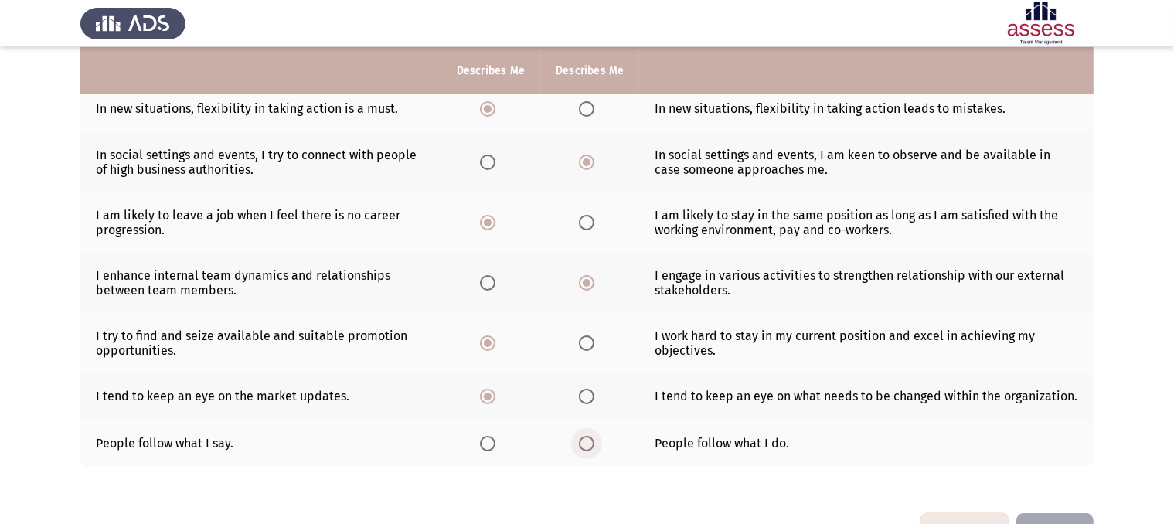
click at [590, 446] on span "Select an option" at bounding box center [586, 443] width 15 height 15
click at [590, 446] on input "Select an option" at bounding box center [586, 443] width 15 height 15
click at [1060, 519] on button "Next" at bounding box center [1054, 532] width 77 height 39
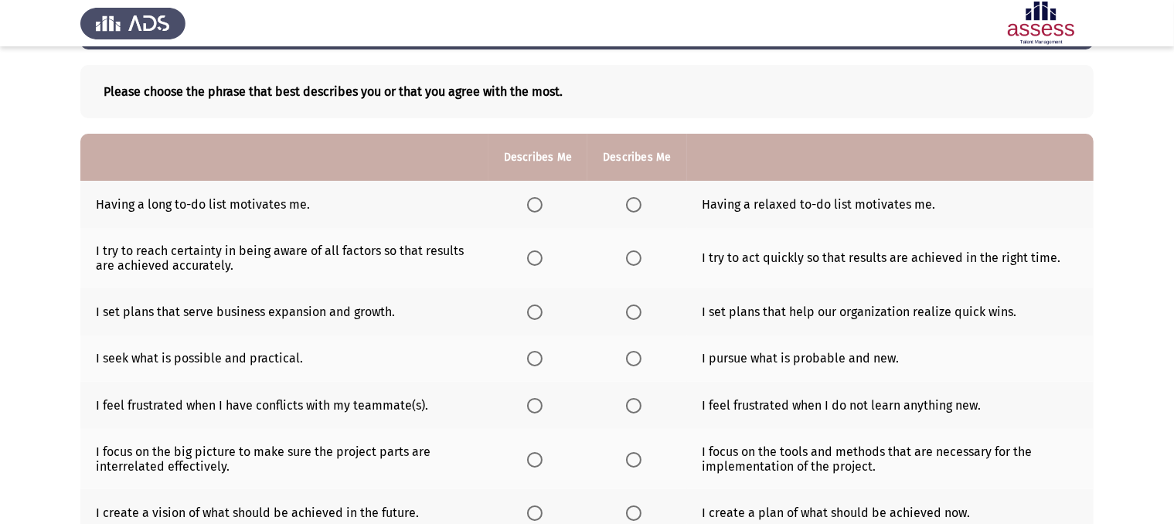
scroll to position [71, 0]
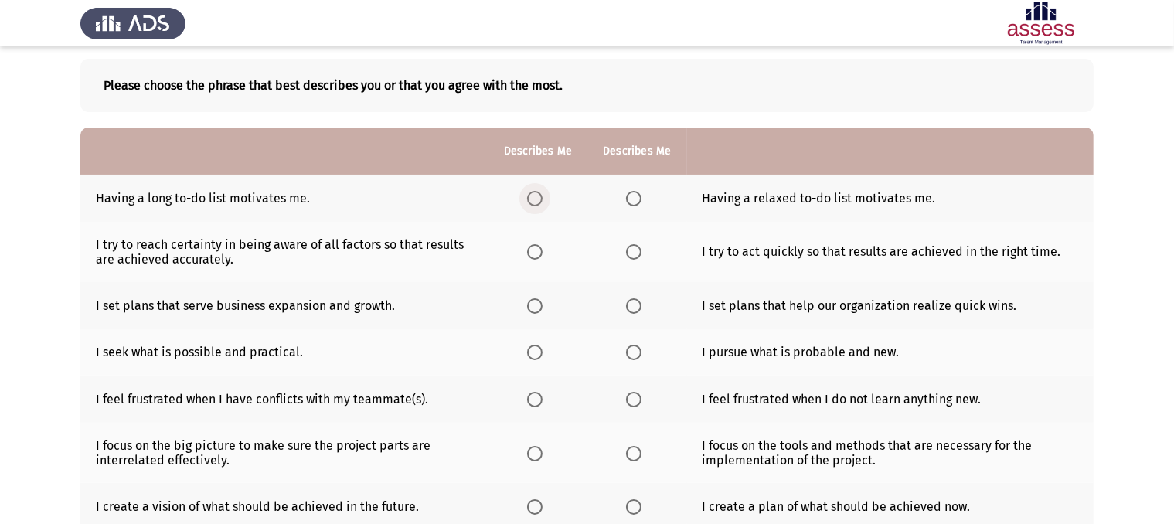
click at [538, 199] on span "Select an option" at bounding box center [534, 198] width 15 height 15
click at [538, 199] on input "Select an option" at bounding box center [534, 198] width 15 height 15
click at [628, 247] on span "Select an option" at bounding box center [633, 251] width 15 height 15
click at [628, 247] on input "Select an option" at bounding box center [633, 251] width 15 height 15
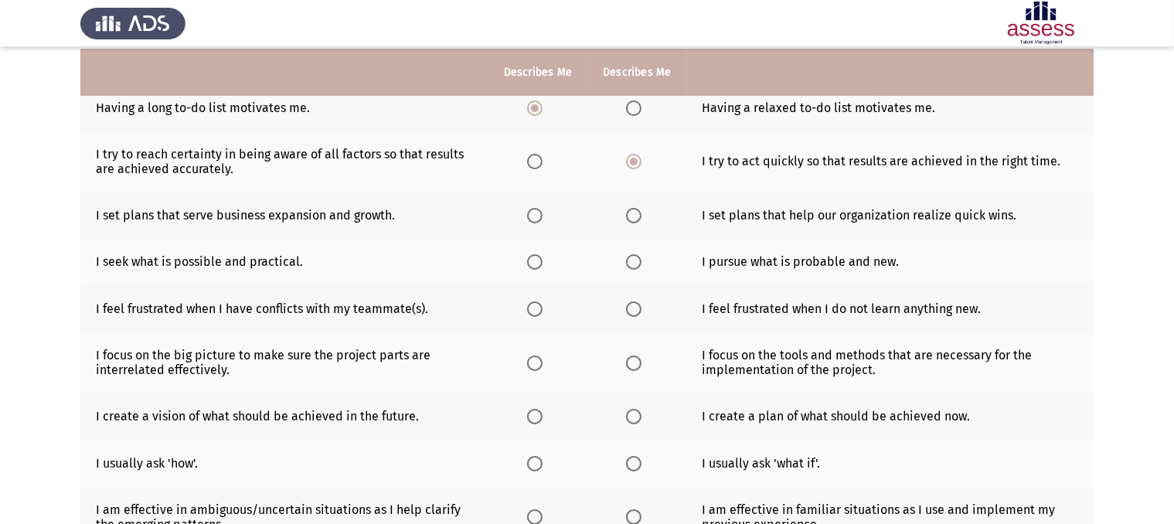
scroll to position [164, 0]
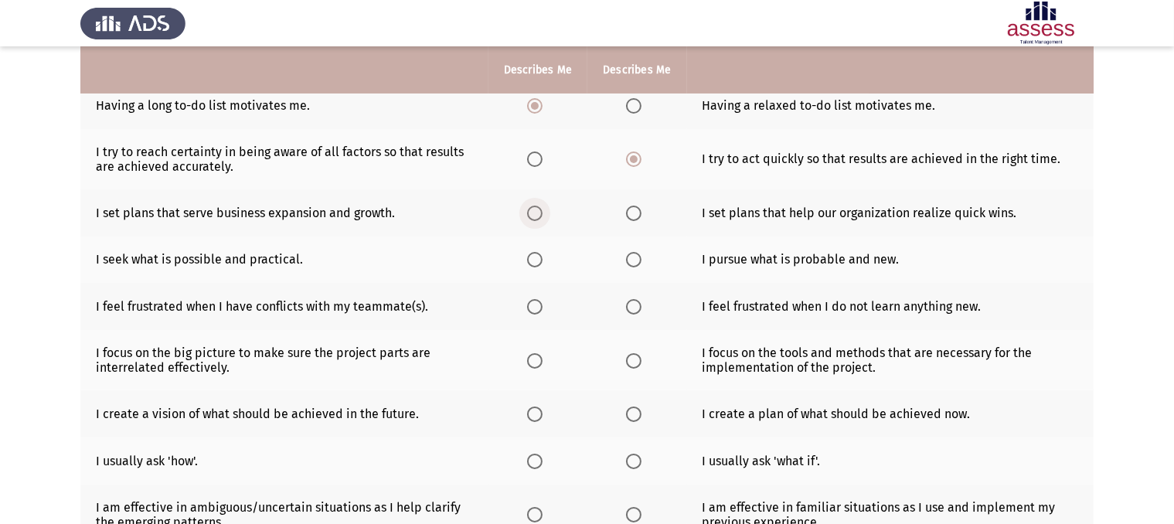
click at [531, 215] on span "Select an option" at bounding box center [534, 213] width 15 height 15
click at [531, 215] on input "Select an option" at bounding box center [534, 213] width 15 height 15
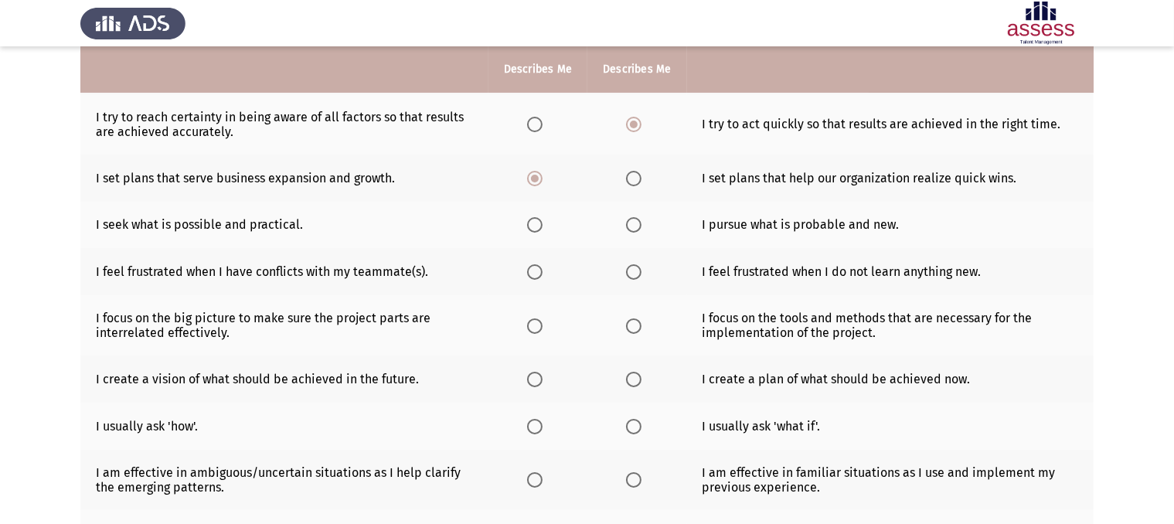
scroll to position [210, 0]
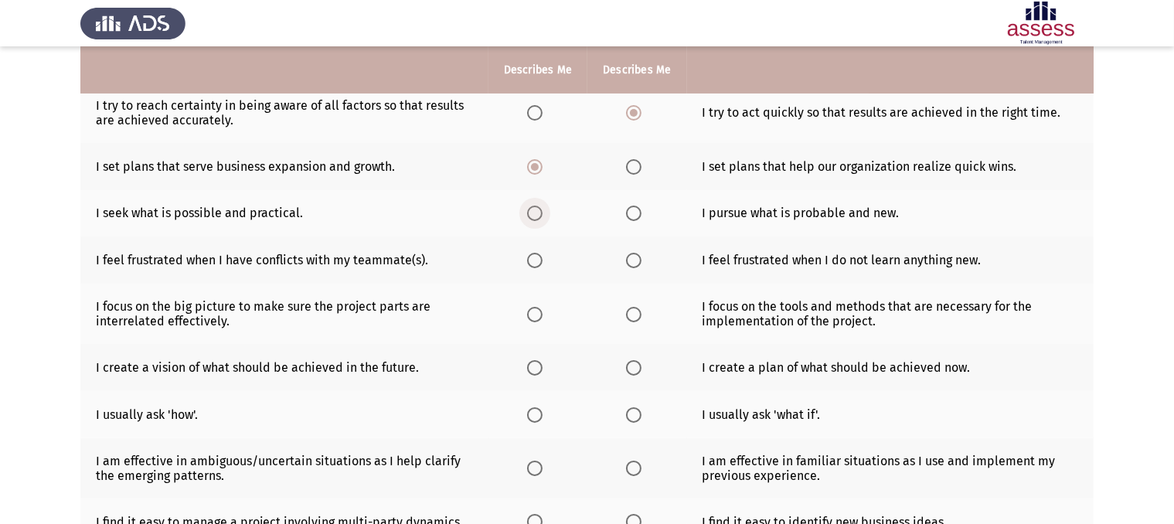
click at [532, 221] on span "Select an option" at bounding box center [534, 213] width 15 height 15
click at [532, 221] on input "Select an option" at bounding box center [534, 213] width 15 height 15
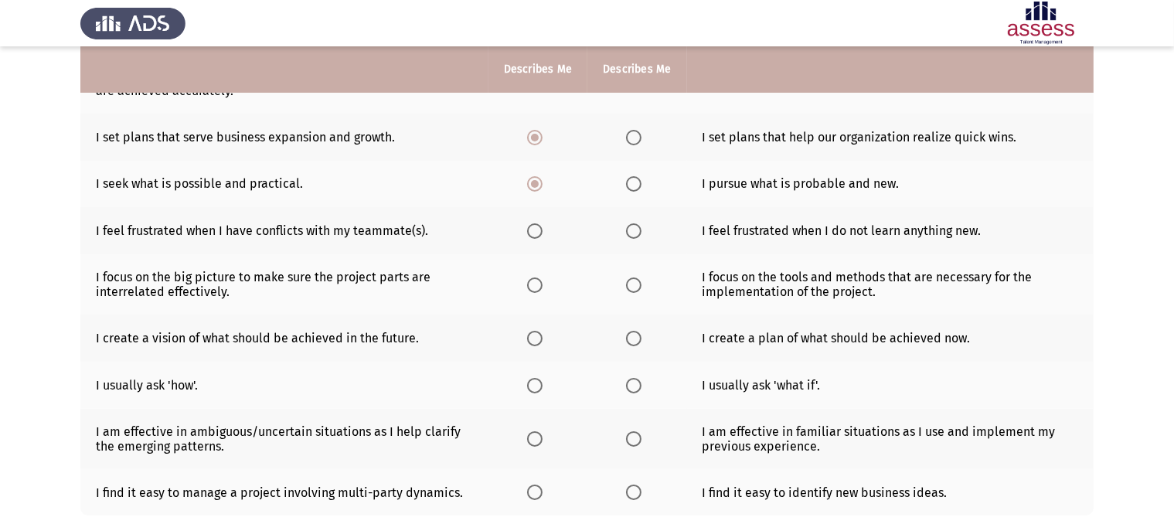
scroll to position [241, 0]
click at [534, 232] on span "Select an option" at bounding box center [534, 229] width 15 height 15
click at [534, 232] on input "Select an option" at bounding box center [534, 229] width 15 height 15
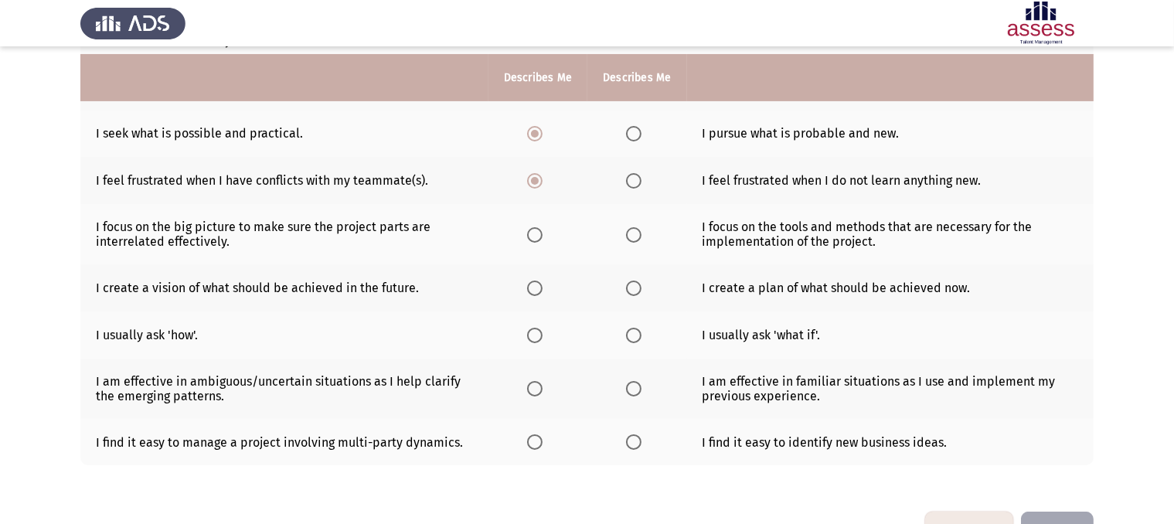
scroll to position [306, 0]
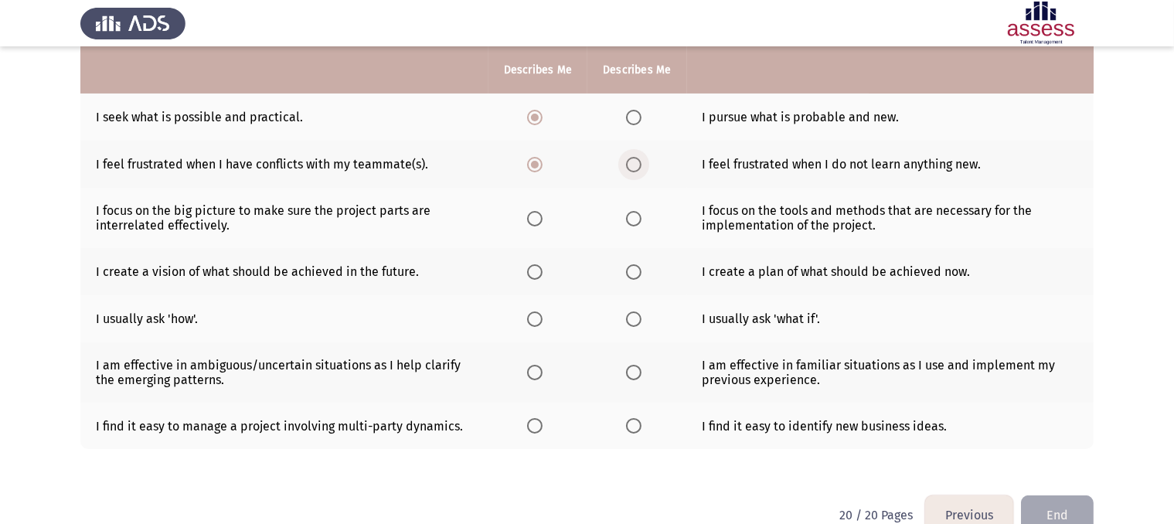
click at [632, 165] on span "Select an option" at bounding box center [633, 164] width 15 height 15
click at [632, 165] on input "Select an option" at bounding box center [633, 164] width 15 height 15
click at [632, 219] on span "Select an option" at bounding box center [633, 218] width 15 height 15
click at [632, 219] on input "Select an option" at bounding box center [633, 218] width 15 height 15
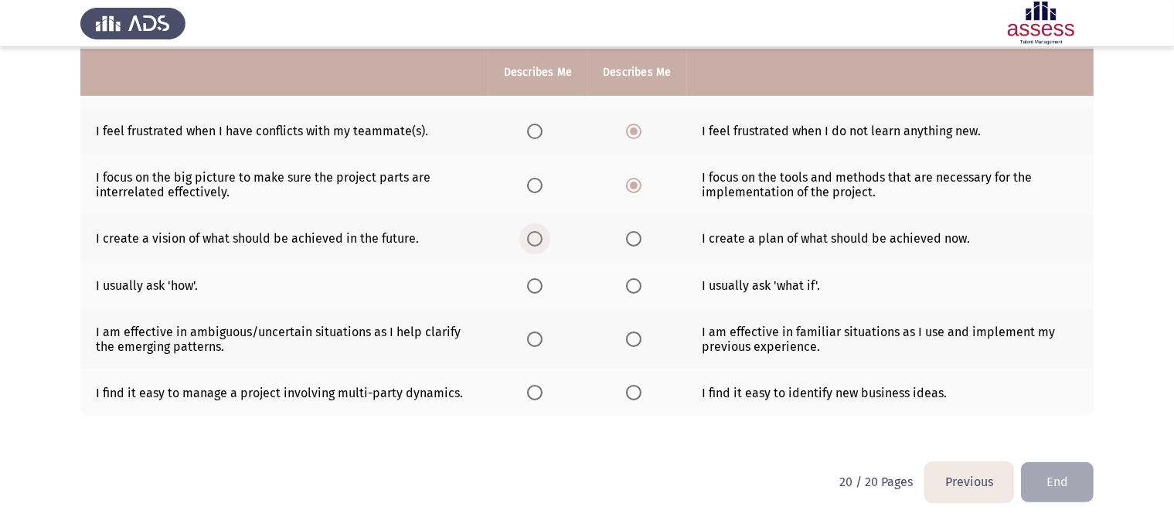
click at [540, 242] on span "Select an option" at bounding box center [534, 238] width 15 height 15
click at [540, 242] on input "Select an option" at bounding box center [534, 238] width 15 height 15
click at [631, 284] on span "Select an option" at bounding box center [633, 285] width 15 height 15
click at [631, 284] on input "Select an option" at bounding box center [633, 285] width 15 height 15
click at [536, 339] on span "Select an option" at bounding box center [534, 339] width 15 height 15
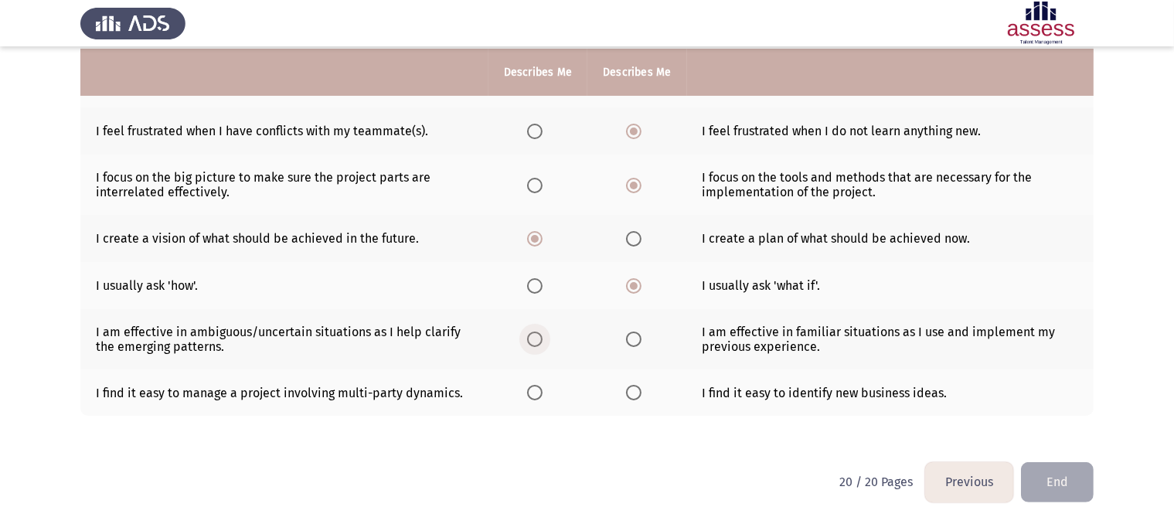
click at [536, 339] on input "Select an option" at bounding box center [534, 339] width 15 height 15
click at [529, 396] on span "Select an option" at bounding box center [534, 392] width 15 height 15
click at [529, 396] on input "Select an option" at bounding box center [534, 392] width 15 height 15
click at [1059, 475] on button "End" at bounding box center [1057, 481] width 73 height 39
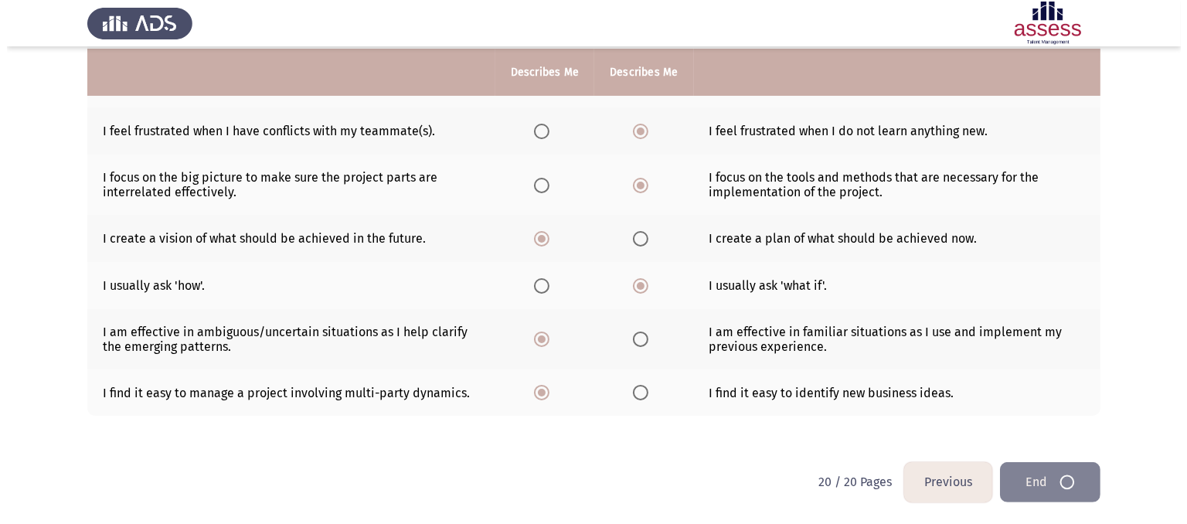
scroll to position [0, 0]
